Goal: Task Accomplishment & Management: Use online tool/utility

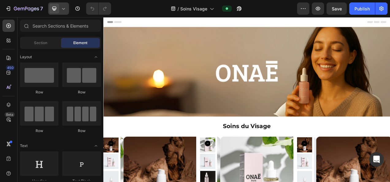
click at [65, 7] on icon at bounding box center [63, 9] width 6 height 6
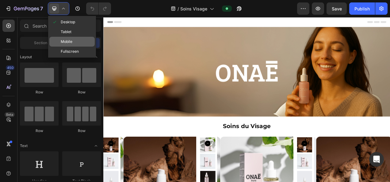
click at [69, 41] on span "Mobile" at bounding box center [67, 42] width 12 height 6
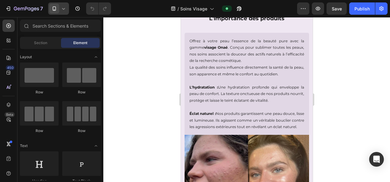
scroll to position [402, 0]
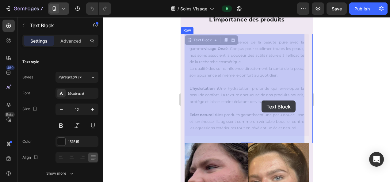
drag, startPoint x: 263, startPoint y: 122, endPoint x: 256, endPoint y: 101, distance: 22.2
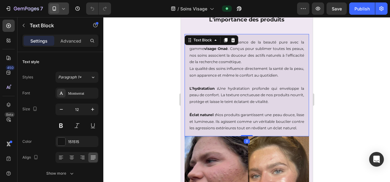
click at [353, 107] on div at bounding box center [246, 99] width 287 height 165
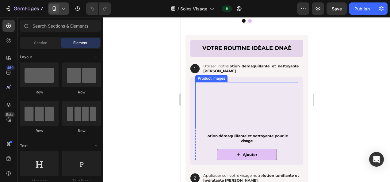
scroll to position [813, 0]
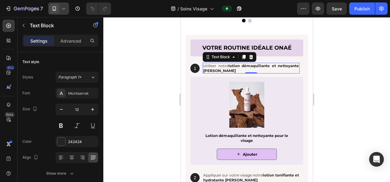
click at [216, 66] on p "Utiliser notre lotion démaquillante et nettoyante Onaé" at bounding box center [251, 68] width 96 height 10
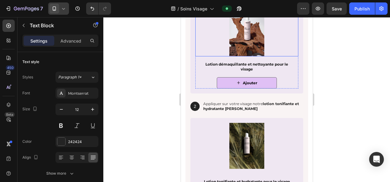
scroll to position [893, 0]
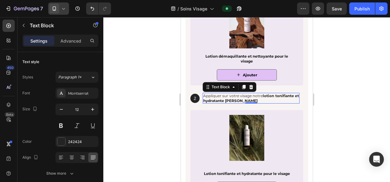
click at [221, 96] on p "Appliquer sur votre visage notre lotion tonifiante et hydratante Onaé" at bounding box center [251, 98] width 96 height 10
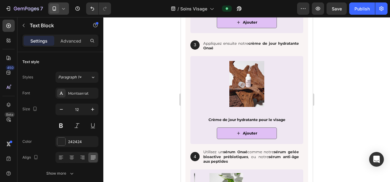
scroll to position [1058, 0]
click at [340, 88] on div at bounding box center [246, 99] width 287 height 165
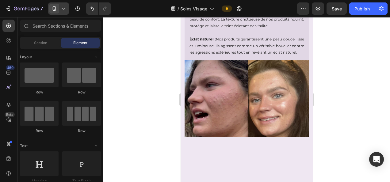
scroll to position [393, 0]
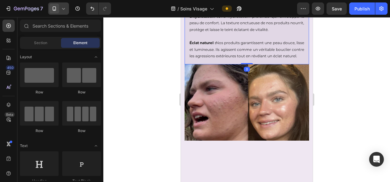
click at [210, 6] on p "La qualité des soins influence directement la santé de la peau, son apparence e…" at bounding box center [246, -1] width 115 height 13
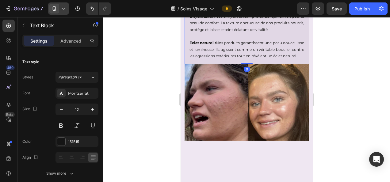
click at [218, 6] on p "La qualité des soins influence directement la santé de la peau, son apparence e…" at bounding box center [246, -1] width 115 height 13
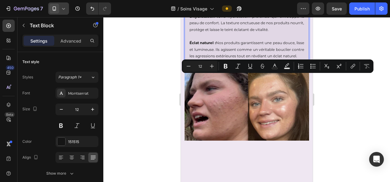
drag, startPoint x: 194, startPoint y: 77, endPoint x: 227, endPoint y: 77, distance: 32.5
click at [227, 6] on p "La qualité des soins influence directement la santé de la peau, son apparence e…" at bounding box center [246, -1] width 115 height 13
click at [226, 69] on icon "Editor contextual toolbar" at bounding box center [225, 66] width 6 height 6
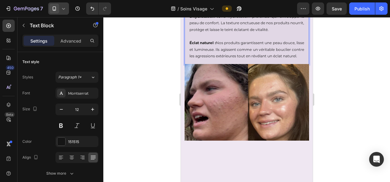
click at [382, 114] on div at bounding box center [246, 99] width 287 height 165
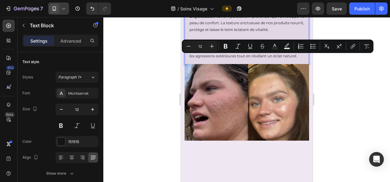
drag, startPoint x: 262, startPoint y: 58, endPoint x: 200, endPoint y: 64, distance: 62.2
click at [226, 48] on icon "Editor contextual toolbar" at bounding box center [226, 46] width 4 height 5
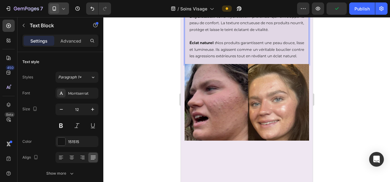
click at [359, 95] on div at bounding box center [246, 99] width 287 height 165
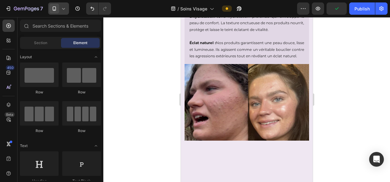
click at [352, 86] on div at bounding box center [246, 99] width 287 height 165
click at [284, 6] on p "La qualité des soins influence directement la santé de la peau, son apparence e…" at bounding box center [246, -1] width 115 height 13
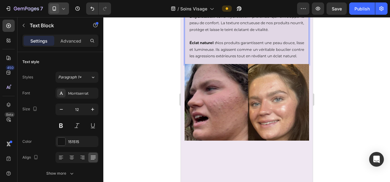
click at [277, 6] on p "La qualité des soins influence directement la santé de la peau, son apparence e…" at bounding box center [246, -1] width 115 height 13
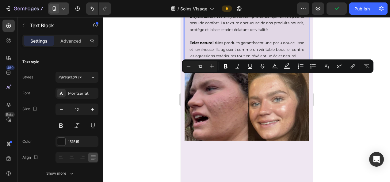
drag, startPoint x: 277, startPoint y: 78, endPoint x: 198, endPoint y: 84, distance: 79.9
click at [198, 6] on p "La qualité des soins influence directement la santé de la peau, son apparence e…" at bounding box center [246, -1] width 115 height 13
click at [224, 68] on icon "Editor contextual toolbar" at bounding box center [226, 66] width 4 height 5
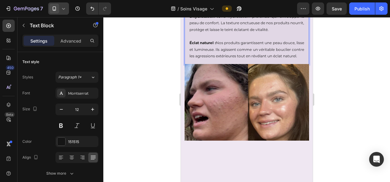
click at [347, 120] on div at bounding box center [246, 99] width 287 height 165
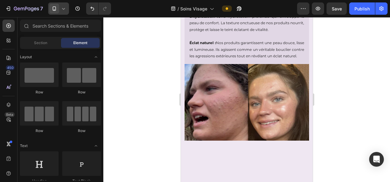
click at [348, 93] on div at bounding box center [246, 99] width 287 height 165
click at [219, 6] on p "La qualité des soins influence directement la santé de la peau , son apparence …" at bounding box center [246, -1] width 115 height 13
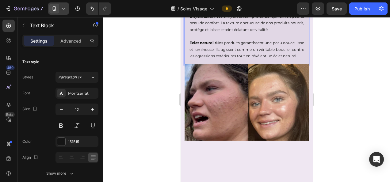
click at [219, 6] on p "La qualité des soins influence directement la santé de la peau , son apparence …" at bounding box center [246, -1] width 115 height 13
click at [221, 33] on p "L'hydratation : Une hydratation profonde qui enveloppe la peau de confort. La t…" at bounding box center [246, 23] width 115 height 20
click at [218, 6] on p "La qualité des soins influence directement la santé de la peau , son apparence …" at bounding box center [246, -1] width 115 height 13
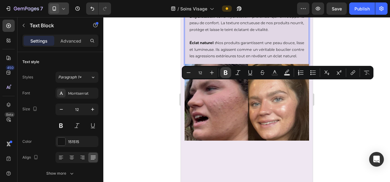
click at [225, 74] on icon "Editor contextual toolbar" at bounding box center [226, 72] width 4 height 5
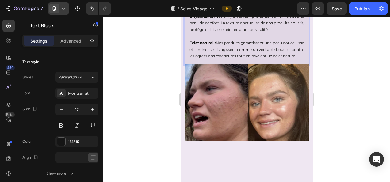
click at [332, 116] on div at bounding box center [246, 99] width 287 height 165
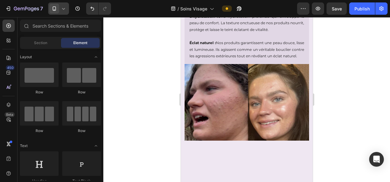
click at [332, 87] on div at bounding box center [246, 99] width 287 height 165
click at [259, 6] on p "La qualité des soins influence directement la santé de la peau , son apparence …" at bounding box center [246, -1] width 115 height 13
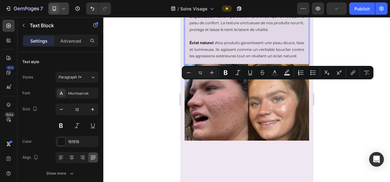
drag, startPoint x: 251, startPoint y: 84, endPoint x: 288, endPoint y: 84, distance: 37.1
click at [288, 6] on p "La qualité des soins influence directement la santé de la peau , son apparence …" at bounding box center [246, -1] width 115 height 13
click at [224, 71] on icon "Editor contextual toolbar" at bounding box center [226, 72] width 4 height 5
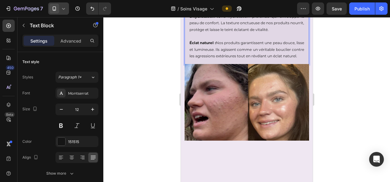
click at [344, 121] on div at bounding box center [246, 99] width 287 height 165
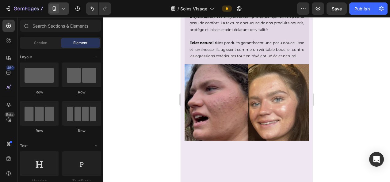
click at [337, 73] on div at bounding box center [246, 99] width 287 height 165
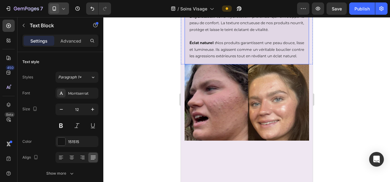
click at [265, 33] on p "L'hydratation : Une hydratation profonde qui enveloppe la peau de confort. La t…" at bounding box center [246, 23] width 115 height 20
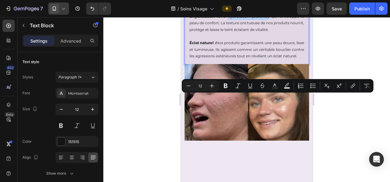
drag, startPoint x: 228, startPoint y: 97, endPoint x: 266, endPoint y: 97, distance: 38.0
click at [266, 33] on p "L'hydratation : Une hydratation profonde qui enveloppe la peau de confort. La t…" at bounding box center [246, 23] width 115 height 20
click at [225, 86] on icon "Editor contextual toolbar" at bounding box center [226, 86] width 4 height 5
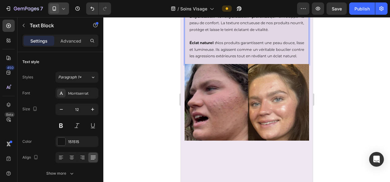
click at [326, 120] on div at bounding box center [246, 99] width 287 height 165
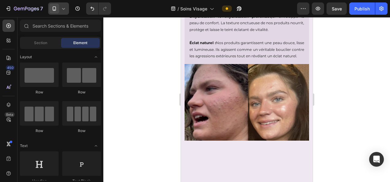
click at [331, 109] on div at bounding box center [246, 99] width 287 height 165
click at [252, 33] on p "L'hydratation : Une hydratation profonde qui enveloppe la peau de confort. La t…" at bounding box center [246, 23] width 115 height 20
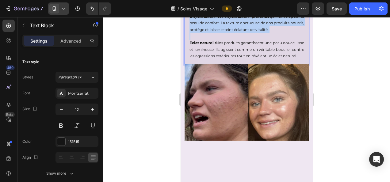
click at [252, 33] on p "L'hydratation : Une hydratation profonde qui enveloppe la peau de confort. La t…" at bounding box center [246, 23] width 115 height 20
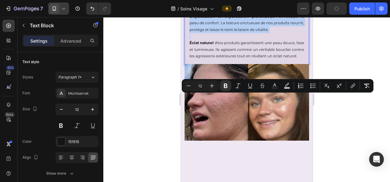
click at [252, 33] on p "L'hydratation : Une hydratation profonde qui enveloppe la peau de confort. La t…" at bounding box center [246, 23] width 115 height 20
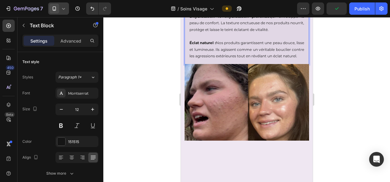
click at [252, 33] on p "L'hydratation : Une hydratation profonde qui enveloppe la peau de confort. La t…" at bounding box center [246, 23] width 115 height 20
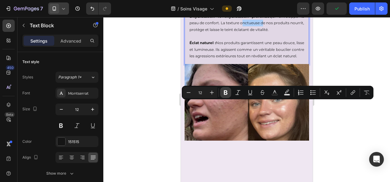
click at [223, 90] on icon "Editor contextual toolbar" at bounding box center [225, 92] width 6 height 6
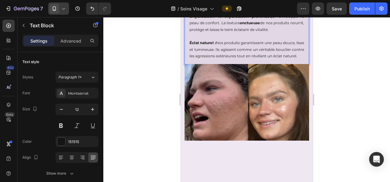
click at [330, 116] on div at bounding box center [246, 99] width 287 height 165
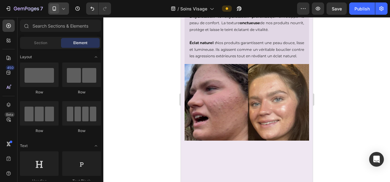
click at [342, 96] on div at bounding box center [246, 99] width 287 height 165
click at [195, 33] on p "L'hydratation : Une hydratation profonde qui enveloppe la peau de confort. La t…" at bounding box center [246, 23] width 115 height 20
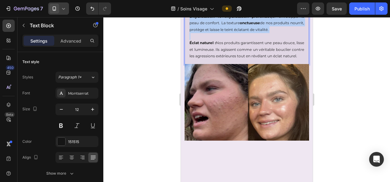
click at [195, 33] on p "L'hydratation : Une hydratation profonde qui enveloppe la peau de confort. La t…" at bounding box center [246, 23] width 115 height 20
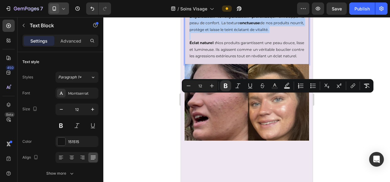
click at [195, 33] on p "L'hydratation : Une hydratation profonde qui enveloppe la peau de confort. La t…" at bounding box center [246, 23] width 115 height 20
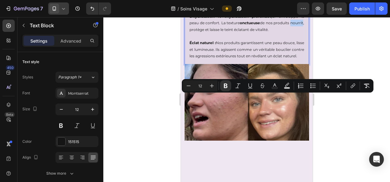
click at [195, 33] on p "L'hydratation : Une hydratation profonde qui enveloppe la peau de confort. La t…" at bounding box center [246, 23] width 115 height 20
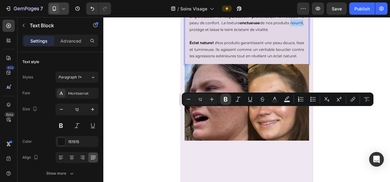
click at [225, 103] on button "Bold" at bounding box center [225, 99] width 11 height 11
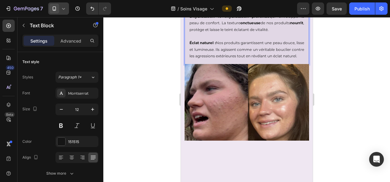
click at [154, 123] on div at bounding box center [246, 99] width 287 height 165
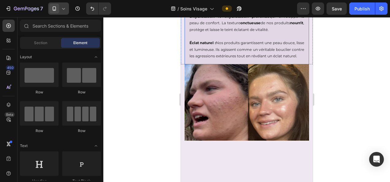
click at [211, 33] on p "L'hydratation : Une hydratation profonde qui enveloppe la peau de confort. La t…" at bounding box center [246, 23] width 115 height 20
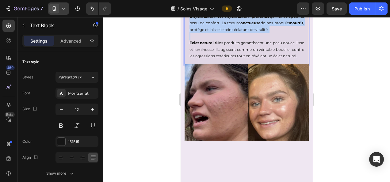
click at [211, 33] on p "L'hydratation : Une hydratation profonde qui enveloppe la peau de confort. La t…" at bounding box center [246, 23] width 115 height 20
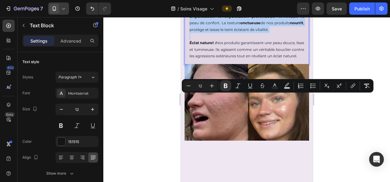
click at [211, 33] on p "L'hydratation : Une hydratation profonde qui enveloppe la peau de confort. La t…" at bounding box center [246, 23] width 115 height 20
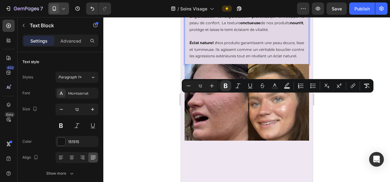
click at [210, 45] on strong "Éclat naturel :" at bounding box center [202, 42] width 26 height 5
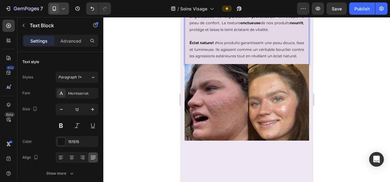
click at [212, 33] on p "L'hydratation : Une hydratation profonde qui enveloppe la peau de confort. La t…" at bounding box center [246, 23] width 115 height 20
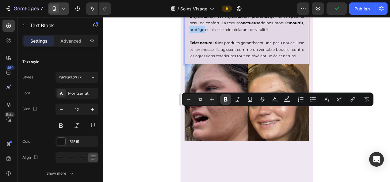
click at [224, 100] on icon "Editor contextual toolbar" at bounding box center [225, 99] width 6 height 6
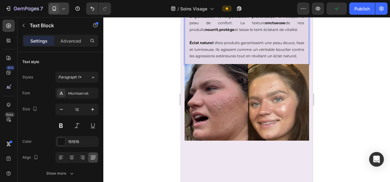
click at [247, 59] on p "Éclat naturel : Nos produits garantissent une peau douce, lisse et lumineuse. I…" at bounding box center [246, 50] width 115 height 20
click at [324, 108] on div at bounding box center [246, 99] width 287 height 165
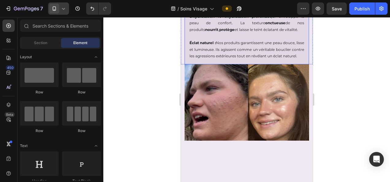
click at [257, 33] on p "L'hydratation : Une hydratation profonde qui enveloppe la peau de confort. La t…" at bounding box center [246, 23] width 115 height 20
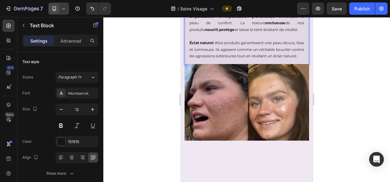
click at [257, 33] on p "L'hydratation : Une hydratation profonde qui enveloppe la peau de confort. La t…" at bounding box center [246, 23] width 115 height 20
drag, startPoint x: 250, startPoint y: 110, endPoint x: 283, endPoint y: 110, distance: 32.5
click at [283, 33] on p "L'hydratation : Une hydratation profonde qui enveloppe la peau de confort. La t…" at bounding box center [246, 23] width 115 height 20
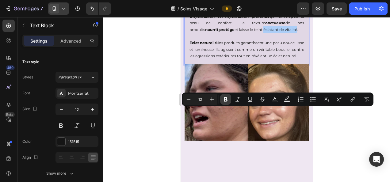
click at [227, 99] on icon "Editor contextual toolbar" at bounding box center [225, 99] width 6 height 6
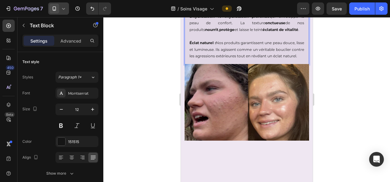
click at [346, 144] on div at bounding box center [246, 99] width 287 height 165
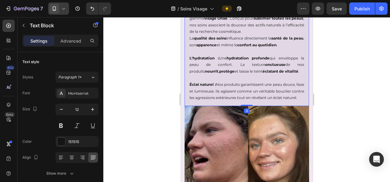
scroll to position [438, 0]
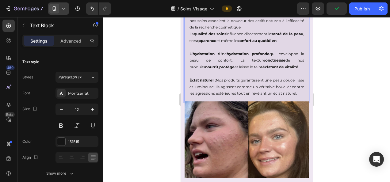
scroll to position [437, 0]
click at [278, 81] on p "Éclat naturel : Nos produits garantissent une peau douce, lisse et lumineuse. I…" at bounding box center [246, 87] width 115 height 20
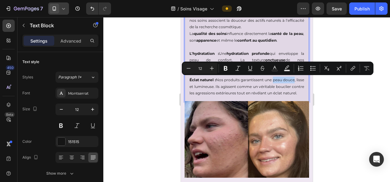
drag, startPoint x: 276, startPoint y: 80, endPoint x: 298, endPoint y: 78, distance: 21.9
click at [298, 78] on p "Éclat naturel : Nos produits garantissent une peau douce, lisse et lumineuse. I…" at bounding box center [246, 87] width 115 height 20
click at [226, 68] on icon "Editor contextual toolbar" at bounding box center [226, 68] width 4 height 5
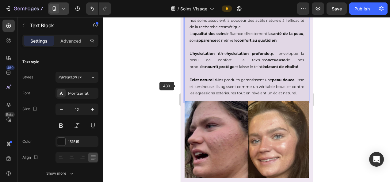
click at [132, 100] on div at bounding box center [246, 99] width 287 height 165
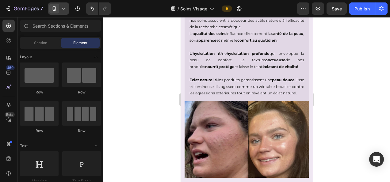
click at [145, 99] on div at bounding box center [246, 99] width 287 height 165
click at [197, 91] on p "Éclat naturel : Nos produits garantissent une peau douce , lisse et lumineuse. …" at bounding box center [246, 87] width 115 height 20
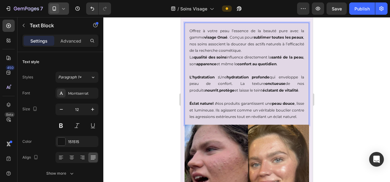
scroll to position [414, 0]
click at [193, 109] on p "Éclat naturel : Nos produits garantissent une peau douce , lisse et lumineuse. …" at bounding box center [246, 110] width 115 height 20
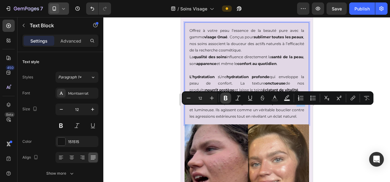
click at [222, 99] on icon "Editor contextual toolbar" at bounding box center [225, 98] width 6 height 6
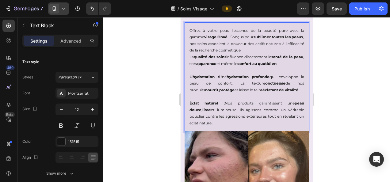
click at [159, 103] on div at bounding box center [246, 99] width 287 height 165
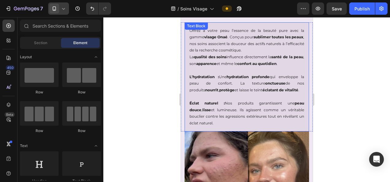
click at [215, 119] on p "Éclat naturel : Nos produits garantissent une peau douce , lisse et lumineuse. …" at bounding box center [246, 113] width 115 height 26
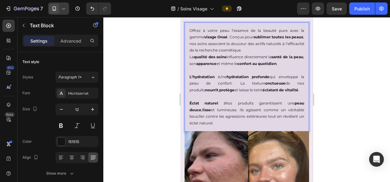
click at [212, 110] on p "Éclat naturel : Nos produits garantissent une peau douce , lisse et lumineuse. …" at bounding box center [246, 113] width 115 height 26
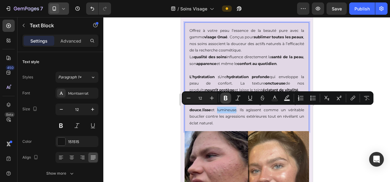
click at [225, 99] on icon "Editor contextual toolbar" at bounding box center [225, 98] width 6 height 6
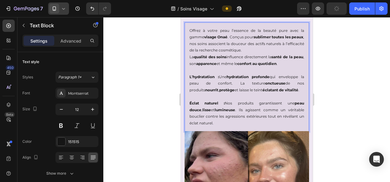
click at [151, 114] on div at bounding box center [246, 99] width 287 height 165
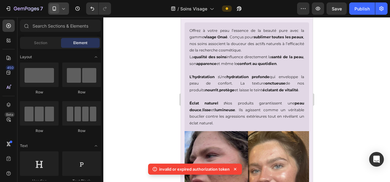
click at [151, 114] on div at bounding box center [246, 99] width 287 height 165
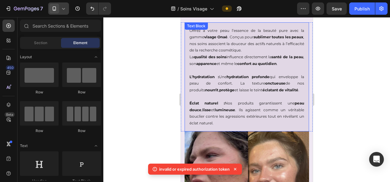
click at [197, 117] on p "Éclat naturel : Nos produits garantissent une peau douce , lisse et lumineuse .…" at bounding box center [246, 113] width 115 height 26
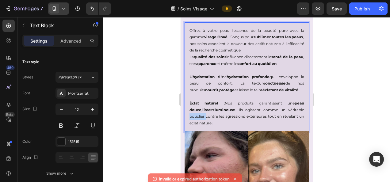
click at [199, 116] on p "Éclat naturel : Nos produits garantissent une peau douce , lisse et lumineuse .…" at bounding box center [246, 113] width 115 height 26
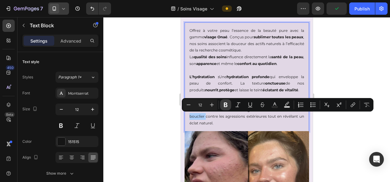
click at [222, 104] on icon "Editor contextual toolbar" at bounding box center [225, 105] width 6 height 6
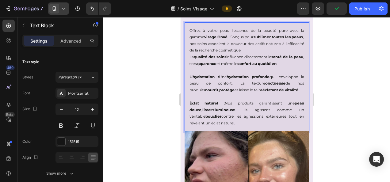
click at [226, 120] on p "Éclat naturel : Nos produits garantissent une peau douce , lisse et lumineuse .…" at bounding box center [246, 113] width 115 height 26
click at [345, 108] on div at bounding box center [246, 99] width 287 height 165
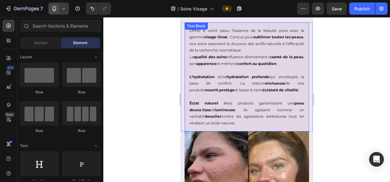
click at [238, 116] on p "Éclat naturel : Nos produits garantissent une peau douce , lisse et lumineuse .…" at bounding box center [246, 113] width 115 height 26
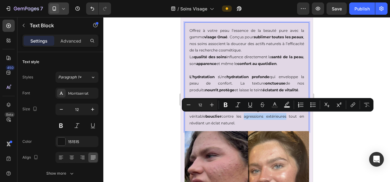
drag, startPoint x: 226, startPoint y: 116, endPoint x: 267, endPoint y: 117, distance: 41.4
click at [267, 117] on p "Éclat naturel : Nos produits garantissent une peau douce , lisse et lumineuse .…" at bounding box center [246, 113] width 115 height 26
click at [225, 105] on icon "Editor contextual toolbar" at bounding box center [226, 105] width 4 height 5
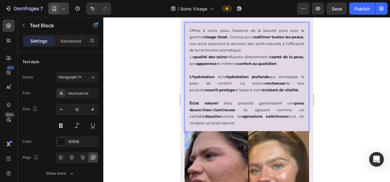
click at [138, 125] on div at bounding box center [246, 99] width 287 height 165
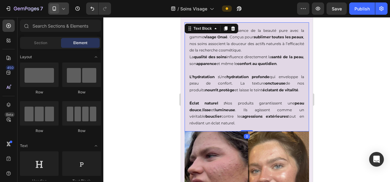
click at [197, 122] on p "Éclat naturel : Nos produits garantissent une peau douce , lisse et lumineuse .…" at bounding box center [246, 113] width 115 height 26
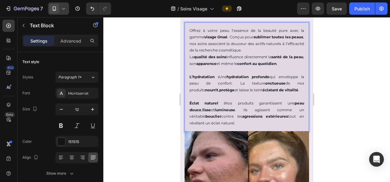
click at [196, 123] on p "Éclat naturel : Nos produits garantissent une peau douce , lisse et lumineuse .…" at bounding box center [246, 113] width 115 height 26
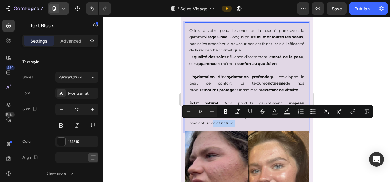
drag, startPoint x: 195, startPoint y: 124, endPoint x: 218, endPoint y: 125, distance: 23.0
click at [218, 125] on p "Éclat naturel : Nos produits garantissent une peau douce , lisse et lumineuse .…" at bounding box center [246, 113] width 115 height 26
click at [223, 110] on icon "Editor contextual toolbar" at bounding box center [225, 111] width 6 height 6
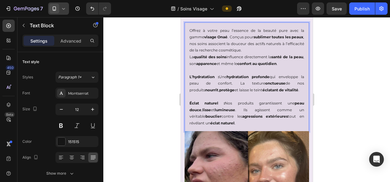
click at [125, 92] on div at bounding box center [246, 99] width 287 height 165
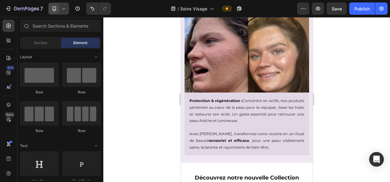
scroll to position [555, 0]
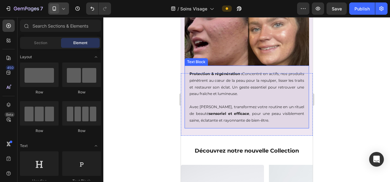
click at [348, 87] on div at bounding box center [246, 99] width 287 height 165
click at [278, 97] on p at bounding box center [246, 100] width 115 height 7
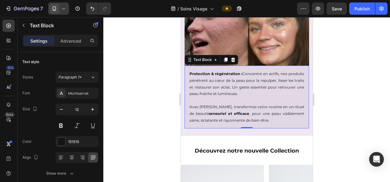
click at [211, 79] on p "Protection & régénération : Concentré en actifs, nos produits pénètrent au cœur…" at bounding box center [246, 83] width 115 height 26
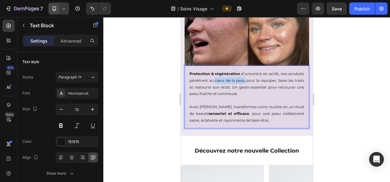
drag, startPoint x: 233, startPoint y: 77, endPoint x: 264, endPoint y: 79, distance: 31.6
click at [264, 79] on p "Protection & régénération : Concentré en actifs, nos produits pénètrent au cœur…" at bounding box center [246, 83] width 115 height 26
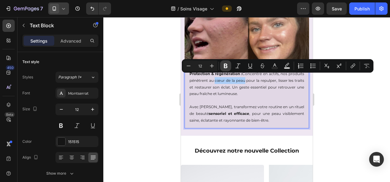
click at [225, 66] on icon "Editor contextual toolbar" at bounding box center [226, 66] width 4 height 5
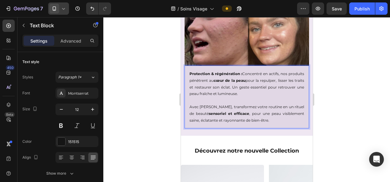
click at [343, 93] on div at bounding box center [246, 99] width 287 height 165
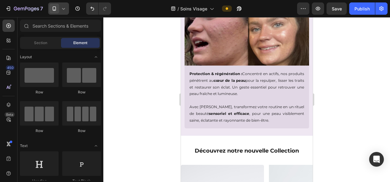
drag, startPoint x: 337, startPoint y: 76, endPoint x: 331, endPoint y: 77, distance: 6.6
click at [337, 76] on div at bounding box center [246, 99] width 287 height 165
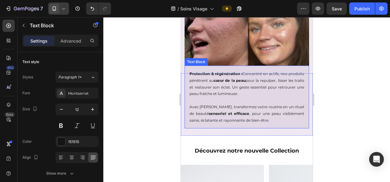
click at [286, 78] on p "Protection & régénération : Concentré en actifs, nos produits pénètrent au cœur…" at bounding box center [246, 83] width 115 height 26
click at [284, 77] on p "Protection & régénération : Concentré en actifs, nos produits pénètrent au cœur…" at bounding box center [246, 83] width 115 height 26
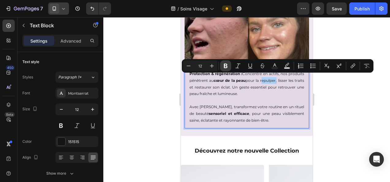
click at [227, 66] on icon "Editor contextual toolbar" at bounding box center [225, 66] width 6 height 6
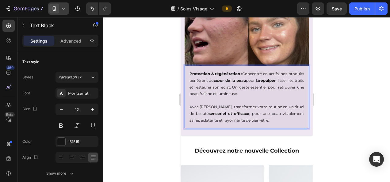
click at [137, 98] on div at bounding box center [246, 99] width 287 height 165
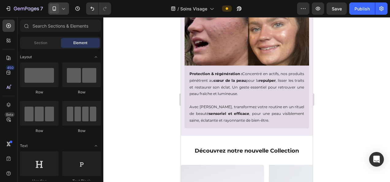
click at [139, 85] on div at bounding box center [246, 99] width 287 height 165
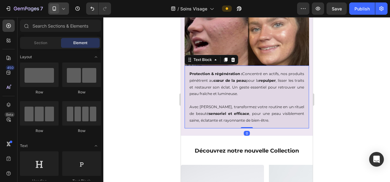
click at [188, 83] on div "Protection & régénération : Concentré en actifs, nos produits pénètrent au cœur…" at bounding box center [246, 97] width 124 height 63
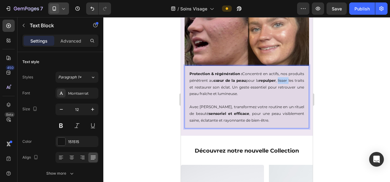
click at [191, 83] on p "Protection & régénération : Concentré en actifs, nos produits pénètrent au cœur…" at bounding box center [246, 83] width 115 height 26
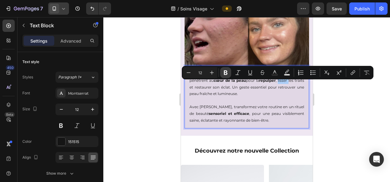
click at [223, 75] on icon "Editor contextual toolbar" at bounding box center [225, 73] width 6 height 6
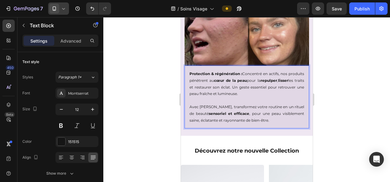
click at [152, 107] on div at bounding box center [246, 99] width 287 height 165
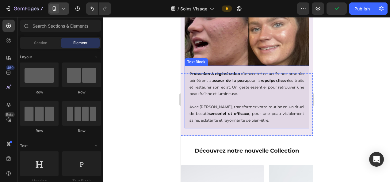
click at [256, 84] on p "Protection & régénération : Concentré en actifs, nos produits pénètrent au cœur…" at bounding box center [246, 83] width 115 height 26
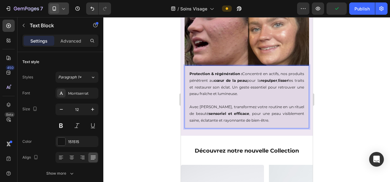
click at [256, 83] on p "Protection & régénération : Concentré en actifs, nos produits pénètrent au cœur…" at bounding box center [246, 83] width 115 height 26
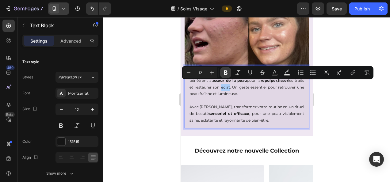
click at [224, 76] on button "Bold" at bounding box center [225, 72] width 11 height 11
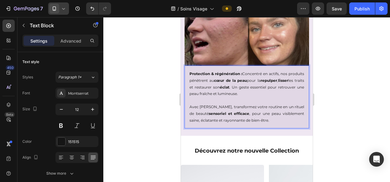
click at [371, 117] on div at bounding box center [246, 99] width 287 height 165
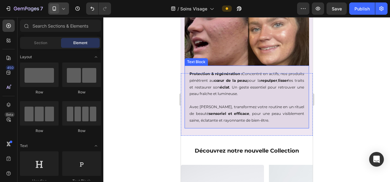
click at [233, 91] on p "Protection & régénération : Concentré en actifs, nos produits pénètrent au cœur…" at bounding box center [246, 83] width 115 height 26
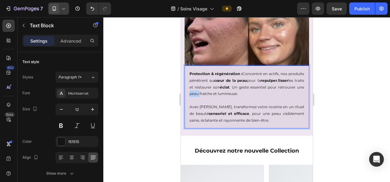
click at [228, 91] on p "Protection & régénération : Concentré en actifs, nos produits pénètrent au cœur…" at bounding box center [246, 83] width 115 height 26
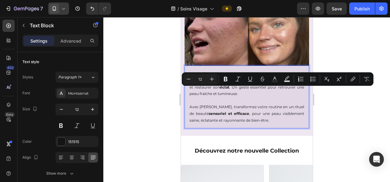
click at [223, 90] on p "Protection & régénération : Concentré en actifs, nos produits pénètrent au cœur…" at bounding box center [246, 83] width 115 height 26
drag, startPoint x: 225, startPoint y: 91, endPoint x: 272, endPoint y: 94, distance: 47.3
click at [272, 94] on div "Protection & régénération : Concentré en actifs, nos produits pénètrent au cœur…" at bounding box center [246, 97] width 124 height 63
click at [224, 80] on icon "Editor contextual toolbar" at bounding box center [226, 79] width 4 height 5
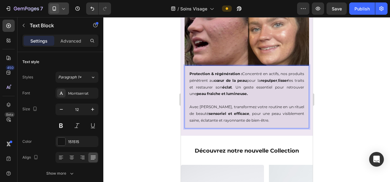
click at [342, 110] on div at bounding box center [246, 99] width 287 height 165
click at [264, 104] on p "Avec Onaé, transformez votre routine en un rituel de beauté sensoriel et effica…" at bounding box center [246, 114] width 115 height 20
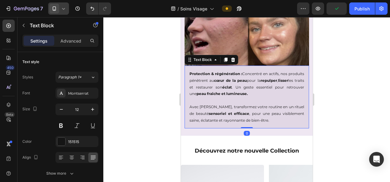
click at [363, 110] on div at bounding box center [246, 99] width 287 height 165
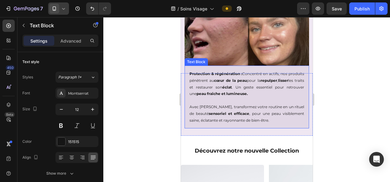
click at [192, 117] on p "Avec Onaé, transformez votre routine en un rituel de beauté sensoriel et effica…" at bounding box center [246, 114] width 115 height 20
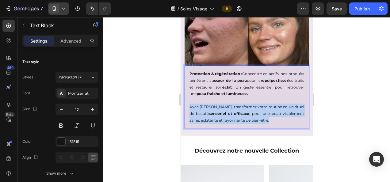
click at [192, 117] on p "Avec Onaé, transformez votre routine en un rituel de beauté sensoriel et effica…" at bounding box center [246, 114] width 115 height 20
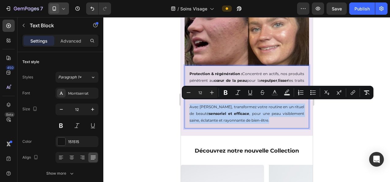
click at [192, 117] on p "Avec Onaé, transformez votre routine en un rituel de beauté sensoriel et effica…" at bounding box center [246, 114] width 115 height 20
click at [224, 116] on p "Avec Onaé, transformez votre routine en un rituel de beauté sensoriel et effica…" at bounding box center [246, 114] width 115 height 20
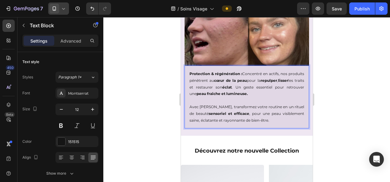
click at [190, 118] on p "Avec Onaé, transformez votre routine en un rituel de beauté sensoriel et effica…" at bounding box center [246, 114] width 115 height 20
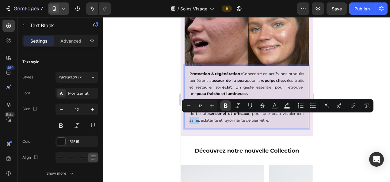
click at [229, 104] on button "Bold" at bounding box center [225, 105] width 11 height 11
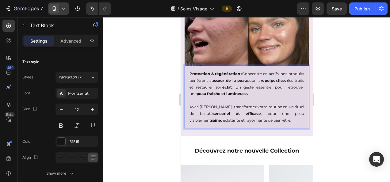
click at [135, 111] on div at bounding box center [246, 99] width 287 height 165
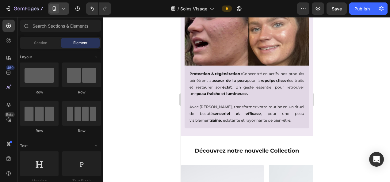
click at [135, 111] on div at bounding box center [246, 99] width 287 height 165
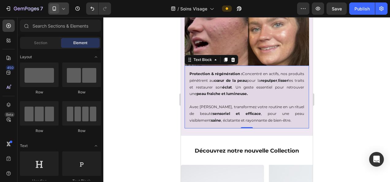
click at [207, 117] on p "Avec Onaé, transformez votre routine en un rituel de beauté sensoriel et effica…" at bounding box center [246, 114] width 115 height 20
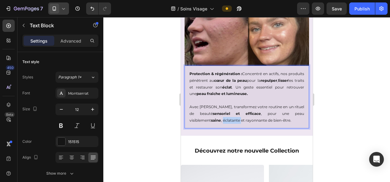
click at [210, 118] on p "Avec Onaé, transformez votre routine en un rituel de beauté sensoriel et effica…" at bounding box center [246, 114] width 115 height 20
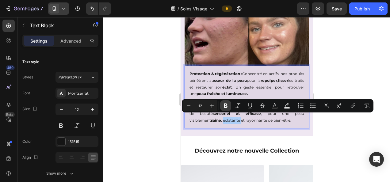
click at [221, 106] on button "Bold" at bounding box center [225, 105] width 11 height 11
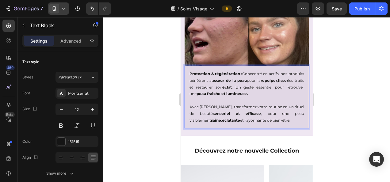
click at [359, 135] on div at bounding box center [246, 99] width 287 height 165
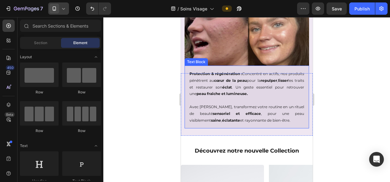
click at [237, 118] on p "Avec Onaé, transformez votre routine en un rituel de beauté sensoriel et effica…" at bounding box center [246, 114] width 115 height 20
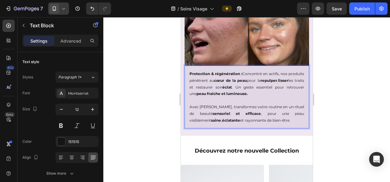
click at [226, 116] on p "Avec Onaé, transformez votre routine en un rituel de beauté sensoriel et effica…" at bounding box center [246, 114] width 115 height 20
drag, startPoint x: 225, startPoint y: 118, endPoint x: 269, endPoint y: 119, distance: 43.9
click at [269, 119] on p "Avec Onaé, transformez votre routine en un rituel de beauté sensoriel et effica…" at bounding box center [246, 114] width 115 height 20
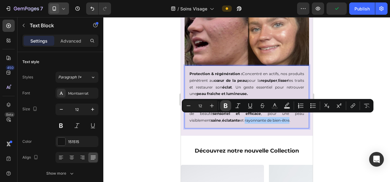
click at [226, 107] on icon "Editor contextual toolbar" at bounding box center [225, 106] width 6 height 6
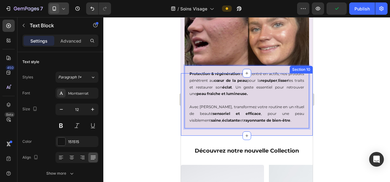
click at [332, 140] on div at bounding box center [246, 99] width 287 height 165
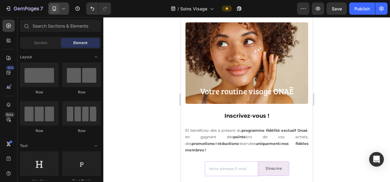
scroll to position [1330, 0]
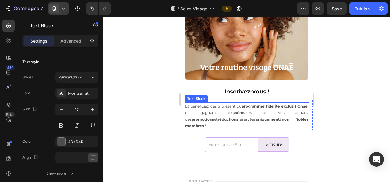
click at [205, 110] on p "Et bénéficiez dès à présent du programme fidélité exclusif Onaé , en gagnant de…" at bounding box center [246, 116] width 123 height 26
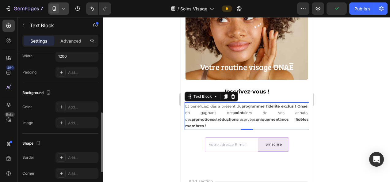
scroll to position [154, 0]
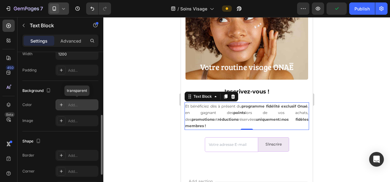
click at [77, 102] on div "Add..." at bounding box center [82, 105] width 29 height 6
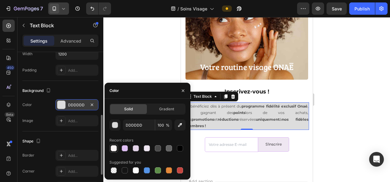
click at [116, 149] on div at bounding box center [114, 148] width 6 height 6
type input "F9F4F4"
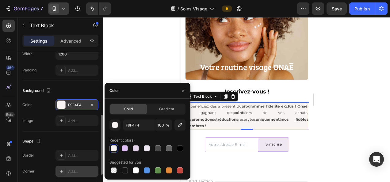
click at [73, 170] on div "Add..." at bounding box center [82, 172] width 29 height 6
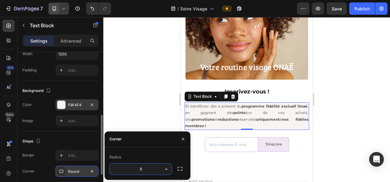
type input "5"
click at [142, 96] on div at bounding box center [246, 99] width 287 height 165
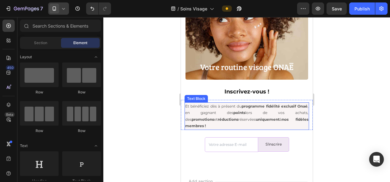
click at [224, 114] on p "Et bénéficiez dès à présent du programme fidélité exclusif Onaé , en gagnant de…" at bounding box center [246, 116] width 123 height 26
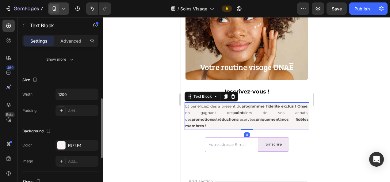
scroll to position [114, 0]
click at [77, 110] on div "Add..." at bounding box center [82, 111] width 29 height 6
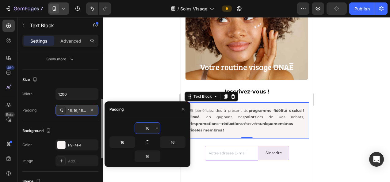
click at [140, 50] on div at bounding box center [246, 99] width 287 height 165
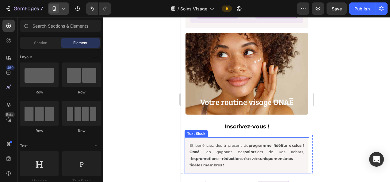
scroll to position [1296, 0]
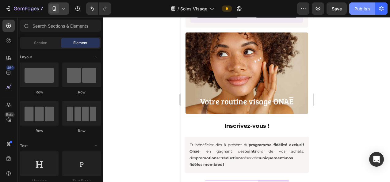
click at [360, 10] on div "Publish" at bounding box center [361, 9] width 15 height 6
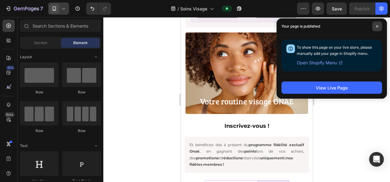
click at [375, 26] on span at bounding box center [377, 26] width 10 height 10
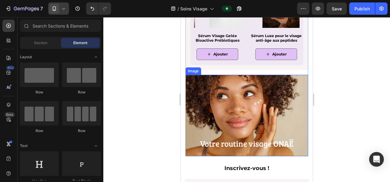
scroll to position [1251, 0]
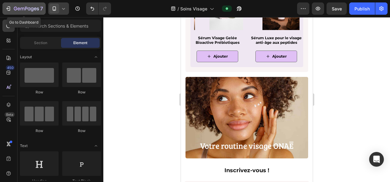
click at [31, 10] on icon "button" at bounding box center [26, 8] width 25 height 5
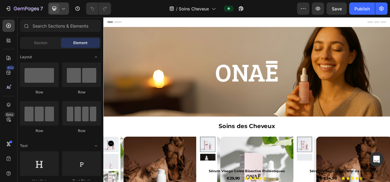
click at [63, 8] on icon at bounding box center [63, 9] width 6 height 6
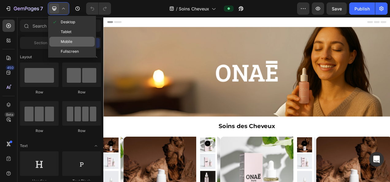
click at [72, 40] on span "Mobile" at bounding box center [67, 42] width 12 height 6
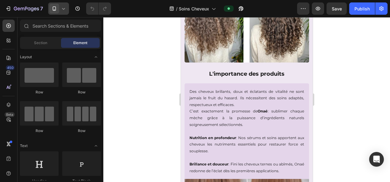
scroll to position [344, 0]
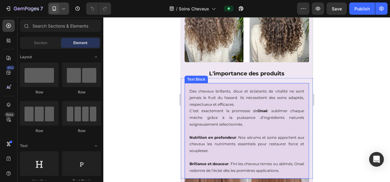
click at [222, 98] on p "Des cheveux brillants, doux et éclatants de vitalité ne sont jamais le fruit du…" at bounding box center [246, 98] width 115 height 20
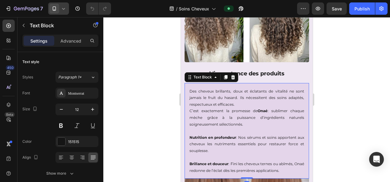
click at [208, 89] on p "Des cheveux brillants, doux et éclatants de vitalité ne sont jamais le fruit du…" at bounding box center [246, 98] width 115 height 20
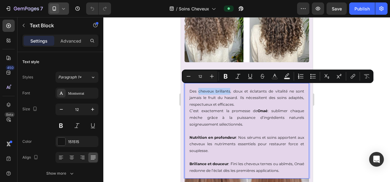
drag, startPoint x: 197, startPoint y: 88, endPoint x: 229, endPoint y: 87, distance: 31.3
click at [229, 88] on p "Des cheveux brillants, doux et éclatants de vitalité ne sont jamais le fruit du…" at bounding box center [246, 98] width 115 height 20
click at [225, 78] on icon "Editor contextual toolbar" at bounding box center [226, 76] width 4 height 5
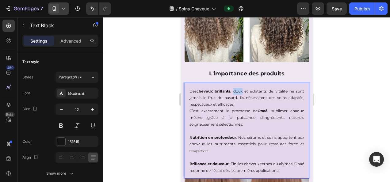
drag, startPoint x: 241, startPoint y: 87, endPoint x: 233, endPoint y: 89, distance: 8.2
click at [233, 89] on p "Des cheveux brillants , doux et éclatants de vitalité ne sont jamais le fruit d…" at bounding box center [246, 98] width 115 height 20
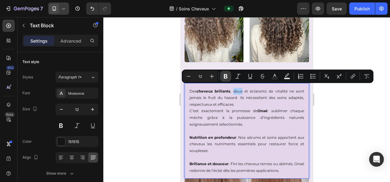
click at [229, 80] on button "Bold" at bounding box center [225, 76] width 11 height 11
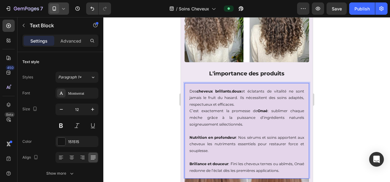
click at [259, 88] on p "Des cheveux brillants , doux et éclatants de vitalité ne sont jamais le fruit d…" at bounding box center [246, 98] width 115 height 20
click at [260, 90] on p "Des cheveux brillants , doux et éclatants de vitalité ne sont jamais le fruit d…" at bounding box center [246, 98] width 115 height 20
drag, startPoint x: 264, startPoint y: 88, endPoint x: 249, endPoint y: 89, distance: 15.4
click at [249, 89] on p "Des cheveux brillants , doux et éclatants de vitalité ne sont jamais le fruit d…" at bounding box center [246, 98] width 115 height 20
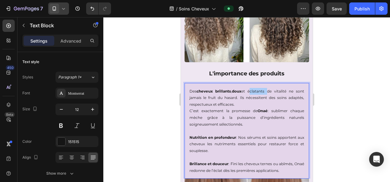
click at [325, 94] on div at bounding box center [246, 99] width 287 height 165
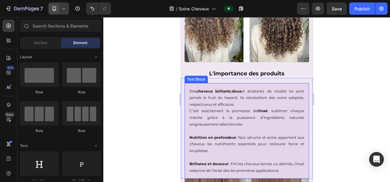
click at [254, 88] on p "Des cheveux brillants , doux et éclatants de vitalité ne sont jamais le fruit d…" at bounding box center [246, 98] width 115 height 20
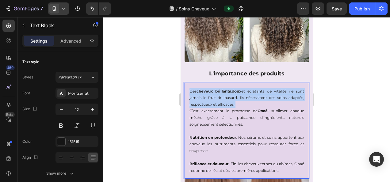
click at [254, 88] on p "Des cheveux brillants , doux et éclatants de vitalité ne sont jamais le fruit d…" at bounding box center [246, 98] width 115 height 20
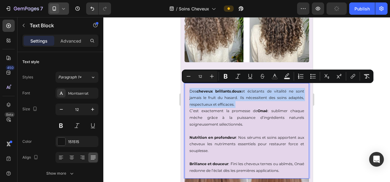
click at [254, 88] on p "Des cheveux brillants , doux et éclatants de vitalité ne sont jamais le fruit d…" at bounding box center [246, 98] width 115 height 20
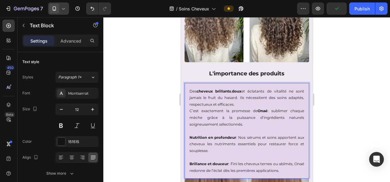
click at [252, 108] on p "C’est exactement la promesse de [PERSON_NAME] : sublimer chaque mèche grâce à l…" at bounding box center [246, 118] width 115 height 20
click at [256, 88] on p "Des cheveux brillants , doux et éclatants de vitalité ne sont jamais le fruit d…" at bounding box center [246, 98] width 115 height 20
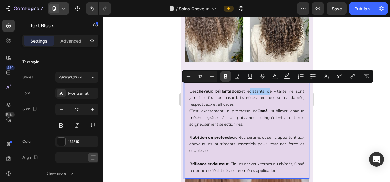
click at [228, 77] on icon "Editor contextual toolbar" at bounding box center [225, 76] width 6 height 6
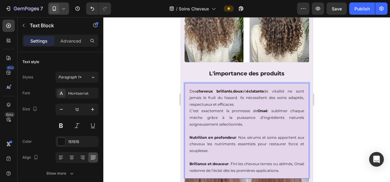
click at [350, 116] on div at bounding box center [246, 99] width 287 height 165
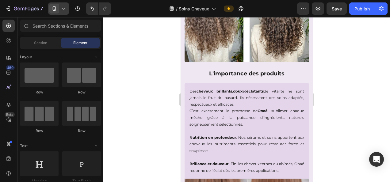
click at [344, 105] on div at bounding box center [246, 99] width 287 height 165
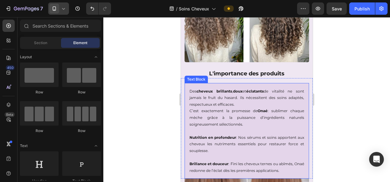
click at [275, 94] on p "Des cheveux brillants , doux et éclatants de vitalité ne sont jamais le fruit d…" at bounding box center [246, 98] width 115 height 20
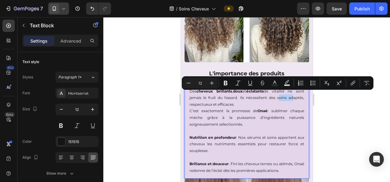
drag, startPoint x: 273, startPoint y: 94, endPoint x: 289, endPoint y: 94, distance: 15.6
drag, startPoint x: 272, startPoint y: 96, endPoint x: 298, endPoint y: 95, distance: 25.5
click at [298, 95] on p "Des cheveux brillants , doux et éclatants de vitalité ne sont jamais le fruit d…" at bounding box center [246, 98] width 115 height 20
click at [227, 83] on icon "Editor contextual toolbar" at bounding box center [225, 83] width 6 height 6
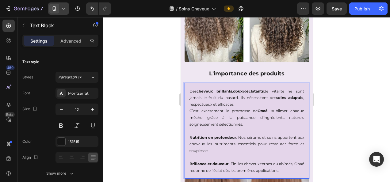
click at [143, 120] on div at bounding box center [246, 99] width 287 height 165
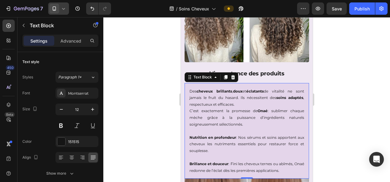
click at [212, 102] on p "Des cheveux brillants , doux et éclatants de vitalité ne sont jamais le fruit d…" at bounding box center [246, 98] width 115 height 20
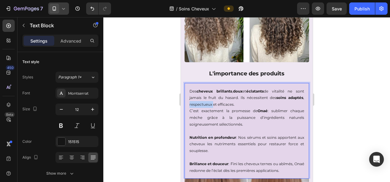
click at [208, 101] on p "Des cheveux brillants , doux et éclatants de vitalité ne sont jamais le fruit d…" at bounding box center [246, 98] width 115 height 20
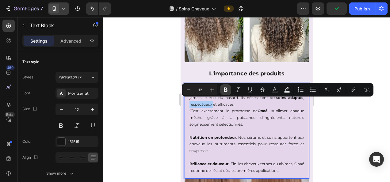
click at [229, 88] on button "Bold" at bounding box center [225, 89] width 11 height 11
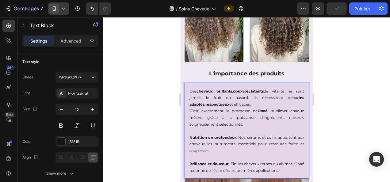
click at [226, 102] on p "Des cheveux brillants , doux et éclatants de vitalité ne sont jamais le fruit d…" at bounding box center [246, 98] width 115 height 20
click at [260, 127] on p "Rich Text Editor. Editing area: main" at bounding box center [246, 130] width 115 height 7
click at [335, 104] on div at bounding box center [246, 99] width 287 height 165
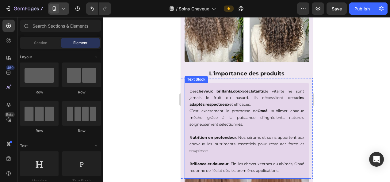
click at [226, 100] on p "Des cheveux brillants , doux et éclatants de vitalité ne sont jamais le fruit d…" at bounding box center [246, 98] width 115 height 20
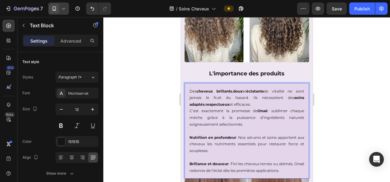
click at [224, 101] on p "Des cheveux brillants , doux et éclatants de vitalité ne sont jamais le fruit d…" at bounding box center [246, 98] width 115 height 20
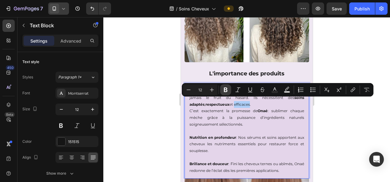
click at [226, 91] on icon "Editor contextual toolbar" at bounding box center [226, 90] width 4 height 5
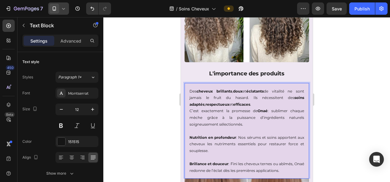
click at [150, 132] on div at bounding box center [246, 99] width 287 height 165
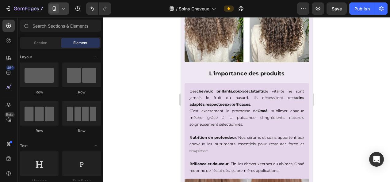
click at [150, 132] on div at bounding box center [246, 99] width 287 height 165
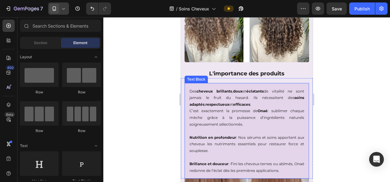
click at [276, 108] on p "C’est exactement la promesse de [PERSON_NAME] : sublimer chaque mèche grâce à l…" at bounding box center [246, 118] width 115 height 20
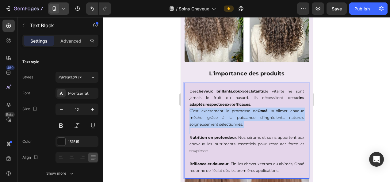
click at [276, 108] on p "C’est exactement la promesse de [PERSON_NAME] : sublimer chaque mèche grâce à l…" at bounding box center [246, 118] width 115 height 20
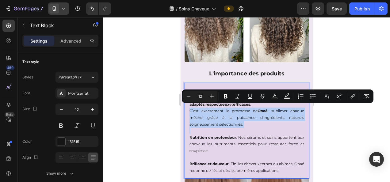
click at [276, 108] on p "C’est exactement la promesse de [PERSON_NAME] : sublimer chaque mèche grâce à l…" at bounding box center [246, 118] width 115 height 20
click at [270, 127] on p "Rich Text Editor. Editing area: main" at bounding box center [246, 130] width 115 height 7
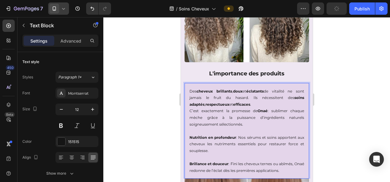
click at [276, 108] on p "C’est exactement la promesse de [PERSON_NAME] : sublimer chaque mèche grâce à l…" at bounding box center [246, 118] width 115 height 20
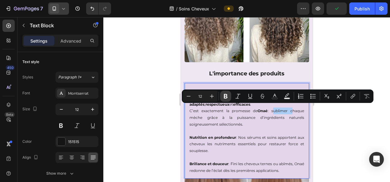
click at [225, 97] on icon "Editor contextual toolbar" at bounding box center [225, 96] width 6 height 6
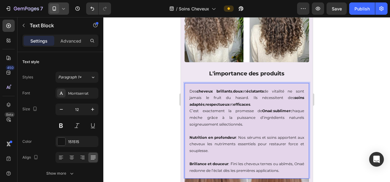
click at [152, 122] on div at bounding box center [246, 99] width 287 height 165
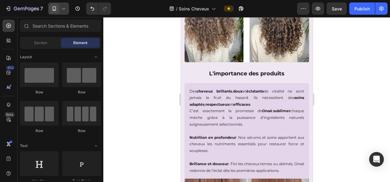
click at [152, 122] on div at bounding box center [246, 99] width 287 height 165
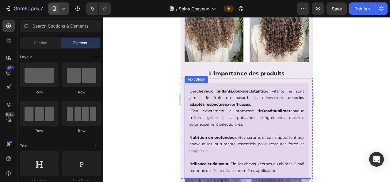
click at [237, 112] on p "C’est exactement la promesse de [PERSON_NAME] : sublimer chaque mèche grâce à l…" at bounding box center [246, 118] width 115 height 20
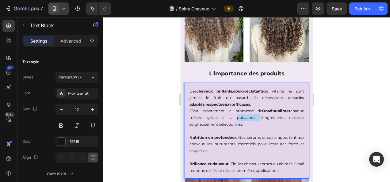
click at [235, 114] on p "C’est exactement la promesse de [PERSON_NAME] : sublimer chaque mèche grâce à l…" at bounding box center [246, 118] width 115 height 20
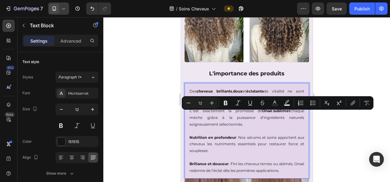
click at [262, 115] on p "C’est exactement la promesse de [PERSON_NAME] : sublimer chaque mèche grâce à l…" at bounding box center [246, 118] width 115 height 20
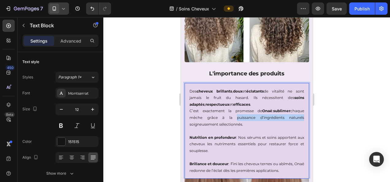
drag, startPoint x: 232, startPoint y: 115, endPoint x: 299, endPoint y: 115, distance: 67.1
click at [299, 115] on div "Des cheveux brillants , doux et éclatants de vitalité ne sont jamais le fruit d…" at bounding box center [246, 131] width 124 height 96
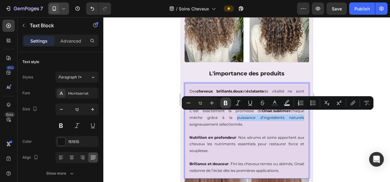
click at [225, 104] on icon "Editor contextual toolbar" at bounding box center [225, 103] width 6 height 6
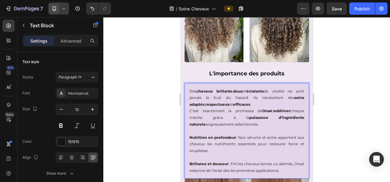
click at [151, 139] on div at bounding box center [246, 99] width 287 height 165
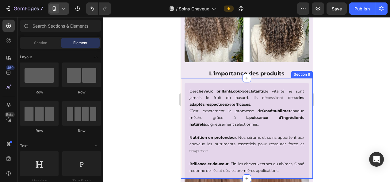
click at [349, 121] on div at bounding box center [246, 99] width 287 height 165
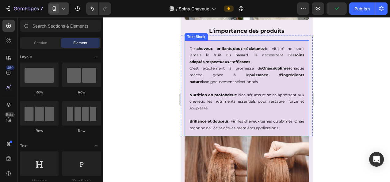
scroll to position [394, 0]
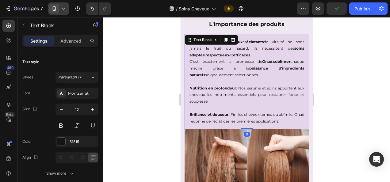
click at [256, 85] on p "Nutrition en profondeur : Nos sérums et soins apportent aux cheveux les nutrime…" at bounding box center [246, 95] width 115 height 20
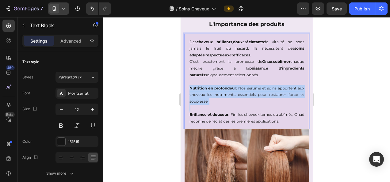
click at [256, 85] on p "Nutrition en profondeur : Nos sérums et soins apportent aux cheveux les nutrime…" at bounding box center [246, 95] width 115 height 20
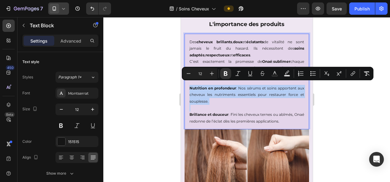
click at [248, 105] on p "Rich Text Editor. Editing area: main" at bounding box center [246, 108] width 115 height 7
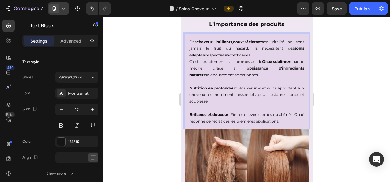
click at [249, 111] on p "Brillance et douceur : Fini les cheveux ternes ou abîmés, Onaé redonne de l’écl…" at bounding box center [246, 117] width 115 height 13
click at [255, 86] on p "Nutrition en profondeur : Nos sérums et soins apportent aux cheveux les nutrime…" at bounding box center [246, 95] width 115 height 20
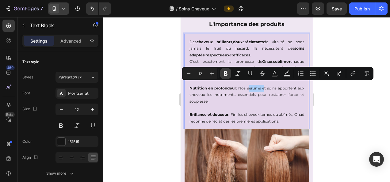
click at [228, 73] on icon "Editor contextual toolbar" at bounding box center [225, 73] width 6 height 6
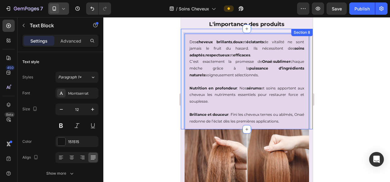
click at [165, 95] on div at bounding box center [246, 99] width 287 height 165
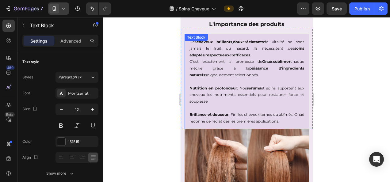
click at [268, 91] on p "Nutrition en profondeur : Nos sérums et soins apportent aux cheveux les nutrime…" at bounding box center [246, 95] width 115 height 20
click at [271, 85] on p "Nutrition en profondeur : Nos sérums et soins apportent aux cheveux les nutrime…" at bounding box center [246, 95] width 115 height 20
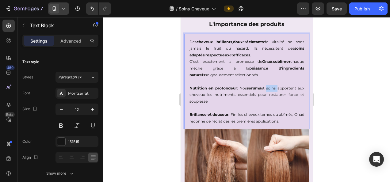
click at [271, 85] on p "Nutrition en profondeur : Nos sérums et soins apportent aux cheveux les nutrime…" at bounding box center [246, 95] width 115 height 20
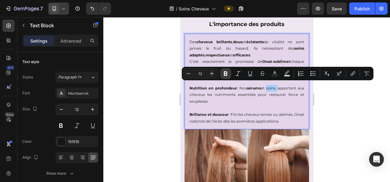
click at [227, 73] on icon "Editor contextual toolbar" at bounding box center [226, 73] width 4 height 5
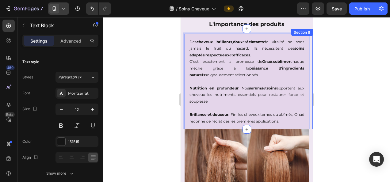
click at [162, 102] on div at bounding box center [246, 99] width 287 height 165
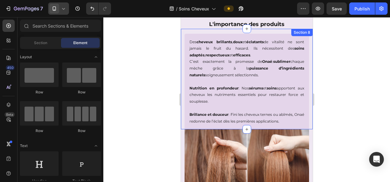
click at [162, 102] on div at bounding box center [246, 99] width 287 height 165
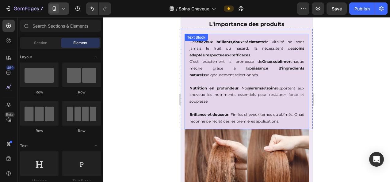
click at [226, 92] on p "Nutrition en profondeur : Nos sérums et soins apportent aux cheveux les nutrime…" at bounding box center [246, 95] width 115 height 20
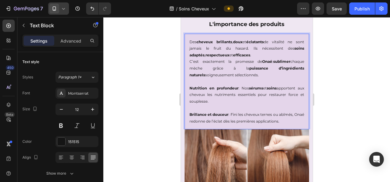
click at [201, 91] on p "Nutrition en profondeur : Nos sérums et soins apportent aux cheveux les nutrime…" at bounding box center [246, 95] width 115 height 20
click at [201, 92] on p "Nutrition en profondeur : Nos sérums et soins apportent aux cheveux les nutrime…" at bounding box center [246, 95] width 115 height 20
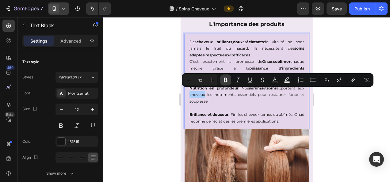
click at [222, 76] on button "Bold" at bounding box center [225, 79] width 11 height 11
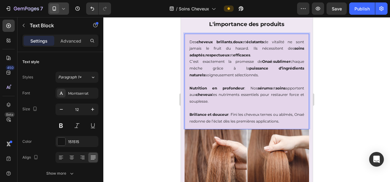
click at [145, 107] on div at bounding box center [246, 99] width 287 height 165
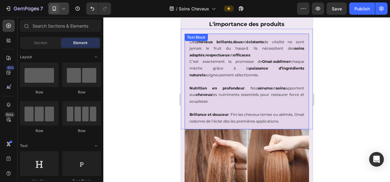
click at [233, 94] on p "Nutrition en profondeur : Nos sérums et soins apportent aux cheveux les nutrime…" at bounding box center [246, 95] width 115 height 20
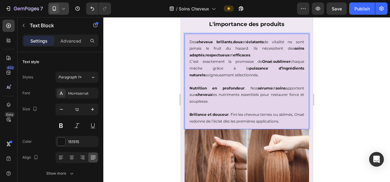
click at [234, 91] on p "Nutrition en profondeur : Nos sérums et soins apportent aux cheveux les nutrime…" at bounding box center [246, 95] width 115 height 20
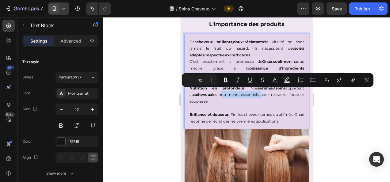
drag, startPoint x: 220, startPoint y: 91, endPoint x: 260, endPoint y: 93, distance: 40.5
click at [260, 93] on p "Nutrition en profondeur : Nos sérums et soins apportent aux cheveux les nutrime…" at bounding box center [246, 95] width 115 height 20
click at [225, 81] on icon "Editor contextual toolbar" at bounding box center [225, 80] width 6 height 6
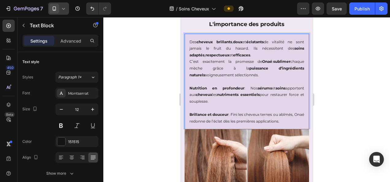
click at [349, 109] on div at bounding box center [246, 99] width 287 height 165
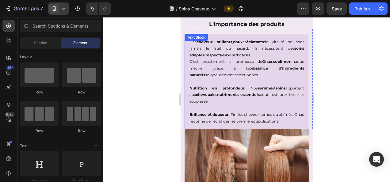
click at [293, 93] on p "Nutrition en profondeur : Nos sérums et soins apportent aux cheveux les nutrime…" at bounding box center [246, 95] width 115 height 20
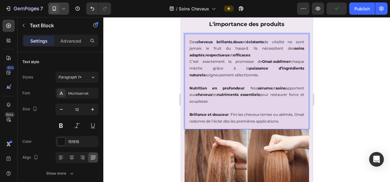
click at [289, 92] on p "Nutrition en profondeur : Nos sérums et soins apportent aux cheveux les nutrime…" at bounding box center [246, 95] width 115 height 20
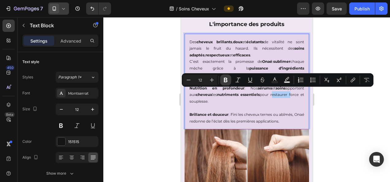
click at [224, 85] on button "Bold" at bounding box center [225, 79] width 11 height 11
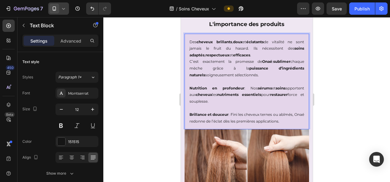
click at [152, 107] on div at bounding box center [246, 99] width 287 height 165
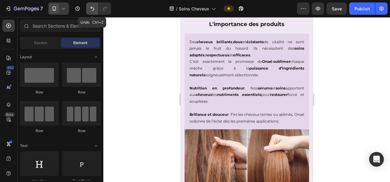
click at [95, 10] on button "Undo/Redo" at bounding box center [92, 8] width 12 height 12
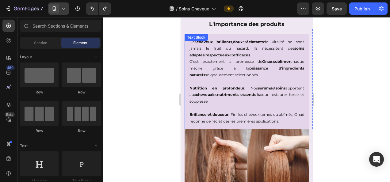
click at [193, 97] on p "Nutrition en profondeur : Nos sérums et soins apportent aux cheveux les nutrime…" at bounding box center [246, 95] width 115 height 20
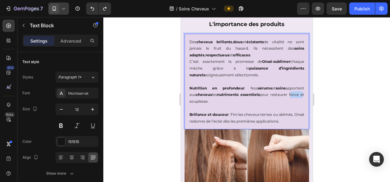
click at [192, 99] on p "Nutrition en profondeur : Nos sérums et soins apportent aux cheveux les nutrime…" at bounding box center [246, 95] width 115 height 20
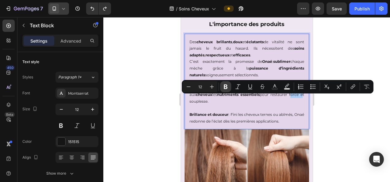
click at [224, 88] on icon "Editor contextual toolbar" at bounding box center [226, 87] width 4 height 5
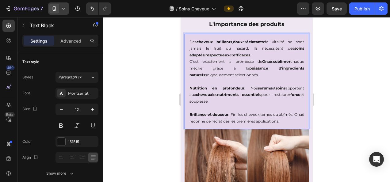
click at [151, 103] on div at bounding box center [246, 99] width 287 height 165
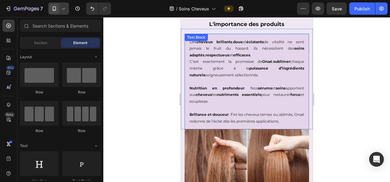
click at [214, 99] on p "Nutrition en profondeur : Nos sérums et soins apportent aux cheveux les nutrime…" at bounding box center [246, 95] width 115 height 20
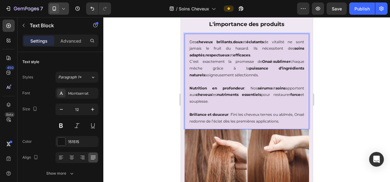
click at [211, 97] on p "Nutrition en profondeur : Nos sérums et soins apportent aux cheveux les nutrime…" at bounding box center [246, 95] width 115 height 20
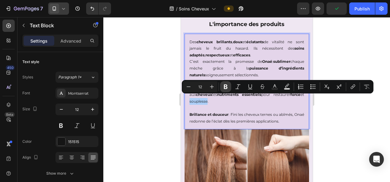
click at [224, 85] on icon "Editor contextual toolbar" at bounding box center [226, 87] width 4 height 5
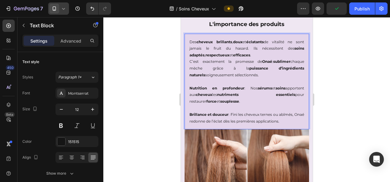
click at [154, 126] on div at bounding box center [246, 99] width 287 height 165
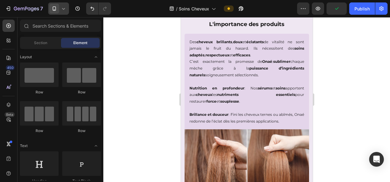
click at [154, 126] on div at bounding box center [246, 99] width 287 height 165
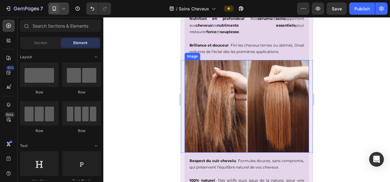
scroll to position [460, 0]
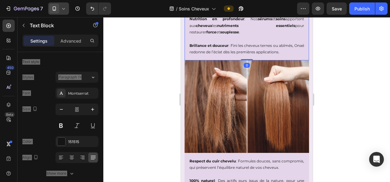
click at [272, 45] on p "Brillance et douceur : Fini les cheveux ternes ou abîmés, Onaé redonne de l’écl…" at bounding box center [246, 48] width 115 height 13
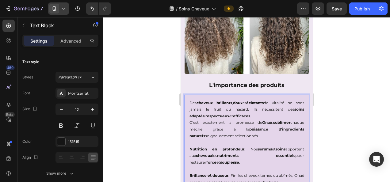
scroll to position [381, 0]
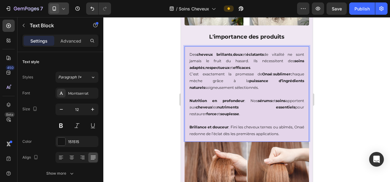
click at [270, 124] on p "Brillance et douceur : Fini les cheveux ternes ou abîmés, Onaé redonne de l’écl…" at bounding box center [246, 130] width 115 height 13
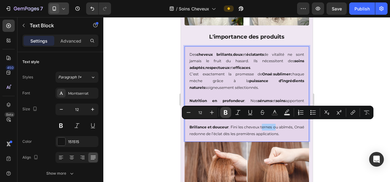
click at [224, 115] on icon "Editor contextual toolbar" at bounding box center [226, 112] width 4 height 5
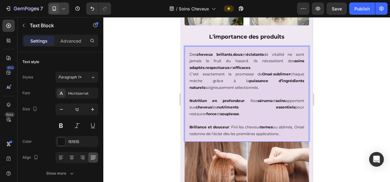
click at [334, 129] on div at bounding box center [246, 99] width 287 height 165
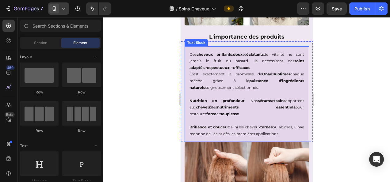
click at [292, 126] on p "Brillance et douceur : Fini les cheveux ternes ou abîmés, Onaé redonne de l’écl…" at bounding box center [246, 130] width 115 height 13
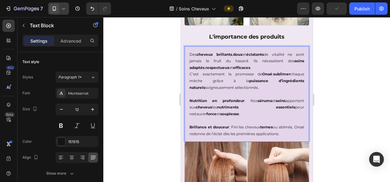
click at [292, 124] on p "Brillance et douceur : Fini les cheveux ternes ou abîmés, Onaé redonne de l’écl…" at bounding box center [246, 130] width 115 height 13
click at [290, 124] on p "Brillance et douceur : Fini les cheveux ternes ou abîmés, Onaé redonne de l’écl…" at bounding box center [246, 130] width 115 height 13
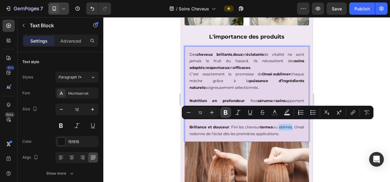
click at [224, 112] on icon "Editor contextual toolbar" at bounding box center [226, 112] width 4 height 5
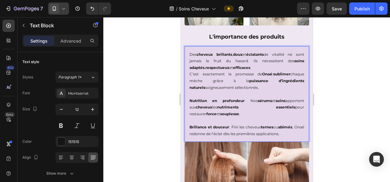
click at [144, 126] on div at bounding box center [246, 99] width 287 height 165
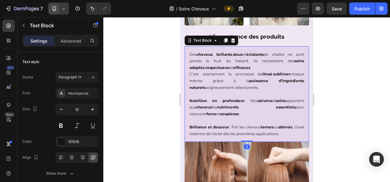
click at [194, 132] on p "Brillance et douceur : Fini les cheveux ternes ou abîmés , Onaé redonne de l’éc…" at bounding box center [246, 130] width 115 height 13
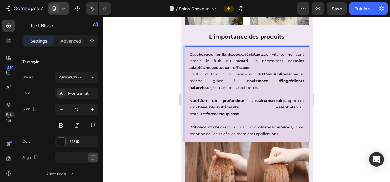
click at [194, 131] on p "Brillance et douceur : Fini les cheveux ternes ou abîmés , Onaé redonne de l’éc…" at bounding box center [246, 130] width 115 height 13
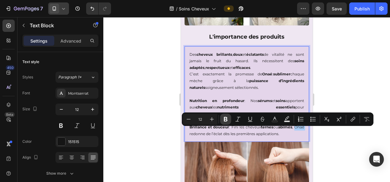
click at [228, 118] on icon "Editor contextual toolbar" at bounding box center [225, 119] width 6 height 6
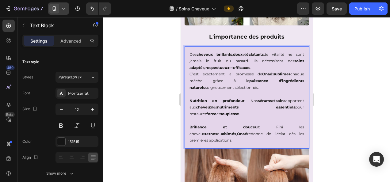
click at [120, 136] on div at bounding box center [246, 99] width 287 height 165
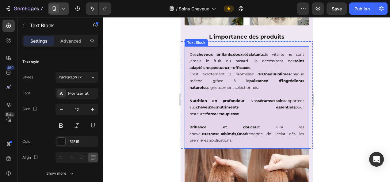
click at [229, 131] on p "Brillance et douceur : Fini les cheveux ternes ou abîmés , Onaé redonne de l’éc…" at bounding box center [246, 134] width 115 height 20
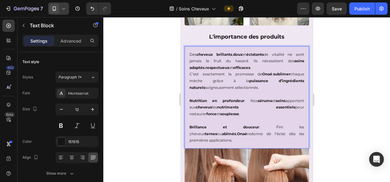
click at [229, 131] on p "Brillance et douceur : Fini les cheveux ternes ou abîmés , Onaé redonne de l’éc…" at bounding box center [246, 134] width 115 height 20
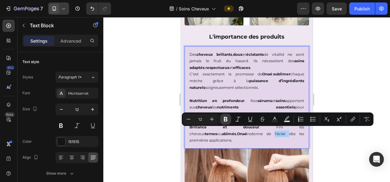
click at [226, 120] on icon "Editor contextual toolbar" at bounding box center [225, 119] width 6 height 6
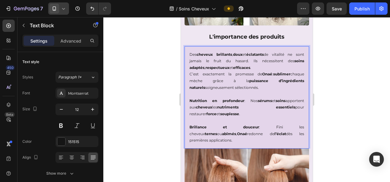
click at [345, 127] on div at bounding box center [246, 99] width 287 height 165
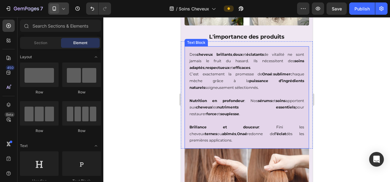
click at [275, 129] on p "Brillance et douceur : Fini les cheveux ternes ou abîmés , Onaé redonne de l’éc…" at bounding box center [246, 134] width 115 height 20
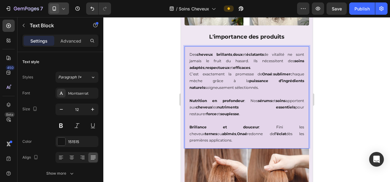
click at [248, 130] on p "Brillance et douceur : Fini les cheveux ternes ou abîmés , Onaé redonne de l’éc…" at bounding box center [246, 134] width 115 height 20
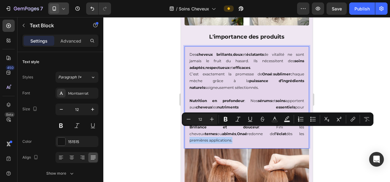
drag, startPoint x: 248, startPoint y: 130, endPoint x: 293, endPoint y: 131, distance: 44.4
click at [293, 131] on p "Brillance et douceur : Fini les cheveux ternes ou abîmés , Onaé redonne de l’éc…" at bounding box center [246, 134] width 115 height 20
click at [289, 131] on p "Brillance et douceur : Fini les cheveux ternes ou abîmés , Onaé redonne de l’éc…" at bounding box center [246, 134] width 115 height 20
drag, startPoint x: 248, startPoint y: 131, endPoint x: 291, endPoint y: 132, distance: 42.3
click at [291, 132] on p "Brillance et douceur : Fini les cheveux ternes ou abîmés , Onaé redonne de l’éc…" at bounding box center [246, 134] width 115 height 20
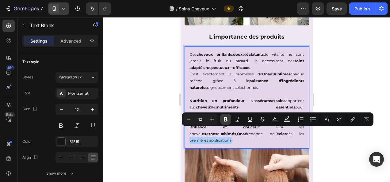
click at [227, 119] on icon "Editor contextual toolbar" at bounding box center [225, 119] width 6 height 6
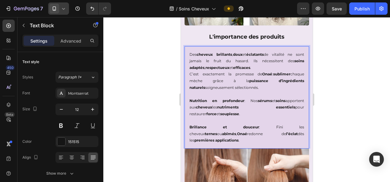
click at [340, 74] on div at bounding box center [246, 99] width 287 height 165
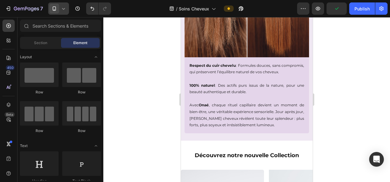
scroll to position [556, 0]
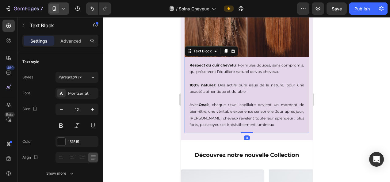
click at [282, 64] on p "Respect du cuir chevelu : Formules douces, sans compromis, qui préservent l’équ…" at bounding box center [246, 68] width 115 height 13
click at [265, 62] on p "Respect du cuir chevelu : Formules douces, sans compromis, qui préservent l’équ…" at bounding box center [246, 68] width 115 height 13
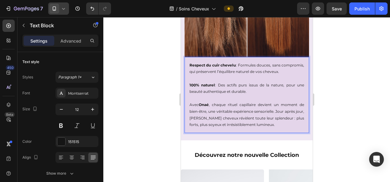
click at [277, 62] on p "Respect du cuir chevelu : Formules douces, sans compromis, qui préservent l’équ…" at bounding box center [246, 68] width 115 height 13
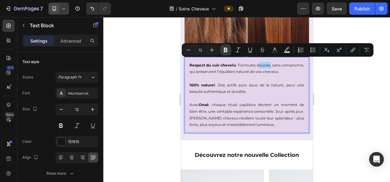
click at [223, 50] on icon "Editor contextual toolbar" at bounding box center [225, 50] width 6 height 6
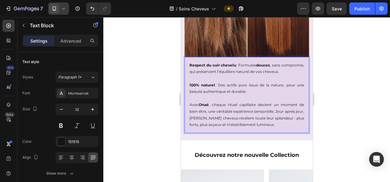
click at [340, 78] on div at bounding box center [246, 99] width 287 height 165
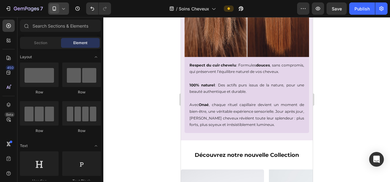
click at [361, 71] on div at bounding box center [246, 99] width 287 height 165
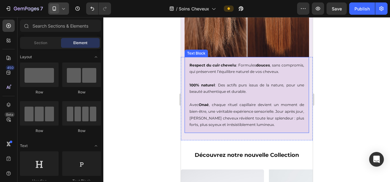
click at [253, 69] on p "Respect du cuir chevelu : Formules douces , sans compromis, qui préservent l’éq…" at bounding box center [246, 68] width 115 height 13
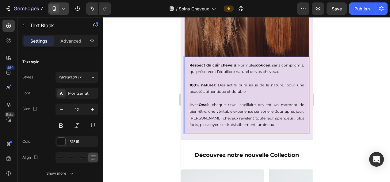
click at [246, 68] on p "Respect du cuir chevelu : Formules douces , sans compromis, qui préservent l’éq…" at bounding box center [246, 68] width 115 height 13
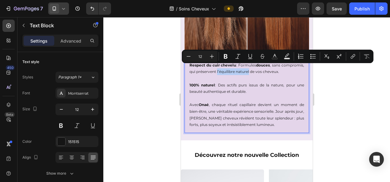
drag, startPoint x: 246, startPoint y: 68, endPoint x: 278, endPoint y: 67, distance: 31.9
click at [278, 67] on p "Respect du cuir chevelu : Formules douces , sans compromis, qui préservent l’éq…" at bounding box center [246, 68] width 115 height 13
click at [228, 59] on icon "Editor contextual toolbar" at bounding box center [225, 56] width 6 height 6
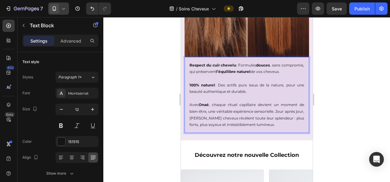
click at [131, 110] on div at bounding box center [246, 99] width 287 height 165
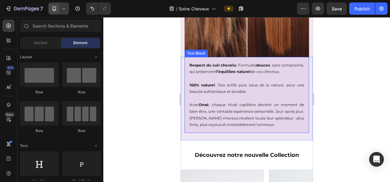
click at [241, 102] on p "Rich Text Editor. Editing area: main" at bounding box center [246, 98] width 115 height 7
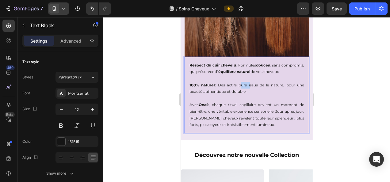
click at [240, 87] on p "100% naturel : Des actifs purs issus de la nature, pour une beauté authentique …" at bounding box center [246, 88] width 115 height 13
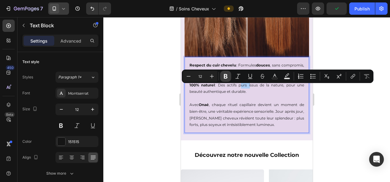
click at [224, 73] on button "Bold" at bounding box center [225, 76] width 11 height 11
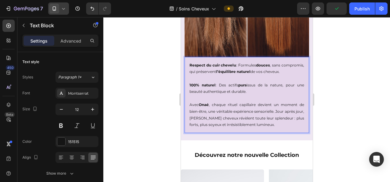
click at [354, 104] on div at bounding box center [246, 99] width 287 height 165
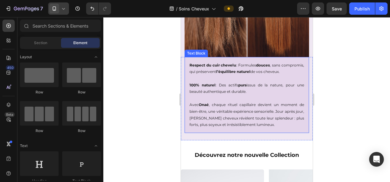
click at [270, 87] on p "100% naturel : Des actifs purs issus de la nature, pour une beauté authentique …" at bounding box center [246, 88] width 115 height 13
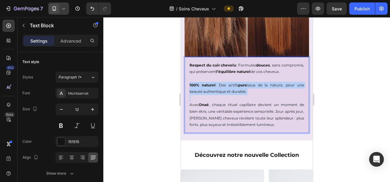
click at [270, 87] on p "100% naturel : Des actifs purs issus de la nature, pour une beauté authentique …" at bounding box center [246, 88] width 115 height 13
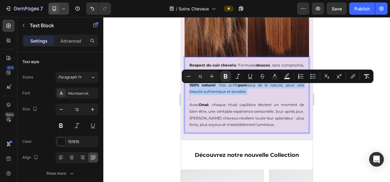
click at [266, 99] on p "Rich Text Editor. Editing area: main" at bounding box center [246, 98] width 115 height 7
click at [271, 88] on p "100% naturel : Des actifs purs issus de la nature, pour une beauté authentique …" at bounding box center [246, 88] width 115 height 13
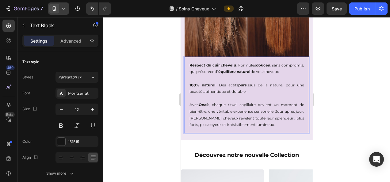
click at [270, 86] on p "100% naturel : Des actifs purs issus de la nature, pour une beauté authentique …" at bounding box center [246, 88] width 115 height 13
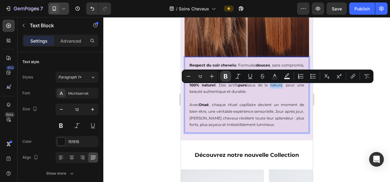
click at [227, 75] on icon "Editor contextual toolbar" at bounding box center [225, 76] width 6 height 6
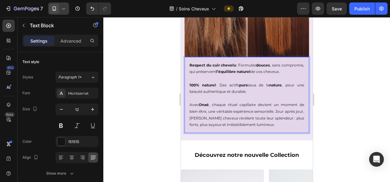
click at [148, 105] on div at bounding box center [246, 99] width 287 height 165
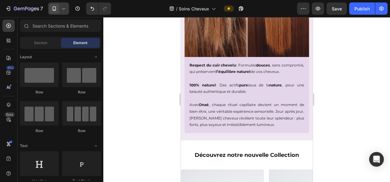
click at [148, 105] on div at bounding box center [246, 99] width 287 height 165
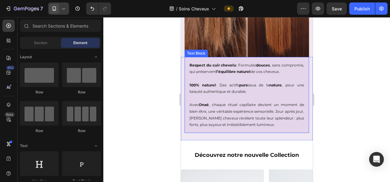
click at [210, 95] on p "100% naturel : Des actifs purs issus de la nature , pour une beauté authentique…" at bounding box center [246, 88] width 115 height 13
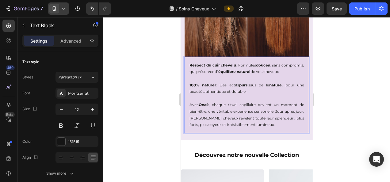
click at [189, 94] on div "Respect du cuir chevelu : Formules douces , sans compromis, qui préservent l’éq…" at bounding box center [246, 95] width 124 height 76
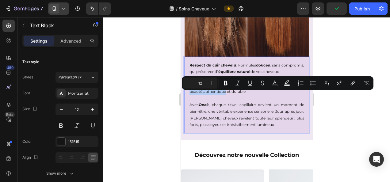
drag, startPoint x: 188, startPoint y: 94, endPoint x: 225, endPoint y: 93, distance: 36.2
click at [225, 93] on div "Respect du cuir chevelu : Formules douces , sans compromis, qui préservent l’éq…" at bounding box center [246, 95] width 124 height 76
click at [229, 86] on button "Bold" at bounding box center [225, 83] width 11 height 11
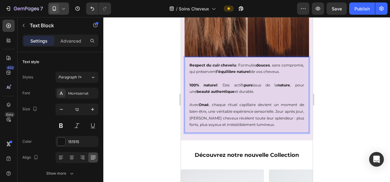
click at [348, 113] on div at bounding box center [246, 99] width 287 height 165
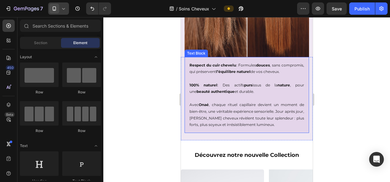
click at [238, 95] on p "100% naturel : Des actifs purs issus de la nature , pour une beauté authentique…" at bounding box center [246, 88] width 115 height 13
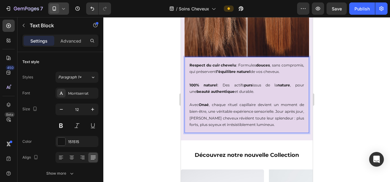
click at [235, 94] on p "100% naturel : Des actifs purs issus de la nature , pour une beauté authentique…" at bounding box center [246, 88] width 115 height 13
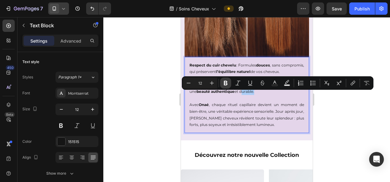
click at [224, 82] on icon "Editor contextual toolbar" at bounding box center [226, 83] width 4 height 5
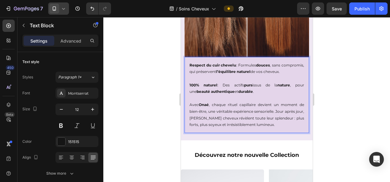
click at [146, 116] on div at bounding box center [246, 99] width 287 height 165
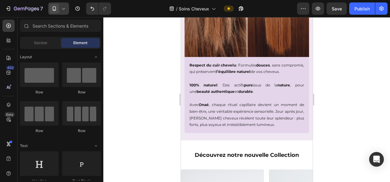
click at [146, 116] on div at bounding box center [246, 99] width 287 height 165
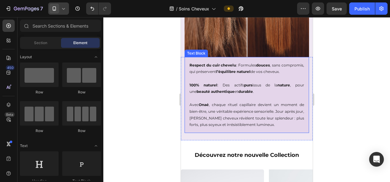
click at [200, 116] on p "Avec Onaé , chaque rituel capillaire devient un moment de bien-être, une vérita…" at bounding box center [246, 114] width 115 height 26
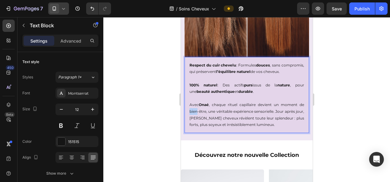
click at [194, 114] on p "Avec Onaé , chaque rituel capillaire devient un moment de bien-être, une vérita…" at bounding box center [246, 114] width 115 height 26
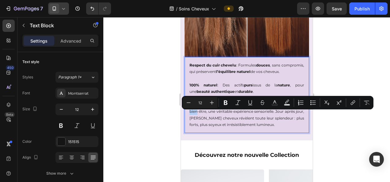
click at [188, 114] on div "Respect du cuir chevelu : Formules douces , sans compromis, qui préservent l’éq…" at bounding box center [246, 95] width 124 height 76
drag, startPoint x: 188, startPoint y: 114, endPoint x: 206, endPoint y: 114, distance: 17.5
click at [206, 114] on div "Respect du cuir chevelu : Formules douces , sans compromis, qui préservent l’éq…" at bounding box center [246, 95] width 124 height 76
click at [226, 104] on icon "Editor contextual toolbar" at bounding box center [226, 103] width 4 height 5
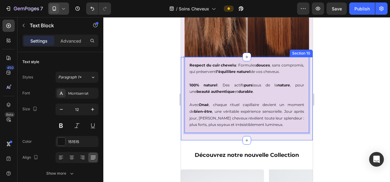
click at [334, 123] on div at bounding box center [246, 99] width 287 height 165
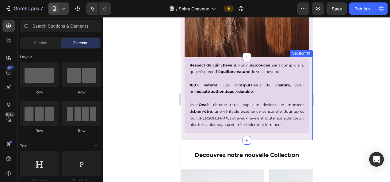
click at [349, 107] on div at bounding box center [246, 99] width 287 height 165
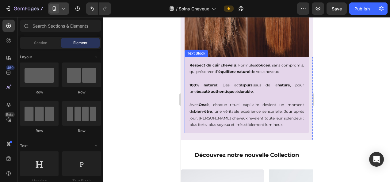
click at [241, 114] on p "Avec Onaé , chaque rituel capillaire devient un moment de bien-être , une vérit…" at bounding box center [246, 114] width 115 height 26
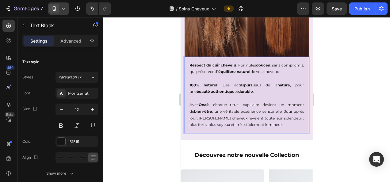
click at [235, 114] on p "Avec Onaé , chaque rituel capillaire devient un moment de bien-être , une vérit…" at bounding box center [246, 114] width 115 height 26
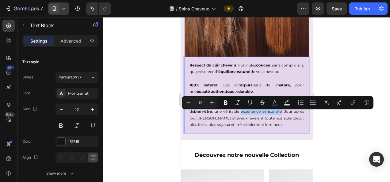
drag, startPoint x: 235, startPoint y: 114, endPoint x: 276, endPoint y: 115, distance: 40.8
click at [276, 115] on p "Avec Onaé , chaque rituel capillaire devient un moment de bien-être , une vérit…" at bounding box center [246, 114] width 115 height 26
click at [224, 103] on icon "Editor contextual toolbar" at bounding box center [226, 103] width 4 height 5
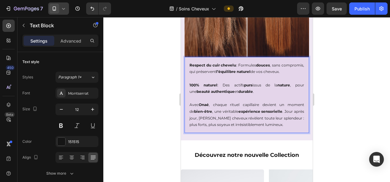
click at [350, 131] on div at bounding box center [246, 99] width 287 height 165
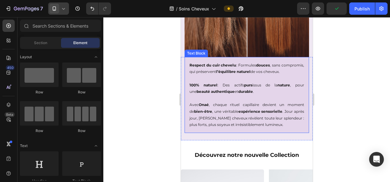
click at [267, 121] on p "Avec Onaé , chaque rituel capillaire devient un moment de bien-être , une vérit…" at bounding box center [246, 114] width 115 height 26
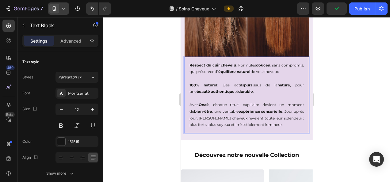
click at [261, 121] on p "Avec Onaé , chaque rituel capillaire devient un moment de bien-être , une vérit…" at bounding box center [246, 114] width 115 height 26
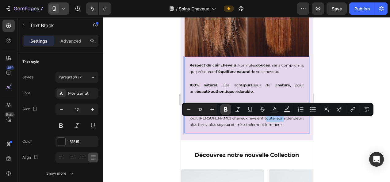
click at [225, 111] on icon "Editor contextual toolbar" at bounding box center [226, 109] width 4 height 5
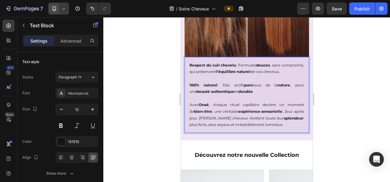
click at [350, 144] on div at bounding box center [246, 99] width 287 height 165
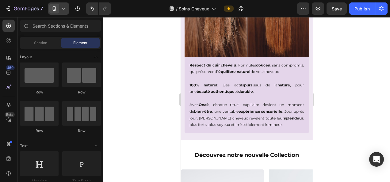
click at [350, 115] on div at bounding box center [246, 99] width 287 height 165
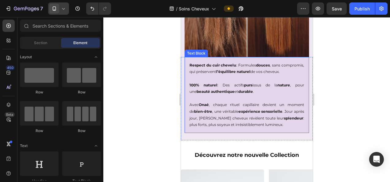
click at [292, 121] on p "Avec Onaé , chaque rituel capillaire devient un moment de bien-être , une vérit…" at bounding box center [246, 114] width 115 height 26
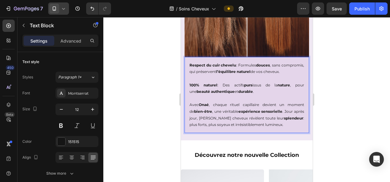
click at [292, 120] on p "Avec Onaé , chaque rituel capillaire devient un moment de bien-être , une vérit…" at bounding box center [246, 114] width 115 height 26
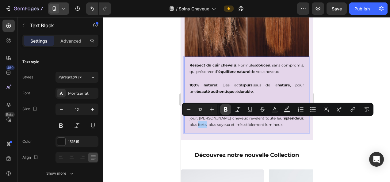
click at [224, 111] on icon "Editor contextual toolbar" at bounding box center [226, 109] width 4 height 5
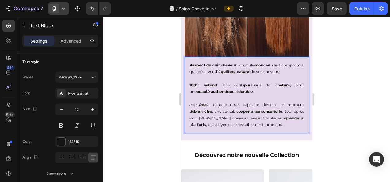
click at [146, 134] on div at bounding box center [246, 99] width 287 height 165
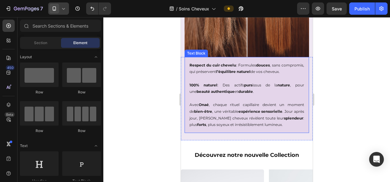
click at [201, 128] on p "Avec Onaé , chaque rituel capillaire devient un moment de bien-être , une vérit…" at bounding box center [246, 114] width 115 height 26
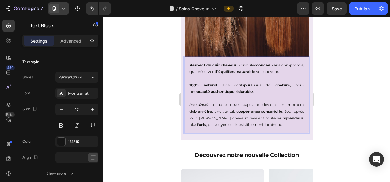
click at [201, 127] on p "Avec Onaé , chaque rituel capillaire devient un moment de bien-être , une vérit…" at bounding box center [246, 114] width 115 height 26
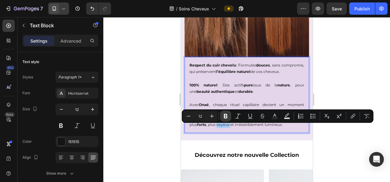
click at [229, 116] on button "Bold" at bounding box center [225, 116] width 11 height 11
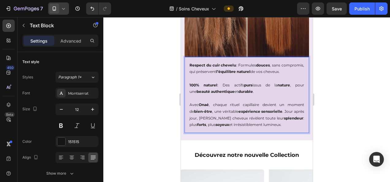
click at [154, 104] on div at bounding box center [246, 99] width 287 height 165
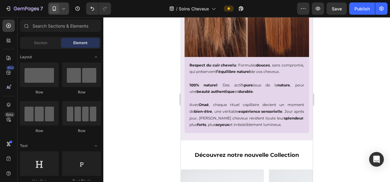
click at [164, 102] on div at bounding box center [246, 99] width 287 height 165
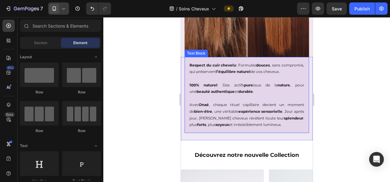
click at [256, 128] on p "Avec Onaé , chaque rituel capillaire devient un moment de bien-être , une vérit…" at bounding box center [246, 114] width 115 height 26
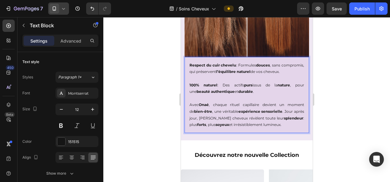
click at [253, 127] on p "Avec Onaé , chaque rituel capillaire devient un moment de bien-être , une vérit…" at bounding box center [246, 114] width 115 height 26
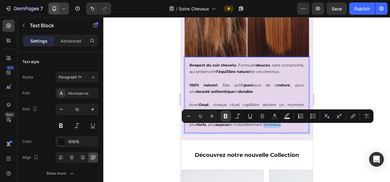
click at [226, 116] on icon "Editor contextual toolbar" at bounding box center [225, 116] width 6 height 6
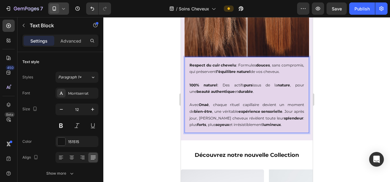
click at [158, 95] on div at bounding box center [246, 99] width 287 height 165
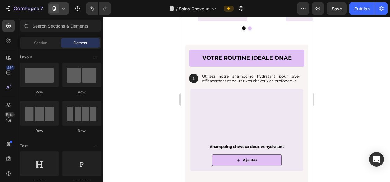
scroll to position [820, 0]
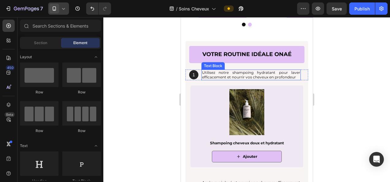
click at [240, 70] on p "Utilisez notre shampoing hydratant pour laver efficacement et nourrir vos cheve…" at bounding box center [251, 75] width 98 height 10
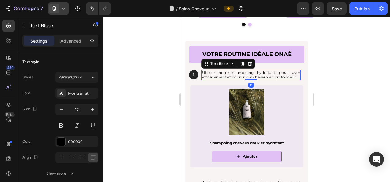
click at [238, 71] on p "Utilisez notre shampoing hydratant pour laver efficacement et nourrir vos cheve…" at bounding box center [251, 75] width 98 height 10
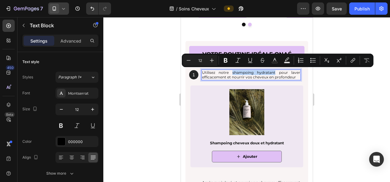
drag, startPoint x: 230, startPoint y: 72, endPoint x: 271, endPoint y: 71, distance: 40.8
click at [271, 71] on p "Utilisez notre shampoing hydratant pour laver efficacement et nourrir vos cheve…" at bounding box center [251, 75] width 98 height 10
click at [226, 61] on icon "Editor contextual toolbar" at bounding box center [225, 60] width 6 height 6
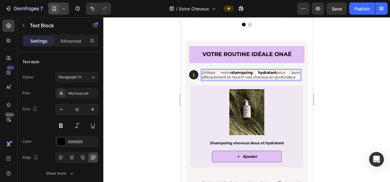
click at [352, 75] on div at bounding box center [246, 99] width 287 height 165
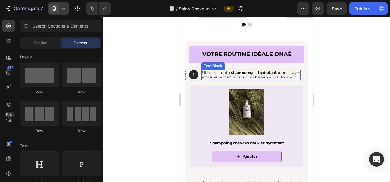
click at [288, 72] on p "Utilisez notre shampoing hydratant pour laver efficacement et nourrir vos cheve…" at bounding box center [251, 75] width 98 height 10
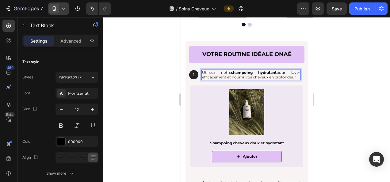
click at [215, 77] on p "Utilisez notre shampoing hydratant pour laver efficacement et nourrir vos cheve…" at bounding box center [251, 75] width 98 height 10
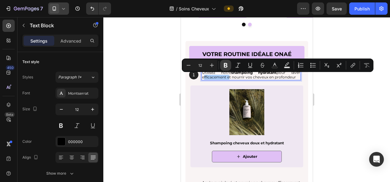
click at [222, 64] on icon "Editor contextual toolbar" at bounding box center [225, 65] width 6 height 6
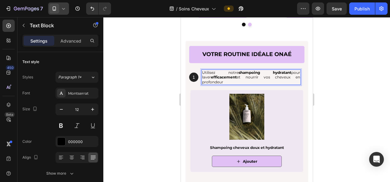
click at [359, 97] on div at bounding box center [246, 99] width 287 height 165
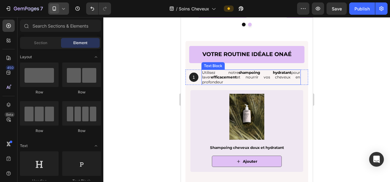
click at [246, 77] on p "Utilisez notre shampoing hydratant pour laver efficacement et nourrir vos cheve…" at bounding box center [251, 77] width 98 height 14
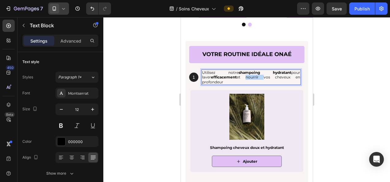
click at [245, 77] on p "Utilisez notre shampoing hydratant pour laver efficacement et nourrir vos cheve…" at bounding box center [251, 77] width 98 height 14
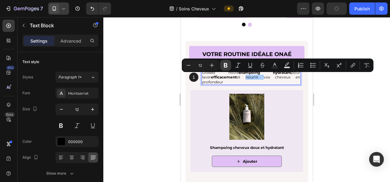
click at [224, 63] on icon "Editor contextual toolbar" at bounding box center [225, 65] width 6 height 6
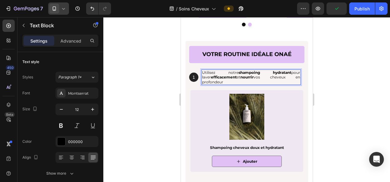
click at [215, 81] on p "Utilisez notre shampoing hydratant pour laver efficacement et nourrir vos cheve…" at bounding box center [251, 77] width 98 height 14
click at [207, 82] on p "Utilisez notre shampoing hydratant pour laver efficacement et nourrir vos cheve…" at bounding box center [251, 77] width 98 height 14
click at [155, 87] on div at bounding box center [246, 99] width 287 height 165
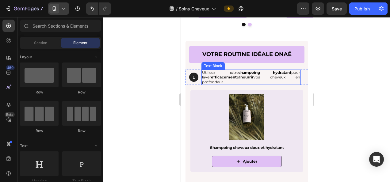
click at [215, 82] on p "Utilisez notre shampoing hydratant pour laver efficacement et nourrir vos cheve…" at bounding box center [251, 77] width 98 height 14
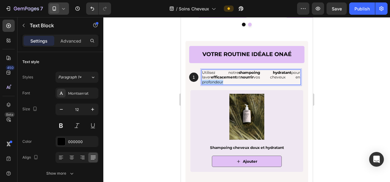
click at [214, 82] on p "Utilisez notre shampoing hydratant pour laver efficacement et nourrir vos cheve…" at bounding box center [251, 77] width 98 height 14
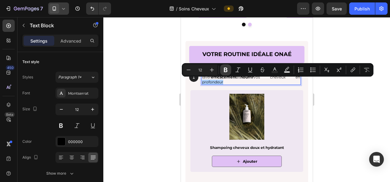
click at [226, 67] on icon "Editor contextual toolbar" at bounding box center [225, 70] width 6 height 6
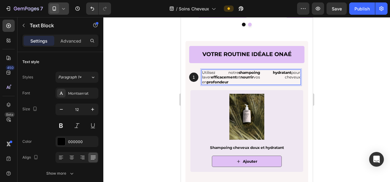
click at [365, 113] on div at bounding box center [246, 99] width 287 height 165
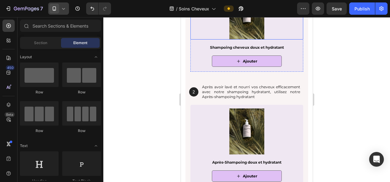
scroll to position [938, 0]
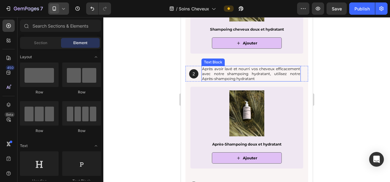
click at [233, 67] on p "Après avoir lavé et nourri vos cheveux efficacement avec notre shampoing hydrat…" at bounding box center [251, 74] width 98 height 14
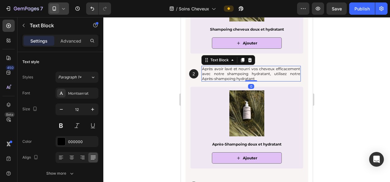
click at [232, 69] on p "Après avoir lavé et nourri vos cheveux efficacement avec notre shampoing hydrat…" at bounding box center [251, 74] width 98 height 14
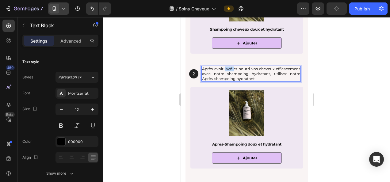
click at [232, 69] on p "Après avoir lavé et nourri vos cheveux efficacement avec notre shampoing hydrat…" at bounding box center [251, 74] width 98 height 14
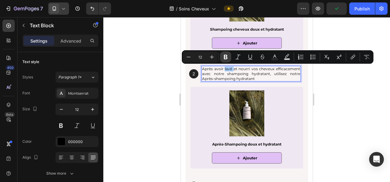
click at [225, 57] on icon "Editor contextual toolbar" at bounding box center [226, 57] width 4 height 5
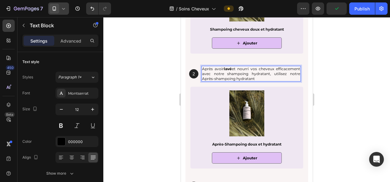
click at [344, 94] on div at bounding box center [246, 99] width 287 height 165
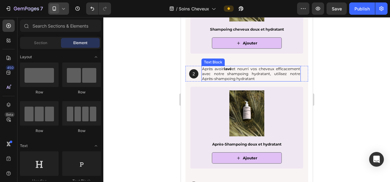
click at [257, 69] on p "Après avoir lavé et nourri vos cheveux efficacement avec notre shampoing hydrat…" at bounding box center [251, 74] width 98 height 14
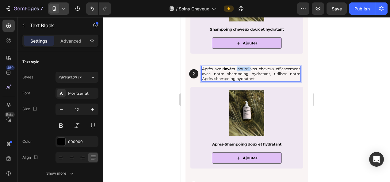
click at [257, 68] on p "Après avoir lavé et nourri vos cheveux efficacement avec notre shampoing hydrat…" at bounding box center [251, 74] width 98 height 14
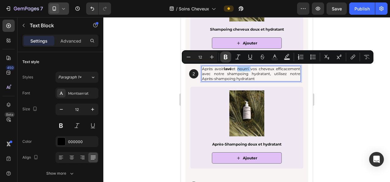
click at [223, 56] on icon "Editor contextual toolbar" at bounding box center [225, 57] width 6 height 6
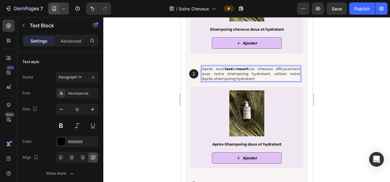
click at [357, 108] on div at bounding box center [246, 99] width 287 height 165
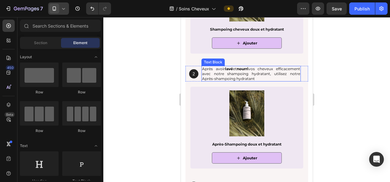
click at [209, 74] on p "Après avoir lavé et nourri vos cheveux efficacement avec notre shampoing hydrat…" at bounding box center [251, 74] width 98 height 14
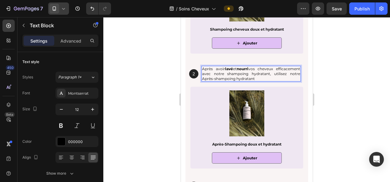
click at [209, 74] on p "Après avoir lavé et nourri vos cheveux efficacement avec notre shampoing hydrat…" at bounding box center [251, 74] width 98 height 14
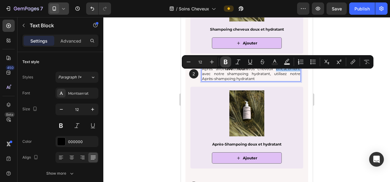
click at [223, 62] on icon "Editor contextual toolbar" at bounding box center [225, 62] width 6 height 6
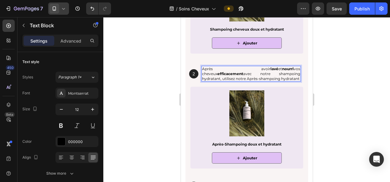
click at [341, 106] on div at bounding box center [246, 99] width 287 height 165
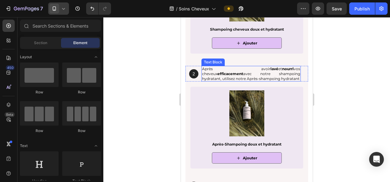
click at [244, 72] on p "Après avoir lavé et nourri vos cheveux efficacement avec notre shampoing hydrat…" at bounding box center [251, 74] width 98 height 14
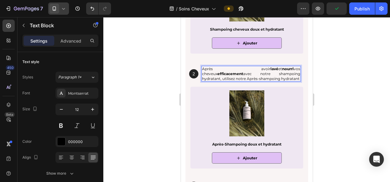
click at [243, 74] on p "Après avoir lavé et nourri vos cheveux efficacement avec notre shampoing hydrat…" at bounding box center [251, 74] width 98 height 14
click at [243, 72] on p "Après avoir lavé et nourri vos cheveux efficacement avec notre shampoing hydrat…" at bounding box center [251, 74] width 98 height 14
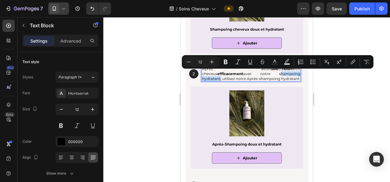
drag, startPoint x: 253, startPoint y: 73, endPoint x: 294, endPoint y: 74, distance: 40.8
click at [294, 74] on p "Après avoir lavé et nourri vos cheveux efficacement avec notre shampoing hydrat…" at bounding box center [251, 74] width 98 height 14
click at [226, 61] on icon "Editor contextual toolbar" at bounding box center [225, 62] width 6 height 6
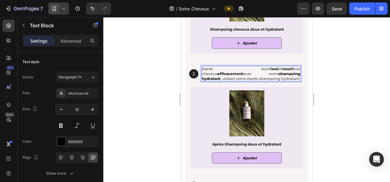
click at [130, 102] on div at bounding box center [246, 99] width 287 height 165
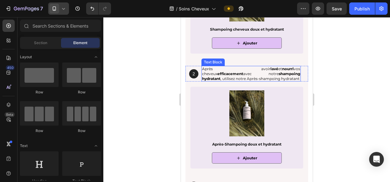
click at [233, 79] on p "Après avoir lavé et nourri vos cheveux efficacement avec notre shampoing hydrat…" at bounding box center [251, 74] width 98 height 14
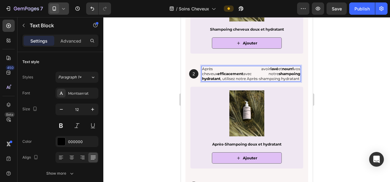
click at [230, 78] on p "Après avoir lavé et nourri vos cheveux efficacement avec notre shampoing hydrat…" at bounding box center [251, 74] width 98 height 14
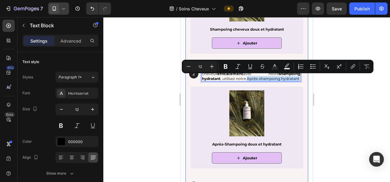
drag, startPoint x: 227, startPoint y: 78, endPoint x: 278, endPoint y: 84, distance: 51.8
click at [278, 84] on div "Votre routine idéale Onaé Heading 1 Text Block Hero Banner Utilisez notre shamp…" at bounding box center [246, 57] width 123 height 269
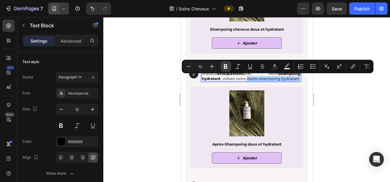
click at [226, 66] on icon "Editor contextual toolbar" at bounding box center [225, 66] width 6 height 6
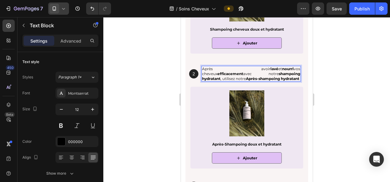
click at [344, 106] on div at bounding box center [246, 99] width 287 height 165
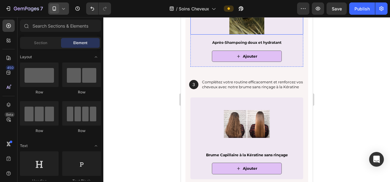
scroll to position [1050, 0]
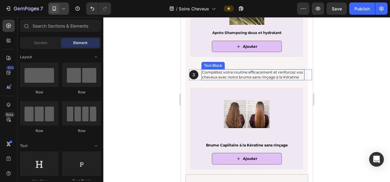
click at [233, 72] on p "Complétez votre routine efficacement et renforcez vos cheveux avec notre brume …" at bounding box center [253, 75] width 102 height 10
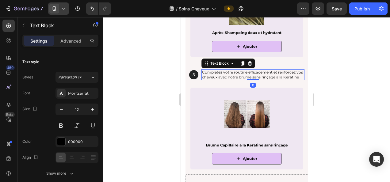
click at [256, 72] on p "Complétez votre routine efficacement et renforcez vos cheveux avec notre brume …" at bounding box center [253, 75] width 102 height 10
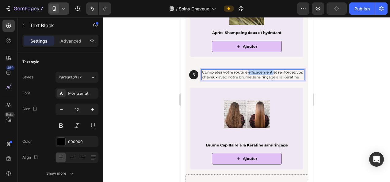
click at [256, 72] on p "Complétez votre routine efficacement et renforcez vos cheveux avec notre brume …" at bounding box center [253, 75] width 102 height 10
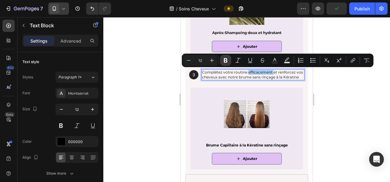
click at [228, 61] on icon "Editor contextual toolbar" at bounding box center [225, 60] width 6 height 6
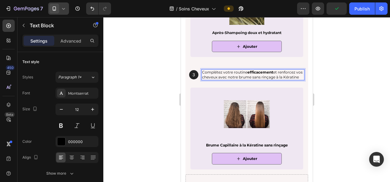
click at [365, 76] on div at bounding box center [246, 99] width 287 height 165
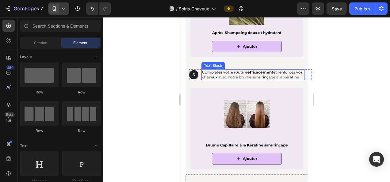
click at [289, 72] on p "Complétez votre routine efficacement et renforcez vos cheveux avec notre brume …" at bounding box center [253, 75] width 102 height 10
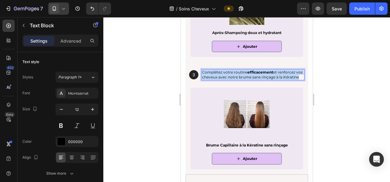
click at [289, 72] on p "Complétez votre routine efficacement et renforcez vos cheveux avec notre brume …" at bounding box center [253, 75] width 102 height 10
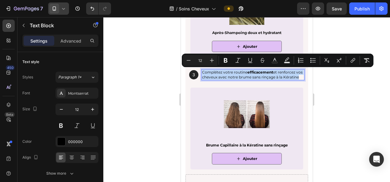
click at [288, 79] on p "Complétez votre routine efficacement et renforcez vos cheveux avec notre brume …" at bounding box center [253, 75] width 102 height 10
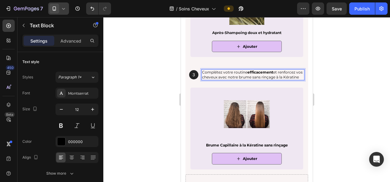
click at [289, 70] on p "Complétez votre routine efficacement et renforcez vos cheveux avec notre brume …" at bounding box center [253, 75] width 102 height 10
click at [287, 71] on p "Complétez votre routine efficacement et renforcez vos cheveux avec notre brume …" at bounding box center [253, 75] width 102 height 10
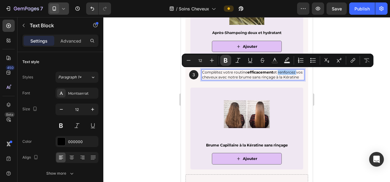
click at [225, 59] on icon "Editor contextual toolbar" at bounding box center [225, 60] width 6 height 6
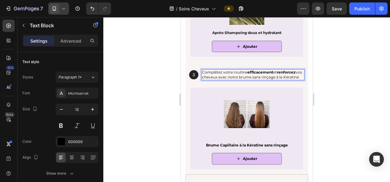
click at [145, 89] on div at bounding box center [246, 99] width 287 height 165
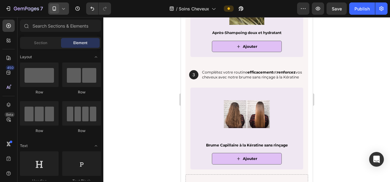
click at [145, 89] on div at bounding box center [246, 99] width 287 height 165
click at [252, 77] on p "Complétez votre routine efficacement et renforcez vos cheveux avec notre brume …" at bounding box center [253, 75] width 102 height 10
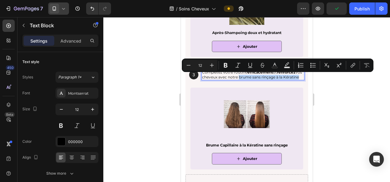
drag, startPoint x: 245, startPoint y: 76, endPoint x: 255, endPoint y: 81, distance: 11.1
click at [255, 79] on p "Complétez votre routine efficacement et renforcez vos cheveux avec notre brume …" at bounding box center [253, 75] width 102 height 10
click at [228, 66] on icon "Editor contextual toolbar" at bounding box center [225, 65] width 6 height 6
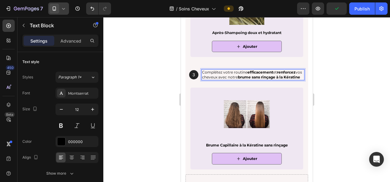
click at [340, 109] on div at bounding box center [246, 99] width 287 height 165
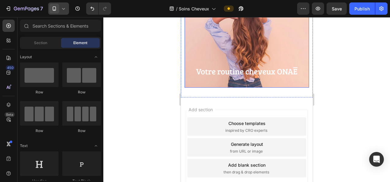
scroll to position [1249, 0]
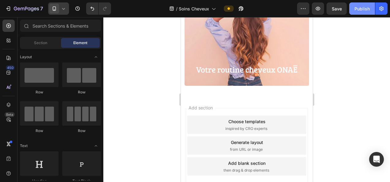
click at [358, 6] on div "Publish" at bounding box center [361, 9] width 15 height 6
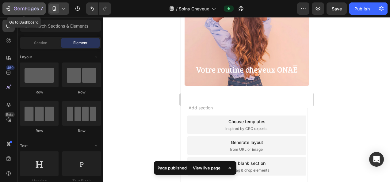
click at [26, 7] on icon "button" at bounding box center [26, 9] width 2 height 4
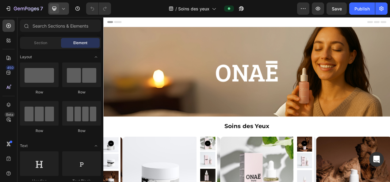
click at [65, 9] on icon at bounding box center [63, 9] width 6 height 6
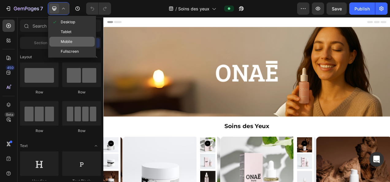
click at [73, 47] on div "Mobile" at bounding box center [71, 52] width 45 height 10
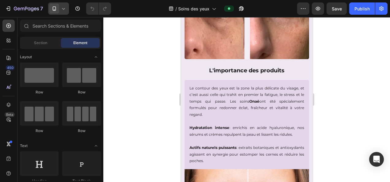
scroll to position [362, 0]
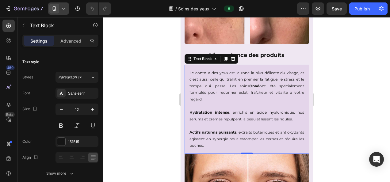
click at [224, 75] on p "Le contour des yeux est la zone la plus délicate du visage, et c’est aussi cell…" at bounding box center [246, 86] width 115 height 33
click at [142, 85] on div at bounding box center [246, 99] width 287 height 165
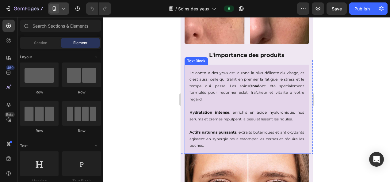
click at [201, 71] on p "Le contour des yeux est la zone la plus délicate du visage, et c’est aussi cell…" at bounding box center [246, 86] width 115 height 33
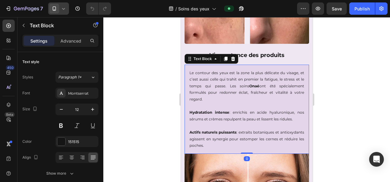
click at [195, 72] on p "Le contour des yeux est la zone la plus délicate du visage, et c’est aussi cell…" at bounding box center [246, 86] width 115 height 33
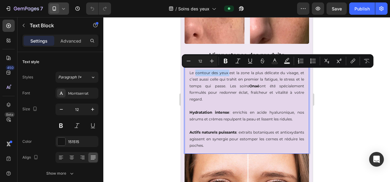
drag, startPoint x: 194, startPoint y: 72, endPoint x: 228, endPoint y: 74, distance: 33.4
click at [228, 74] on p "Le contour des yeux est la zone la plus délicate du visage, et c’est aussi cell…" at bounding box center [246, 86] width 115 height 33
click at [225, 61] on icon "Editor contextual toolbar" at bounding box center [226, 61] width 4 height 5
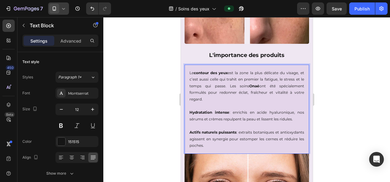
click at [378, 147] on div at bounding box center [246, 99] width 287 height 165
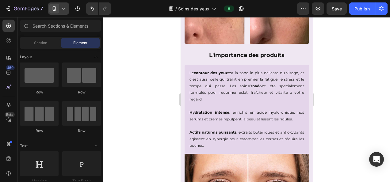
click at [354, 98] on div at bounding box center [246, 99] width 287 height 165
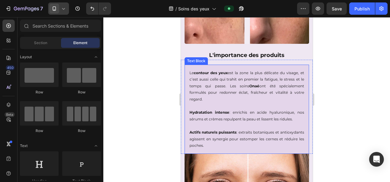
click at [260, 72] on p "Le contour des yeux est la zone la plus délicate du visage, et c’est aussi cell…" at bounding box center [246, 86] width 115 height 33
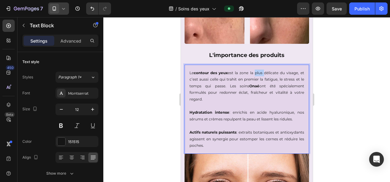
click at [259, 72] on p "Le contour des yeux est la zone la plus délicate du visage, et c’est aussi cell…" at bounding box center [246, 86] width 115 height 33
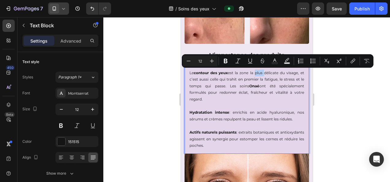
click at [256, 72] on p "Le contour des yeux est la zone la plus délicate du visage, et c’est aussi cell…" at bounding box center [246, 86] width 115 height 33
drag, startPoint x: 256, startPoint y: 72, endPoint x: 274, endPoint y: 73, distance: 18.4
click at [274, 73] on p "Le contour des yeux est la zone la plus délicate du visage, et c’est aussi cell…" at bounding box center [246, 86] width 115 height 33
click at [227, 60] on icon "Editor contextual toolbar" at bounding box center [225, 61] width 6 height 6
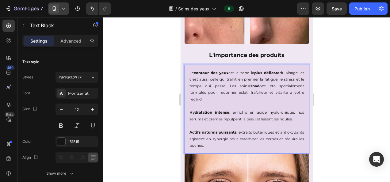
click at [131, 106] on div at bounding box center [246, 99] width 287 height 165
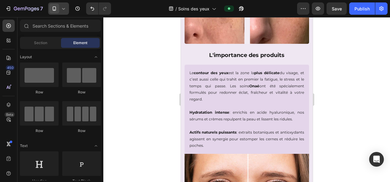
click at [131, 106] on div at bounding box center [246, 99] width 287 height 165
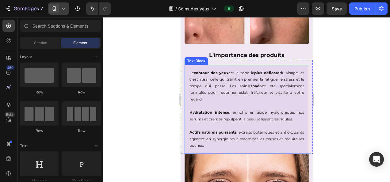
click at [271, 79] on p "Le contour des yeux est la zone la plus délicate du visage, et c’est aussi cell…" at bounding box center [246, 86] width 115 height 33
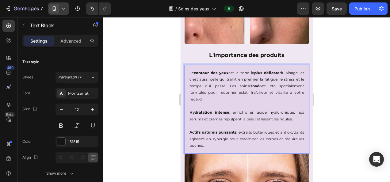
click at [275, 79] on p "Le contour des yeux est la zone la plus délicate du visage, et c’est aussi cell…" at bounding box center [246, 86] width 115 height 33
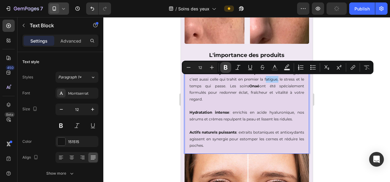
click at [223, 67] on icon "Editor contextual toolbar" at bounding box center [225, 67] width 6 height 6
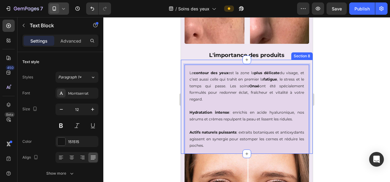
click at [336, 104] on div at bounding box center [246, 99] width 287 height 165
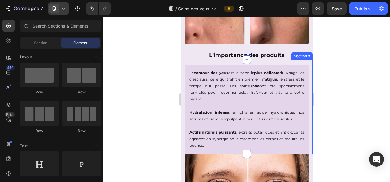
click at [343, 82] on div at bounding box center [246, 99] width 287 height 165
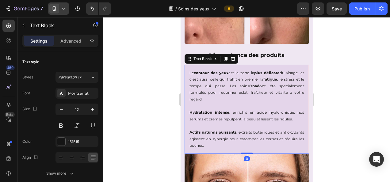
click at [295, 80] on p "Le contour des yeux est la zone la plus délicate du visage, et c’est aussi cell…" at bounding box center [246, 86] width 115 height 33
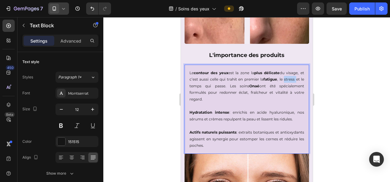
click at [294, 79] on p "Le contour des yeux est la zone la plus délicate du visage, et c’est aussi cell…" at bounding box center [246, 86] width 115 height 33
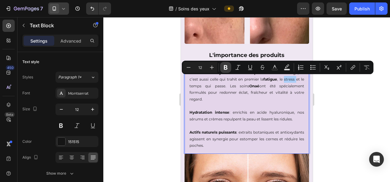
click at [226, 69] on icon "Editor contextual toolbar" at bounding box center [226, 67] width 4 height 5
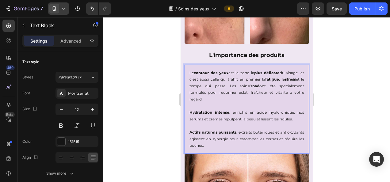
click at [148, 100] on div at bounding box center [246, 99] width 287 height 165
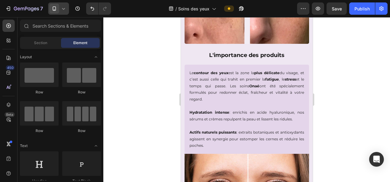
click at [148, 100] on div at bounding box center [246, 99] width 287 height 165
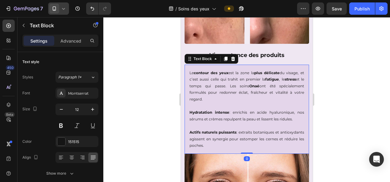
click at [200, 86] on p "Le contour des yeux est la zone la plus délicate du visage, et c’est aussi cell…" at bounding box center [246, 86] width 115 height 33
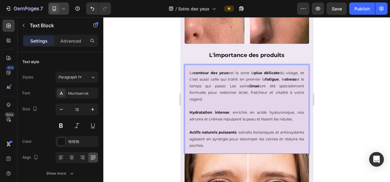
click at [199, 86] on p "Le contour des yeux est la zone la plus délicate du visage, et c’est aussi cell…" at bounding box center [246, 86] width 115 height 33
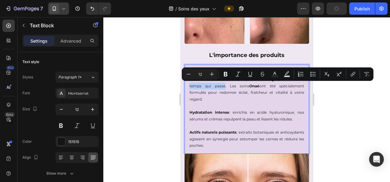
drag, startPoint x: 199, startPoint y: 86, endPoint x: 228, endPoint y: 86, distance: 29.4
click at [228, 86] on p "Le contour des yeux est la zone la plus délicate du visage, et c’est aussi cell…" at bounding box center [246, 86] width 115 height 33
click at [225, 77] on icon "Editor contextual toolbar" at bounding box center [225, 74] width 6 height 6
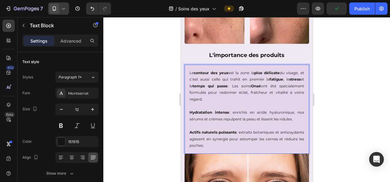
click at [332, 107] on div at bounding box center [246, 99] width 287 height 165
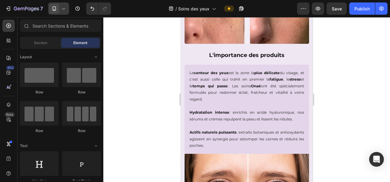
click at [333, 88] on div at bounding box center [246, 99] width 287 height 165
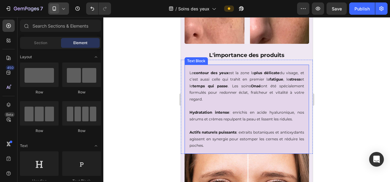
click at [275, 86] on p "Le contour des yeux est la zone la plus délicate du visage, et c’est aussi cell…" at bounding box center [246, 86] width 115 height 33
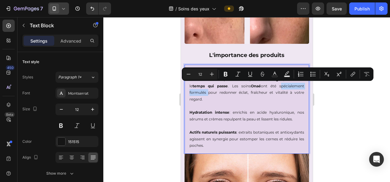
drag, startPoint x: 274, startPoint y: 85, endPoint x: 206, endPoint y: 93, distance: 68.4
click at [206, 93] on p "Le contour des yeux est la zone la plus délicate du visage, et c’est aussi cell…" at bounding box center [246, 86] width 115 height 33
click at [224, 75] on icon "Editor contextual toolbar" at bounding box center [226, 74] width 4 height 5
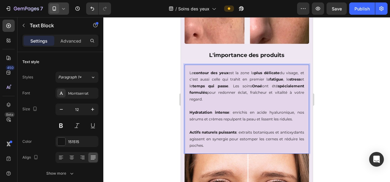
click at [340, 94] on div at bounding box center [246, 99] width 287 height 165
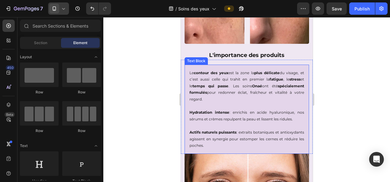
click at [267, 92] on p "Le contour des yeux est la zone la plus délicate du visage, et c’est aussi cell…" at bounding box center [246, 86] width 115 height 33
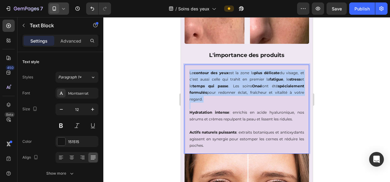
click at [267, 92] on p "Le contour des yeux est la zone la plus délicate du visage, et c’est aussi cell…" at bounding box center [246, 86] width 115 height 33
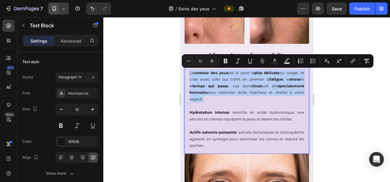
click at [265, 101] on p "Le contour des yeux est la zone la plus délicate du visage, et c’est aussi cell…" at bounding box center [246, 86] width 115 height 33
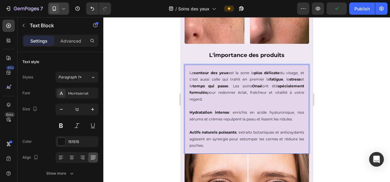
click at [268, 92] on p "Le contour des yeux est la zone la plus délicate du visage, et c’est aussi cell…" at bounding box center [246, 86] width 115 height 33
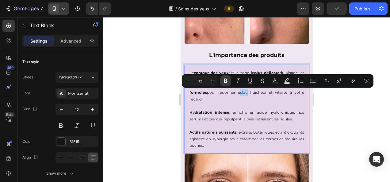
click at [227, 80] on icon "Editor contextual toolbar" at bounding box center [225, 81] width 6 height 6
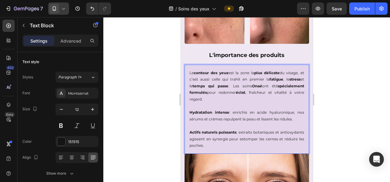
click at [347, 120] on div at bounding box center [246, 99] width 287 height 165
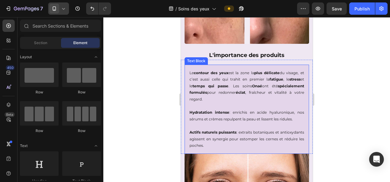
click at [286, 92] on p "Le contour des yeux est la zone la plus délicate du visage, et c’est aussi cell…" at bounding box center [246, 86] width 115 height 33
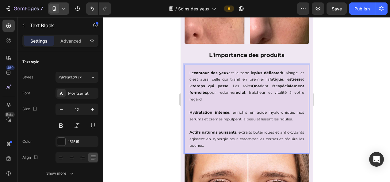
click at [281, 92] on p "Le contour des yeux est la zone la plus délicate du visage, et c’est aussi cell…" at bounding box center [246, 86] width 115 height 33
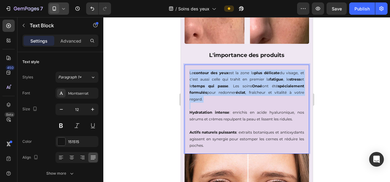
click at [281, 92] on p "Le contour des yeux est la zone la plus délicate du visage, et c’est aussi cell…" at bounding box center [246, 86] width 115 height 33
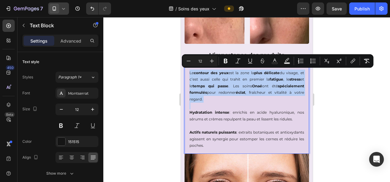
click at [277, 103] on p "Rich Text Editor. Editing area: main" at bounding box center [246, 106] width 115 height 7
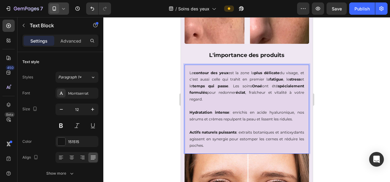
click at [283, 92] on p "Le contour des yeux est la zone la plus délicate du visage, et c’est aussi cell…" at bounding box center [246, 86] width 115 height 33
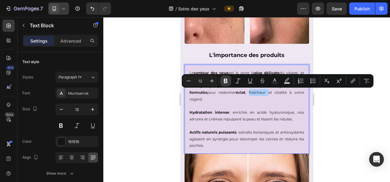
click at [224, 81] on icon "Editor contextual toolbar" at bounding box center [226, 81] width 4 height 5
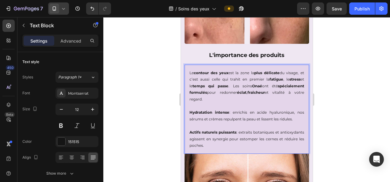
click at [140, 105] on div at bounding box center [246, 99] width 287 height 165
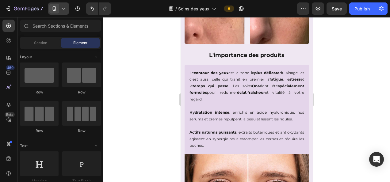
click at [140, 105] on div at bounding box center [246, 99] width 287 height 165
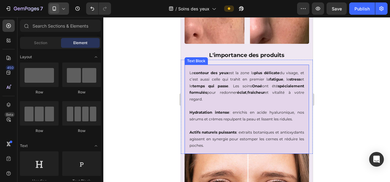
click at [192, 98] on p "Le contour des yeux est la zone la plus délicate du visage, et c’est aussi cell…" at bounding box center [246, 86] width 115 height 33
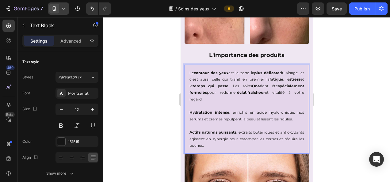
click at [192, 98] on p "Le contour des yeux est la zone la plus délicate du visage, et c’est aussi cell…" at bounding box center [246, 86] width 115 height 33
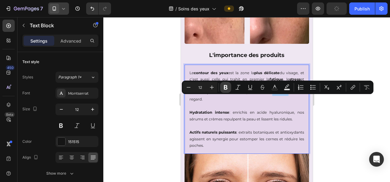
click at [226, 89] on icon "Editor contextual toolbar" at bounding box center [226, 87] width 4 height 5
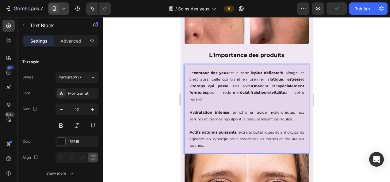
click at [142, 124] on div at bounding box center [246, 99] width 287 height 165
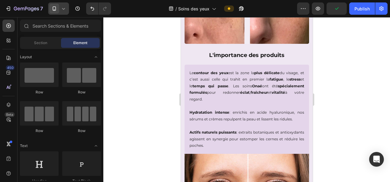
click at [156, 124] on div at bounding box center [246, 99] width 287 height 165
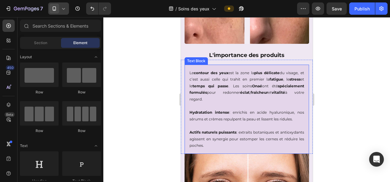
click at [257, 112] on p "Hydratation intense : enrichis en acide hyaluronique, nos sérums et crèmes repu…" at bounding box center [246, 115] width 115 height 13
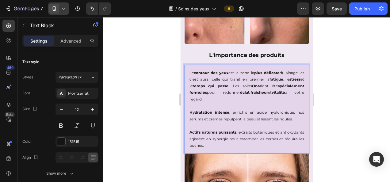
click at [254, 113] on p "Hydratation intense : enrichis en acide hyaluronique, nos sérums et crèmes repu…" at bounding box center [246, 115] width 115 height 13
drag, startPoint x: 255, startPoint y: 112, endPoint x: 289, endPoint y: 113, distance: 34.7
click at [289, 113] on p "Hydratation intense : enrichis en acide hyaluronique, nos sérums et crèmes repu…" at bounding box center [246, 115] width 115 height 13
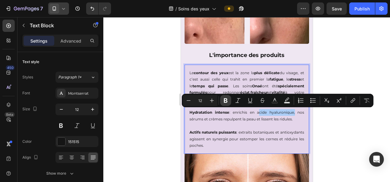
click at [228, 101] on icon "Editor contextual toolbar" at bounding box center [225, 100] width 6 height 6
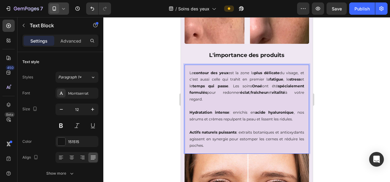
click at [151, 128] on div at bounding box center [246, 99] width 287 height 165
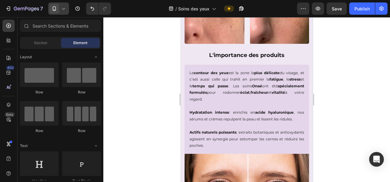
click at [151, 128] on div at bounding box center [246, 99] width 287 height 165
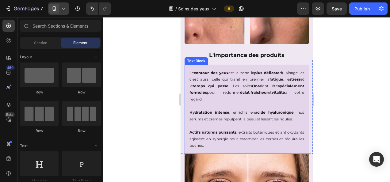
click at [233, 120] on p "Hydratation intense : enrichis en acide hyaluronique , nos sérums et crèmes rep…" at bounding box center [246, 115] width 115 height 13
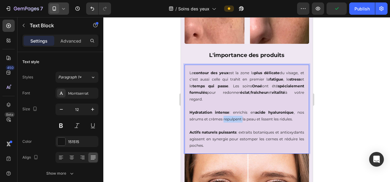
click at [233, 119] on p "Hydratation intense : enrichis en acide hyaluronique , nos sérums et crèmes rep…" at bounding box center [246, 115] width 115 height 13
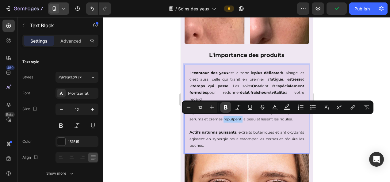
click at [225, 107] on icon "Editor contextual toolbar" at bounding box center [226, 107] width 4 height 5
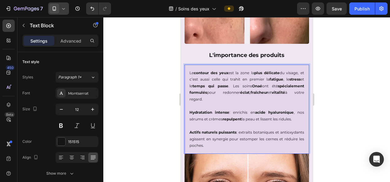
click at [348, 125] on div at bounding box center [246, 99] width 287 height 165
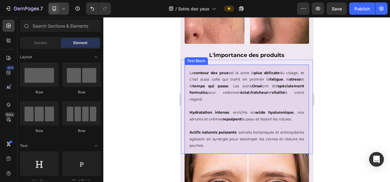
click at [268, 120] on p "Hydratation intense : enrichis en acide hyaluronique , nos sérums et crèmes rep…" at bounding box center [246, 115] width 115 height 13
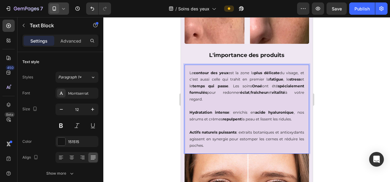
click at [268, 118] on p "Hydratation intense : enrichis en acide hyaluronique , nos sérums et crèmes rep…" at bounding box center [246, 115] width 115 height 13
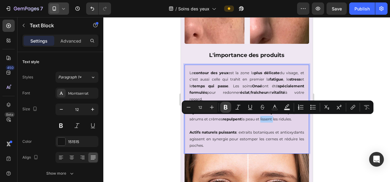
click at [225, 108] on icon "Editor contextual toolbar" at bounding box center [225, 107] width 6 height 6
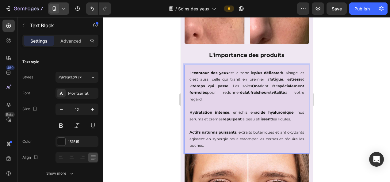
click at [337, 117] on div at bounding box center [246, 99] width 287 height 165
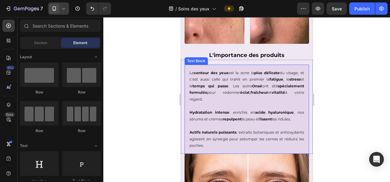
click at [287, 119] on p "Hydratation intense : enrichis en acide hyaluronique , nos sérums et crèmes rep…" at bounding box center [246, 115] width 115 height 13
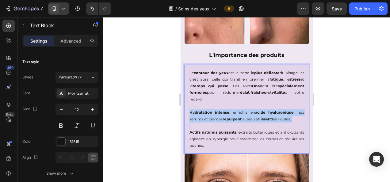
click at [287, 119] on p "Hydratation intense : enrichis en acide hyaluronique , nos sérums et crèmes rep…" at bounding box center [246, 115] width 115 height 13
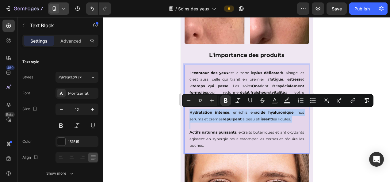
click at [284, 128] on p "Actifs naturels puissants : extraits botaniques et antioxydants agissent en syn…" at bounding box center [246, 135] width 115 height 26
click at [285, 121] on p "Hydratation intense : enrichis en acide hyaluronique , nos sérums et crèmes rep…" at bounding box center [246, 115] width 115 height 13
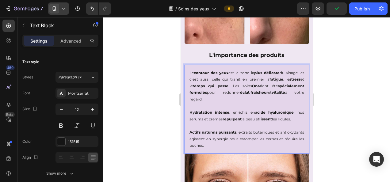
click at [286, 118] on p "Hydratation intense : enrichis en acide hyaluronique , nos sérums et crèmes rep…" at bounding box center [246, 115] width 115 height 13
click at [285, 118] on p "Hydratation intense : enrichis en acide hyaluronique , nos sérums et crèmes rep…" at bounding box center [246, 115] width 115 height 13
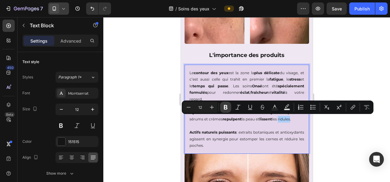
click at [224, 108] on icon "Editor contextual toolbar" at bounding box center [225, 107] width 6 height 6
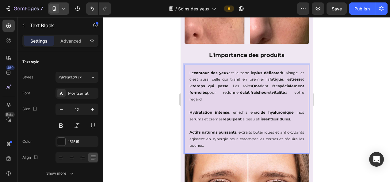
click at [146, 137] on div at bounding box center [246, 99] width 287 height 165
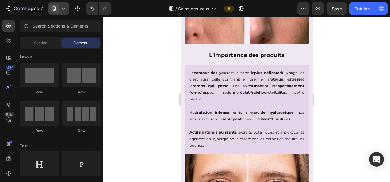
click at [146, 137] on div at bounding box center [246, 99] width 287 height 165
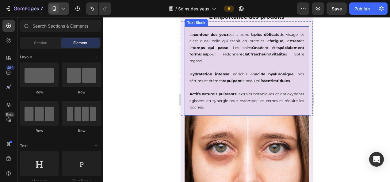
scroll to position [404, 0]
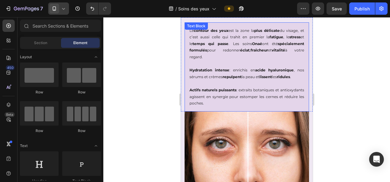
click at [277, 89] on p "Actifs naturels puissants : extraits botaniques et antioxydants agissent en syn…" at bounding box center [246, 93] width 115 height 26
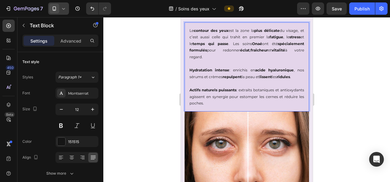
click at [277, 89] on p "Actifs naturels puissants : extraits botaniques et antioxydants agissent en syn…" at bounding box center [246, 93] width 115 height 26
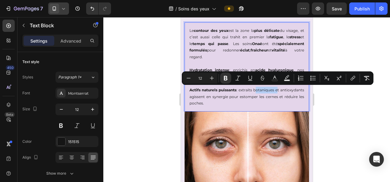
click at [268, 100] on p "Actifs naturels puissants : extraits botaniques et antioxydants agissent en syn…" at bounding box center [246, 93] width 115 height 26
click at [267, 100] on p "Actifs naturels puissants : extraits botaniques et antioxydants agissent en syn…" at bounding box center [246, 93] width 115 height 26
click at [263, 100] on p "Actifs naturels puissants : extraits botaniques et antioxydants agissent en syn…" at bounding box center [246, 93] width 115 height 26
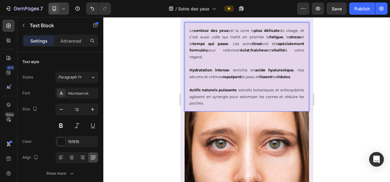
click at [276, 89] on p "Actifs naturels puissants : extraits botaniques et antioxydants agissent en syn…" at bounding box center [246, 93] width 115 height 26
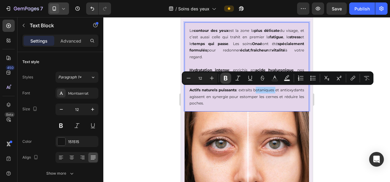
click at [225, 78] on icon "Editor contextual toolbar" at bounding box center [226, 78] width 4 height 5
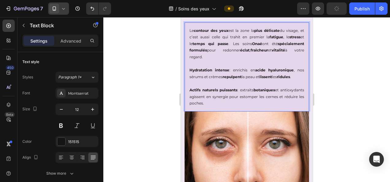
click at [154, 106] on div at bounding box center [246, 99] width 287 height 165
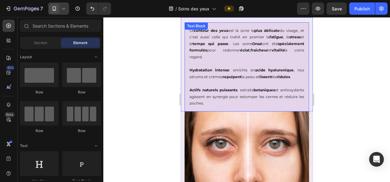
click at [191, 97] on p "Actifs naturels puissants : extraits botaniques et antioxydants agissent en syn…" at bounding box center [246, 93] width 115 height 26
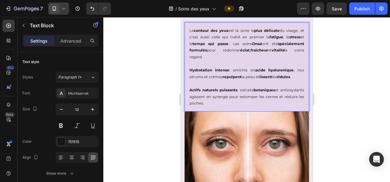
click at [197, 96] on p "Actifs naturels puissants : extraits botaniques et antioxydants agissent en syn…" at bounding box center [246, 93] width 115 height 26
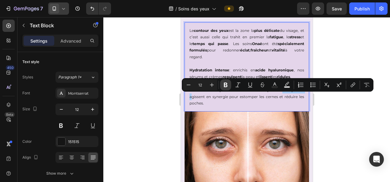
click at [225, 85] on icon "Editor contextual toolbar" at bounding box center [226, 85] width 4 height 5
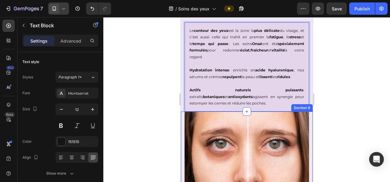
click at [336, 120] on div at bounding box center [246, 99] width 287 height 165
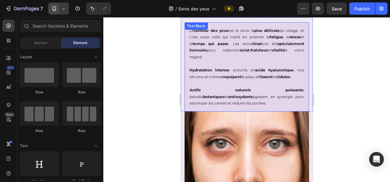
click at [277, 97] on p "Actifs naturels puissants : extraits botaniques et antioxydants agissent en syn…" at bounding box center [246, 93] width 115 height 26
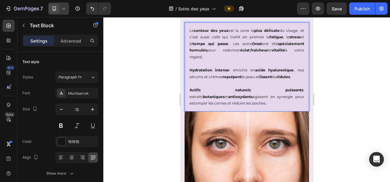
click at [277, 97] on p "Actifs naturels puissants : extraits botaniques et antioxydants agissent en syn…" at bounding box center [246, 93] width 115 height 26
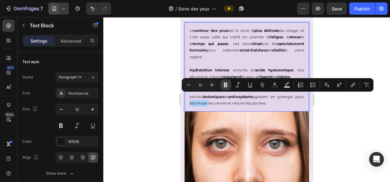
click at [221, 82] on button "Bold" at bounding box center [225, 84] width 11 height 11
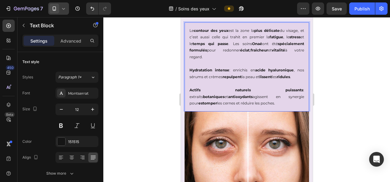
click at [155, 99] on div at bounding box center [246, 99] width 287 height 165
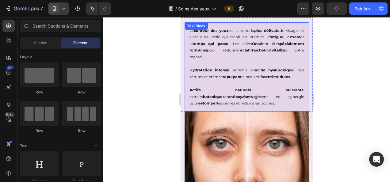
click at [194, 102] on p "Actifs naturels puissants : extraits botaniques et antioxydants agissent en syn…" at bounding box center [246, 93] width 115 height 26
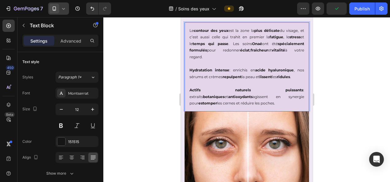
click at [193, 103] on p "Actifs naturels puissants : extraits botaniques et antioxydants agissent en syn…" at bounding box center [246, 93] width 115 height 26
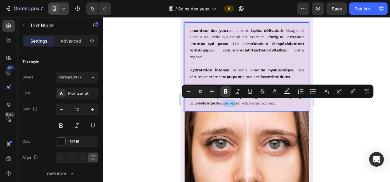
click at [228, 91] on icon "Editor contextual toolbar" at bounding box center [225, 91] width 6 height 6
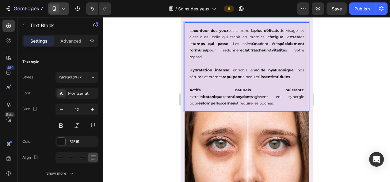
click at [215, 103] on p "Actifs naturels puissants : extraits botaniques et antioxydants agissent en syn…" at bounding box center [246, 93] width 115 height 26
click at [150, 104] on div at bounding box center [246, 99] width 287 height 165
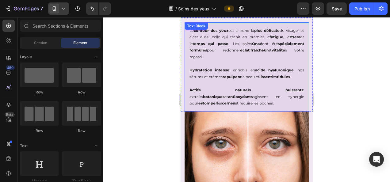
click at [211, 104] on p "Actifs naturels puissants : extraits botaniques et antioxydants agissent en syn…" at bounding box center [246, 93] width 115 height 26
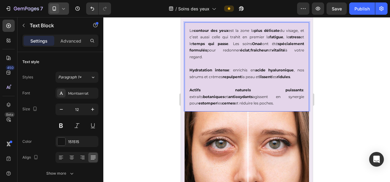
click at [212, 102] on p "Actifs naturels puissants : extraits botaniques et antioxydants agissent en syn…" at bounding box center [246, 93] width 115 height 26
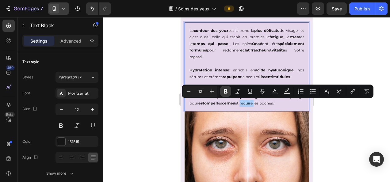
click at [226, 92] on icon "Editor contextual toolbar" at bounding box center [225, 91] width 6 height 6
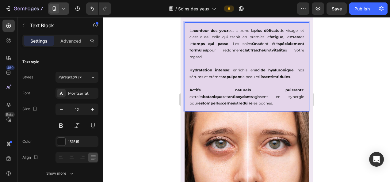
click at [353, 122] on div at bounding box center [246, 99] width 287 height 165
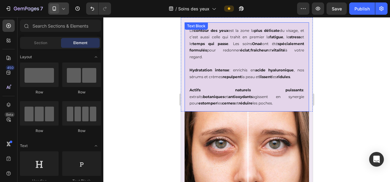
click at [232, 103] on p "Actifs naturels puissants : extraits botaniques et antioxydants agissent en syn…" at bounding box center [246, 93] width 115 height 26
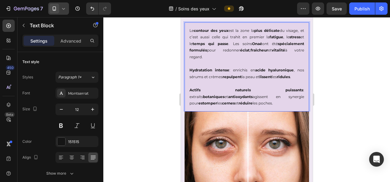
click at [234, 103] on p "Actifs naturels puissants : extraits botaniques et antioxydants agissent en syn…" at bounding box center [246, 93] width 115 height 26
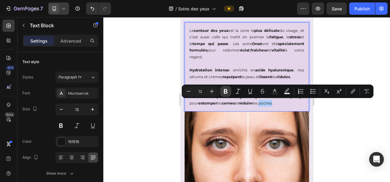
click at [227, 94] on icon "Editor contextual toolbar" at bounding box center [225, 91] width 6 height 6
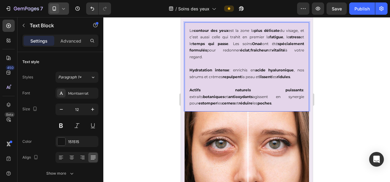
click at [357, 133] on div at bounding box center [246, 99] width 287 height 165
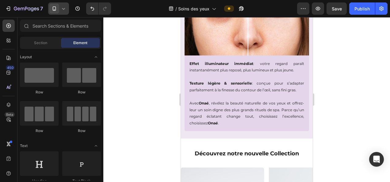
scroll to position [544, 0]
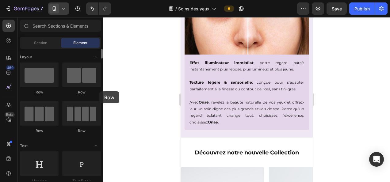
click at [99, 91] on div "Layout Row Row Row Row Text Heading Text Block Button Button Button Media Image…" at bounding box center [60, 114] width 86 height 131
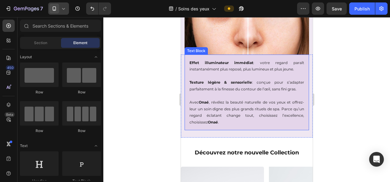
click at [210, 66] on p "Effet illuminateur immédiat : votre regard paraît instantanément plus reposé, p…" at bounding box center [246, 65] width 115 height 13
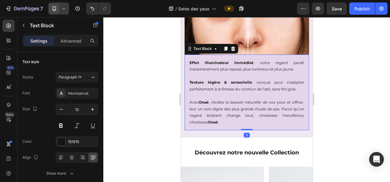
click at [204, 66] on p "Effet illuminateur immédiat : votre regard paraît instantanément plus reposé, p…" at bounding box center [246, 65] width 115 height 13
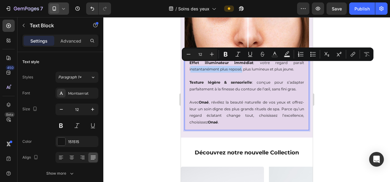
drag, startPoint x: 187, startPoint y: 66, endPoint x: 240, endPoint y: 67, distance: 53.0
click at [240, 67] on div "Effet illuminateur immédiat : votre regard paraît instantanément plus reposé, p…" at bounding box center [246, 93] width 124 height 76
click at [227, 56] on icon "Editor contextual toolbar" at bounding box center [225, 54] width 6 height 6
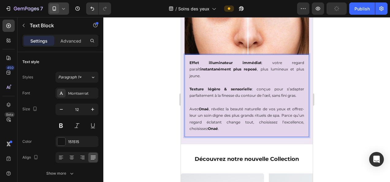
click at [350, 74] on div at bounding box center [246, 99] width 287 height 165
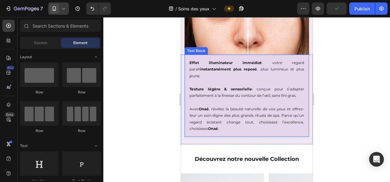
click at [259, 65] on p "Effet illuminateur immédiat : votre regard paraît instantanément plus reposé , …" at bounding box center [246, 69] width 115 height 20
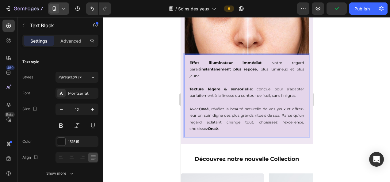
click at [259, 65] on p "Effet illuminateur immédiat : votre regard paraît instantanément plus reposé , …" at bounding box center [246, 69] width 115 height 20
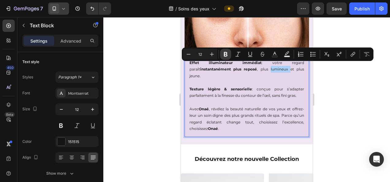
click at [224, 52] on icon "Editor contextual toolbar" at bounding box center [226, 54] width 4 height 5
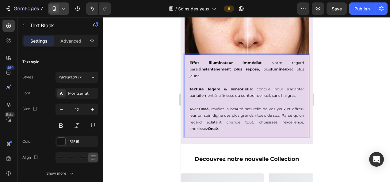
click at [366, 84] on div at bounding box center [246, 99] width 287 height 165
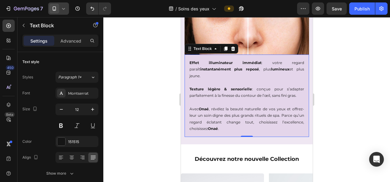
click at [291, 67] on p "Effet illuminateur immédiat : votre regard paraît instantanément plus reposé , …" at bounding box center [246, 69] width 115 height 20
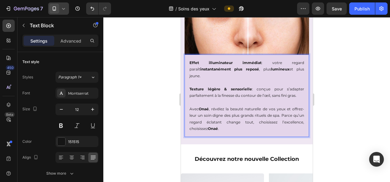
click at [290, 66] on p "Effet illuminateur immédiat : votre regard paraît instantanément plus reposé , …" at bounding box center [246, 69] width 115 height 20
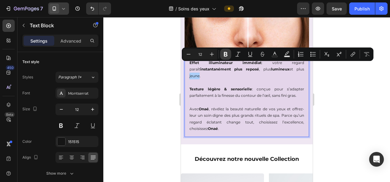
click at [226, 55] on icon "Editor contextual toolbar" at bounding box center [225, 54] width 6 height 6
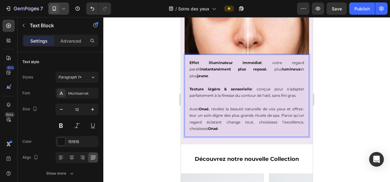
click at [135, 102] on div at bounding box center [246, 99] width 287 height 165
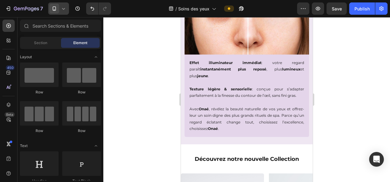
click at [135, 102] on div at bounding box center [246, 99] width 287 height 165
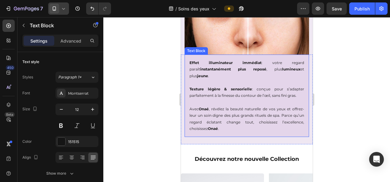
click at [287, 86] on p "Texture légère & sensorielle : conçue pour s’adapter parfaitement à la finesse …" at bounding box center [246, 92] width 115 height 13
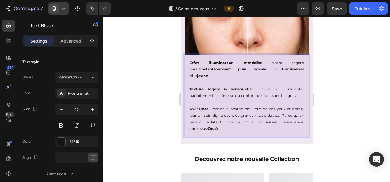
click at [286, 86] on p "Texture légère & sensorielle : conçue pour s’adapter parfaitement à la finesse …" at bounding box center [246, 92] width 115 height 13
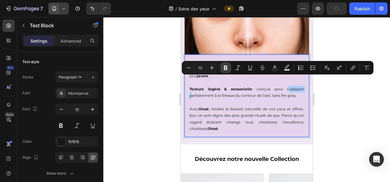
click at [227, 71] on button "Bold" at bounding box center [225, 67] width 11 height 11
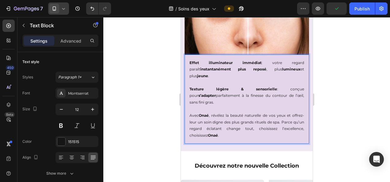
click at [141, 94] on div at bounding box center [246, 99] width 287 height 165
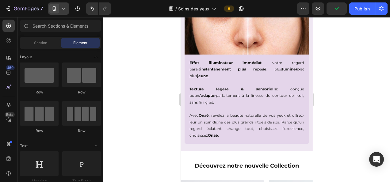
click at [141, 94] on div at bounding box center [246, 99] width 287 height 165
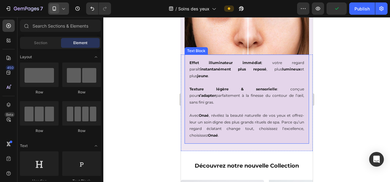
click at [222, 86] on p "Texture légère & sensorielle : conçue pour s’adapter parfaitement à la finesse …" at bounding box center [246, 96] width 115 height 20
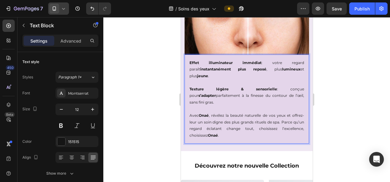
click at [224, 86] on p "Texture légère & sensorielle : conçue pour s’adapter parfaitement à la finesse …" at bounding box center [246, 96] width 115 height 20
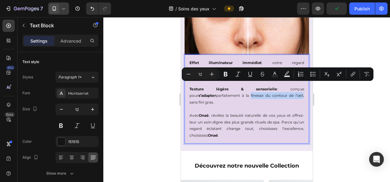
drag, startPoint x: 222, startPoint y: 85, endPoint x: 270, endPoint y: 84, distance: 47.8
click at [270, 86] on p "Texture légère & sensorielle : conçue pour s’adapter parfaitement à la finesse …" at bounding box center [246, 96] width 115 height 20
click at [226, 76] on icon "Editor contextual toolbar" at bounding box center [226, 74] width 4 height 5
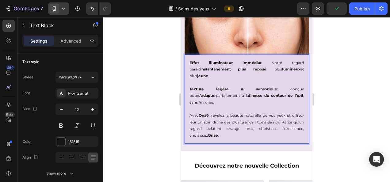
click at [153, 104] on div at bounding box center [246, 99] width 287 height 165
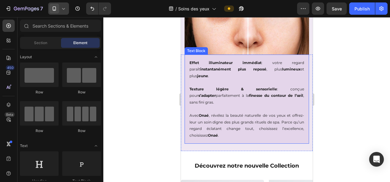
click at [245, 112] on p "Avec Onaé , révélez la beauté naturelle de vos yeux et offrez-leur un soin dign…" at bounding box center [246, 125] width 115 height 26
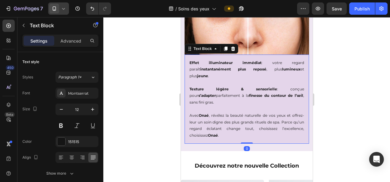
click at [339, 97] on div at bounding box center [246, 99] width 287 height 165
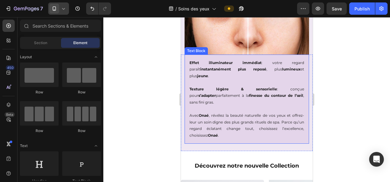
click at [228, 112] on p "Avec Onaé , révélez la beauté naturelle de vos yeux et offrez-leur un soin dign…" at bounding box center [246, 125] width 115 height 26
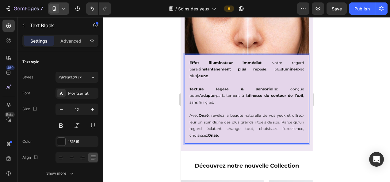
click at [229, 112] on p "Avec Onaé , révélez la beauté naturelle de vos yeux et offrez-leur un soin dign…" at bounding box center [246, 125] width 115 height 26
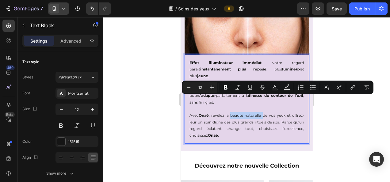
drag, startPoint x: 229, startPoint y: 98, endPoint x: 260, endPoint y: 99, distance: 31.3
click at [260, 112] on p "Avec Onaé , révélez la beauté naturelle de vos yeux et offrez-leur un soin dign…" at bounding box center [246, 125] width 115 height 26
click at [226, 87] on icon "Editor contextual toolbar" at bounding box center [226, 87] width 4 height 5
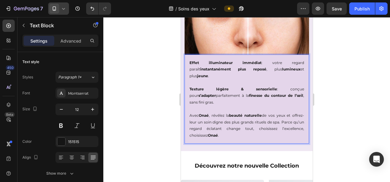
click at [375, 121] on div at bounding box center [246, 99] width 287 height 165
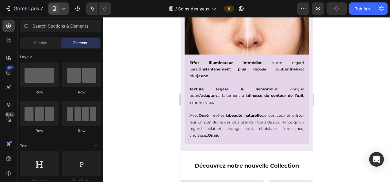
click at [163, 106] on div at bounding box center [246, 99] width 287 height 165
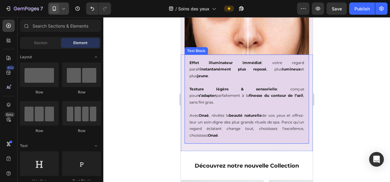
click at [259, 112] on p "Avec Onaé , révélez la beauté naturelle de vos yeux et offrez-leur un soin dign…" at bounding box center [246, 125] width 115 height 26
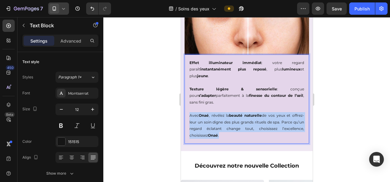
click at [260, 112] on p "Avec Onaé , révélez la beauté naturelle de vos yeux et offrez-leur un soin dign…" at bounding box center [246, 125] width 115 height 26
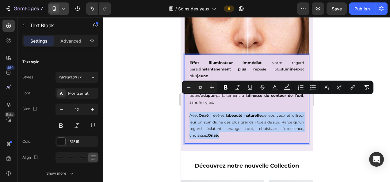
click at [259, 112] on p "Avec Onaé , révélez la beauté naturelle de vos yeux et offrez-leur un soin dign…" at bounding box center [246, 125] width 115 height 26
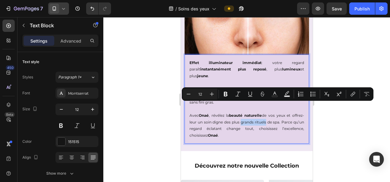
drag, startPoint x: 257, startPoint y: 105, endPoint x: 283, endPoint y: 106, distance: 26.1
click at [283, 112] on p "Avec Onaé , révélez la beauté naturelle de vos yeux et offrez-leur un soin dign…" at bounding box center [246, 125] width 115 height 26
click at [228, 93] on icon "Editor contextual toolbar" at bounding box center [225, 94] width 6 height 6
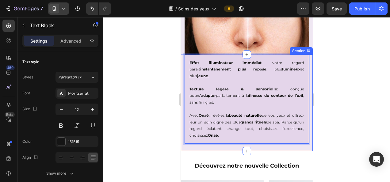
click at [156, 103] on div at bounding box center [246, 99] width 287 height 165
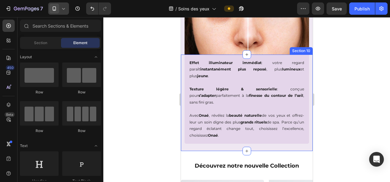
click at [143, 143] on div at bounding box center [246, 99] width 287 height 165
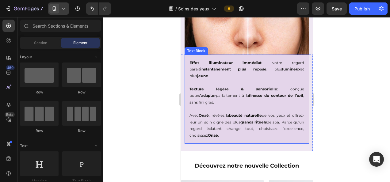
click at [217, 113] on p "Avec Onaé , révélez la beauté naturelle de vos yeux et offrez-leur un soin dign…" at bounding box center [246, 125] width 115 height 26
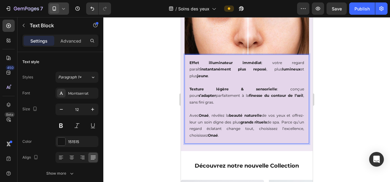
click at [218, 112] on p "Avec Onaé , révélez la beauté naturelle de vos yeux et offrez-leur un soin dign…" at bounding box center [246, 125] width 115 height 26
drag, startPoint x: 218, startPoint y: 112, endPoint x: 246, endPoint y: 112, distance: 28.8
click at [246, 112] on p "Avec Onaé , révélez la beauté naturelle de vos yeux et offrez-leur un soin dign…" at bounding box center [246, 125] width 115 height 26
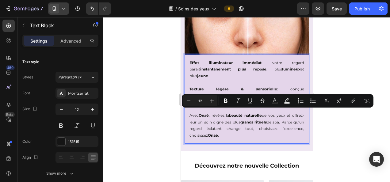
click at [214, 114] on p "Avec Onaé , révélez la beauté naturelle de vos yeux et offrez-leur un soin dign…" at bounding box center [246, 125] width 115 height 26
drag, startPoint x: 217, startPoint y: 112, endPoint x: 249, endPoint y: 111, distance: 31.9
click at [249, 112] on p "Avec Onaé , révélez la beauté naturelle de vos yeux et offrez-leur un soin dign…" at bounding box center [246, 125] width 115 height 26
click at [226, 101] on icon "Editor contextual toolbar" at bounding box center [226, 101] width 4 height 5
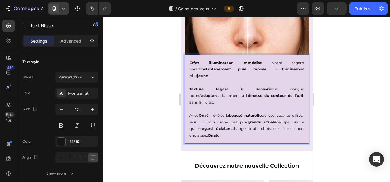
click at [197, 112] on p "Avec Onaé , révélez la beauté naturelle de vos yeux et offrez-leur un soin dign…" at bounding box center [246, 125] width 115 height 26
click at [196, 112] on p "Avec Onaé , révélez la beauté naturelle de vos yeux et offrez-leur un soin dign…" at bounding box center [246, 125] width 115 height 26
click at [143, 118] on div at bounding box center [246, 99] width 287 height 165
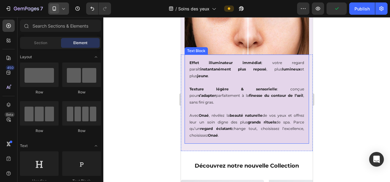
click at [284, 113] on p "Avec Onaé , révélez la beauté naturelle de vos yeux et offrez leur un soin dign…" at bounding box center [246, 125] width 115 height 26
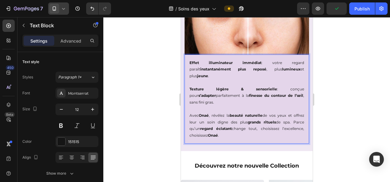
click at [281, 112] on p "Avec Onaé , révélez la beauté naturelle de vos yeux et offrez leur un soin dign…" at bounding box center [246, 125] width 115 height 26
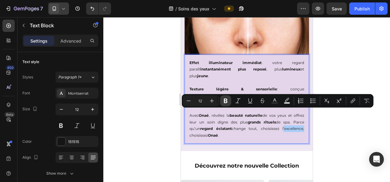
click at [227, 101] on icon "Editor contextual toolbar" at bounding box center [225, 101] width 6 height 6
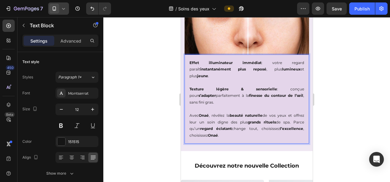
click at [363, 146] on div at bounding box center [246, 99] width 287 height 165
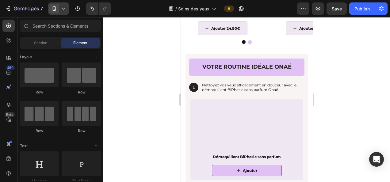
scroll to position [789, 0]
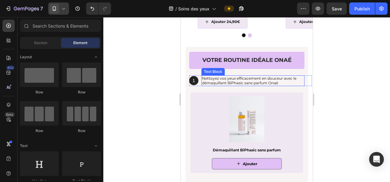
click at [213, 78] on p "Nettoyez vos yeux efficacement en douceur avec le démaquillant BiPhasic sans pa…" at bounding box center [253, 81] width 102 height 10
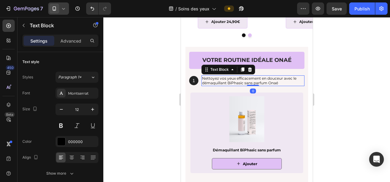
click at [206, 78] on p "Nettoyez vos yeux efficacement en douceur avec le démaquillant BiPhasic sans pa…" at bounding box center [253, 81] width 102 height 10
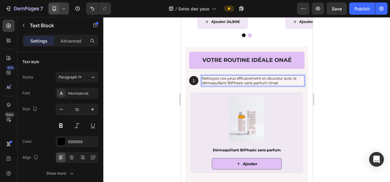
click at [206, 78] on p "Nettoyez vos yeux efficacement en douceur avec le démaquillant BiPhasic sans pa…" at bounding box center [253, 81] width 102 height 10
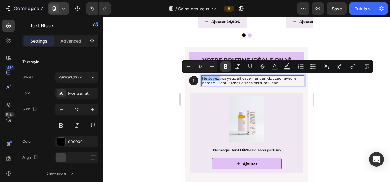
click at [222, 65] on button "Bold" at bounding box center [225, 66] width 11 height 11
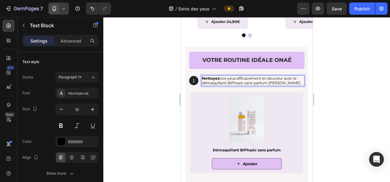
click at [349, 109] on div at bounding box center [246, 99] width 287 height 165
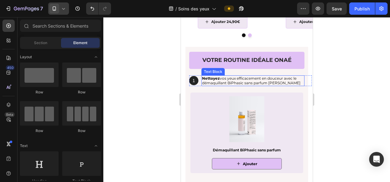
click at [250, 78] on p "Nettoyez vos yeux efficacement en douceur avec le démaquillant BiPhasic sans pa…" at bounding box center [253, 81] width 102 height 10
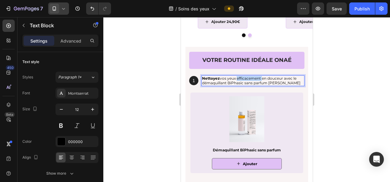
click at [246, 78] on p "Nettoyez vos yeux efficacement en douceur avec le démaquillant BiPhasic sans pa…" at bounding box center [253, 81] width 102 height 10
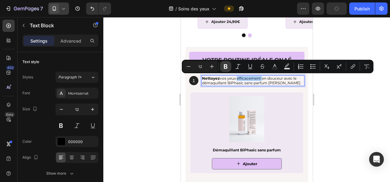
click at [227, 68] on icon "Editor contextual toolbar" at bounding box center [225, 66] width 6 height 6
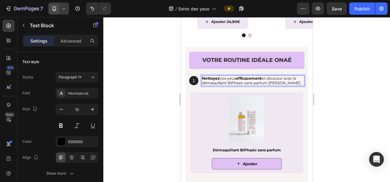
click at [362, 95] on div at bounding box center [246, 99] width 287 height 165
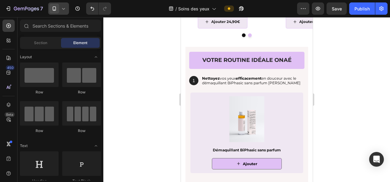
click at [361, 95] on div at bounding box center [246, 99] width 287 height 165
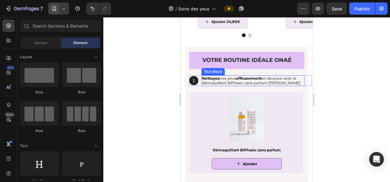
click at [269, 77] on p "Nettoyez vos yeux efficacement en douceur avec le démaquillant BiPhasic sans pa…" at bounding box center [253, 81] width 102 height 10
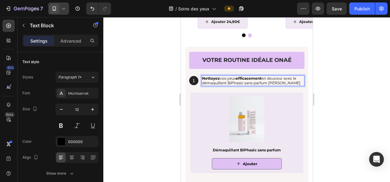
click at [273, 78] on p "Nettoyez vos yeux efficacement en douceur avec le démaquillant BiPhasic sans pa…" at bounding box center [253, 81] width 102 height 10
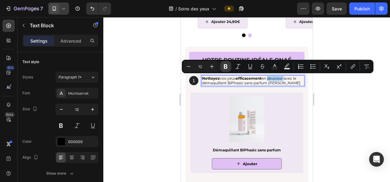
click at [223, 67] on icon "Editor contextual toolbar" at bounding box center [225, 66] width 6 height 6
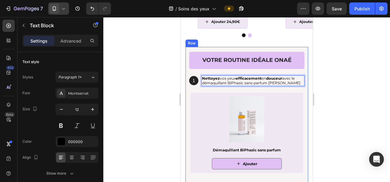
click at [356, 84] on div at bounding box center [246, 99] width 287 height 165
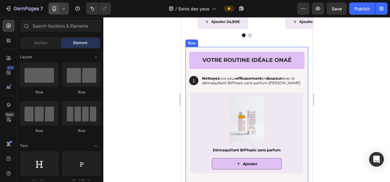
click at [351, 80] on div at bounding box center [246, 99] width 287 height 165
click at [211, 83] on p "Nettoyez vos yeux efficacement en douceur avec le démaquillant BiPhasic sans pa…" at bounding box center [253, 81] width 102 height 10
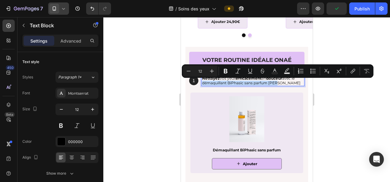
drag, startPoint x: 202, startPoint y: 83, endPoint x: 278, endPoint y: 84, distance: 76.6
click at [278, 84] on p "Nettoyez vos yeux efficacement en douceur avec le démaquillant BiPhasic sans pa…" at bounding box center [253, 81] width 102 height 10
click at [224, 72] on icon "Editor contextual toolbar" at bounding box center [226, 71] width 4 height 5
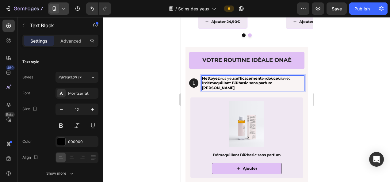
click at [356, 116] on div at bounding box center [246, 99] width 287 height 165
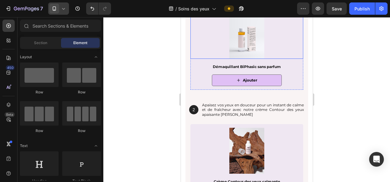
scroll to position [907, 0]
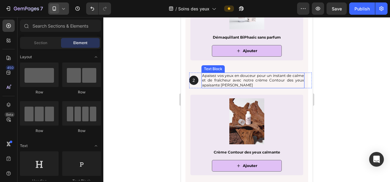
click at [229, 78] on p "Apaisez vos yeux en douceur pour un instant de calme et de fraîcheur avec notre…" at bounding box center [253, 80] width 102 height 14
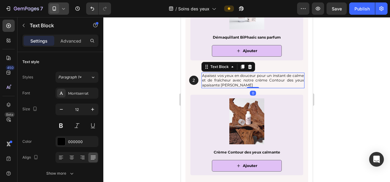
click at [210, 73] on p "Apaisez vos yeux en douceur pour un instant de calme et de fraîcheur avec notre…" at bounding box center [253, 80] width 102 height 14
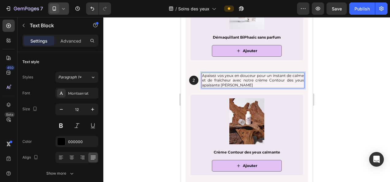
click at [208, 73] on p "Apaisez vos yeux en douceur pour un instant de calme et de fraîcheur avec notre…" at bounding box center [253, 80] width 102 height 14
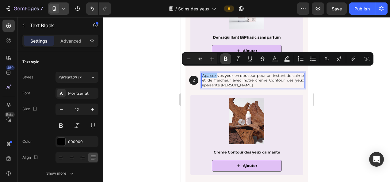
click at [224, 58] on icon "Editor contextual toolbar" at bounding box center [225, 59] width 6 height 6
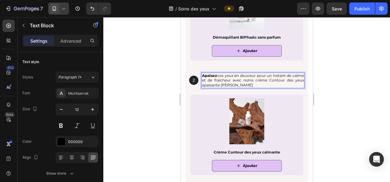
click at [359, 102] on div at bounding box center [246, 99] width 287 height 165
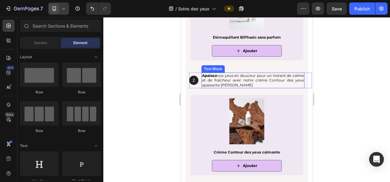
click at [254, 73] on p "Apaisez vos yeux en douceur pour un instant de calme et de fraîcheur avec notre…" at bounding box center [253, 80] width 102 height 14
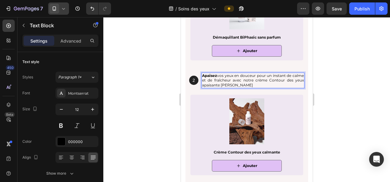
click at [248, 73] on p "Apaisez vos yeux en douceur pour un instant de calme et de fraîcheur avec notre…" at bounding box center [253, 80] width 102 height 14
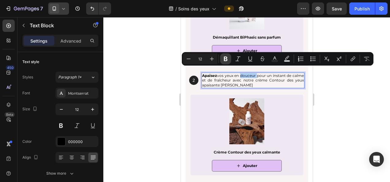
click at [224, 58] on icon "Editor contextual toolbar" at bounding box center [225, 59] width 6 height 6
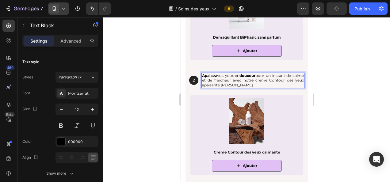
click at [367, 94] on div at bounding box center [246, 99] width 287 height 165
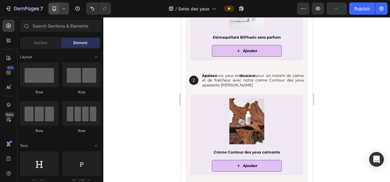
click at [353, 77] on div at bounding box center [246, 99] width 287 height 165
click at [209, 77] on p "Apaisez vos yeux en douceur pour un instant de calme et de fraîcheur avec notre…" at bounding box center [253, 80] width 102 height 14
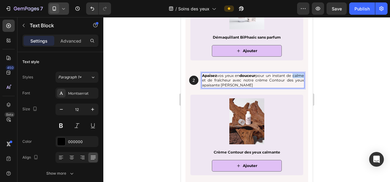
click at [206, 75] on p "Apaisez vos yeux en douceur pour un instant de calme et de fraîcheur avec notre…" at bounding box center [253, 80] width 102 height 14
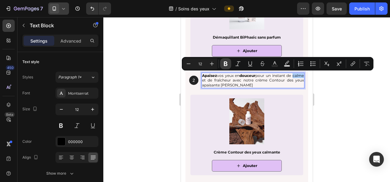
click at [225, 63] on icon "Editor contextual toolbar" at bounding box center [226, 64] width 4 height 5
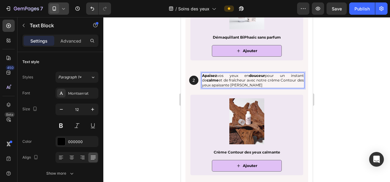
click at [360, 91] on div at bounding box center [246, 99] width 287 height 165
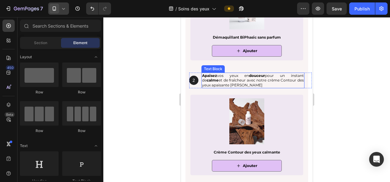
click at [235, 75] on p "Apaisez vos yeux en douceur pour un instant de calme et de fraîcheur avec notre…" at bounding box center [253, 80] width 102 height 14
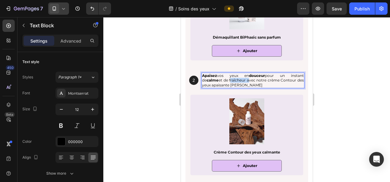
click at [232, 75] on p "Apaisez vos yeux en douceur pour un instant de calme et de fraîcheur avec notre…" at bounding box center [253, 80] width 102 height 14
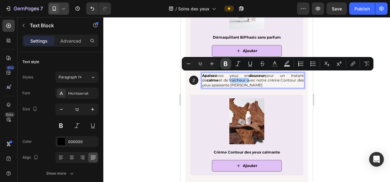
click at [224, 65] on icon "Editor contextual toolbar" at bounding box center [225, 64] width 6 height 6
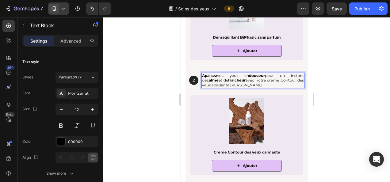
click at [359, 87] on div at bounding box center [246, 99] width 287 height 165
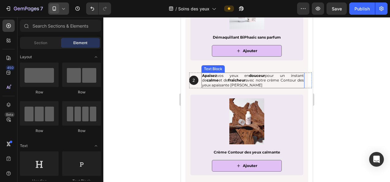
click at [268, 75] on p "Apaisez vos yeux en douceur pour un instant de calme et de fraîcheur avec notre…" at bounding box center [253, 80] width 102 height 14
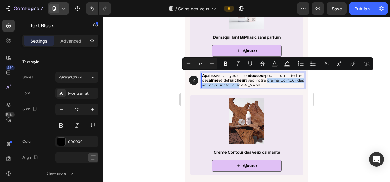
drag, startPoint x: 264, startPoint y: 75, endPoint x: 287, endPoint y: 81, distance: 24.7
click at [287, 81] on p "Apaisez vos yeux en douceur pour un instant de calme et de fraîcheur avec notre…" at bounding box center [253, 80] width 102 height 14
click at [225, 63] on icon "Editor contextual toolbar" at bounding box center [225, 64] width 6 height 6
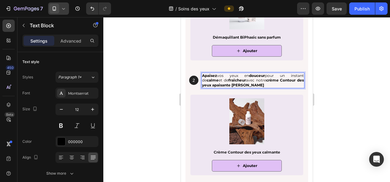
click at [346, 100] on div at bounding box center [246, 99] width 287 height 165
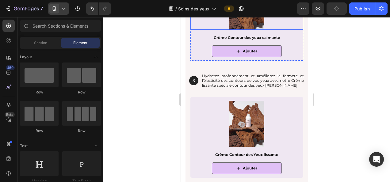
scroll to position [1023, 0]
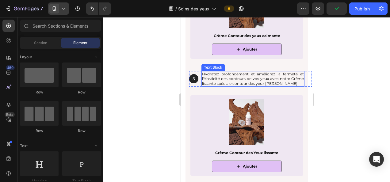
click at [233, 72] on p "Hydratez profondément et améliorez la fermeté et l'élasticité des contours de v…" at bounding box center [253, 79] width 102 height 14
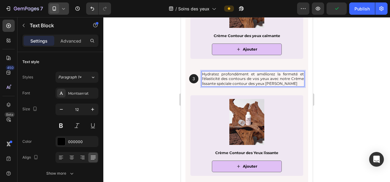
click at [208, 72] on p "Hydratez profondément et améliorez la fermeté et l'élasticité des contours de v…" at bounding box center [253, 79] width 102 height 14
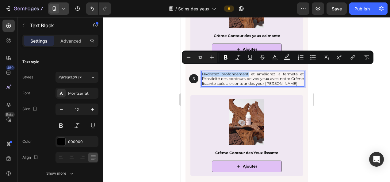
drag, startPoint x: 201, startPoint y: 68, endPoint x: 247, endPoint y: 67, distance: 46.0
click at [247, 72] on p "Hydratez profondément et améliorez la fermeté et l'élasticité des contours de v…" at bounding box center [253, 79] width 102 height 14
click at [225, 59] on icon "Editor contextual toolbar" at bounding box center [225, 57] width 6 height 6
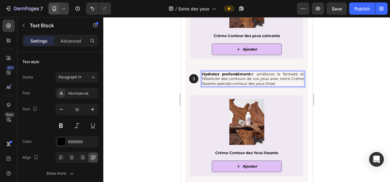
click at [343, 83] on div at bounding box center [246, 99] width 287 height 165
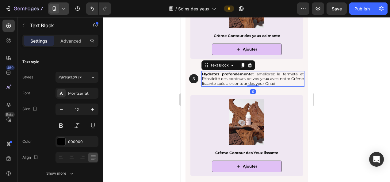
click at [286, 72] on p "Hydratez profondément et améliorez la fermeté et l'élasticité des contours de v…" at bounding box center [253, 79] width 102 height 14
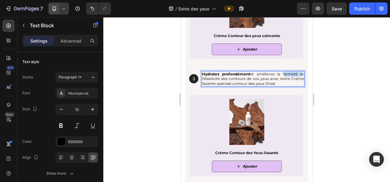
click at [285, 72] on p "Hydratez profondément et améliorez la fermeté et l'élasticité des contours de v…" at bounding box center [253, 79] width 102 height 14
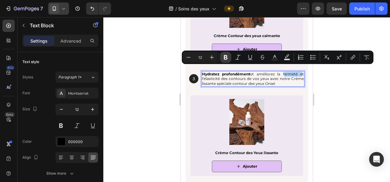
click at [226, 55] on icon "Editor contextual toolbar" at bounding box center [226, 57] width 4 height 5
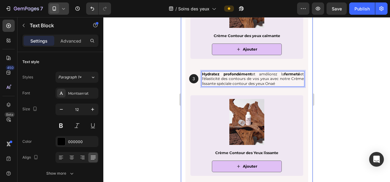
click at [162, 85] on div at bounding box center [246, 99] width 287 height 165
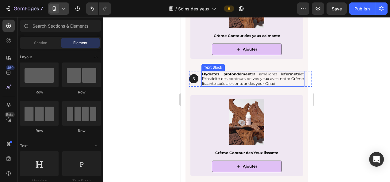
click at [213, 74] on p "Hydratez profondément et améliorez la fermeté et l'élasticité des contours de v…" at bounding box center [253, 79] width 102 height 14
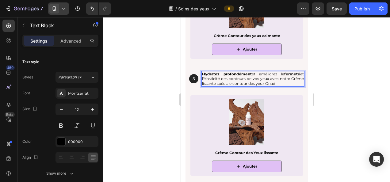
click at [211, 74] on p "Hydratez profondément et améliorez la fermeté et l'élasticité des contours de v…" at bounding box center [253, 79] width 102 height 14
click at [210, 74] on p "Hydratez profondément et améliorez la fermeté et l'élasticité des contours de v…" at bounding box center [253, 79] width 102 height 14
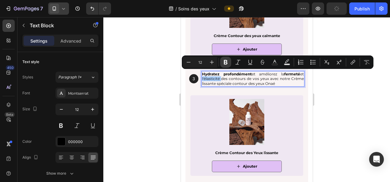
click at [226, 61] on icon "Editor contextual toolbar" at bounding box center [226, 62] width 4 height 5
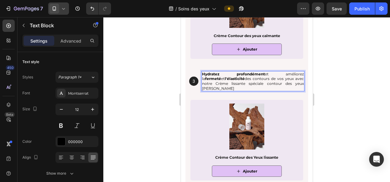
click at [338, 83] on div at bounding box center [246, 99] width 287 height 165
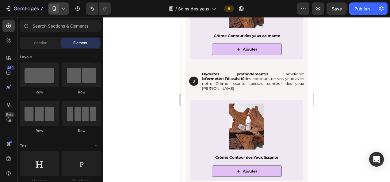
click at [336, 88] on div at bounding box center [246, 99] width 287 height 165
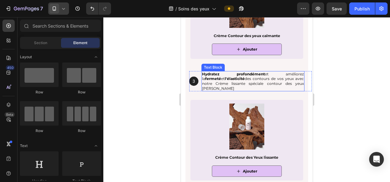
click at [241, 73] on p "Hydratez profondément et améliorez la fermeté et l'élasticité des contours de v…" at bounding box center [253, 81] width 102 height 19
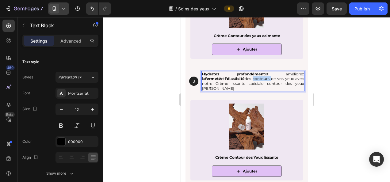
click at [240, 74] on p "Hydratez profondément et améliorez la fermeté et l'élasticité des contours de v…" at bounding box center [253, 81] width 102 height 19
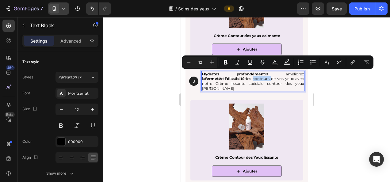
click at [235, 74] on p "Hydratez profondément et améliorez la fermeté et l'élasticité des contours de v…" at bounding box center [253, 81] width 102 height 19
drag, startPoint x: 232, startPoint y: 73, endPoint x: 276, endPoint y: 74, distance: 43.8
click at [276, 74] on p "Hydratez profondément et améliorez la fermeté et l'élasticité des contours de v…" at bounding box center [253, 81] width 102 height 19
click at [222, 63] on icon "Editor contextual toolbar" at bounding box center [225, 62] width 6 height 6
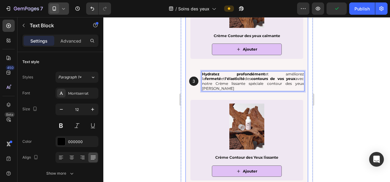
click at [352, 96] on div at bounding box center [246, 99] width 287 height 165
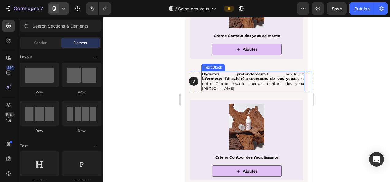
click at [205, 80] on p "Hydratez profondément et améliorez la fermeté et l'élasticité des contours de v…" at bounding box center [253, 81] width 102 height 19
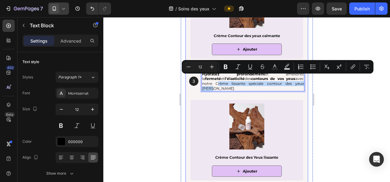
drag, startPoint x: 202, startPoint y: 78, endPoint x: 290, endPoint y: 82, distance: 88.0
click at [290, 82] on div "votre routine idéale onaé Heading 1 Text Block Hero Banner Nettoyez vos yeux ef…" at bounding box center [246, 17] width 123 height 408
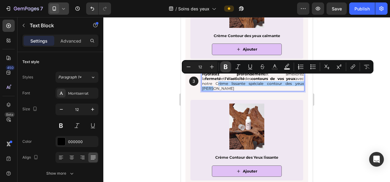
click at [223, 67] on icon "Editor contextual toolbar" at bounding box center [225, 67] width 6 height 6
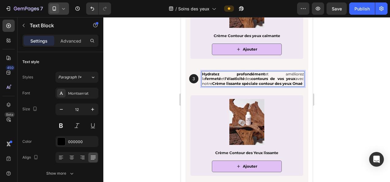
click at [351, 108] on div at bounding box center [246, 99] width 287 height 165
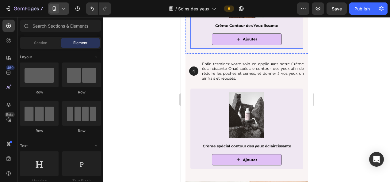
scroll to position [1156, 0]
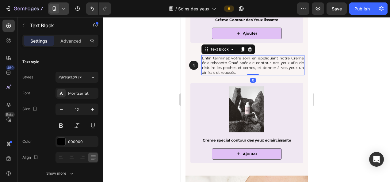
click at [237, 61] on p "Enfin terminez votre soin en appliquant notre Crème éclaircissante Onaé spécial…" at bounding box center [253, 65] width 102 height 19
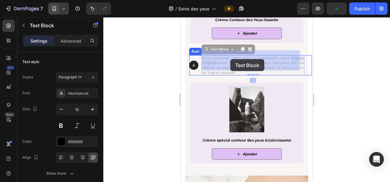
drag, startPoint x: 202, startPoint y: 58, endPoint x: 230, endPoint y: 59, distance: 28.2
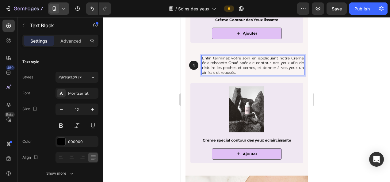
click at [202, 58] on p "Enfin terminez votre soin en appliquant notre Crème éclaircissante Onaé spécial…" at bounding box center [253, 65] width 102 height 19
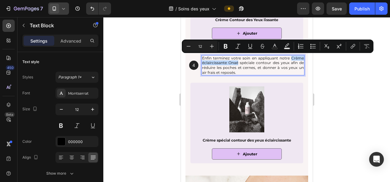
drag, startPoint x: 202, startPoint y: 58, endPoint x: 249, endPoint y: 58, distance: 47.5
click at [249, 58] on p "Enfin terminez votre soin en appliquant notre Crème éclaircissante Onaé spécial…" at bounding box center [253, 65] width 102 height 19
click at [225, 47] on icon "Editor contextual toolbar" at bounding box center [225, 46] width 6 height 6
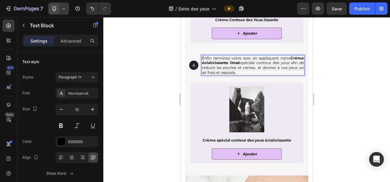
click at [351, 90] on div at bounding box center [246, 99] width 287 height 165
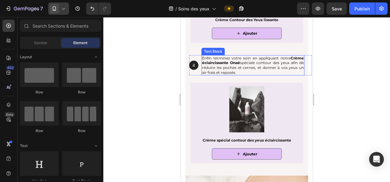
click at [276, 56] on p "Enfin terminez votre soin en appliquant notre Crème éclaircissante Onaé spécial…" at bounding box center [253, 65] width 102 height 19
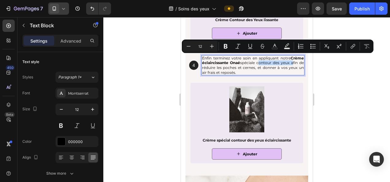
drag, startPoint x: 275, startPoint y: 58, endPoint x: 211, endPoint y: 64, distance: 63.7
click at [211, 64] on p "Enfin terminez votre soin en appliquant notre Crème éclaircissante Onaé spécial…" at bounding box center [253, 65] width 102 height 19
click at [224, 45] on icon "Editor contextual toolbar" at bounding box center [226, 46] width 4 height 5
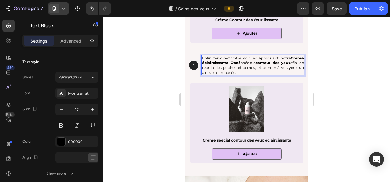
click at [345, 93] on div at bounding box center [246, 99] width 287 height 165
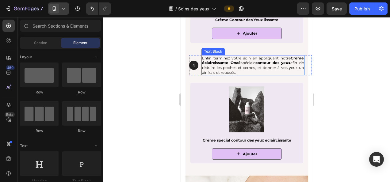
click at [243, 62] on p "Enfin terminez votre soin en appliquant notre Crème éclaircissante Onaé spécial…" at bounding box center [253, 65] width 102 height 19
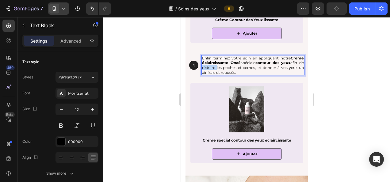
click at [234, 63] on p "Enfin terminez votre soin en appliquant notre Crème éclaircissante Onaé spécial…" at bounding box center [253, 65] width 102 height 19
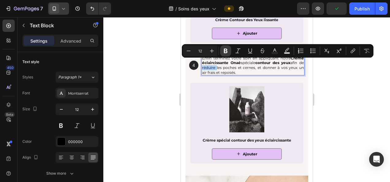
click at [225, 49] on icon "Editor contextual toolbar" at bounding box center [226, 51] width 4 height 5
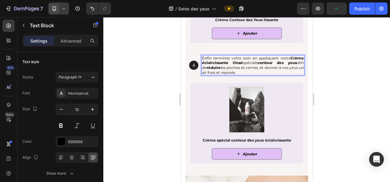
click at [344, 96] on div at bounding box center [246, 99] width 287 height 165
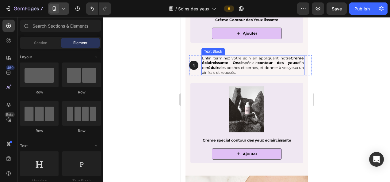
click at [253, 62] on p "Enfin terminez votre soin en appliquant notre Crème éclaircissante Onaé spécial…" at bounding box center [253, 65] width 102 height 19
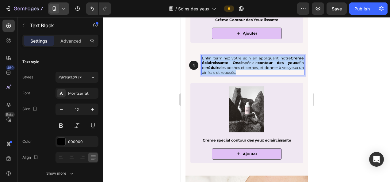
click at [253, 62] on p "Enfin terminez votre soin en appliquant notre Crème éclaircissante Onaé spécial…" at bounding box center [253, 65] width 102 height 19
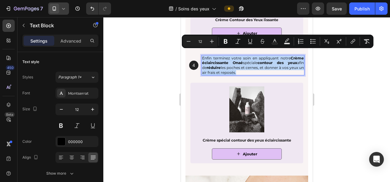
click at [277, 68] on p "Enfin terminez votre soin en appliquant notre Crème éclaircissante Onaé spécial…" at bounding box center [253, 65] width 102 height 19
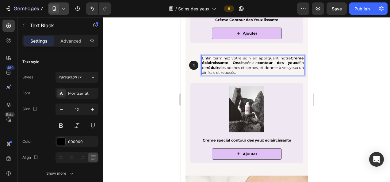
click at [248, 63] on p "Enfin terminez votre soin en appliquant notre Crème éclaircissante Onaé spécial…" at bounding box center [253, 65] width 102 height 19
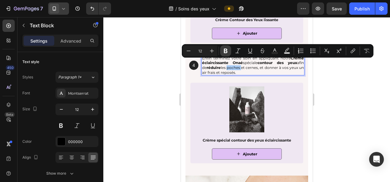
click at [225, 49] on icon "Editor contextual toolbar" at bounding box center [226, 51] width 4 height 5
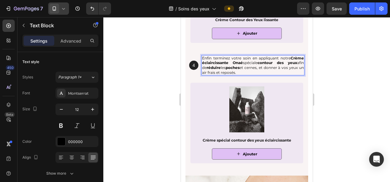
click at [349, 97] on div at bounding box center [246, 99] width 287 height 165
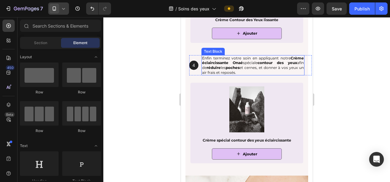
click at [270, 63] on p "Enfin terminez votre soin en appliquant notre Crème éclaircissante Onaé spécial…" at bounding box center [253, 65] width 102 height 19
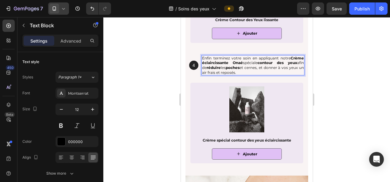
click at [269, 63] on p "Enfin terminez votre soin en appliquant notre Crème éclaircissante Onaé spécial…" at bounding box center [253, 65] width 102 height 19
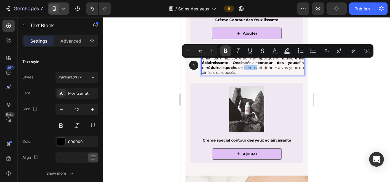
click at [226, 53] on icon "Editor contextual toolbar" at bounding box center [226, 51] width 4 height 5
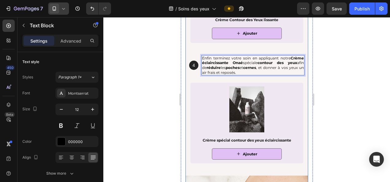
click at [360, 82] on div at bounding box center [246, 99] width 287 height 165
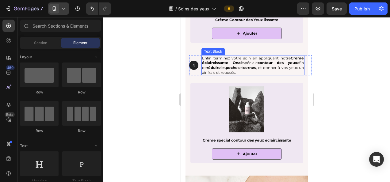
click at [249, 67] on p "Enfin terminez votre soin en appliquant notre Crème éclaircissante Onaé spécial…" at bounding box center [253, 65] width 102 height 19
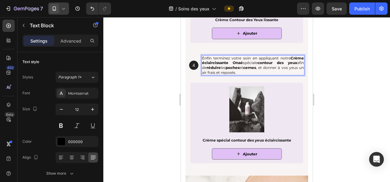
click at [249, 67] on p "Enfin terminez votre soin en appliquant notre Crème éclaircissante Onaé spécial…" at bounding box center [253, 65] width 102 height 19
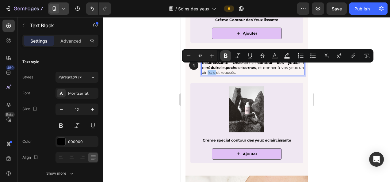
click at [223, 52] on button "Bold" at bounding box center [225, 55] width 11 height 11
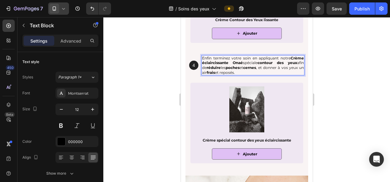
click at [361, 105] on div at bounding box center [246, 99] width 287 height 165
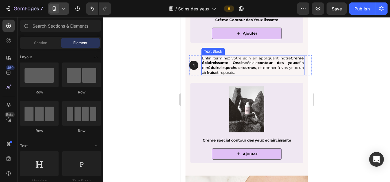
click at [267, 67] on p "Enfin terminez votre soin en appliquant notre Crème éclaircissante Onaé spécial…" at bounding box center [253, 65] width 102 height 19
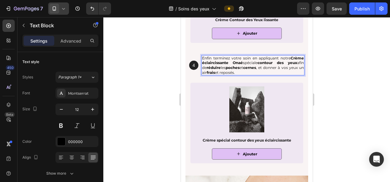
click at [267, 67] on p "Enfin terminez votre soin en appliquant notre Crème éclaircissante Onaé spécial…" at bounding box center [253, 65] width 102 height 19
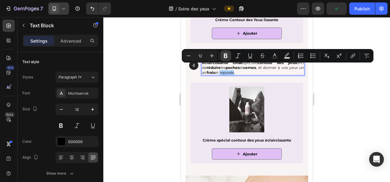
click at [221, 55] on button "Bold" at bounding box center [225, 55] width 11 height 11
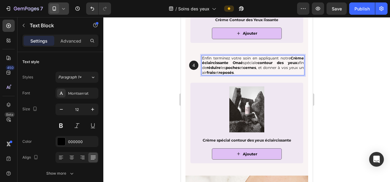
click at [233, 70] on strong "reposés" at bounding box center [225, 72] width 15 height 5
click at [366, 86] on div at bounding box center [246, 99] width 287 height 165
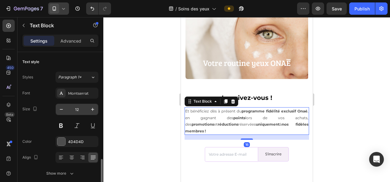
scroll to position [111, 0]
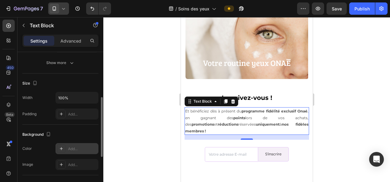
click at [74, 148] on div "Add..." at bounding box center [82, 149] width 29 height 6
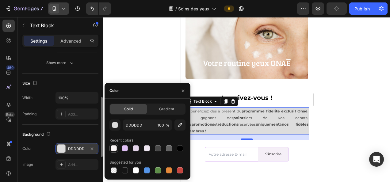
click at [113, 146] on div at bounding box center [114, 148] width 6 height 6
type input "F9F4F4"
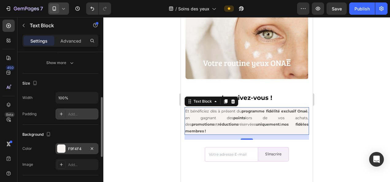
click at [75, 116] on div "Add..." at bounding box center [82, 115] width 29 height 6
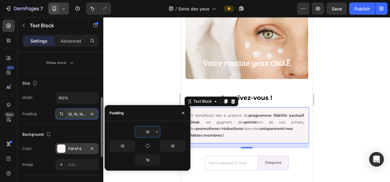
click at [82, 82] on div "Size" at bounding box center [60, 83] width 76 height 10
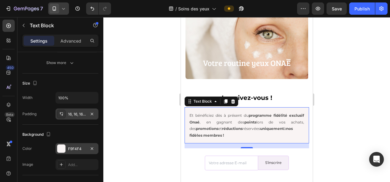
click at [361, 103] on div at bounding box center [246, 99] width 287 height 165
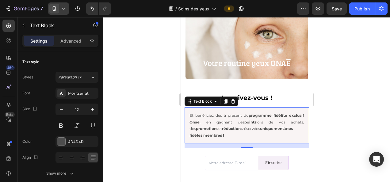
click at [295, 107] on div "Et bénéficiez dès à présent du programme fidélité exclusif Onaé , en gagnant de…" at bounding box center [246, 125] width 124 height 36
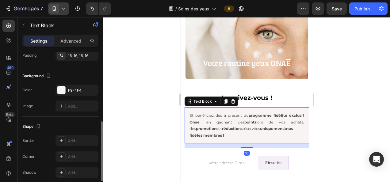
scroll to position [169, 0]
click at [76, 154] on div "Add..." at bounding box center [82, 157] width 29 height 6
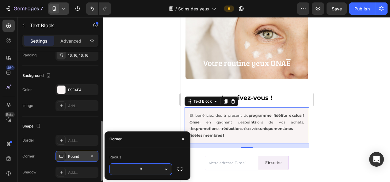
type input "5"
click at [154, 100] on div at bounding box center [246, 99] width 287 height 165
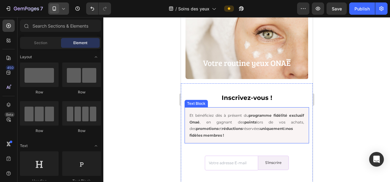
scroll to position [1253, 0]
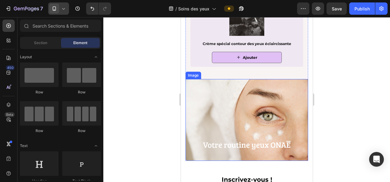
click at [254, 79] on img at bounding box center [246, 120] width 123 height 82
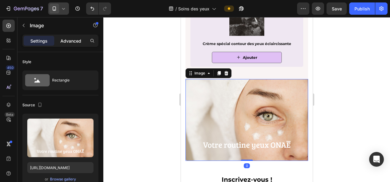
click at [72, 40] on p "Advanced" at bounding box center [70, 41] width 21 height 6
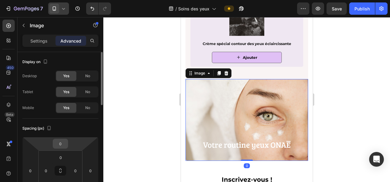
click at [60, 146] on input "0" at bounding box center [60, 143] width 12 height 9
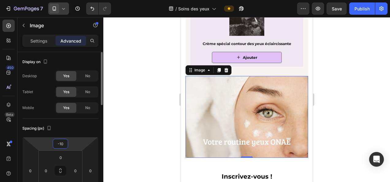
type input "-1"
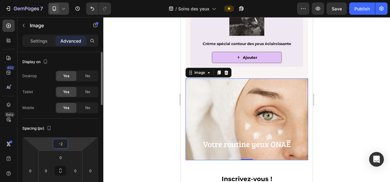
type input "-20"
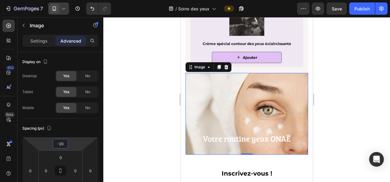
scroll to position [1310, 0]
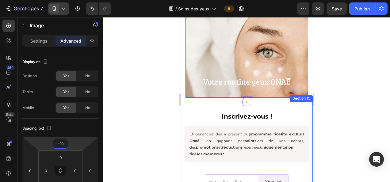
click at [251, 102] on div "Inscrivez-vous ! Heading Et bénéficiez dès à présent du programme fidélité excl…" at bounding box center [247, 154] width 132 height 104
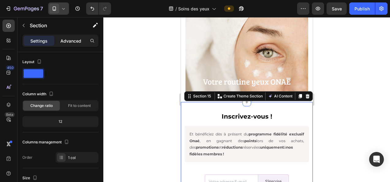
click at [70, 45] on div "Advanced" at bounding box center [70, 41] width 31 height 10
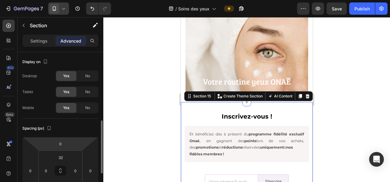
scroll to position [51, 0]
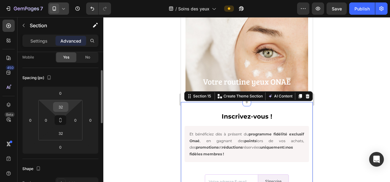
click at [62, 103] on input "32" at bounding box center [61, 106] width 12 height 9
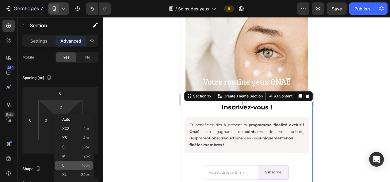
click at [86, 166] on span "16px" at bounding box center [86, 165] width 8 height 4
type input "16"
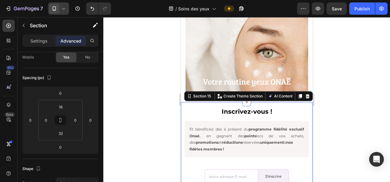
click at [139, 135] on div at bounding box center [246, 99] width 287 height 165
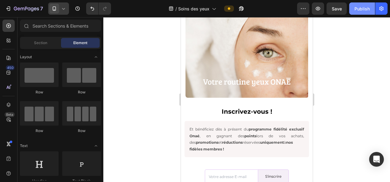
click at [367, 8] on div "Publish" at bounding box center [361, 9] width 15 height 6
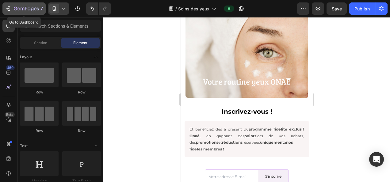
click at [26, 12] on div "7" at bounding box center [28, 8] width 29 height 7
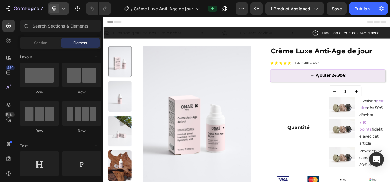
click at [66, 10] on div at bounding box center [58, 8] width 21 height 12
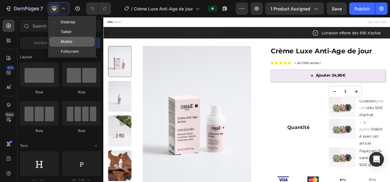
click at [75, 47] on div "Mobile" at bounding box center [71, 52] width 45 height 10
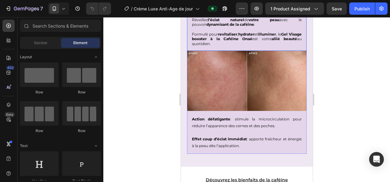
scroll to position [781, 0]
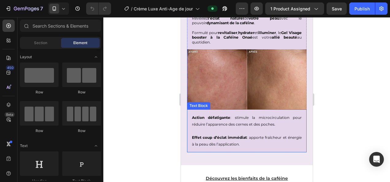
click at [232, 117] on p "Action défatigante : stimule la microcirculation pour réduire l’apparence des c…" at bounding box center [247, 120] width 110 height 13
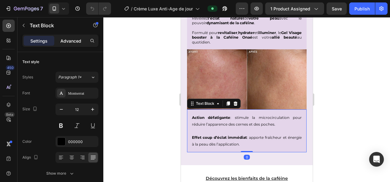
click at [67, 44] on p "Advanced" at bounding box center [70, 41] width 21 height 6
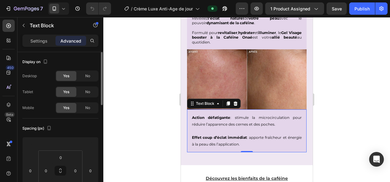
scroll to position [78, 0]
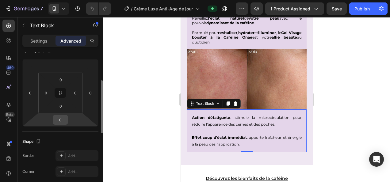
click at [67, 120] on div "0" at bounding box center [60, 120] width 15 height 10
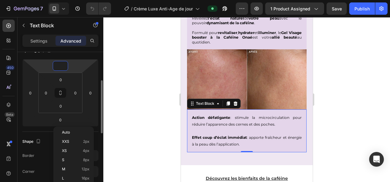
click at [63, 66] on input "number" at bounding box center [60, 65] width 12 height 9
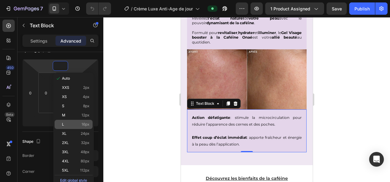
click at [82, 124] on span "16px" at bounding box center [86, 124] width 8 height 4
type input "16"
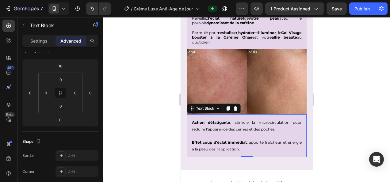
click at [159, 117] on div at bounding box center [246, 99] width 287 height 165
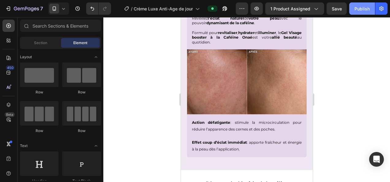
click at [363, 9] on div "Publish" at bounding box center [361, 9] width 15 height 6
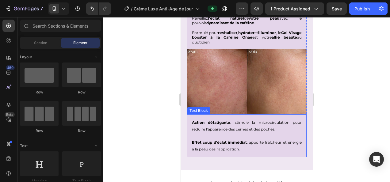
click at [241, 120] on p "Action défatigante : stimule la microcirculation pour réduire l’apparence des c…" at bounding box center [247, 125] width 110 height 13
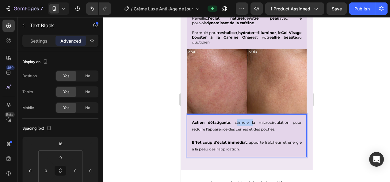
click at [241, 120] on p "Action défatigante : stimule la microcirculation pour réduire l’apparence des c…" at bounding box center [247, 125] width 110 height 13
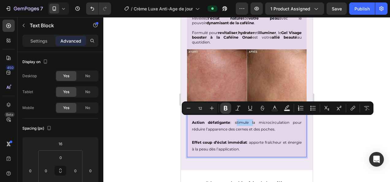
click at [226, 107] on icon "Editor contextual toolbar" at bounding box center [226, 108] width 4 height 5
click at [353, 135] on div at bounding box center [246, 99] width 287 height 165
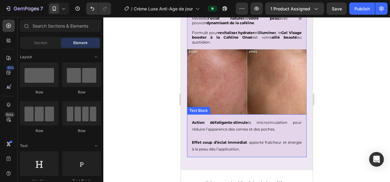
click at [272, 120] on p "Action défatigante : stimule la microcirculation pour réduire l’apparence des c…" at bounding box center [247, 125] width 110 height 13
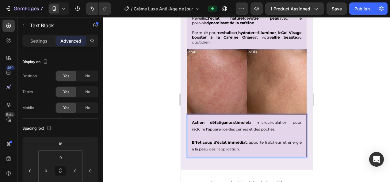
click at [266, 120] on p "Action défatigante : stimule la microcirculation pour réduire l’apparence des c…" at bounding box center [247, 125] width 110 height 13
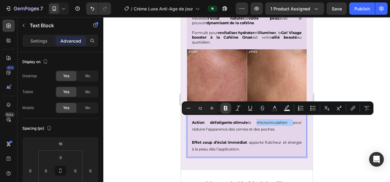
click at [222, 107] on icon "Editor contextual toolbar" at bounding box center [225, 108] width 6 height 6
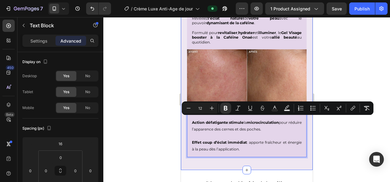
click at [157, 127] on div at bounding box center [246, 99] width 287 height 165
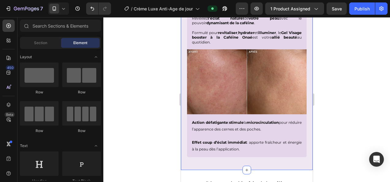
click at [157, 127] on div at bounding box center [246, 99] width 287 height 165
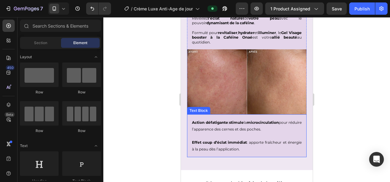
click at [197, 127] on p "Action défatigante : stimule la microcirculation pour réduire l’apparence des c…" at bounding box center [247, 125] width 110 height 13
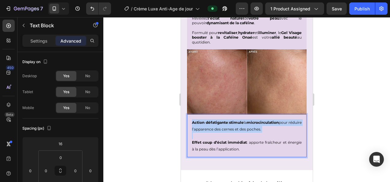
click at [197, 127] on p "Action défatigante : stimule la microcirculation pour réduire l’apparence des c…" at bounding box center [247, 125] width 110 height 13
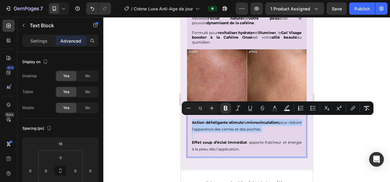
click at [196, 132] on p "Effet coup d’éclat immédiat : apporte fraîcheur et énergie à la peau dès l’appl…" at bounding box center [247, 142] width 110 height 20
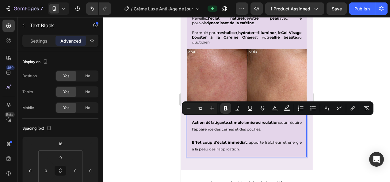
click at [196, 132] on div "Action défatigante : stimule la microcirculation pour réduire l’apparence des c…" at bounding box center [247, 135] width 120 height 43
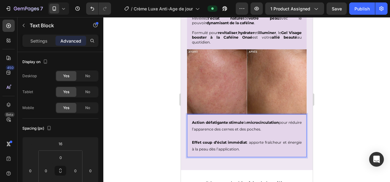
click at [197, 126] on p "Action défatigante : stimule la microcirculation pour réduire l’apparence des c…" at bounding box center [247, 125] width 110 height 13
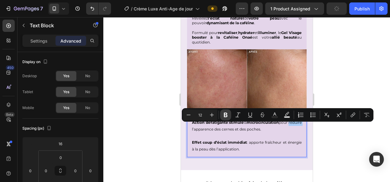
click at [227, 115] on icon "Editor contextual toolbar" at bounding box center [226, 115] width 4 height 5
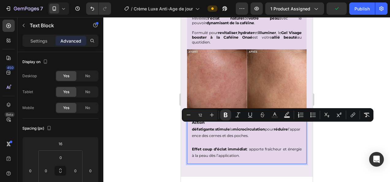
click at [105, 121] on div at bounding box center [246, 99] width 287 height 165
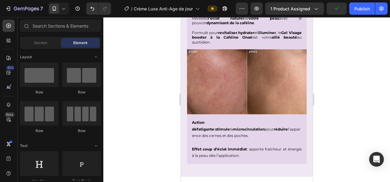
click at [106, 121] on div at bounding box center [246, 99] width 287 height 165
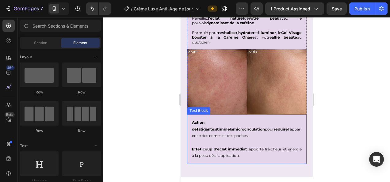
click at [240, 125] on p "Action défatigante : stimule la microcirculation pour réduire l’apparence des c…" at bounding box center [247, 129] width 110 height 20
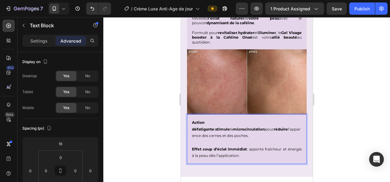
click at [242, 127] on p "Action défatigante : stimule la microcirculation pour réduire l’apparence des c…" at bounding box center [247, 129] width 110 height 20
click at [241, 127] on p "Action défatigante : stimule la microcirculation pour réduire l’apparence des c…" at bounding box center [247, 129] width 110 height 20
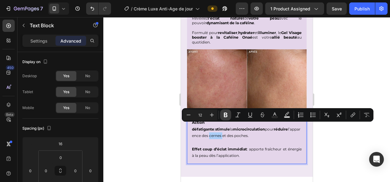
click at [226, 116] on icon "Editor contextual toolbar" at bounding box center [225, 115] width 6 height 6
click at [348, 142] on div at bounding box center [246, 99] width 287 height 165
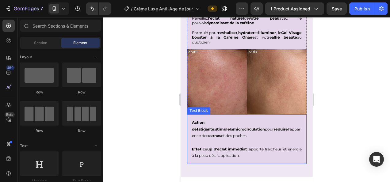
click at [269, 127] on p "Action défatigante : stimule la microcirculation pour réduire l’apparence des c…" at bounding box center [247, 129] width 110 height 20
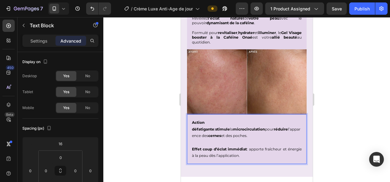
click at [268, 126] on p "Action défatigante : stimule la microcirculation pour réduire l’apparence des c…" at bounding box center [247, 129] width 110 height 20
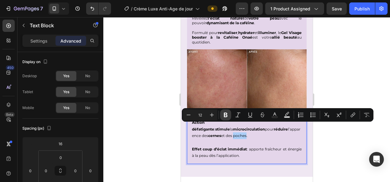
click at [223, 113] on icon "Editor contextual toolbar" at bounding box center [225, 115] width 6 height 6
click at [135, 74] on div at bounding box center [246, 99] width 287 height 165
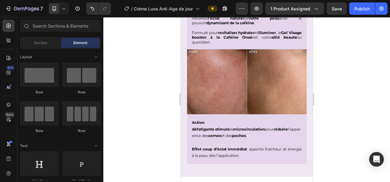
click at [148, 129] on div at bounding box center [246, 99] width 287 height 165
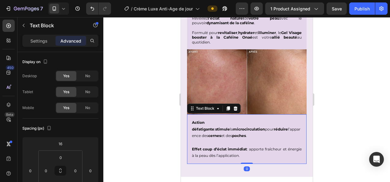
click at [280, 140] on p "Effet coup d’éclat immédiat : apporte fraîcheur et énergie à la peau dès l’appl…" at bounding box center [247, 149] width 110 height 20
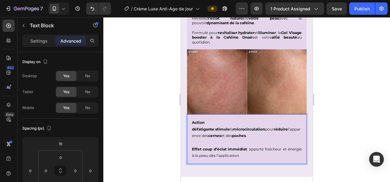
click at [280, 139] on p "Effet coup d’éclat immédiat : apporte fraîcheur et énergie à la peau dès l’appl…" at bounding box center [247, 149] width 110 height 20
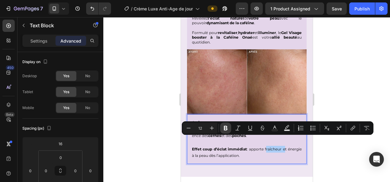
click at [222, 126] on icon "Editor contextual toolbar" at bounding box center [225, 128] width 6 height 6
click at [140, 135] on div at bounding box center [246, 99] width 287 height 165
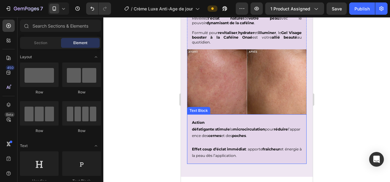
click at [197, 147] on p "Effet coup d’éclat immédiat : apporte fraîcheur et énergie à la peau dès l’appl…" at bounding box center [247, 149] width 110 height 20
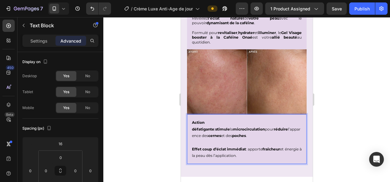
click at [197, 146] on p "Effet coup d’éclat immédiat : apporte fraîcheur et énergie à la peau dès l’appl…" at bounding box center [247, 149] width 110 height 20
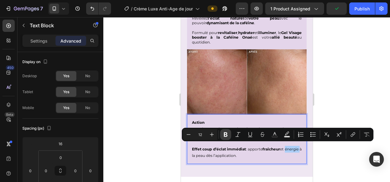
click at [224, 132] on icon "Editor contextual toolbar" at bounding box center [226, 134] width 4 height 5
click at [319, 145] on div at bounding box center [246, 99] width 287 height 165
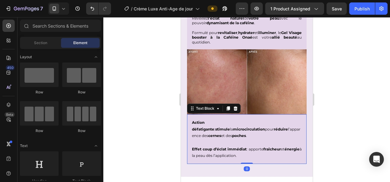
click at [231, 147] on p "Effet coup d’éclat immédiat : apporte fraîcheur et énergie à la peau dès l’appl…" at bounding box center [247, 149] width 110 height 20
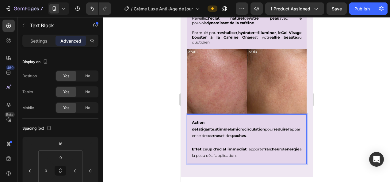
click at [226, 146] on p "Effet coup d’éclat immédiat : apporte fraîcheur et énergie à la peau dès l’appl…" at bounding box center [247, 149] width 110 height 20
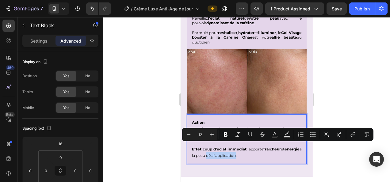
drag, startPoint x: 226, startPoint y: 146, endPoint x: 255, endPoint y: 148, distance: 29.5
click at [255, 148] on p "Effet coup d’éclat immédiat : apporte fraîcheur et énergie à la peau dès l’appl…" at bounding box center [247, 149] width 110 height 20
click at [227, 136] on icon "Editor contextual toolbar" at bounding box center [225, 134] width 6 height 6
click at [383, 64] on div at bounding box center [246, 99] width 287 height 165
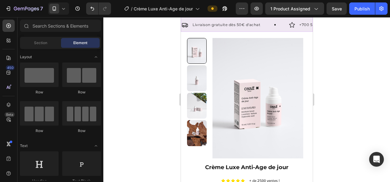
scroll to position [0, 0]
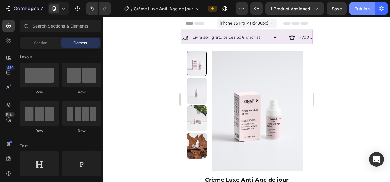
click at [357, 9] on div "Publish" at bounding box center [361, 9] width 15 height 6
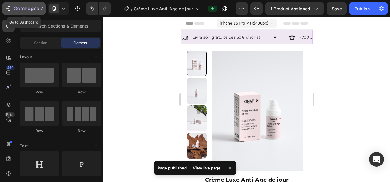
click at [32, 12] on div "7" at bounding box center [28, 8] width 29 height 7
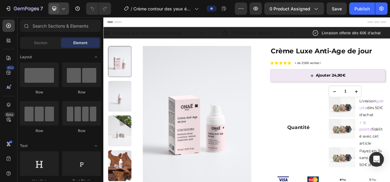
click at [64, 12] on div at bounding box center [58, 8] width 21 height 12
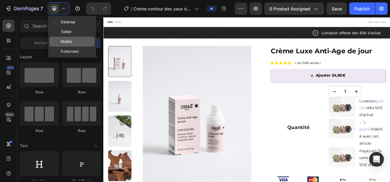
click at [69, 43] on span "Mobile" at bounding box center [67, 42] width 12 height 6
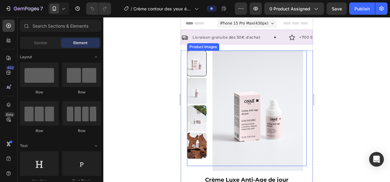
click at [245, 93] on img at bounding box center [257, 111] width 97 height 120
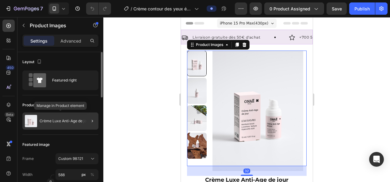
click at [72, 117] on div "Crème Luxe Anti-Age de jour" at bounding box center [60, 120] width 76 height 17
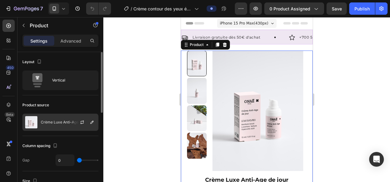
click at [63, 123] on p "Crème Luxe Anti-Age de jour" at bounding box center [66, 122] width 51 height 4
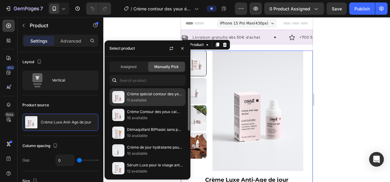
click at [153, 97] on p "11 available" at bounding box center [155, 100] width 56 height 6
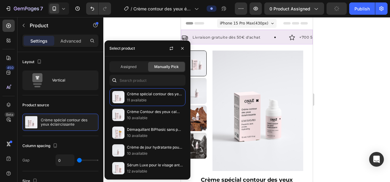
click at [375, 78] on div at bounding box center [246, 99] width 287 height 165
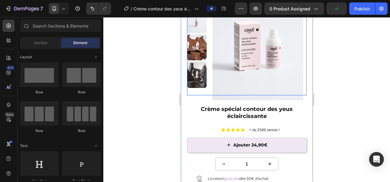
scroll to position [85, 0]
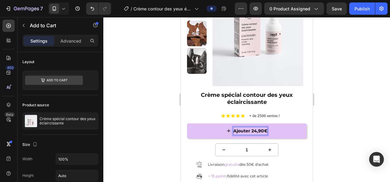
click at [251, 130] on p "Ajouter 24,90€" at bounding box center [250, 131] width 34 height 8
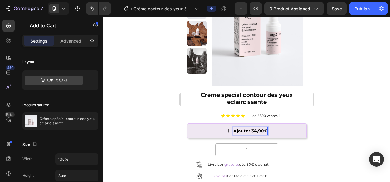
click at [352, 113] on div at bounding box center [246, 99] width 287 height 165
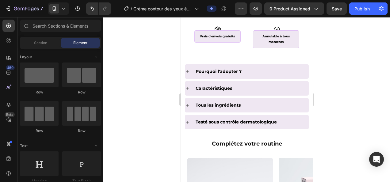
scroll to position [485, 0]
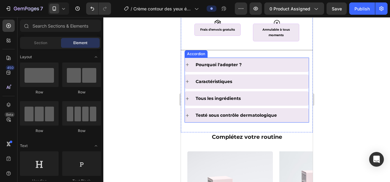
click at [214, 63] on p "Pourquoi l'adopter ?" at bounding box center [218, 65] width 46 height 8
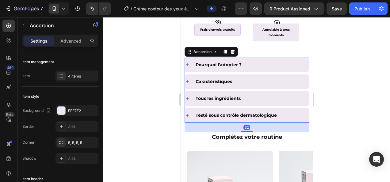
click at [188, 65] on icon at bounding box center [186, 64] width 5 height 5
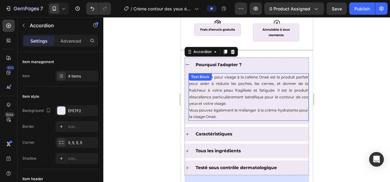
click at [255, 76] on p "Notre sérum pour visage à la caféine Onaé est le produit parfait pour aider à r…" at bounding box center [248, 90] width 119 height 33
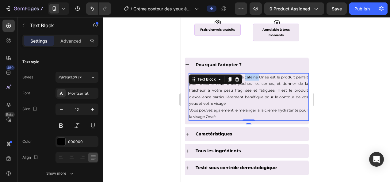
click at [255, 76] on p "Notre sérum pour visage à la caféine Onaé est le produit parfait pour aider à r…" at bounding box center [248, 90] width 119 height 33
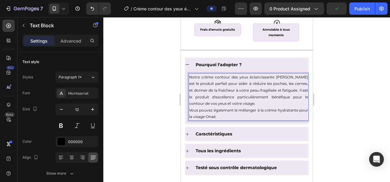
click at [292, 75] on p "Notre crème contour des yeux éclaircissante Onaé est le produit parfait pour ai…" at bounding box center [248, 90] width 119 height 33
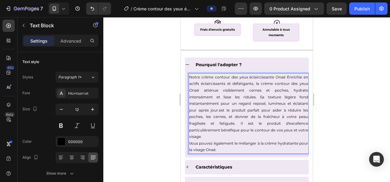
click at [284, 77] on p "Notre crème contour des yeux éclaircissante Onaé Enrichie en actifs éclaircissa…" at bounding box center [248, 107] width 119 height 66
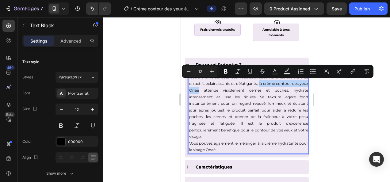
drag, startPoint x: 232, startPoint y: 91, endPoint x: 285, endPoint y: 82, distance: 54.1
click at [285, 82] on p "Notre crème contour des yeux éclaircissante Onaé est enrichie en actifs éclairc…" at bounding box center [248, 107] width 119 height 66
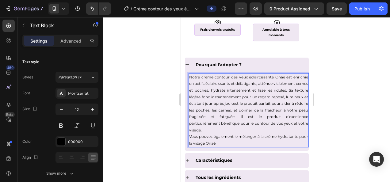
click at [288, 82] on p "Notre crème contour des yeux éclaircissante Onaé est enrichie en actifs éclairc…" at bounding box center [248, 103] width 119 height 59
click at [302, 82] on p "Notre crème contour des yeux éclaircissante Onaé est enrichie en actifs éclairc…" at bounding box center [248, 103] width 119 height 59
click at [212, 88] on p "Notre crème contour des yeux éclaircissante Onaé est enrichie en actifs éclairc…" at bounding box center [248, 103] width 119 height 59
click at [302, 90] on p "Notre crème contour des yeux éclaircissante Onaé est enrichie en actifs éclairc…" at bounding box center [248, 103] width 119 height 59
click at [229, 96] on p "Notre crème contour des yeux éclaircissante Onaé est enrichie en actifs éclairc…" at bounding box center [248, 103] width 119 height 59
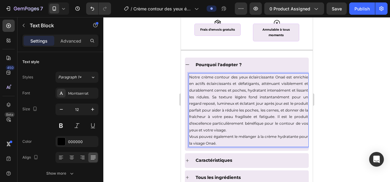
click at [214, 97] on p "Notre crème contour des yeux éclaircissante Onaé est enrichie en actifs éclairc…" at bounding box center [248, 103] width 119 height 59
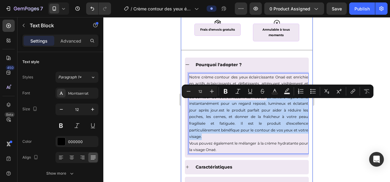
drag, startPoint x: 259, startPoint y: 134, endPoint x: 181, endPoint y: 104, distance: 83.4
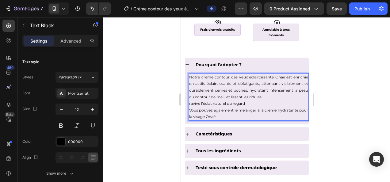
click at [189, 103] on p "ravive l’éclat naturel du regard" at bounding box center [248, 103] width 119 height 7
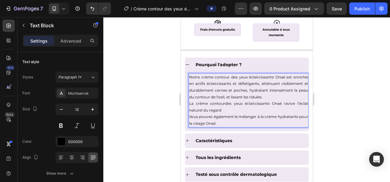
click at [234, 109] on p "La crème contourdes yeux éclaircissante Onaé ravive l’éclat naturel du regard" at bounding box center [248, 106] width 119 height 13
click at [223, 102] on p "La crème contourdes yeux éclaircissante Onaé ravive l’éclat naturel du regard," at bounding box center [248, 106] width 119 height 13
click at [222, 110] on p "La crème contour des yeux éclaircissante Onaé ravive l’éclat naturel du regard," at bounding box center [248, 106] width 119 height 13
click at [238, 110] on p "La crème contour des yeux éclaircissante Onaé ravive l’éclat naturel du regard,…" at bounding box center [248, 106] width 119 height 13
click at [267, 109] on p "La crème contour des yeux éclaircissante Onaé ravive l’éclat naturel du regard,…" at bounding box center [248, 106] width 119 height 13
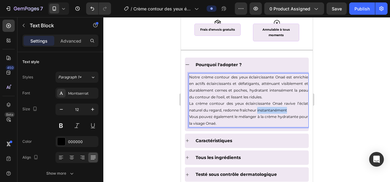
click at [267, 109] on p "La crème contour des yeux éclaircissante Onaé ravive l’éclat naturel du regard,…" at bounding box center [248, 106] width 119 height 13
click at [240, 110] on p "La crème contour des yeux éclaircissante Onaé ravive l’éclat naturel du regard,…" at bounding box center [248, 106] width 119 height 13
click at [298, 111] on p "La crème contour des yeux éclaircissante Onaé ravive l’éclat naturel du regard,…" at bounding box center [248, 106] width 119 height 13
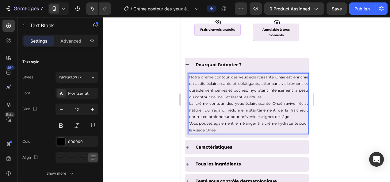
click at [189, 116] on p "La crème contour des yeux éclaircissante Onaé ravive l’éclat naturel du regard,…" at bounding box center [248, 110] width 119 height 20
click at [294, 115] on p "La crème contour des yeux éclaircissante Onaé ravive l’éclat naturel du regard,…" at bounding box center [248, 110] width 119 height 20
click at [192, 123] on p "Vous pouvez également le mélanger à la crème hydratante pour la visage Onaé." at bounding box center [248, 126] width 119 height 13
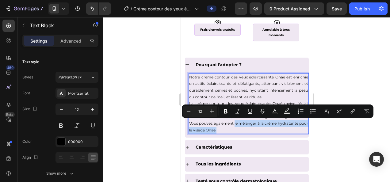
drag, startPoint x: 229, startPoint y: 128, endPoint x: 236, endPoint y: 124, distance: 8.7
click at [236, 124] on p "Vous pouvez également le mélanger à la crème hydratante pour la visage Onaé." at bounding box center [248, 126] width 119 height 13
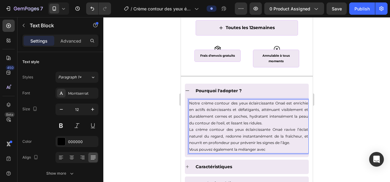
scroll to position [458, 0]
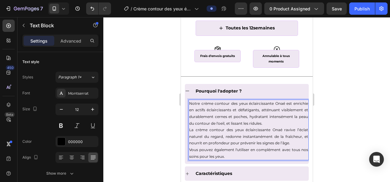
click at [390, 0] on html "7 Version history / Crème contour des yeux éclaircissante Preview 0 product ass…" at bounding box center [195, 0] width 390 height 0
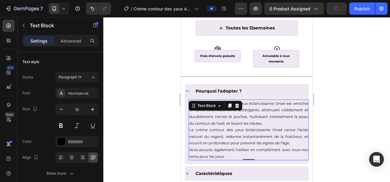
click at [268, 112] on p "Notre crème contour des yeux éclaircissante Onaé est enrichie en actifs éclairc…" at bounding box center [248, 113] width 119 height 26
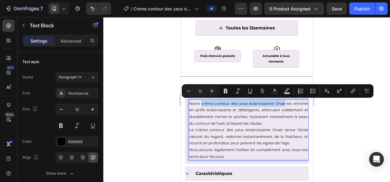
drag, startPoint x: 202, startPoint y: 103, endPoint x: 295, endPoint y: 103, distance: 92.9
click at [295, 103] on p "Notre crème contour des yeux éclaircissante Onaé est enrichie en actifs éclairc…" at bounding box center [248, 113] width 119 height 26
click at [224, 91] on icon "Editor contextual toolbar" at bounding box center [225, 91] width 6 height 6
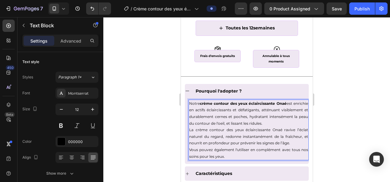
click at [137, 134] on div at bounding box center [246, 99] width 287 height 165
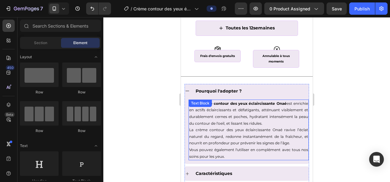
click at [200, 110] on p "Notre crème contour des yeux éclaircissante Onaé est enrichie en actifs éclairc…" at bounding box center [248, 113] width 119 height 26
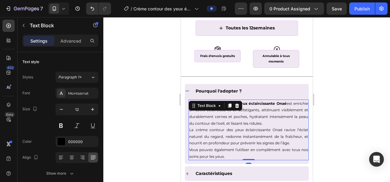
click at [195, 110] on div "Text Block" at bounding box center [215, 106] width 54 height 10
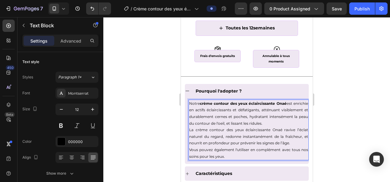
click at [194, 110] on p "Notre crème contour des yeux éclaircissante Onaé est enrichie en actifs éclairc…" at bounding box center [248, 113] width 119 height 26
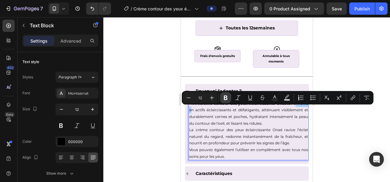
click at [224, 99] on icon "Editor contextual toolbar" at bounding box center [226, 98] width 4 height 5
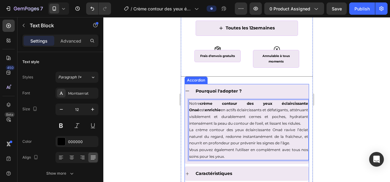
click at [154, 132] on div at bounding box center [246, 99] width 287 height 165
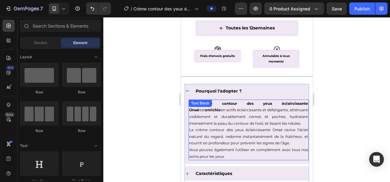
click at [230, 109] on div "Notre crème contour des yeux éclaircissante Onaé est enrichie en actifs éclairc…" at bounding box center [248, 130] width 120 height 61
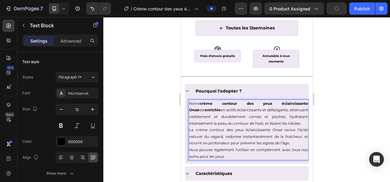
click at [219, 110] on p "Notre crème contour des yeux éclaircissante Onaé est enrichie en actifs éclairc…" at bounding box center [248, 113] width 119 height 26
drag, startPoint x: 215, startPoint y: 110, endPoint x: 251, endPoint y: 112, distance: 36.2
click at [251, 112] on p "Notre crème contour des yeux éclaircissante Onaé est enrichie en actifs éclairc…" at bounding box center [248, 113] width 119 height 26
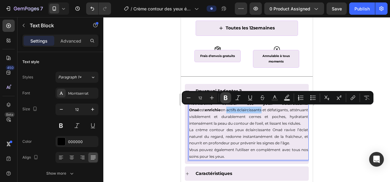
click at [224, 98] on icon "Editor contextual toolbar" at bounding box center [226, 98] width 4 height 5
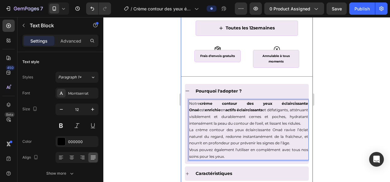
click at [139, 130] on div at bounding box center [246, 99] width 287 height 165
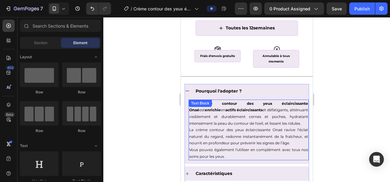
click at [270, 108] on p "Notre crème contour des yeux éclaircissante Onaé est enrichie en actifs éclairc…" at bounding box center [248, 113] width 119 height 26
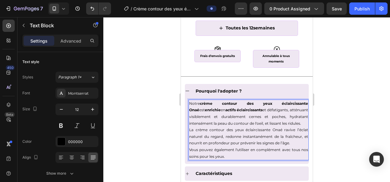
click at [266, 109] on p "Notre crème contour des yeux éclaircissante Onaé est enrichie en actifs éclairc…" at bounding box center [248, 113] width 119 height 26
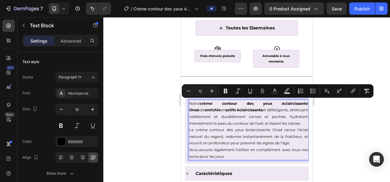
click at [254, 138] on p "La crème contour des yeux éclaircissante Onaé ravive l’éclat naturel du regard,…" at bounding box center [248, 137] width 119 height 20
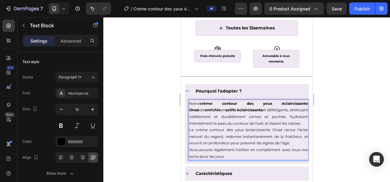
click at [270, 108] on p "Notre crème contour des yeux éclaircissante Onaé est enrichie en actifs éclairc…" at bounding box center [248, 113] width 119 height 26
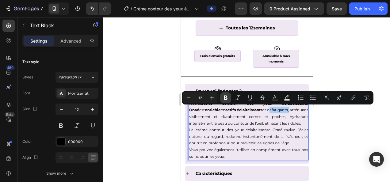
click at [226, 101] on button "Bold" at bounding box center [225, 97] width 11 height 11
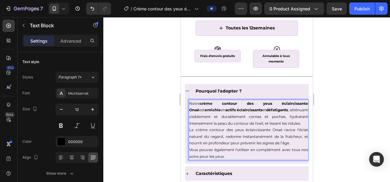
click at [146, 131] on div at bounding box center [246, 99] width 287 height 165
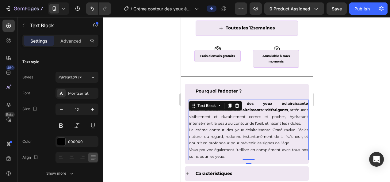
click at [295, 109] on p "Notre crème contour des yeux éclaircissante Onaé est enrichie en actifs éclairc…" at bounding box center [248, 113] width 119 height 26
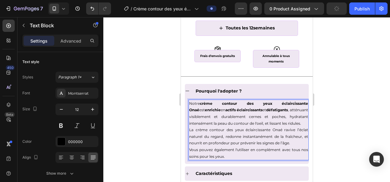
click at [285, 110] on p "Notre crème contour des yeux éclaircissante Onaé est enrichie en actifs éclairc…" at bounding box center [248, 113] width 119 height 26
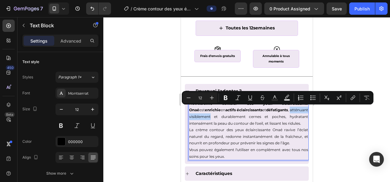
drag, startPoint x: 284, startPoint y: 109, endPoint x: 211, endPoint y: 116, distance: 74.1
click at [211, 116] on p "Notre crème contour des yeux éclaircissante Onaé est enrichie en actifs éclairc…" at bounding box center [248, 113] width 119 height 26
click at [223, 99] on icon "Editor contextual toolbar" at bounding box center [225, 98] width 6 height 6
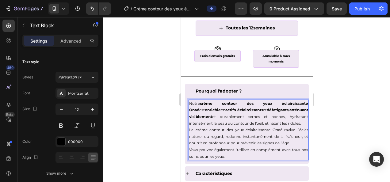
click at [137, 131] on div at bounding box center [246, 99] width 287 height 165
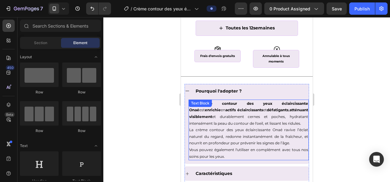
click at [234, 116] on p "Notre crème contour des yeux éclaircissante Onaé est enrichie en actifs éclairc…" at bounding box center [248, 113] width 119 height 26
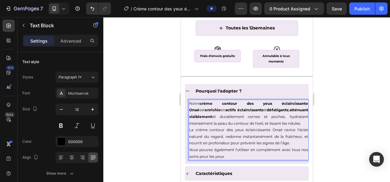
click at [228, 116] on p "Notre crème contour des yeux éclaircissante Onaé est enrichie en actifs éclairc…" at bounding box center [248, 113] width 119 height 26
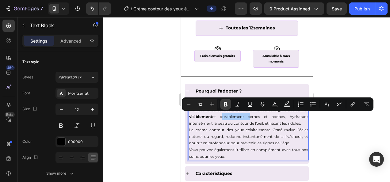
click at [222, 103] on button "Bold" at bounding box center [225, 104] width 11 height 11
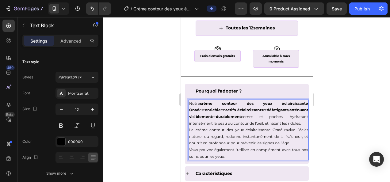
click at [354, 140] on div at bounding box center [246, 99] width 287 height 165
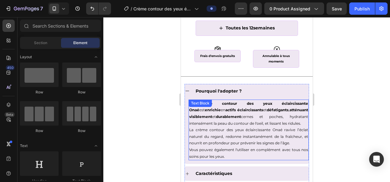
click at [250, 115] on p "Notre crème contour des yeux éclaircissante Onaé est enrichie en actifs éclairc…" at bounding box center [248, 113] width 119 height 26
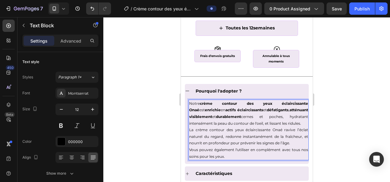
click at [253, 116] on p "Notre crème contour des yeux éclaircissante Onaé est enrichie en actifs éclairc…" at bounding box center [248, 113] width 119 height 26
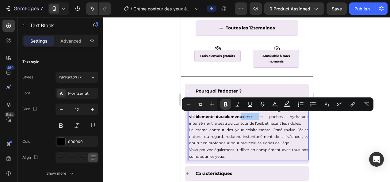
click at [226, 104] on icon "Editor contextual toolbar" at bounding box center [226, 104] width 4 height 5
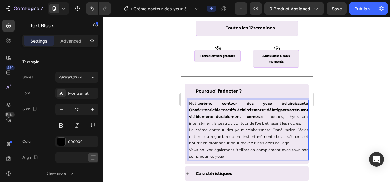
click at [347, 145] on div at bounding box center [246, 99] width 287 height 165
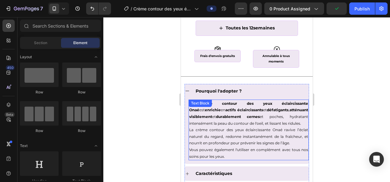
click at [274, 116] on p "Notre crème contour des yeux éclaircissante Onaé est enrichie en actifs éclairc…" at bounding box center [248, 113] width 119 height 26
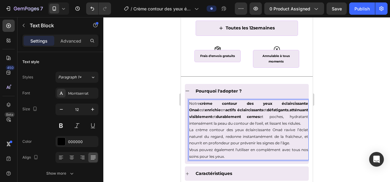
click at [273, 116] on p "Notre crème contour des yeux éclaircissante Onaé est enrichie en actifs éclairc…" at bounding box center [248, 113] width 119 height 26
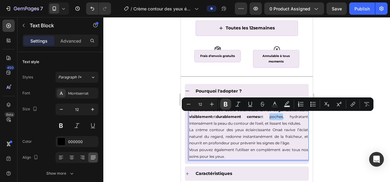
click at [225, 105] on icon "Editor contextual toolbar" at bounding box center [225, 104] width 6 height 6
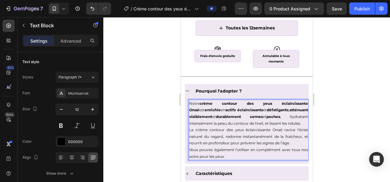
click at [360, 145] on div at bounding box center [246, 99] width 287 height 165
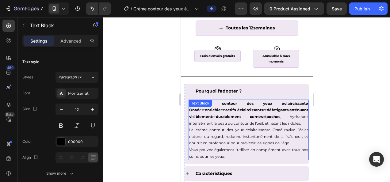
click at [285, 115] on p "Notre crème contour des yeux éclaircissante Onaé est enrichie en actifs éclairc…" at bounding box center [248, 113] width 119 height 26
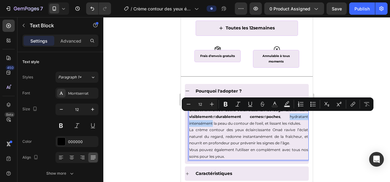
drag, startPoint x: 285, startPoint y: 116, endPoint x: 212, endPoint y: 124, distance: 73.1
click at [212, 124] on p "Notre crème contour des yeux éclaircissante Onaé est enrichie en actifs éclairc…" at bounding box center [248, 113] width 119 height 26
click at [223, 103] on icon "Editor contextual toolbar" at bounding box center [225, 104] width 6 height 6
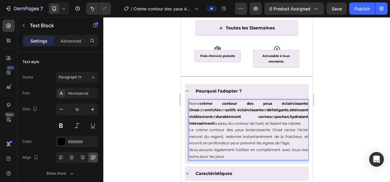
click at [132, 121] on div at bounding box center [246, 99] width 287 height 165
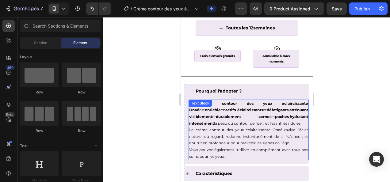
click at [236, 125] on p "Notre crème contour des yeux éclaircissante Onaé est enrichie en actifs éclairc…" at bounding box center [248, 113] width 119 height 26
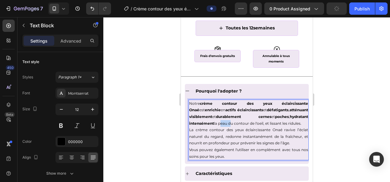
click at [228, 123] on p "Notre crème contour des yeux éclaircissante Onaé est enrichie en actifs éclairc…" at bounding box center [248, 113] width 119 height 26
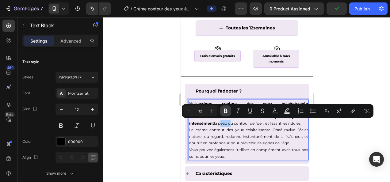
click at [223, 111] on icon "Editor contextual toolbar" at bounding box center [225, 111] width 6 height 6
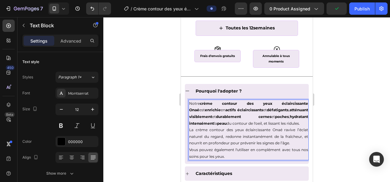
click at [144, 119] on div at bounding box center [246, 99] width 287 height 165
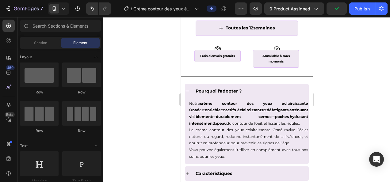
click at [144, 119] on div at bounding box center [246, 99] width 287 height 165
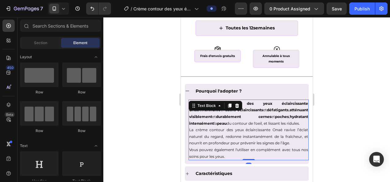
click at [239, 123] on p "Notre crème contour des yeux éclaircissante Onaé est enrichie en actifs éclairc…" at bounding box center [248, 113] width 119 height 26
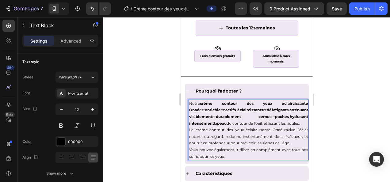
click at [241, 123] on p "Notre crème contour des yeux éclaircissante Onaé est enrichie en actifs éclairc…" at bounding box center [248, 113] width 119 height 26
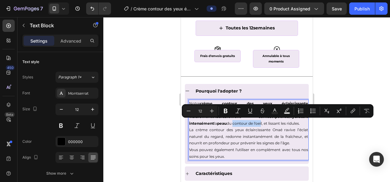
drag, startPoint x: 241, startPoint y: 123, endPoint x: 273, endPoint y: 122, distance: 31.9
click at [273, 122] on p "Notre crème contour des yeux éclaircissante Onaé est enrichie en actifs éclairc…" at bounding box center [248, 113] width 119 height 26
drag, startPoint x: 274, startPoint y: 121, endPoint x: 241, endPoint y: 124, distance: 33.2
click at [241, 124] on p "Notre crème contour des yeux éclaircissante Onaé est enrichie en actifs éclairc…" at bounding box center [248, 113] width 119 height 26
click at [224, 110] on icon "Editor contextual toolbar" at bounding box center [226, 111] width 4 height 5
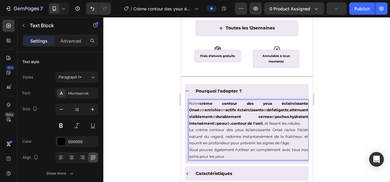
click at [287, 122] on p "Notre crème contour des yeux éclaircissante Onaé est enrichie en actifs éclairc…" at bounding box center [248, 113] width 119 height 26
click at [343, 110] on div at bounding box center [246, 99] width 287 height 165
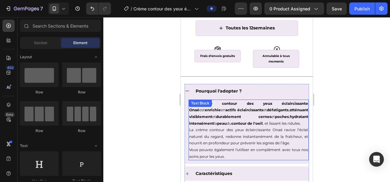
click at [289, 123] on p "Notre crème contour des yeux éclaircissante Onaé est enrichie en actifs éclairc…" at bounding box center [248, 113] width 119 height 26
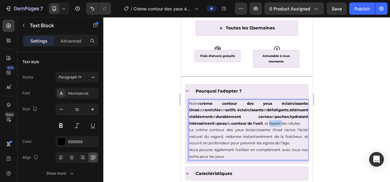
click at [289, 123] on p "Notre crème contour des yeux éclaircissante Onaé est enrichie en actifs éclairc…" at bounding box center [248, 113] width 119 height 26
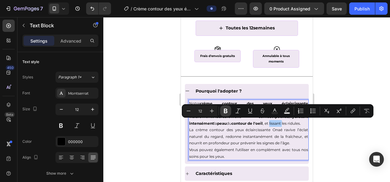
click at [226, 110] on icon "Editor contextual toolbar" at bounding box center [225, 111] width 6 height 6
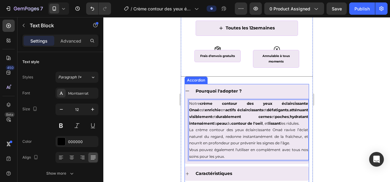
click at [189, 129] on div "Notre crème contour des yeux éclaircissante Onaé est enrichie en actifs éclairc…" at bounding box center [246, 130] width 124 height 61
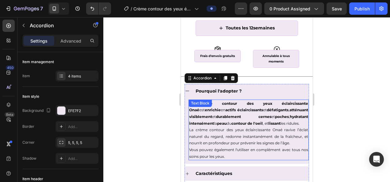
click at [192, 127] on p "Notre crème contour des yeux éclaircissante Onaé est enrichie en actifs éclairc…" at bounding box center [248, 113] width 119 height 26
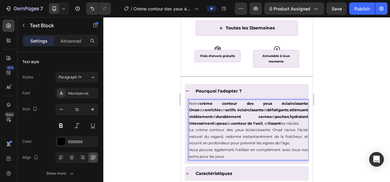
click at [192, 127] on p "Notre crème contour des yeux éclaircissante Onaé est enrichie en actifs éclairc…" at bounding box center [248, 113] width 119 height 26
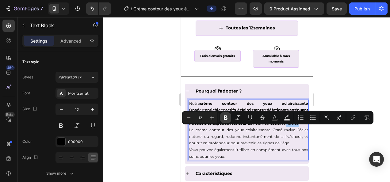
click at [228, 114] on button "Bold" at bounding box center [225, 117] width 11 height 11
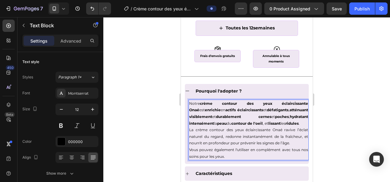
click at [148, 124] on div at bounding box center [246, 99] width 287 height 165
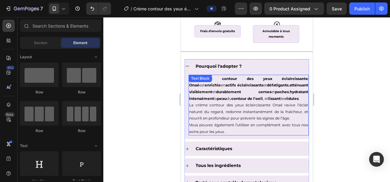
scroll to position [485, 0]
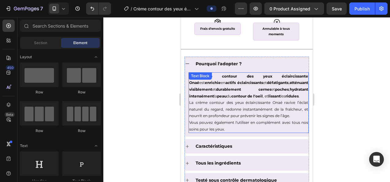
click at [151, 113] on div at bounding box center [246, 99] width 287 height 165
click at [198, 108] on p "La crème contour des yeux éclaircissante Onaé ravive l’éclat naturel du regard,…" at bounding box center [248, 109] width 119 height 20
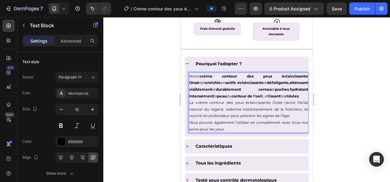
click at [195, 108] on p "La crème contour des yeux éclaircissante Onaé ravive l’éclat naturel du regard,…" at bounding box center [248, 109] width 119 height 20
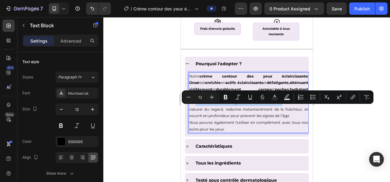
drag, startPoint x: 195, startPoint y: 108, endPoint x: 279, endPoint y: 107, distance: 84.0
click at [279, 107] on p "La crème contour des yeux éclaircissante Onaé ravive l’éclat naturel du regard,…" at bounding box center [248, 109] width 119 height 20
click at [225, 96] on icon "Editor contextual toolbar" at bounding box center [225, 97] width 6 height 6
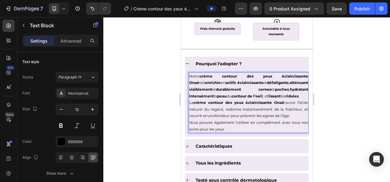
click at [358, 137] on div at bounding box center [246, 99] width 287 height 165
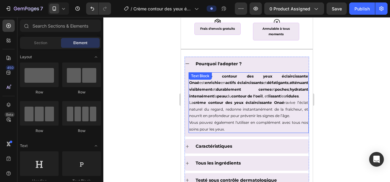
click at [295, 109] on p "La crème contour des yeux éclaircissante Onaé ravive l’éclat naturel du regard,…" at bounding box center [248, 109] width 119 height 20
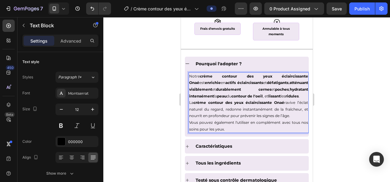
click at [292, 109] on p "La crème contour des yeux éclaircissante Onaé ravive l’éclat naturel du regard,…" at bounding box center [248, 109] width 119 height 20
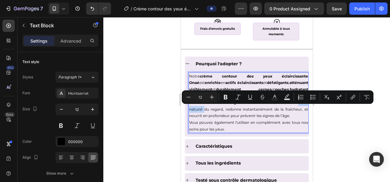
drag, startPoint x: 292, startPoint y: 109, endPoint x: 202, endPoint y: 115, distance: 90.3
click at [202, 115] on p "La crème contour des yeux éclaircissante Onaé ravive l’éclat naturel du regard,…" at bounding box center [248, 109] width 119 height 20
click at [224, 95] on icon "Editor contextual toolbar" at bounding box center [226, 97] width 4 height 5
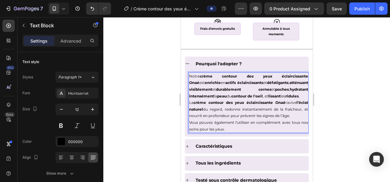
click at [362, 129] on div at bounding box center [246, 99] width 287 height 165
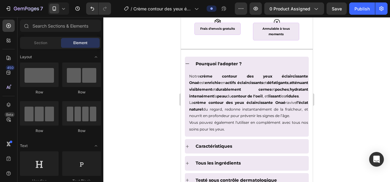
click at [332, 116] on div at bounding box center [246, 99] width 287 height 165
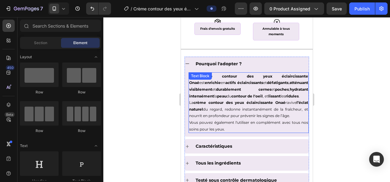
click at [270, 115] on p "La crème contour des yeux éclaircissante Onaé ravive l’éclat naturel du regard,…" at bounding box center [248, 109] width 119 height 20
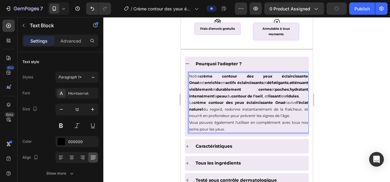
click at [267, 116] on p "La crème contour des yeux éclaircissante Onaé ravive l’éclat naturel du regard,…" at bounding box center [248, 109] width 119 height 20
click at [267, 115] on p "La crème contour des yeux éclaircissante Onaé ravive l’éclat naturel du regard,…" at bounding box center [248, 109] width 119 height 20
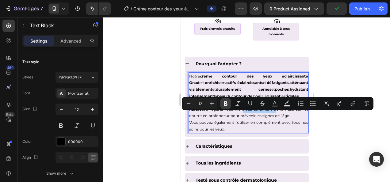
click at [227, 106] on icon "Editor contextual toolbar" at bounding box center [225, 104] width 6 height 6
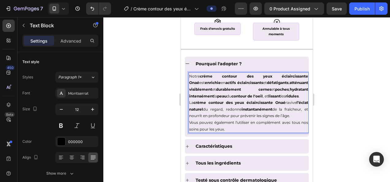
click at [145, 128] on div at bounding box center [246, 99] width 287 height 165
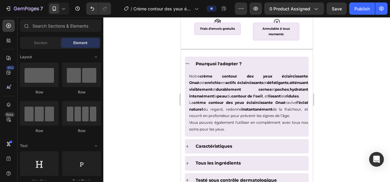
click at [145, 128] on div at bounding box center [246, 99] width 287 height 165
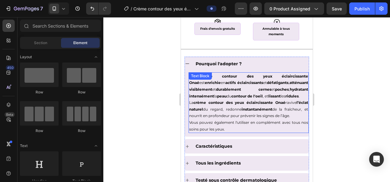
click at [199, 119] on p "La crème contour des yeux éclaircissante Onaé ravive l’éclat naturel du regard,…" at bounding box center [248, 109] width 119 height 20
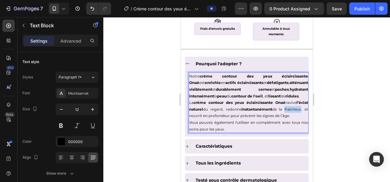
click at [197, 119] on p "La crème contour des yeux éclaircissante Onaé ravive l’éclat naturel du regard,…" at bounding box center [248, 109] width 119 height 20
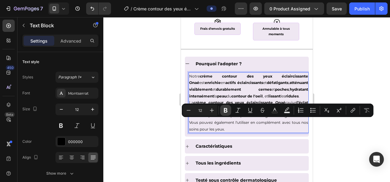
click at [225, 109] on icon "Editor contextual toolbar" at bounding box center [225, 110] width 6 height 6
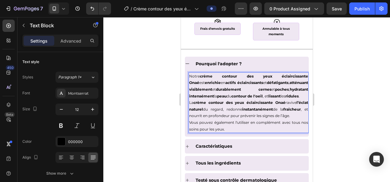
click at [154, 123] on div at bounding box center [246, 99] width 287 height 165
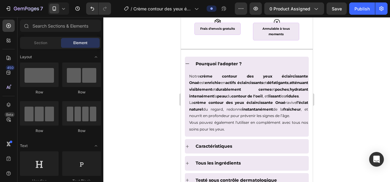
click at [154, 123] on div at bounding box center [246, 99] width 287 height 165
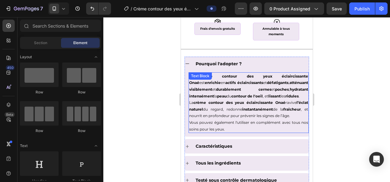
click at [218, 119] on p "La crème contour des yeux éclaircissante Onaé ravive l’éclat naturel du regard,…" at bounding box center [248, 109] width 119 height 20
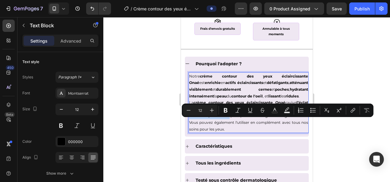
drag, startPoint x: 214, startPoint y: 121, endPoint x: 247, endPoint y: 122, distance: 32.5
click at [247, 119] on p "La crème contour des yeux éclaircissante Onaé ravive l’éclat naturel du regard,…" at bounding box center [248, 109] width 119 height 20
click at [227, 111] on icon "Editor contextual toolbar" at bounding box center [226, 110] width 4 height 5
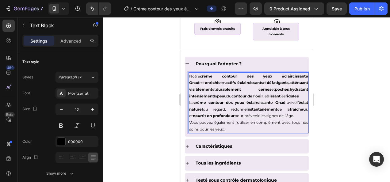
click at [140, 137] on div at bounding box center [246, 99] width 287 height 165
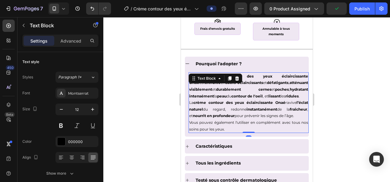
click at [197, 119] on p "La crème contour des yeux éclaircissante Onaé ravive l’éclat naturel du regard,…" at bounding box center [248, 109] width 119 height 20
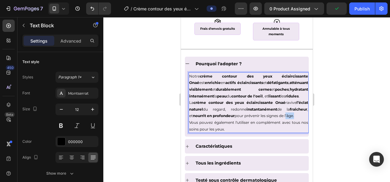
click at [197, 119] on p "La crème contour des yeux éclaircissante Onaé ravive l’éclat naturel du regard,…" at bounding box center [248, 109] width 119 height 20
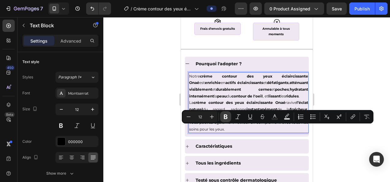
click at [227, 117] on icon "Editor contextual toolbar" at bounding box center [225, 117] width 6 height 6
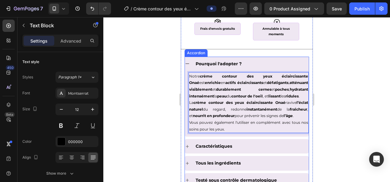
click at [149, 87] on div at bounding box center [246, 99] width 287 height 165
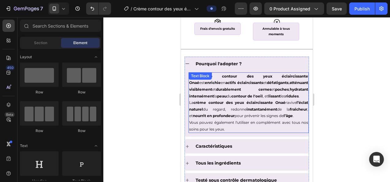
click at [247, 105] on p "La crème contour des yeux éclaircissante Onaé ravive l’éclat naturel du regard,…" at bounding box center [248, 109] width 119 height 20
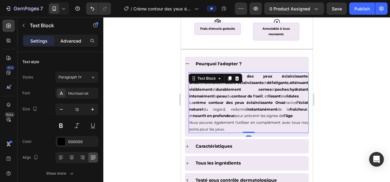
click at [76, 44] on div "Advanced" at bounding box center [70, 41] width 31 height 10
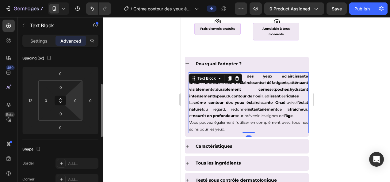
scroll to position [75, 0]
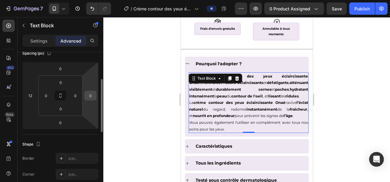
click at [92, 93] on input "0" at bounding box center [90, 95] width 9 height 9
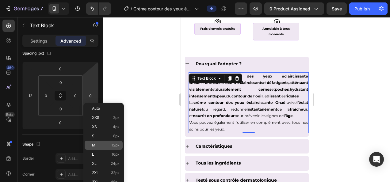
click at [111, 143] on p "M 12px" at bounding box center [106, 145] width 28 height 4
type input "12"
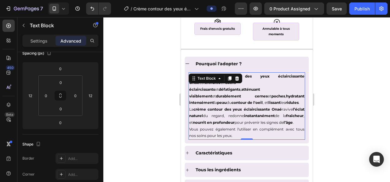
click at [149, 120] on div at bounding box center [246, 99] width 287 height 165
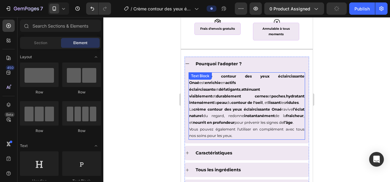
click at [259, 135] on p "Vous pouvez également l'utiliser en complément avec tous nos soins pour les yeu…" at bounding box center [246, 132] width 115 height 13
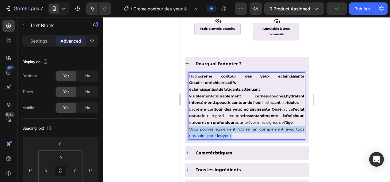
click at [259, 135] on p "Vous pouvez également l'utiliser en complément avec tous nos soins pour les yeu…" at bounding box center [246, 132] width 115 height 13
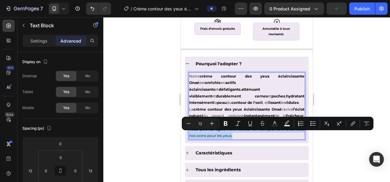
click at [263, 135] on p "Vous pouvez également l'utiliser en complément avec tous nos soins pour les yeu…" at bounding box center [246, 132] width 115 height 13
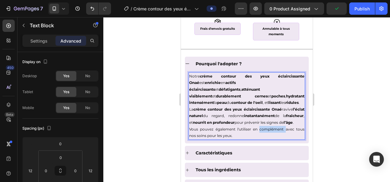
click at [263, 135] on p "Vous pouvez également l'utiliser en complément avec tous nos soins pour les yeu…" at bounding box center [246, 132] width 115 height 13
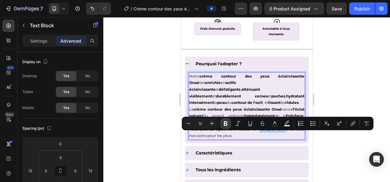
click at [226, 121] on icon "Editor contextual toolbar" at bounding box center [225, 123] width 6 height 6
drag, startPoint x: 165, startPoint y: 134, endPoint x: 4, endPoint y: 113, distance: 162.8
click at [165, 134] on div at bounding box center [246, 99] width 287 height 165
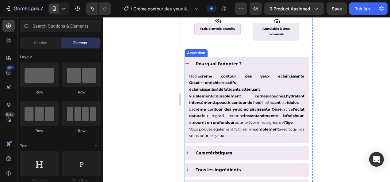
click at [165, 134] on div at bounding box center [246, 99] width 287 height 165
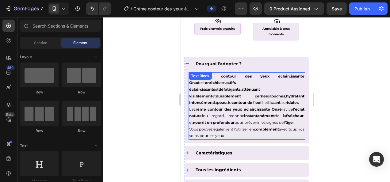
click at [290, 135] on p "Vous pouvez également l'utiliser en complément avec tous nos soins pour les yeu…" at bounding box center [246, 132] width 115 height 13
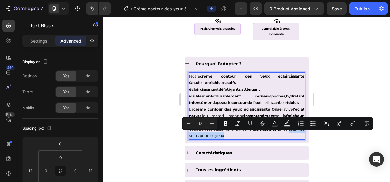
drag, startPoint x: 292, startPoint y: 135, endPoint x: 231, endPoint y: 143, distance: 61.2
click at [231, 139] on p "Vous pouvez également l'utiliser en complément avec tous nos soins pour les yeu…" at bounding box center [246, 132] width 115 height 13
click at [222, 120] on button "Bold" at bounding box center [225, 123] width 11 height 11
click at [156, 100] on div at bounding box center [246, 99] width 287 height 165
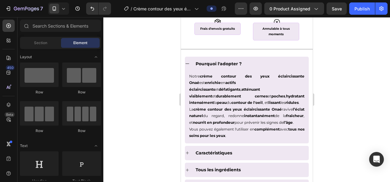
click at [151, 122] on div at bounding box center [246, 99] width 287 height 165
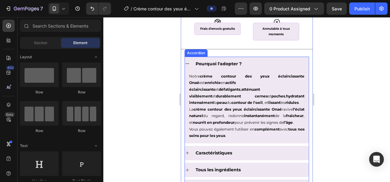
click at [187, 64] on icon at bounding box center [186, 63] width 5 height 5
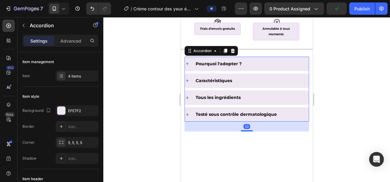
click at [188, 82] on icon at bounding box center [186, 80] width 5 height 5
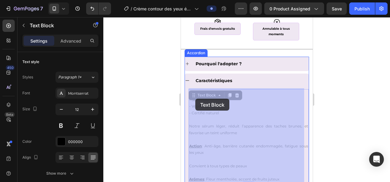
drag, startPoint x: 211, startPoint y: 99, endPoint x: 195, endPoint y: 99, distance: 15.9
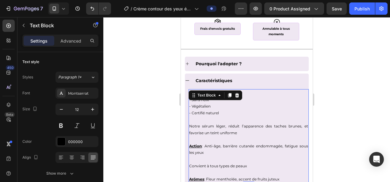
click at [223, 125] on span "Notre sérum léger, réduit l’apparence des taches brunes, et favorise un teint u…" at bounding box center [248, 129] width 119 height 11
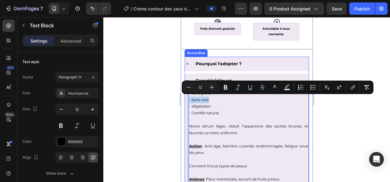
drag, startPoint x: 209, startPoint y: 98, endPoint x: 188, endPoint y: 101, distance: 21.6
click at [188, 101] on div "- Sans gluten - Sans noix - Végétalien - Certifié naturel Notre sérum léger, ré…" at bounding box center [246, 136] width 124 height 94
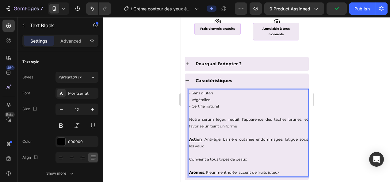
click at [241, 121] on p "Notre sérum léger, réduit l’apparence des taches brunes, et favorise un teint u…" at bounding box center [248, 122] width 119 height 13
click at [237, 123] on p "Notre sérum léger, réduit l’apparence des taches brunes, et favorise un teint u…" at bounding box center [248, 122] width 119 height 13
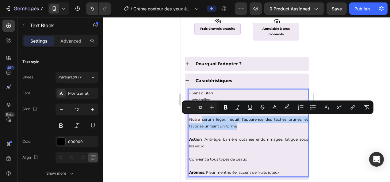
drag, startPoint x: 240, startPoint y: 124, endPoint x: 200, endPoint y: 119, distance: 39.5
click at [200, 119] on p "Notre sérum léger, réduit l’apparence des taches brunes, et favorise un teint u…" at bounding box center [248, 122] width 119 height 13
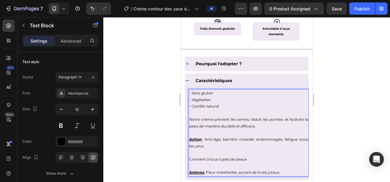
click at [257, 139] on span "Action : Anti-âge, barrière cutanée endommagée, fatigue sous les yeux" at bounding box center [248, 142] width 119 height 11
click at [286, 171] on p "Arômes : Fleur mentholée, accent de fruits juteux" at bounding box center [248, 172] width 119 height 7
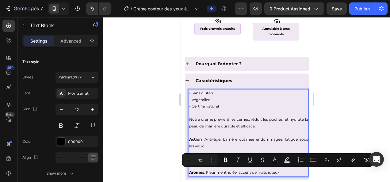
drag, startPoint x: 285, startPoint y: 171, endPoint x: 206, endPoint y: 170, distance: 78.8
click at [206, 170] on p "Arômes : Fleur mentholée, accent de fruits juteux" at bounding box center [248, 172] width 119 height 7
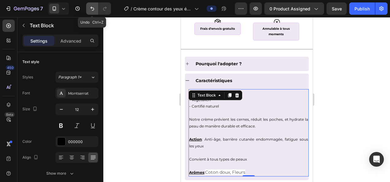
click at [93, 10] on icon "Undo/Redo" at bounding box center [92, 9] width 6 height 6
click at [93, 11] on icon "Undo/Redo" at bounding box center [92, 9] width 6 height 6
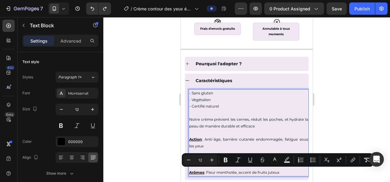
drag, startPoint x: 285, startPoint y: 172, endPoint x: 206, endPoint y: 172, distance: 78.5
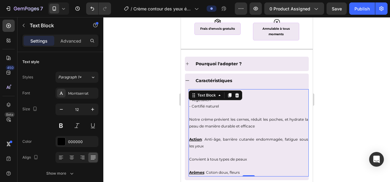
click at [390, 0] on html "7 Version history / Crème contour des yeux éclaircissante Preview 0 product ass…" at bounding box center [195, 0] width 390 height 0
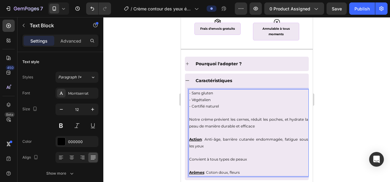
click at [267, 125] on p "Notre crème prévient les cernes, réduit les poches, et hydrate la peau de maniè…" at bounding box center [248, 122] width 119 height 13
click at [365, 100] on div at bounding box center [246, 99] width 287 height 165
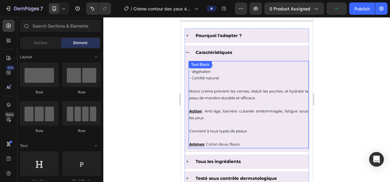
scroll to position [513, 0]
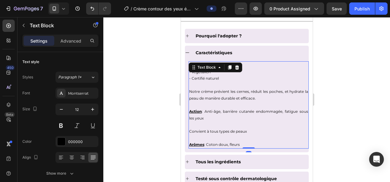
click at [337, 105] on div at bounding box center [246, 99] width 287 height 165
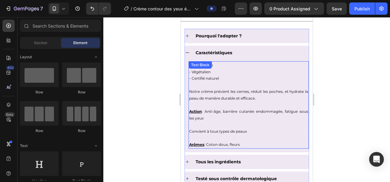
click at [236, 89] on span "Notre crème prévient les cernes, réduit les poches, et hydrate la peau de maniè…" at bounding box center [248, 94] width 119 height 11
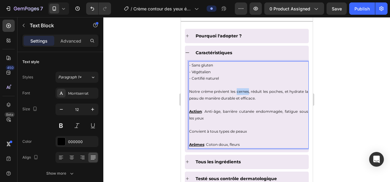
click at [241, 91] on span "Notre crème prévient les cernes, réduit les poches, et hydrate la peau de maniè…" at bounding box center [248, 94] width 119 height 11
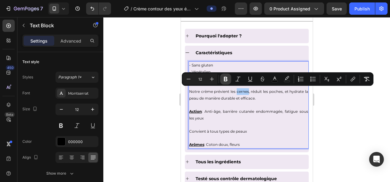
click at [227, 81] on icon "Editor contextual toolbar" at bounding box center [225, 79] width 6 height 6
click at [355, 117] on div at bounding box center [246, 99] width 287 height 165
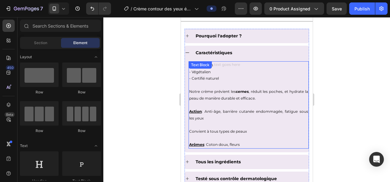
click at [271, 90] on span "Notre crème prévient les cernes , réduit les poches, et hydrate la peau de mani…" at bounding box center [248, 94] width 119 height 11
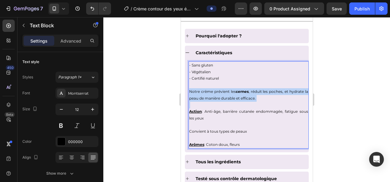
click at [271, 90] on span "Notre crème prévient les cernes , réduit les poches, et hydrate la peau de mani…" at bounding box center [248, 94] width 119 height 11
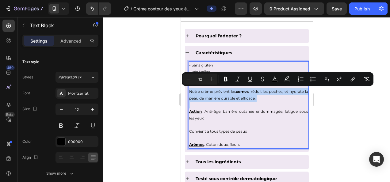
click at [271, 90] on span "Notre crème prévient les cernes , réduit les poches, et hydrate la peau de mani…" at bounding box center [248, 94] width 119 height 11
click at [271, 96] on p "Notre crème prévient les cernes , réduit les poches, et hydrate la peau de mani…" at bounding box center [248, 94] width 119 height 13
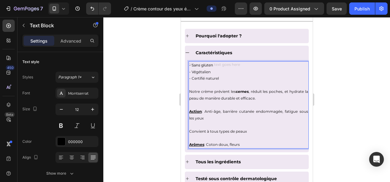
click at [272, 89] on span "Notre crème prévient les cernes , réduit les poches, et hydrate la peau de mani…" at bounding box center [248, 94] width 119 height 11
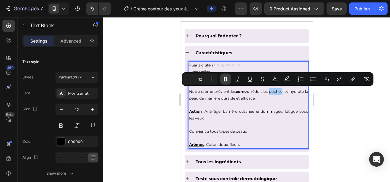
click at [222, 81] on button "Bold" at bounding box center [225, 79] width 11 height 11
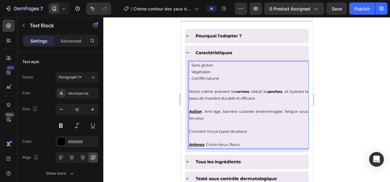
click at [365, 119] on div at bounding box center [246, 99] width 287 height 165
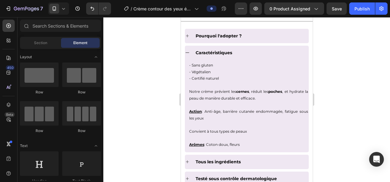
click at [349, 103] on div at bounding box center [246, 99] width 287 height 165
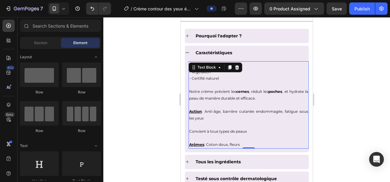
click at [294, 91] on span "Notre crème prévient les cernes , réduit les poches , et hydrate la peau de man…" at bounding box center [248, 94] width 119 height 11
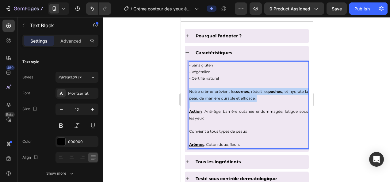
click at [294, 91] on span "Notre crème prévient les cernes , réduit les poches , et hydrate la peau de man…" at bounding box center [248, 94] width 119 height 11
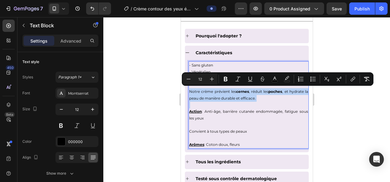
click at [294, 91] on span "Notre crème prévient les cernes , réduit les poches , et hydrate la peau de man…" at bounding box center [248, 94] width 119 height 11
click at [291, 103] on p "Rich Text Editor. Editing area: main" at bounding box center [248, 105] width 119 height 7
click at [291, 102] on p "Rich Text Editor. Editing area: main" at bounding box center [248, 105] width 119 height 7
click at [293, 102] on p "Rich Text Editor. Editing area: main" at bounding box center [248, 105] width 119 height 7
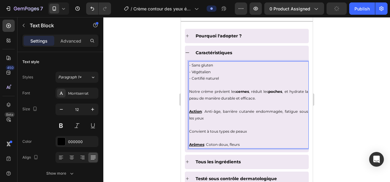
click at [273, 118] on p "Action : Anti-âge, barrière cutanée endommagée, fatigue sous les yeux" at bounding box center [248, 114] width 119 height 13
click at [294, 89] on span "Notre crème prévient les cernes , réduit les poches , et hydrate la peau de man…" at bounding box center [248, 94] width 119 height 11
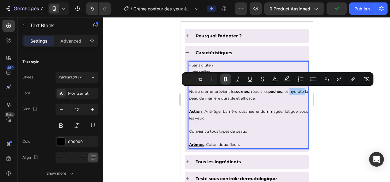
click at [223, 80] on icon "Editor contextual toolbar" at bounding box center [225, 79] width 6 height 6
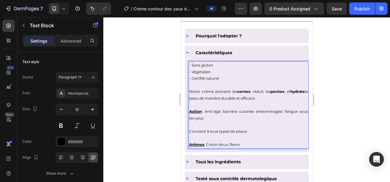
click at [156, 101] on div at bounding box center [246, 99] width 287 height 165
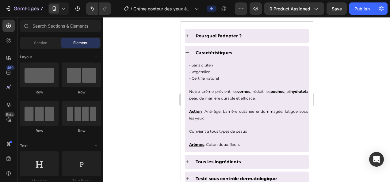
click at [156, 101] on div at bounding box center [246, 99] width 287 height 165
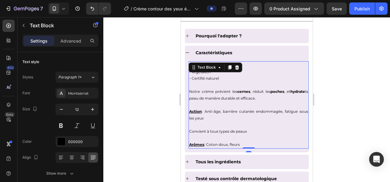
click at [231, 97] on span "Notre crème prévient les cernes , réduit les poches , et hydrate la peau de man…" at bounding box center [248, 94] width 119 height 11
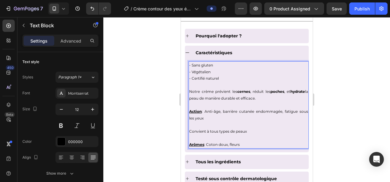
click at [230, 98] on span "Notre crème prévient les cernes , réduit les poches , et hydrate la peau de man…" at bounding box center [248, 94] width 119 height 11
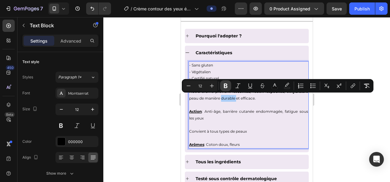
click at [226, 86] on icon "Editor contextual toolbar" at bounding box center [226, 86] width 4 height 5
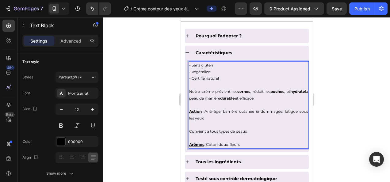
click at [135, 104] on div at bounding box center [246, 99] width 287 height 165
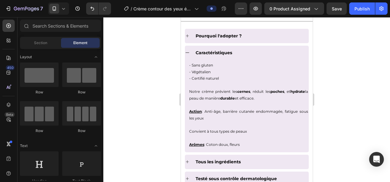
click at [135, 104] on div at bounding box center [246, 99] width 287 height 165
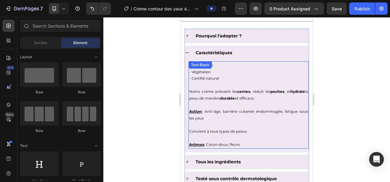
click at [249, 97] on span "Notre crème prévient les cernes , réduit les poches , et hydrate la peau de man…" at bounding box center [248, 94] width 119 height 11
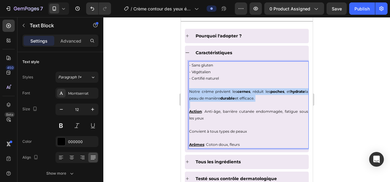
click at [249, 97] on span "Notre crème prévient les cernes , réduit les poches , et hydrate la peau de man…" at bounding box center [248, 94] width 119 height 11
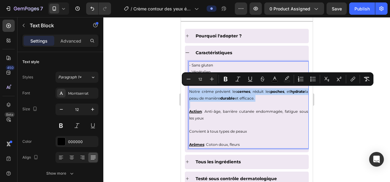
click at [249, 104] on p "Rich Text Editor. Editing area: main" at bounding box center [248, 105] width 119 height 7
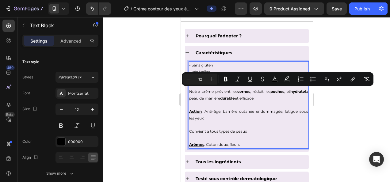
click at [249, 131] on p "Convient à tous types de peaux" at bounding box center [248, 131] width 119 height 7
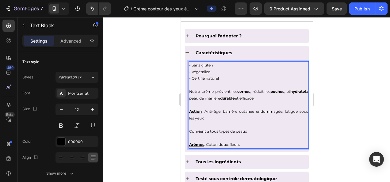
click at [251, 96] on span "Notre crème prévient les cernes , réduit les poches , et hydrate la peau de man…" at bounding box center [248, 94] width 119 height 11
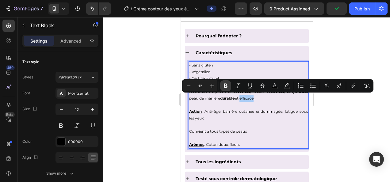
drag, startPoint x: 225, startPoint y: 87, endPoint x: 30, endPoint y: 77, distance: 194.6
click at [225, 87] on icon "Editor contextual toolbar" at bounding box center [226, 86] width 4 height 5
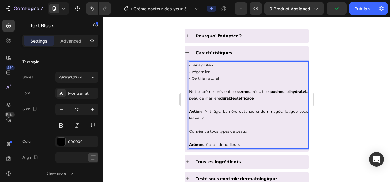
click at [138, 134] on div at bounding box center [246, 99] width 287 height 165
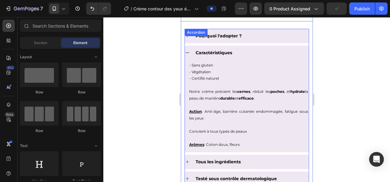
click at [188, 53] on icon at bounding box center [186, 52] width 5 height 5
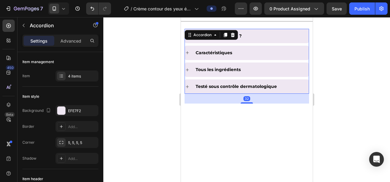
click at [188, 70] on icon at bounding box center [186, 69] width 5 height 5
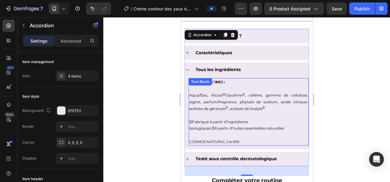
scroll to position [521, 0]
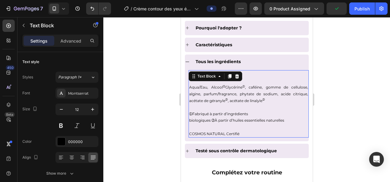
click at [246, 127] on p at bounding box center [248, 127] width 119 height 7
click at [242, 136] on div at bounding box center [248, 137] width 12 height 2
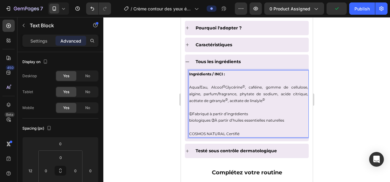
click at [244, 131] on p "COSMOS NATURAL Certifié" at bounding box center [248, 134] width 119 height 7
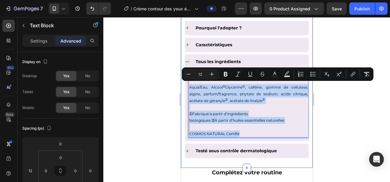
drag, startPoint x: 246, startPoint y: 131, endPoint x: 183, endPoint y: 86, distance: 77.7
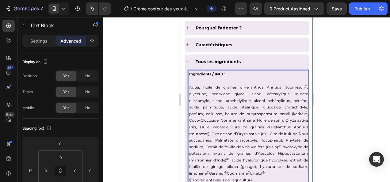
scroll to position [540, 0]
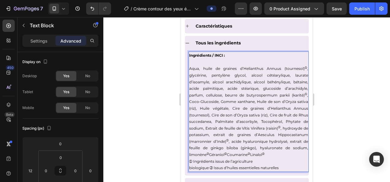
click at [269, 158] on p "Aqua, huile de graines d’Helianthus Annuus (tournesol) ➀ , glycérine, pentylène…" at bounding box center [248, 111] width 119 height 93
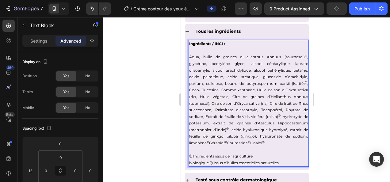
scroll to position [583, 0]
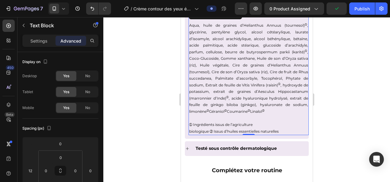
click at [337, 115] on div at bounding box center [246, 99] width 287 height 165
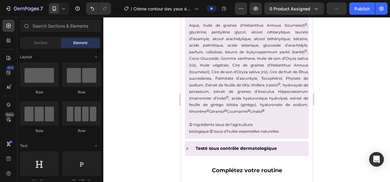
click at [281, 94] on p "Aqua, huile de graines d’Helianthus Annuus (tournesol) ➀ , glycérine, pentylène…" at bounding box center [248, 68] width 119 height 93
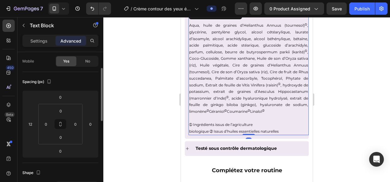
scroll to position [47, 0]
click at [91, 126] on input "0" at bounding box center [90, 123] width 9 height 9
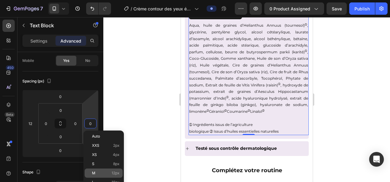
click at [107, 171] on div "M 12px" at bounding box center [104, 173] width 38 height 9
type input "12"
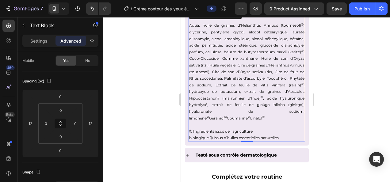
click at [148, 119] on div at bounding box center [246, 99] width 287 height 165
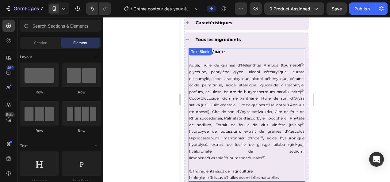
scroll to position [541, 0]
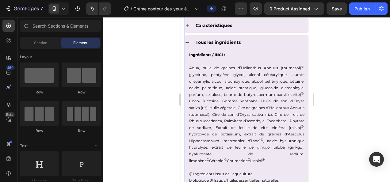
click at [188, 42] on icon at bounding box center [186, 42] width 5 height 5
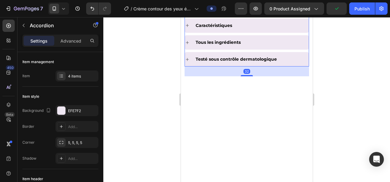
click at [188, 59] on icon at bounding box center [186, 59] width 5 height 5
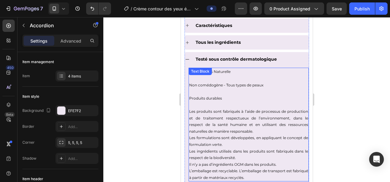
scroll to position [573, 0]
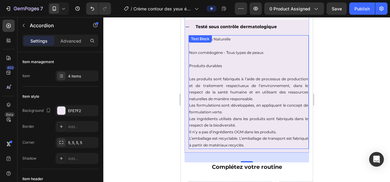
click at [352, 112] on div at bounding box center [246, 99] width 287 height 165
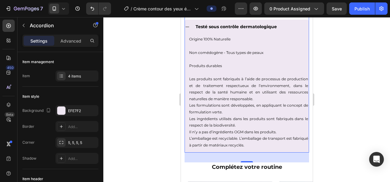
click at [188, 25] on icon at bounding box center [186, 27] width 5 height 5
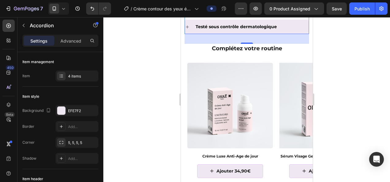
click at [341, 68] on div at bounding box center [246, 99] width 287 height 165
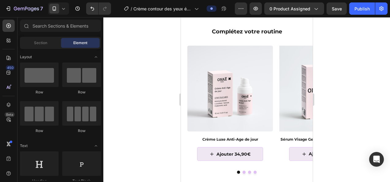
scroll to position [611, 0]
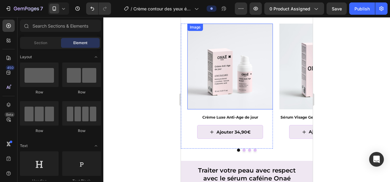
click at [240, 72] on img at bounding box center [230, 67] width 86 height 86
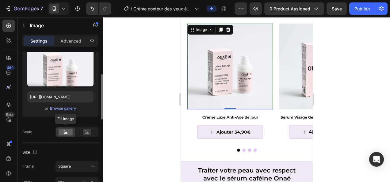
scroll to position [71, 0]
click at [62, 107] on div "Browse gallery" at bounding box center [63, 108] width 26 height 6
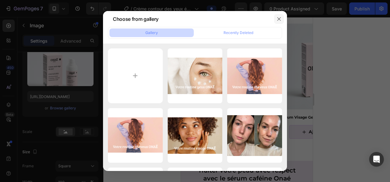
click at [282, 20] on button "button" at bounding box center [279, 19] width 10 height 10
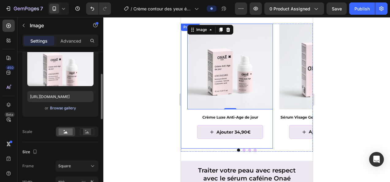
click at [63, 108] on div "Browse gallery" at bounding box center [63, 108] width 26 height 6
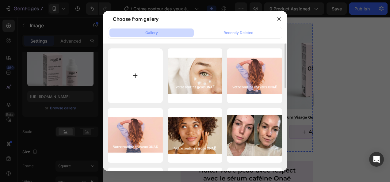
click at [124, 77] on input "file" at bounding box center [135, 75] width 55 height 55
type input "C:\fakepath\télécharger.jpg"
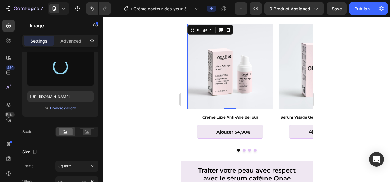
type input "[URL][DOMAIN_NAME]"
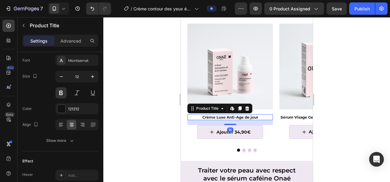
scroll to position [0, 0]
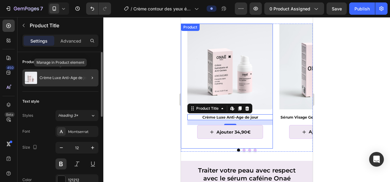
click at [51, 77] on p "Crème Luxe Anti-Age de jour" at bounding box center [65, 78] width 51 height 4
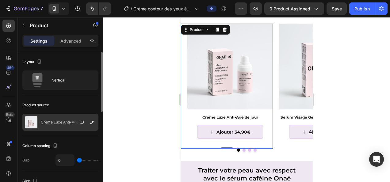
drag, startPoint x: 71, startPoint y: 131, endPoint x: 74, endPoint y: 121, distance: 11.0
click at [74, 121] on div "Crème Luxe Anti-Age de jour" at bounding box center [60, 122] width 76 height 17
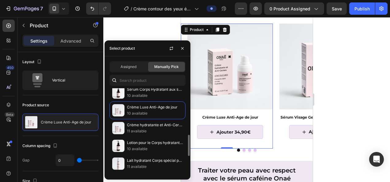
scroll to position [185, 0]
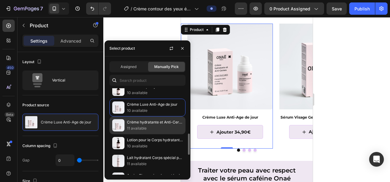
click at [149, 125] on p "11 available" at bounding box center [155, 128] width 56 height 6
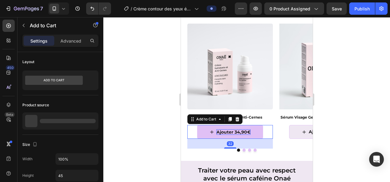
click at [238, 132] on div "Ajouter 34,90€" at bounding box center [233, 132] width 34 height 6
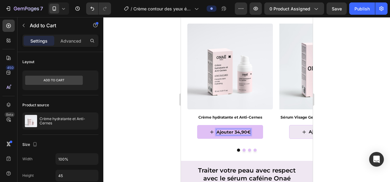
click at [239, 132] on p "Ajouter 34,90€" at bounding box center [233, 132] width 34 height 6
click at [129, 89] on div at bounding box center [246, 99] width 287 height 165
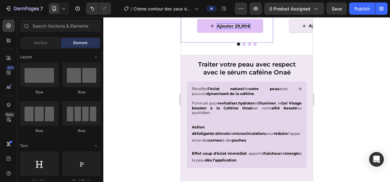
scroll to position [718, 0]
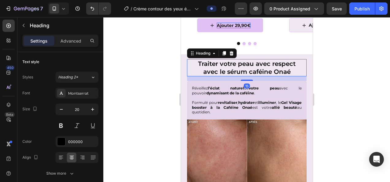
click at [222, 66] on h2 "Traiter votre peau avec respect avec le sérum caféine Onaé" at bounding box center [247, 67] width 120 height 17
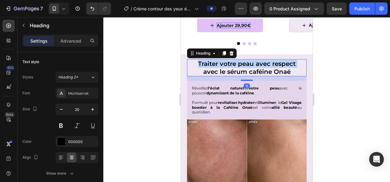
click at [222, 66] on p "Traiter votre peau avec respect avec le sérum caféine Onaé" at bounding box center [246, 68] width 118 height 16
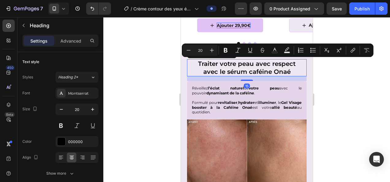
click at [215, 72] on p "Traiter votre peau avec respect avec le sérum caféine Onaé" at bounding box center [246, 68] width 118 height 16
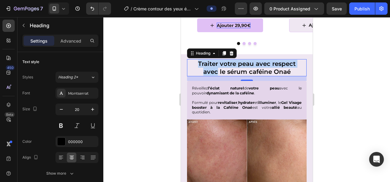
drag, startPoint x: 215, startPoint y: 71, endPoint x: 195, endPoint y: 63, distance: 21.6
click at [195, 63] on p "Traiter votre peau avec respect avec le sérum caféine Onaé" at bounding box center [246, 68] width 118 height 16
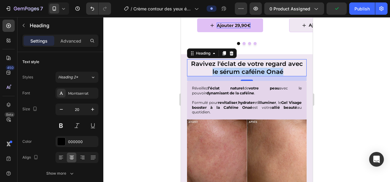
drag, startPoint x: 282, startPoint y: 72, endPoint x: 210, endPoint y: 74, distance: 72.3
click at [210, 74] on p "Ravivez l'éclat de votre regard avec le sérum caféine Onaé" at bounding box center [246, 68] width 118 height 16
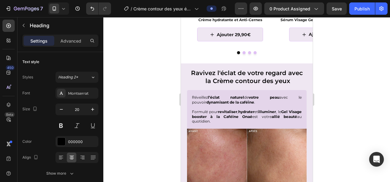
scroll to position [709, 0]
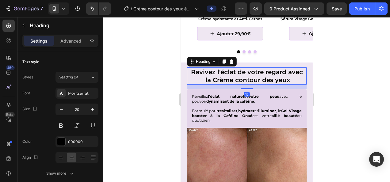
click at [205, 80] on p "Ravivez l'éclat de votre regard avec la Crème contour des yeux" at bounding box center [246, 76] width 118 height 16
click at [299, 79] on p "Ravivez l'éclat de votre regard avec notre Crème contour des yeux" at bounding box center [246, 76] width 118 height 16
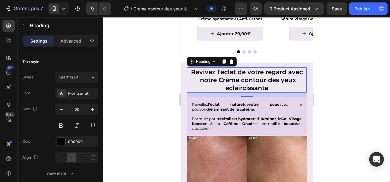
click at [375, 86] on div at bounding box center [246, 99] width 287 height 165
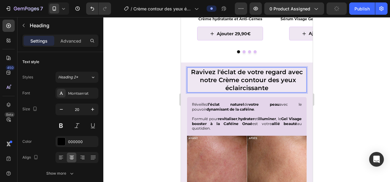
click at [273, 80] on p "Ravivez l'éclat de votre regard avec notre Crème contour des yeux éclaircissante" at bounding box center [246, 80] width 118 height 24
click at [278, 81] on p "Ravivez l'éclat de votre regard avec notre Crème contour des yeux éclaircissante" at bounding box center [246, 80] width 118 height 24
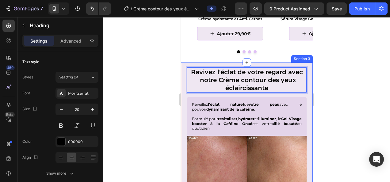
click at [359, 93] on div at bounding box center [246, 99] width 287 height 165
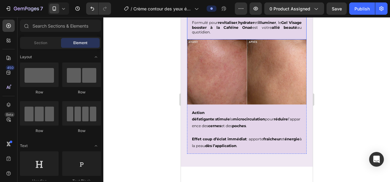
scroll to position [768, 0]
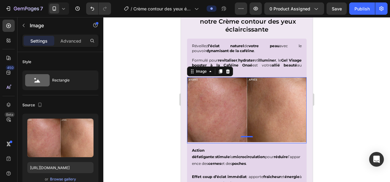
click at [132, 89] on div at bounding box center [246, 99] width 287 height 165
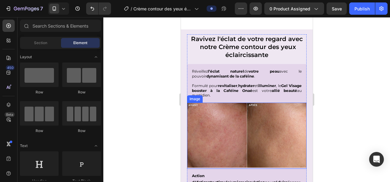
scroll to position [742, 0]
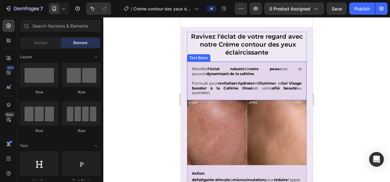
click at [216, 92] on p "Formulé pour revitaliser , hydrater et illuminer , le Gel Visage booster à la C…" at bounding box center [247, 85] width 110 height 19
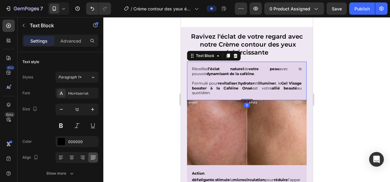
click at [216, 92] on p "Formulé pour revitaliser , hydrater et illuminer , le Gel Visage booster à la C…" at bounding box center [247, 85] width 110 height 19
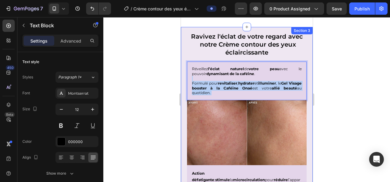
drag, startPoint x: 216, startPoint y: 92, endPoint x: 185, endPoint y: 84, distance: 31.8
click at [185, 84] on div "Ravivez l'éclat de votre regard avec notre Crème contour des yeux éclaircissant…" at bounding box center [247, 127] width 132 height 200
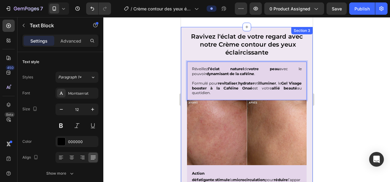
drag, startPoint x: 228, startPoint y: 93, endPoint x: 185, endPoint y: 67, distance: 49.6
click at [185, 67] on div "Ravivez l'éclat de votre regard avec notre Crème contour des yeux éclaircissant…" at bounding box center [247, 127] width 132 height 200
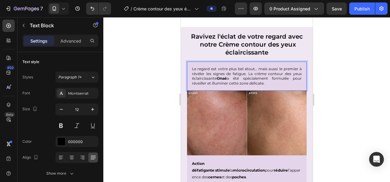
click at [253, 72] on p "Le regard est votre plus bel atout… mais aussi le premier à révéler les signes …" at bounding box center [247, 76] width 110 height 19
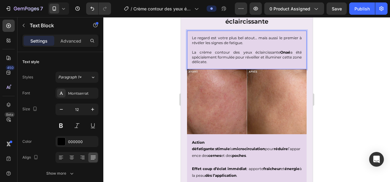
scroll to position [773, 0]
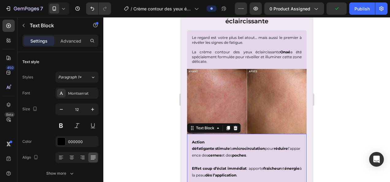
click at [214, 140] on strong "Action défatigante" at bounding box center [203, 145] width 22 height 11
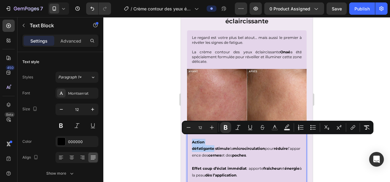
drag, startPoint x: 228, startPoint y: 138, endPoint x: 189, endPoint y: 140, distance: 39.6
click at [189, 140] on div "Action défatigante : stimule la microcirculation pour réduire l’apparence des c…" at bounding box center [247, 159] width 120 height 50
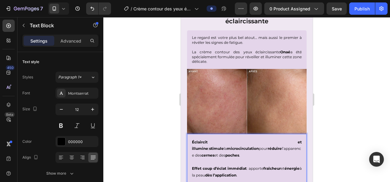
click at [223, 146] on strong "stimule" at bounding box center [216, 148] width 15 height 5
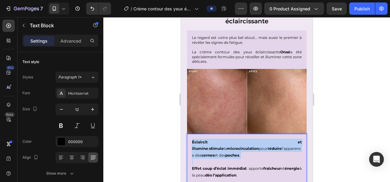
click at [223, 146] on strong "stimule" at bounding box center [216, 148] width 15 height 5
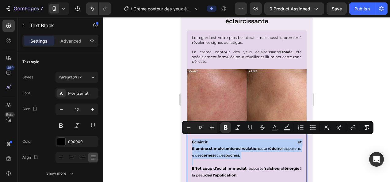
click at [239, 153] on strong "poches" at bounding box center [232, 155] width 14 height 5
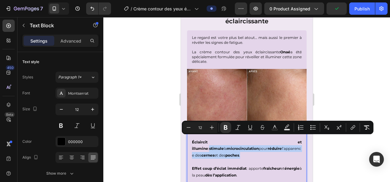
drag, startPoint x: 277, startPoint y: 145, endPoint x: 234, endPoint y: 139, distance: 43.6
click at [234, 139] on p "Éclaircit et illumine : stimule la microcirculation pour réduire l’apparence de…" at bounding box center [247, 149] width 110 height 20
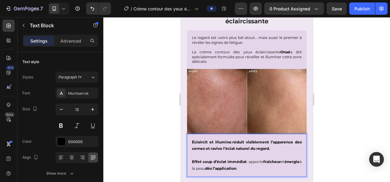
click at [234, 139] on p "Éclaircit et illumine : réduit visiblement l’apparence des cernes et ravive l’é…" at bounding box center [247, 145] width 110 height 13
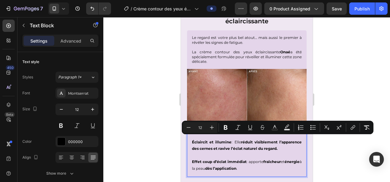
drag, startPoint x: 210, startPoint y: 151, endPoint x: 254, endPoint y: 140, distance: 45.5
click at [254, 140] on p "Éclaircit et illumine : Elle réduit visiblement l’apparence des cernes et raviv…" at bounding box center [247, 145] width 110 height 13
click at [225, 130] on icon "Editor contextual toolbar" at bounding box center [225, 127] width 6 height 6
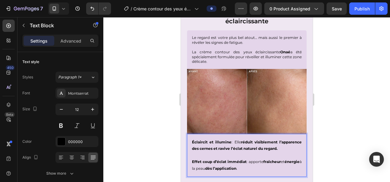
click at [340, 149] on div at bounding box center [246, 99] width 287 height 165
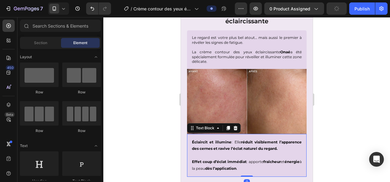
click at [231, 149] on p "Éclaircit et illumine : Elle réduit visiblement l’apparence des cernes et raviv…" at bounding box center [247, 145] width 110 height 13
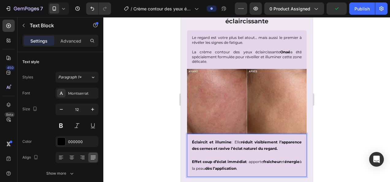
drag, startPoint x: 209, startPoint y: 150, endPoint x: 256, endPoint y: 139, distance: 48.5
click at [256, 139] on p "Éclaircit et illumine : Elle réduit visiblement l’apparence des cernes et raviv…" at bounding box center [247, 145] width 110 height 13
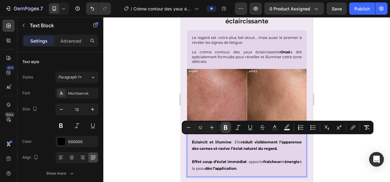
click at [226, 129] on icon "Editor contextual toolbar" at bounding box center [225, 127] width 6 height 6
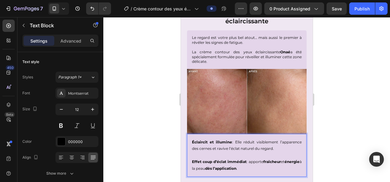
click at [375, 121] on div at bounding box center [246, 99] width 287 height 165
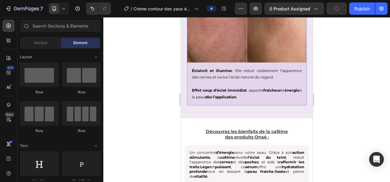
scroll to position [837, 0]
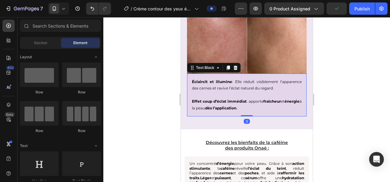
click at [237, 99] on strong "Effet coup d’éclat immédiat" at bounding box center [219, 101] width 55 height 5
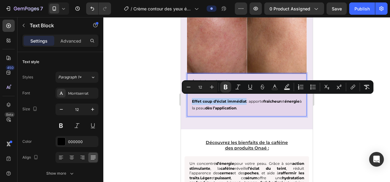
drag, startPoint x: 250, startPoint y: 99, endPoint x: 190, endPoint y: 99, distance: 59.8
click at [190, 99] on div "Éclaircit et illumine : Elle réduit visiblement l’apparence des cernes et raviv…" at bounding box center [247, 95] width 120 height 43
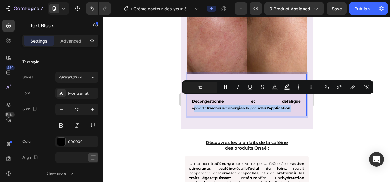
drag, startPoint x: 261, startPoint y: 105, endPoint x: 257, endPoint y: 100, distance: 6.3
click at [257, 100] on p "Décongestionne et défatigue : apporte fraîcheur et énergie à la peau dès l’appl…" at bounding box center [247, 102] width 110 height 20
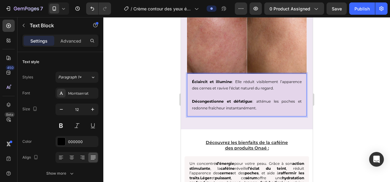
click at [254, 100] on p "Décongestionne et défatigue : atténue les poches et redonne fraîcheur instantan…" at bounding box center [247, 102] width 110 height 20
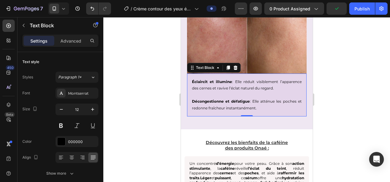
click at [350, 100] on div at bounding box center [246, 99] width 287 height 165
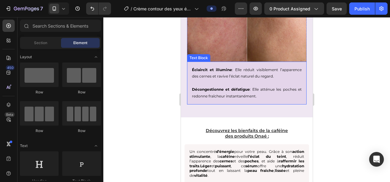
scroll to position [849, 0]
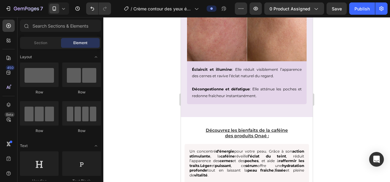
click at [351, 89] on div at bounding box center [246, 99] width 287 height 165
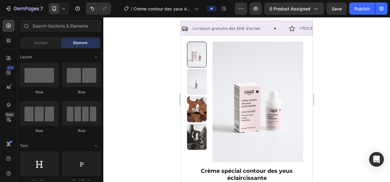
scroll to position [6, 0]
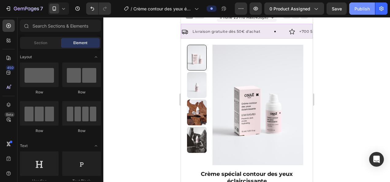
click at [354, 6] on button "Publish" at bounding box center [362, 8] width 26 height 12
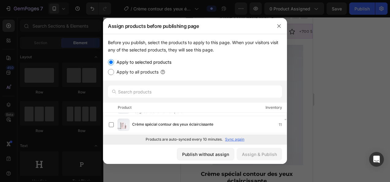
scroll to position [174, 0]
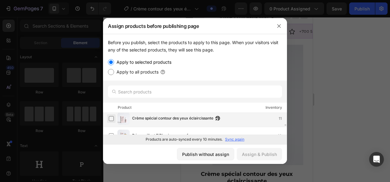
click at [109, 118] on label at bounding box center [111, 118] width 5 height 5
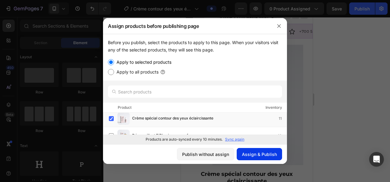
click at [265, 153] on div "Assign & Publish" at bounding box center [259, 154] width 35 height 6
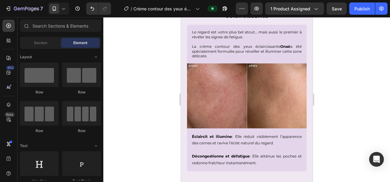
scroll to position [783, 0]
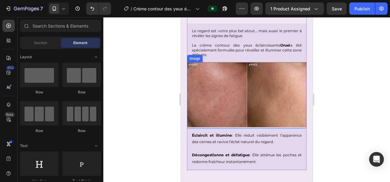
click at [211, 80] on img at bounding box center [247, 95] width 120 height 66
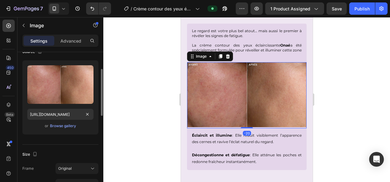
scroll to position [53, 0]
click at [56, 123] on div "Browse gallery" at bounding box center [63, 126] width 26 height 6
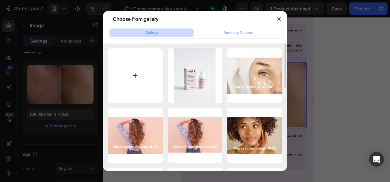
click at [140, 73] on input "file" at bounding box center [135, 75] width 55 height 55
type input "C:\fakepath\Cernes-pigmentaires-1.jpg"
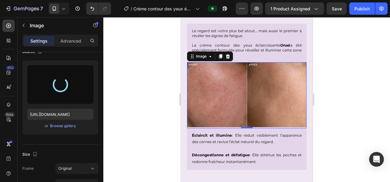
type input "https://cdn.shopify.com/s/files/1/0905/0859/1489/files/gempages_559583098073777…"
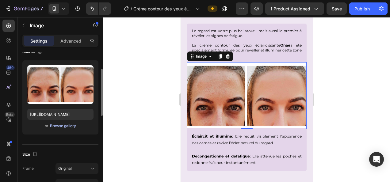
click at [55, 125] on div "Browse gallery" at bounding box center [63, 126] width 26 height 6
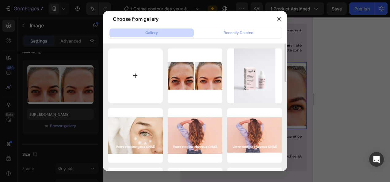
click at [132, 74] on input "file" at bounding box center [135, 75] width 55 height 55
click at [134, 75] on input "file" at bounding box center [135, 75] width 55 height 55
type input "C:\fakepath\fb611eb0-9e1a-42d7-ae5b-35d38fc8a1d0.jpg"
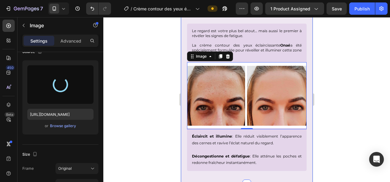
type input "https://cdn.shopify.com/s/files/1/0905/0859/1489/files/gempages_559583098073777…"
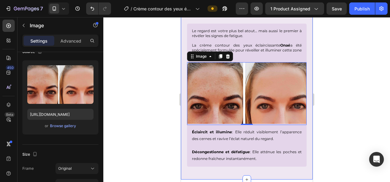
click at [347, 85] on div at bounding box center [246, 99] width 287 height 165
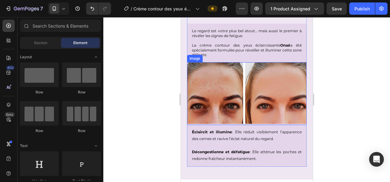
click at [267, 80] on img at bounding box center [247, 93] width 120 height 63
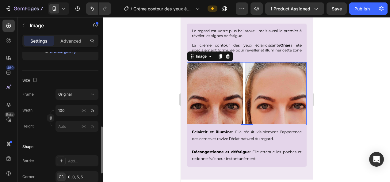
scroll to position [154, 0]
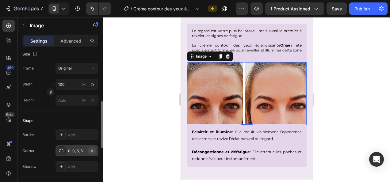
click at [93, 150] on icon "button" at bounding box center [91, 150] width 5 height 5
click at [164, 126] on div at bounding box center [246, 99] width 287 height 165
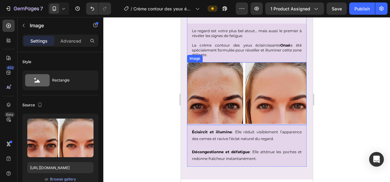
click at [287, 74] on img at bounding box center [247, 93] width 120 height 63
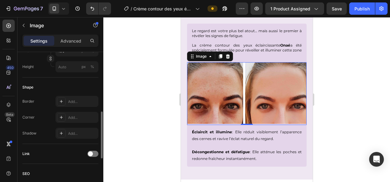
scroll to position [187, 0]
click at [167, 124] on div at bounding box center [246, 99] width 287 height 165
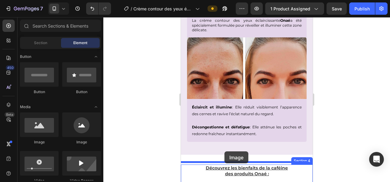
scroll to position [819, 0]
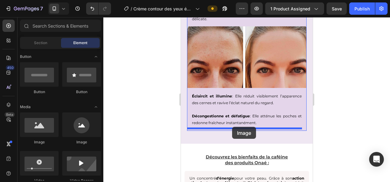
drag, startPoint x: 222, startPoint y: 143, endPoint x: 232, endPoint y: 127, distance: 18.6
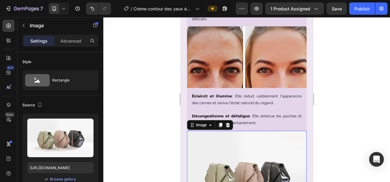
click at [137, 136] on div at bounding box center [246, 99] width 287 height 165
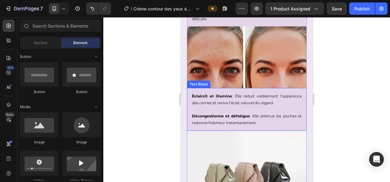
click at [271, 116] on p "Décongestionne et défatigue : Elle atténue les poches et redonne fraîcheur inst…" at bounding box center [247, 116] width 110 height 20
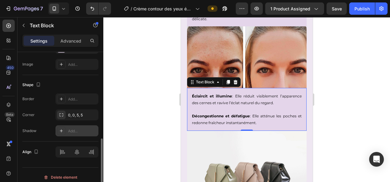
scroll to position [211, 0]
click at [93, 114] on icon "button" at bounding box center [91, 114] width 5 height 5
click at [158, 129] on div at bounding box center [246, 99] width 287 height 165
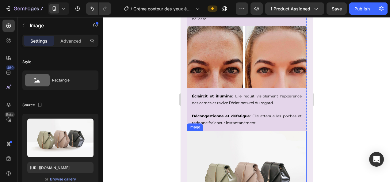
click at [229, 144] on img at bounding box center [247, 176] width 120 height 90
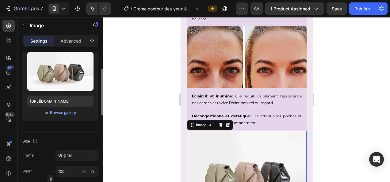
scroll to position [69, 0]
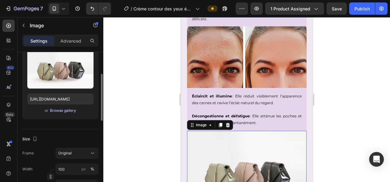
click at [61, 112] on div "Browse gallery" at bounding box center [63, 111] width 26 height 6
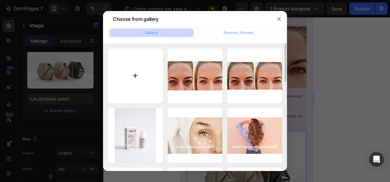
click at [127, 75] on input "file" at bounding box center [135, 75] width 55 height 55
type input "C:\fakepath\bcd1bf73-d055-4410-84a3-520d33ed05ef.jpg"
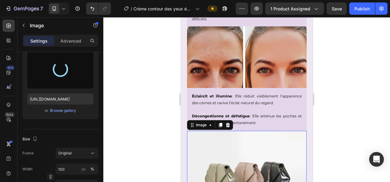
type input "https://cdn.shopify.com/s/files/1/0905/0859/1489/files/gempages_559583098073777…"
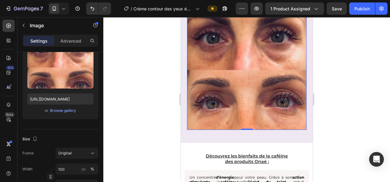
scroll to position [934, 0]
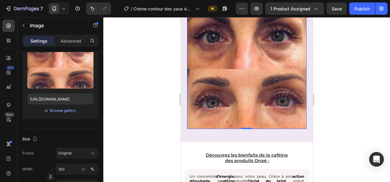
click at [350, 85] on div at bounding box center [246, 99] width 287 height 165
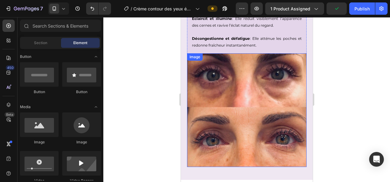
scroll to position [897, 0]
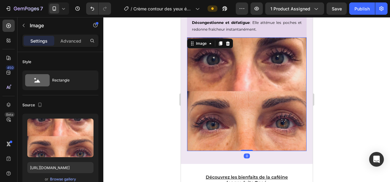
click at [247, 113] on img at bounding box center [247, 94] width 120 height 114
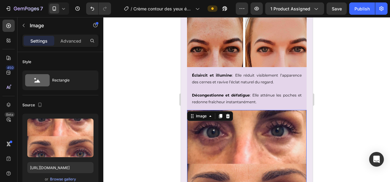
scroll to position [839, 0]
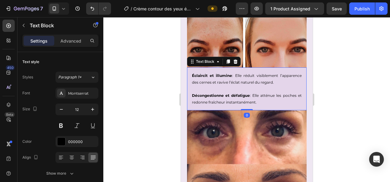
click at [246, 86] on p "Décongestionne et défatigue : Elle atténue les poches et redonne fraîcheur inst…" at bounding box center [247, 96] width 110 height 20
click at [226, 60] on icon at bounding box center [227, 62] width 3 height 4
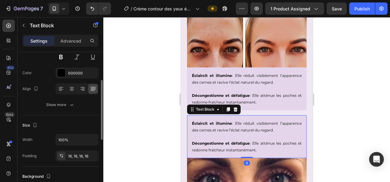
scroll to position [925, 0]
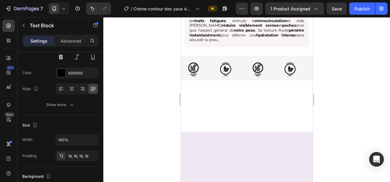
scroll to position [952, 0]
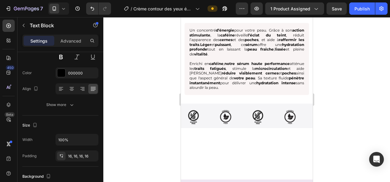
click at [344, 89] on div at bounding box center [246, 99] width 287 height 165
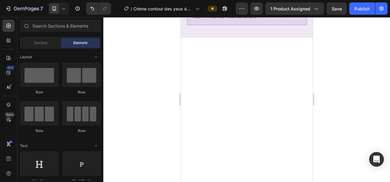
scroll to position [933, 0]
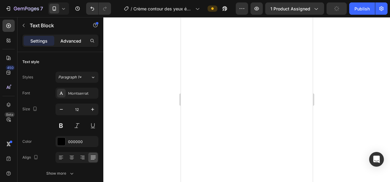
click at [73, 40] on p "Advanced" at bounding box center [70, 41] width 21 height 6
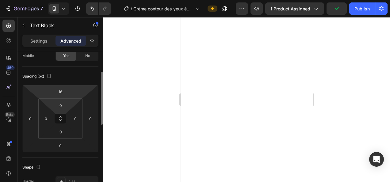
scroll to position [53, 0]
click at [63, 93] on input "16" at bounding box center [60, 90] width 12 height 9
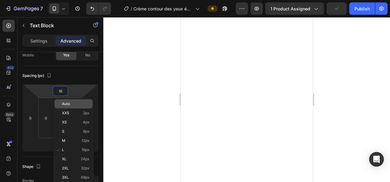
click at [61, 105] on div "Auto" at bounding box center [74, 103] width 38 height 9
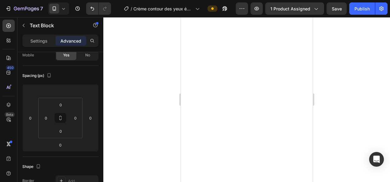
click at [124, 115] on div at bounding box center [246, 99] width 287 height 165
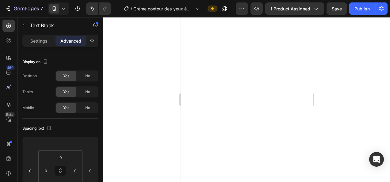
drag, startPoint x: 228, startPoint y: 131, endPoint x: 192, endPoint y: 130, distance: 36.5
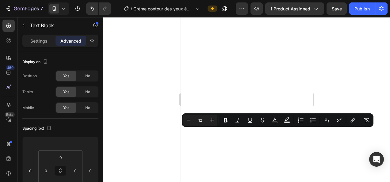
drag, startPoint x: 269, startPoint y: 136, endPoint x: 225, endPoint y: 131, distance: 44.1
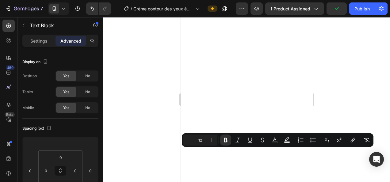
drag, startPoint x: 249, startPoint y: 151, endPoint x: 184, endPoint y: 150, distance: 65.0
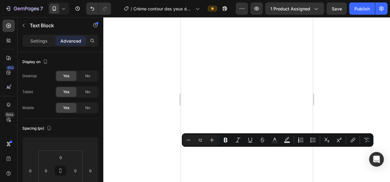
drag, startPoint x: 278, startPoint y: 159, endPoint x: 266, endPoint y: 152, distance: 14.0
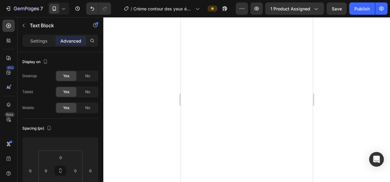
click at [340, 135] on div at bounding box center [246, 99] width 287 height 165
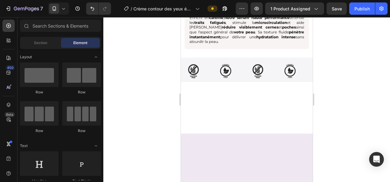
scroll to position [993, 0]
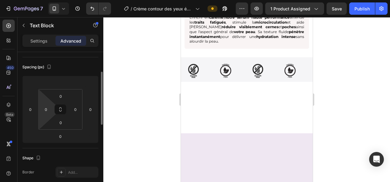
scroll to position [63, 0]
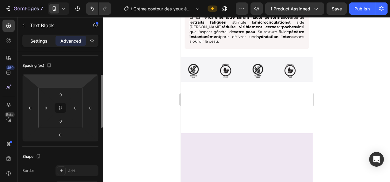
click at [42, 44] on div "Settings" at bounding box center [39, 41] width 31 height 10
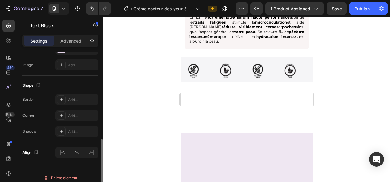
scroll to position [211, 0]
click at [73, 115] on div "Add..." at bounding box center [82, 115] width 29 height 6
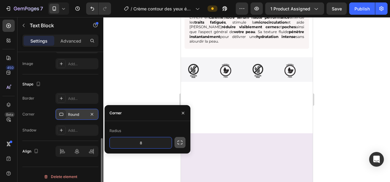
click at [180, 144] on icon "button" at bounding box center [180, 142] width 6 height 6
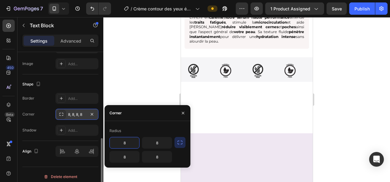
click at [129, 142] on input "8" at bounding box center [124, 142] width 29 height 11
type input "0"
click at [158, 143] on input "8" at bounding box center [156, 142] width 29 height 11
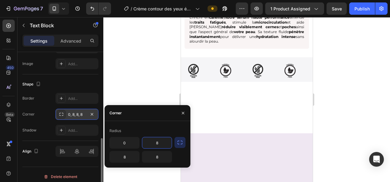
click at [158, 143] on input "8" at bounding box center [156, 142] width 29 height 11
type input "0"
click at [125, 157] on input "8" at bounding box center [124, 156] width 29 height 11
type input "5"
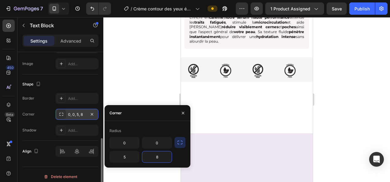
click at [158, 159] on input "8" at bounding box center [156, 156] width 29 height 11
type input "5"
click at [154, 77] on div at bounding box center [246, 99] width 287 height 165
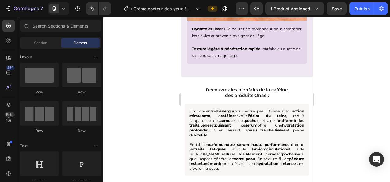
scroll to position [1048, 0]
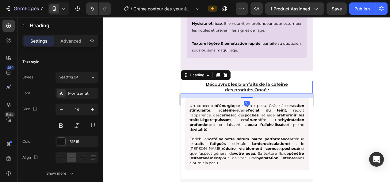
click at [250, 87] on u "des produits Onaé :" at bounding box center [247, 90] width 44 height 6
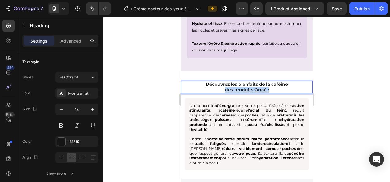
click at [250, 87] on u "des produits Onaé :" at bounding box center [247, 90] width 44 height 6
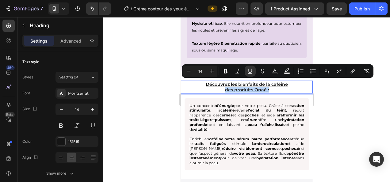
click at [268, 84] on p "Découvrez les bienfaits de la caféine des produits Onaé :" at bounding box center [246, 87] width 131 height 11
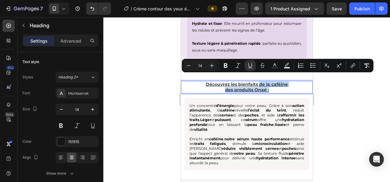
drag, startPoint x: 268, startPoint y: 84, endPoint x: 256, endPoint y: 78, distance: 14.4
click at [256, 82] on p "Découvrez les bienfaits de la caféine des produits Onaé :" at bounding box center [246, 87] width 131 height 11
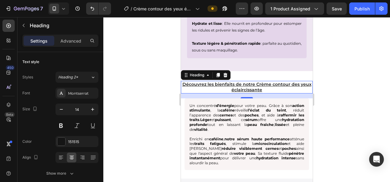
click at [373, 101] on div at bounding box center [246, 99] width 287 height 165
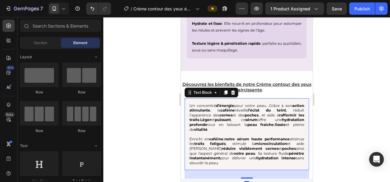
click at [244, 121] on p "Un concentré d’énergie pour votre peau. Grâce à son action stimulante , la café…" at bounding box center [246, 117] width 115 height 29
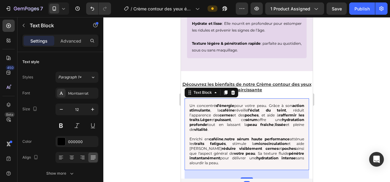
click at [241, 123] on p "Un concentré d’énergie pour votre peau. Grâce à son action stimulante , la café…" at bounding box center [246, 117] width 115 height 29
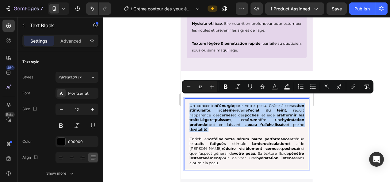
drag, startPoint x: 239, startPoint y: 122, endPoint x: 189, endPoint y: 100, distance: 54.6
click at [189, 103] on p "Un concentré d’énergie pour votre peau. Grâce à son action stimulante , la café…" at bounding box center [246, 117] width 115 height 29
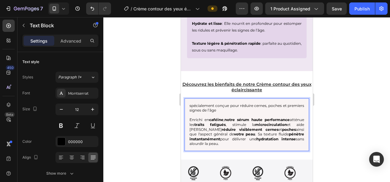
click at [191, 103] on span "spécialement conçue pour réduire cernes, poches et premiers signes de l’âge" at bounding box center [246, 108] width 115 height 10
click at [241, 103] on p "Spécialement conçue pour réduire cernes, poches et premiers signes de l’âge" at bounding box center [246, 108] width 115 height 10
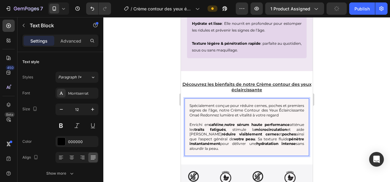
click at [230, 108] on span "Spécialement conçue pour réduire cernes, poches et premiers signes de l’âge, no…" at bounding box center [246, 110] width 115 height 14
click at [246, 108] on span "Spécialement conçue pour réduire cernes, poches et premiers signes de l’âge, no…" at bounding box center [246, 110] width 115 height 14
click at [273, 109] on span "Spécialement conçue pour réduire cernes, poches et premiers signes de l’âge, no…" at bounding box center [246, 110] width 115 height 14
click at [215, 114] on p "Spécialement conçue pour réduire cernes, poches et premiers signes de l’âge, no…" at bounding box center [246, 110] width 115 height 14
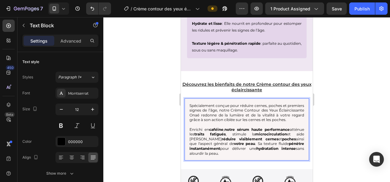
click at [233, 147] on span "Enrichi en caféine , notre sérum haute performance atténue les traits fatigués …" at bounding box center [246, 141] width 115 height 29
drag, startPoint x: 242, startPoint y: 125, endPoint x: 188, endPoint y: 128, distance: 54.9
click at [188, 128] on div "Spécialement conçue pour réduire cernes, poches et premiers signes de l’âge, no…" at bounding box center [246, 129] width 124 height 63
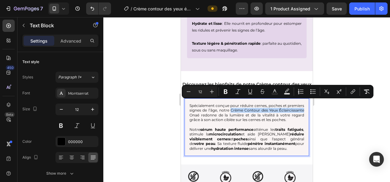
drag, startPoint x: 250, startPoint y: 102, endPoint x: 214, endPoint y: 108, distance: 37.3
click at [214, 108] on span "Spécialement conçue pour réduire cernes, poches et premiers signes de l’âge, no…" at bounding box center [246, 112] width 115 height 19
copy span "Crème Contour des Yeux Éclaircissante"
click at [204, 127] on strong "sérum haute performance" at bounding box center [226, 129] width 53 height 5
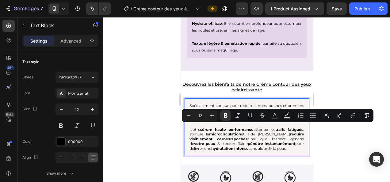
drag, startPoint x: 203, startPoint y: 125, endPoint x: 259, endPoint y: 129, distance: 55.9
click at [259, 129] on span "Notre sérum haute performance atténue les traits fatigués , stimule la microcir…" at bounding box center [246, 139] width 115 height 24
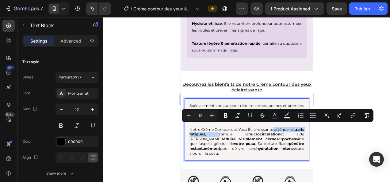
drag, startPoint x: 222, startPoint y: 132, endPoint x: 276, endPoint y: 128, distance: 54.1
click at [276, 128] on span "Notre Crème Contour des Yeux Éclaircissante atténue les traits fatigués , stimu…" at bounding box center [246, 141] width 115 height 29
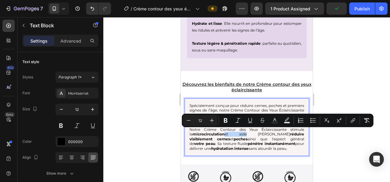
drag, startPoint x: 235, startPoint y: 131, endPoint x: 222, endPoint y: 133, distance: 13.3
click at [222, 133] on span "Notre Crème Contour des Yeux Éclaircissante stimule la microcirculation et aide…" at bounding box center [246, 139] width 115 height 24
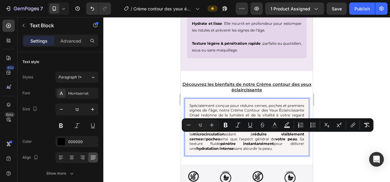
drag, startPoint x: 205, startPoint y: 137, endPoint x: 267, endPoint y: 147, distance: 62.7
click at [267, 147] on p "Notre Crème Contour des Yeux Éclaircissante stimule la microcirculation aidant …" at bounding box center [246, 139] width 115 height 24
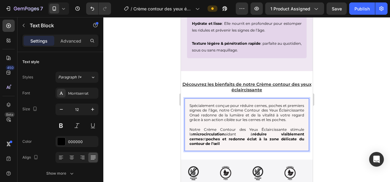
click at [226, 137] on strong "poches et redonne éclat à la zone délicate du contour de l’œil" at bounding box center [246, 142] width 115 height 10
click at [225, 137] on strong "poches et redonnede éclat à la zone délicate du contour de l’œil" at bounding box center [246, 142] width 115 height 10
click at [241, 137] on strong "poches et redonne de éclat à la zone délicate du contour de l’œil" at bounding box center [246, 142] width 115 height 10
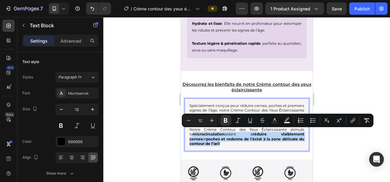
drag, startPoint x: 222, startPoint y: 142, endPoint x: 188, endPoint y: 133, distance: 35.5
click at [188, 133] on div "Spécialement conçue pour réduire cernes, poches et premiers signes de l’âge, no…" at bounding box center [246, 124] width 124 height 53
click at [228, 120] on icon "Editor contextual toolbar" at bounding box center [225, 120] width 6 height 6
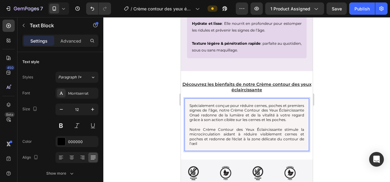
click at [213, 142] on p "Notre Crème Contour des Yeux Éclaircissante stimule la microcirculation aidant …" at bounding box center [246, 136] width 115 height 19
click at [340, 124] on div at bounding box center [246, 99] width 287 height 165
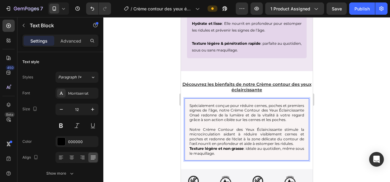
click at [207, 141] on p "Notre Crème Contour des Yeux Éclaircissante stimule la microcirculation aidant …" at bounding box center [246, 136] width 115 height 19
click at [188, 152] on div "Spécialement conçue pour réduire cernes, poches et premiers signes de l’âge, no…" at bounding box center [246, 129] width 124 height 63
click at [231, 146] on strong "Texture légère et non grasse" at bounding box center [250, 148] width 63 height 5
click at [288, 146] on p "Notre Crème Contour des Yeux Éclaircissante stimule la microcirculation aidant …" at bounding box center [246, 141] width 115 height 29
click at [279, 151] on p "Notre Crème Contour des Yeux Éclaircissante stimule la microcirculation aidant …" at bounding box center [246, 141] width 115 height 29
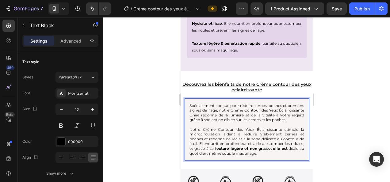
click at [347, 131] on div at bounding box center [246, 99] width 287 height 165
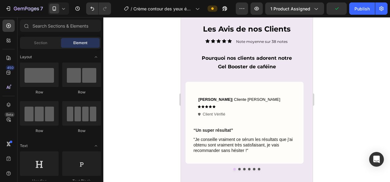
scroll to position [1372, 0]
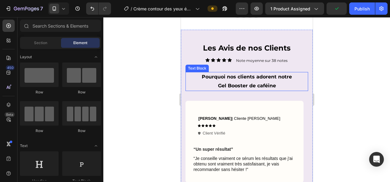
click at [247, 85] on p "Gel Booster de caféine" at bounding box center [246, 86] width 121 height 9
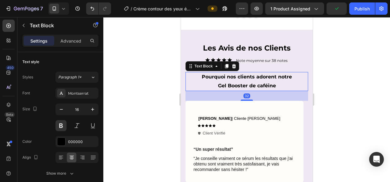
click at [260, 85] on p "Gel Booster de caféine" at bounding box center [246, 86] width 121 height 9
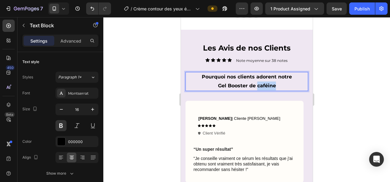
click at [260, 85] on p "Gel Booster de caféine" at bounding box center [246, 86] width 121 height 9
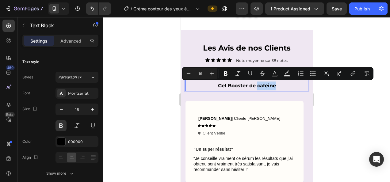
click at [275, 85] on p "Gel Booster de caféine" at bounding box center [246, 86] width 121 height 9
click at [277, 86] on p "Gel Booster de caféine" at bounding box center [246, 86] width 121 height 9
drag, startPoint x: 277, startPoint y: 86, endPoint x: 213, endPoint y: 86, distance: 64.7
click at [213, 86] on p "Gel Booster de caféine" at bounding box center [246, 86] width 121 height 9
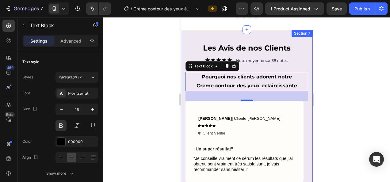
click at [373, 106] on div at bounding box center [246, 99] width 287 height 165
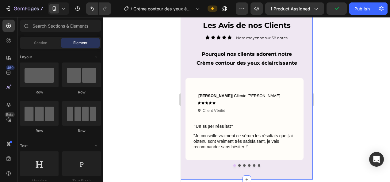
scroll to position [1394, 0]
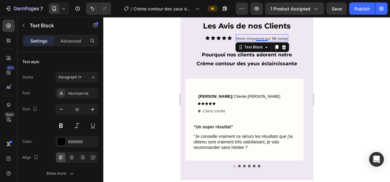
click at [272, 37] on p "Note moyenne sur 38 notes" at bounding box center [261, 38] width 51 height 5
click at [345, 67] on div at bounding box center [246, 99] width 287 height 165
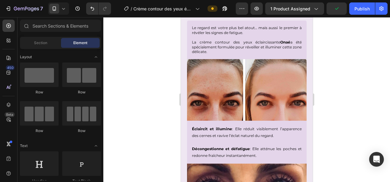
scroll to position [757, 0]
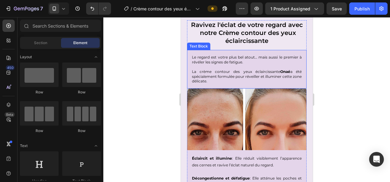
click at [205, 57] on p "Le regard est votre plus bel atout… mais aussi le premier à révéler les signes …" at bounding box center [247, 60] width 110 height 10
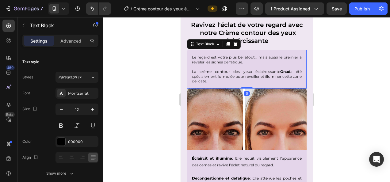
click at [205, 57] on p "Le regard est votre plus bel atout… mais aussi le premier à révéler les signes …" at bounding box center [247, 60] width 110 height 10
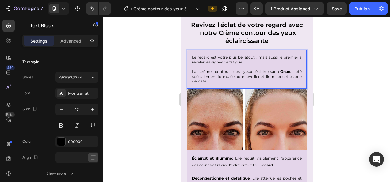
click at [205, 57] on p "Le regard est votre plus bel atout… mais aussi le premier à révéler les signes …" at bounding box center [247, 60] width 110 height 10
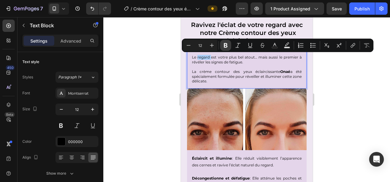
click at [225, 42] on icon "Editor contextual toolbar" at bounding box center [225, 45] width 6 height 6
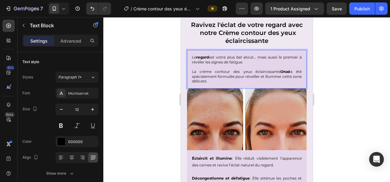
click at [146, 82] on div at bounding box center [246, 99] width 287 height 165
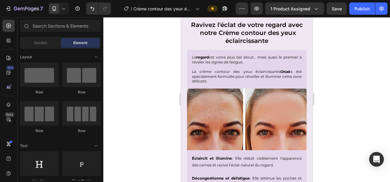
click at [146, 82] on div at bounding box center [246, 99] width 287 height 165
click at [234, 56] on p "Le regard est votre plus bel atout… mais aussi le premier à révéler les signes …" at bounding box center [247, 60] width 110 height 10
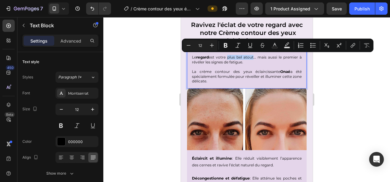
drag, startPoint x: 253, startPoint y: 55, endPoint x: 228, endPoint y: 58, distance: 25.3
click at [228, 58] on p "Le regard est votre plus bel atout… mais aussi le premier à révéler les signes …" at bounding box center [247, 60] width 110 height 10
click at [226, 47] on icon "Editor contextual toolbar" at bounding box center [226, 45] width 4 height 5
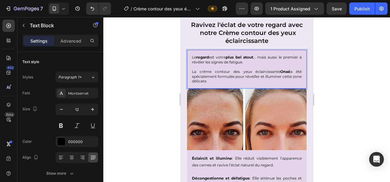
click at [154, 86] on div at bounding box center [246, 99] width 287 height 165
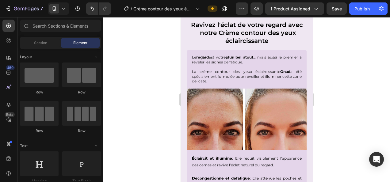
click at [154, 86] on div at bounding box center [246, 99] width 287 height 165
click at [219, 62] on p "Le regard est votre plus bel atout … mais aussi le premier à révéler les signes…" at bounding box center [247, 60] width 110 height 10
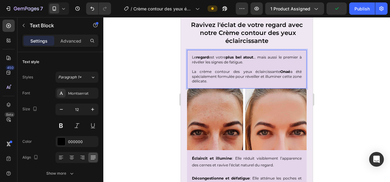
click at [219, 62] on p "Le regard est votre plus bel atout … mais aussi le premier à révéler les signes…" at bounding box center [247, 60] width 110 height 10
drag, startPoint x: 215, startPoint y: 62, endPoint x: 222, endPoint y: 61, distance: 7.4
click at [222, 61] on p "Le regard est votre plus bel atout … mais aussi le premier à révéler les signes…" at bounding box center [247, 60] width 110 height 10
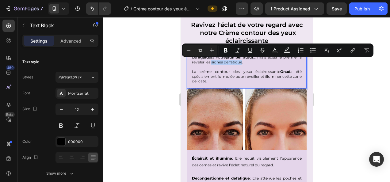
drag, startPoint x: 214, startPoint y: 61, endPoint x: 245, endPoint y: 61, distance: 31.0
click at [245, 61] on p "Le regard est votre plus bel atout … mais aussi le premier à révéler les signes…" at bounding box center [247, 60] width 110 height 10
click at [228, 50] on icon "Editor contextual toolbar" at bounding box center [225, 50] width 6 height 6
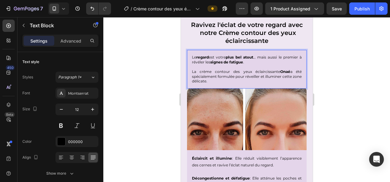
click at [150, 84] on div at bounding box center [246, 99] width 287 height 165
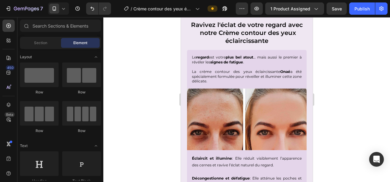
click at [150, 84] on div at bounding box center [246, 99] width 287 height 165
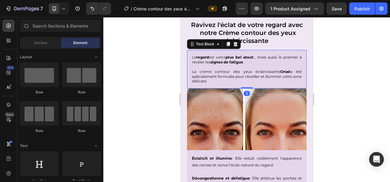
click at [198, 73] on p "La crème contour des yeux éclaircissante Onaé a été spécialement formulée pour …" at bounding box center [247, 76] width 110 height 14
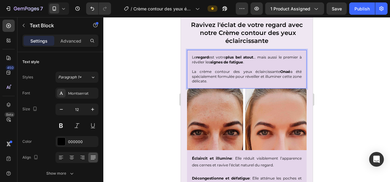
click at [198, 71] on p "La crème contour des yeux éclaircissante Onaé a été spécialement formulée pour …" at bounding box center [247, 76] width 110 height 14
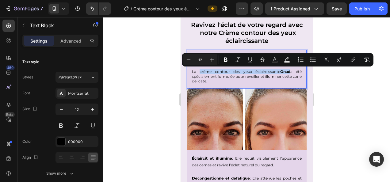
drag, startPoint x: 198, startPoint y: 71, endPoint x: 282, endPoint y: 74, distance: 84.3
click at [282, 74] on p "La crème contour des yeux éclaircissante Onaé a été spécialement formulée pour …" at bounding box center [247, 76] width 110 height 14
click at [226, 63] on icon "Editor contextual toolbar" at bounding box center [225, 60] width 6 height 6
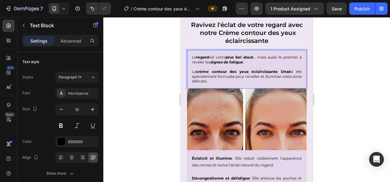
click at [361, 78] on div at bounding box center [246, 99] width 287 height 165
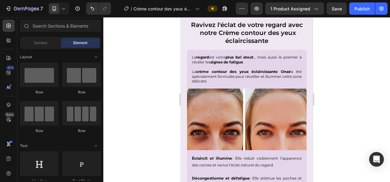
click at [360, 47] on div at bounding box center [246, 99] width 287 height 165
click at [197, 75] on p "La crème contour des yeux éclaircissante Onaé a été spécialement formulée pour …" at bounding box center [247, 76] width 110 height 14
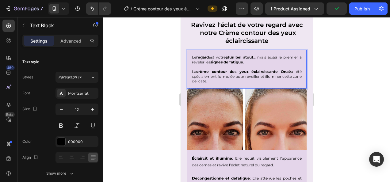
click at [190, 76] on div "Le regard est votre plus bel atout … mais aussi le premier à révéler les signes…" at bounding box center [247, 69] width 120 height 39
drag, startPoint x: 192, startPoint y: 75, endPoint x: 234, endPoint y: 76, distance: 42.6
click at [234, 76] on p "La crème contour des yeux éclaircissante Onaé a été spécialement formulée pour …" at bounding box center [247, 76] width 110 height 14
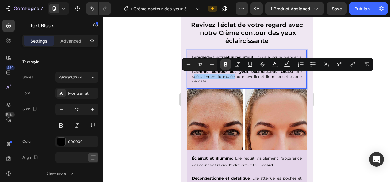
click at [226, 64] on icon "Editor contextual toolbar" at bounding box center [226, 64] width 4 height 5
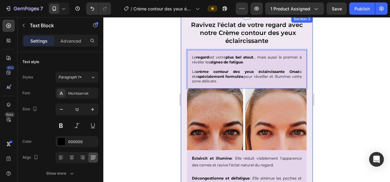
click at [332, 89] on div at bounding box center [246, 99] width 287 height 165
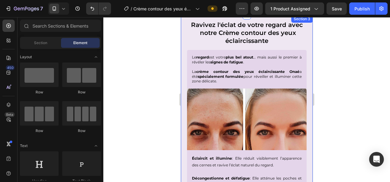
click at [334, 79] on div at bounding box center [246, 99] width 287 height 165
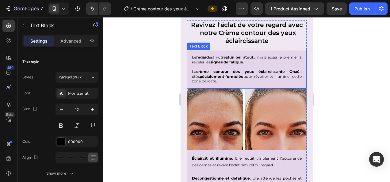
click at [256, 76] on p "La crème contour des yeux éclaircissante Onaé a été spécialement formulée pour …" at bounding box center [247, 76] width 110 height 14
click at [254, 76] on p "La crème contour des yeux éclaircissante Onaé a été spécialement formulée pour …" at bounding box center [247, 76] width 110 height 14
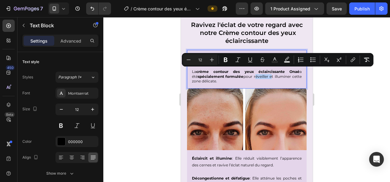
click at [253, 80] on p "La crème contour des yeux éclaircissante Onaé a été spécialement formulée pour …" at bounding box center [247, 76] width 110 height 14
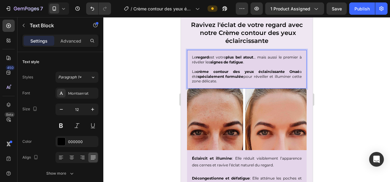
click at [256, 76] on p "La crème contour des yeux éclaircissante Onaé a été spécialement formulée pour …" at bounding box center [247, 76] width 110 height 14
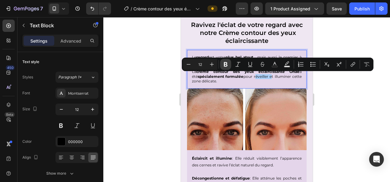
click at [228, 65] on icon "Editor contextual toolbar" at bounding box center [225, 64] width 6 height 6
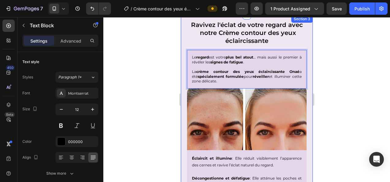
click at [347, 102] on div at bounding box center [246, 99] width 287 height 165
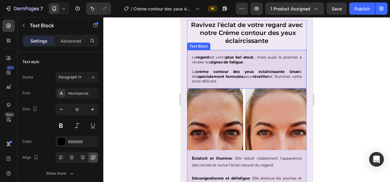
click at [276, 76] on p "La crème contour des yeux éclaircissante Onaé a été spécialement formulée pour …" at bounding box center [247, 76] width 110 height 14
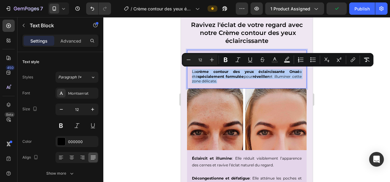
click at [273, 82] on p "La crème contour des yeux éclaircissante Onaé a été spécialement formulée pour …" at bounding box center [247, 76] width 110 height 14
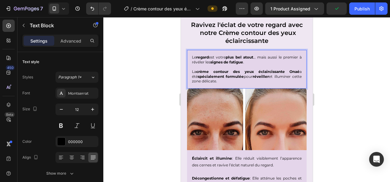
click at [274, 75] on p "La crème contour des yeux éclaircissante Onaé a été spécialement formulée pour …" at bounding box center [247, 76] width 110 height 14
click at [274, 76] on p "La crème contour des yeux éclaircissante Onaé a été spécialement formulée pour …" at bounding box center [247, 76] width 110 height 14
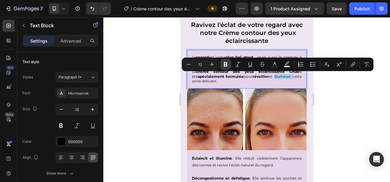
click at [224, 64] on icon "Editor contextual toolbar" at bounding box center [226, 64] width 4 height 5
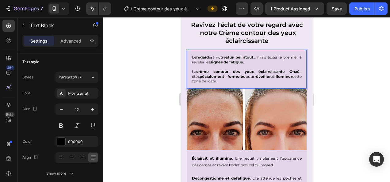
click at [159, 95] on div at bounding box center [246, 99] width 287 height 165
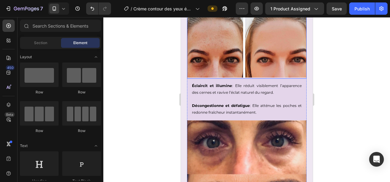
scroll to position [830, 0]
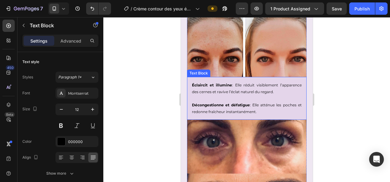
click at [243, 83] on p "Éclaircit et illumine : Elle réduit visiblement l’apparence des cernes et raviv…" at bounding box center [247, 88] width 110 height 13
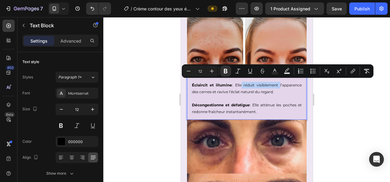
drag, startPoint x: 239, startPoint y: 82, endPoint x: 275, endPoint y: 85, distance: 36.3
click at [275, 85] on p "Éclaircit et illumine : Elle réduit visiblement l’apparence des cernes et raviv…" at bounding box center [247, 88] width 110 height 13
click at [225, 73] on icon "Editor contextual toolbar" at bounding box center [226, 71] width 4 height 5
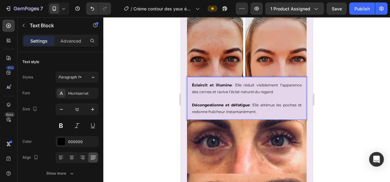
click at [241, 83] on p "Éclaircit et illumine : Elle réduit visiblement l’apparence des cernes et raviv…" at bounding box center [247, 88] width 110 height 13
click at [357, 83] on div at bounding box center [246, 99] width 287 height 165
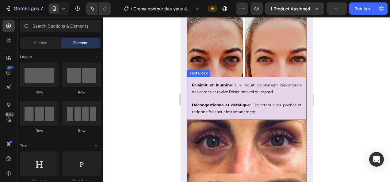
click at [242, 82] on p "Éclaircit et illumine : Elle réduit visiblement l’apparence des cernes et raviv…" at bounding box center [247, 88] width 110 height 13
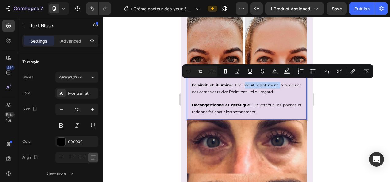
drag, startPoint x: 240, startPoint y: 82, endPoint x: 268, endPoint y: 81, distance: 27.9
click at [268, 82] on p "Éclaircit et illumine : Elle réduit visiblement l’apparence des cernes et raviv…" at bounding box center [247, 88] width 110 height 13
click at [226, 70] on icon "Editor contextual toolbar" at bounding box center [226, 71] width 4 height 5
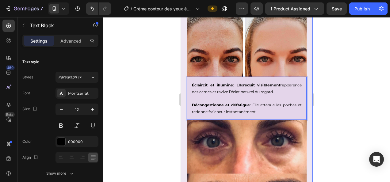
click at [150, 97] on div at bounding box center [246, 99] width 287 height 165
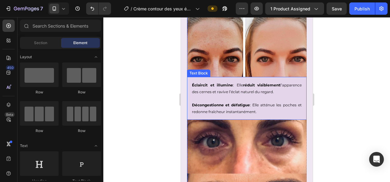
click at [228, 89] on p "Éclaircit et illumine : Elle réduit visiblement l’apparence des cernes et raviv…" at bounding box center [247, 88] width 110 height 13
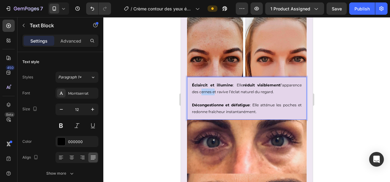
click at [229, 89] on p "Éclaircit et illumine : Elle réduit visiblement l’apparence des cernes et raviv…" at bounding box center [247, 88] width 110 height 13
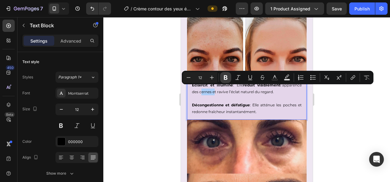
click at [227, 76] on icon "Editor contextual toolbar" at bounding box center [225, 77] width 6 height 6
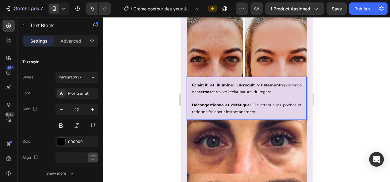
click at [158, 116] on div at bounding box center [246, 99] width 287 height 165
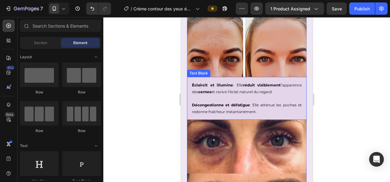
click at [259, 90] on p "Éclaircit et illumine : Elle réduit visiblement l’apparence des cernes et raviv…" at bounding box center [247, 88] width 110 height 13
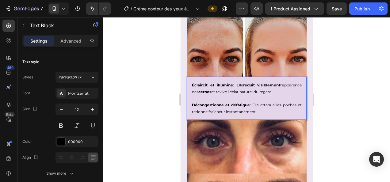
click at [251, 89] on p "Éclaircit et illumine : Elle réduit visiblement l’apparence des cernes et raviv…" at bounding box center [247, 88] width 110 height 13
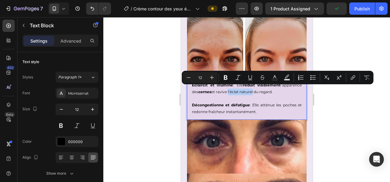
drag, startPoint x: 252, startPoint y: 88, endPoint x: 276, endPoint y: 91, distance: 24.7
click at [276, 91] on p "Éclaircit et illumine : Elle réduit visiblement l’apparence des cernes et raviv…" at bounding box center [247, 88] width 110 height 13
click at [225, 75] on icon "Editor contextual toolbar" at bounding box center [226, 77] width 4 height 5
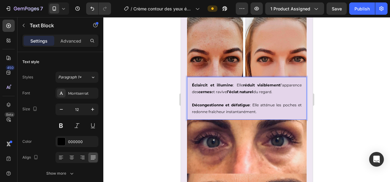
click at [147, 107] on div at bounding box center [246, 99] width 287 height 165
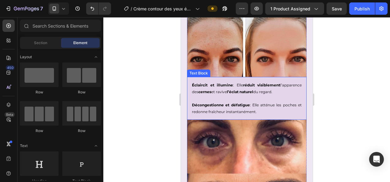
scroll to position [880, 0]
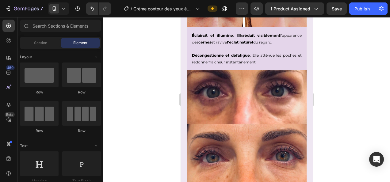
click at [354, 72] on div at bounding box center [246, 99] width 287 height 165
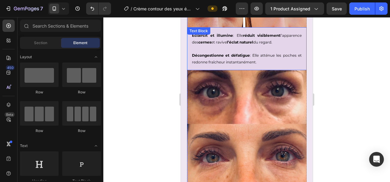
click at [264, 60] on p "Décongestionne et défatigue : Elle atténue les poches et redonne fraîcheur inst…" at bounding box center [247, 56] width 110 height 20
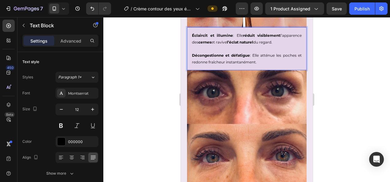
click at [265, 59] on p "Décongestionne et défatigue : Elle atténue les poches et redonne fraîcheur inst…" at bounding box center [247, 56] width 110 height 20
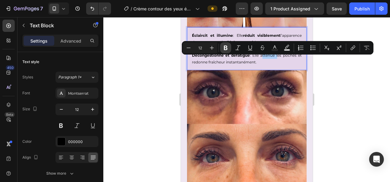
click at [224, 49] on icon "Editor contextual toolbar" at bounding box center [226, 48] width 4 height 5
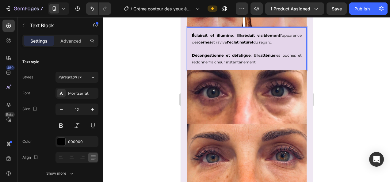
click at [352, 73] on div at bounding box center [246, 99] width 287 height 165
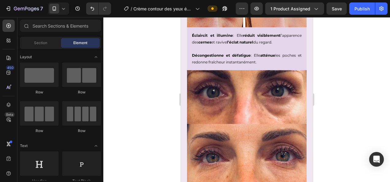
click at [352, 73] on div at bounding box center [246, 99] width 287 height 165
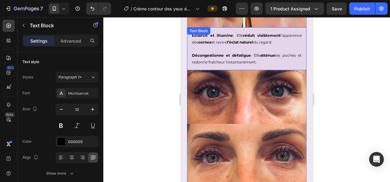
click at [286, 59] on p "Décongestionne et défatigue : Elle atténue les poches et redonne fraîcheur inst…" at bounding box center [247, 56] width 110 height 20
click at [286, 60] on p "Décongestionne et défatigue : Elle atténue les poches et redonne fraîcheur inst…" at bounding box center [247, 56] width 110 height 20
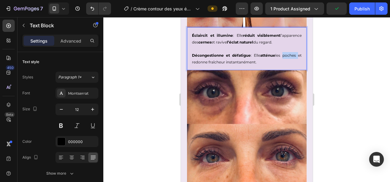
click at [286, 60] on p "Décongestionne et défatigue : Elle atténue les poches et redonne fraîcheur inst…" at bounding box center [247, 56] width 110 height 20
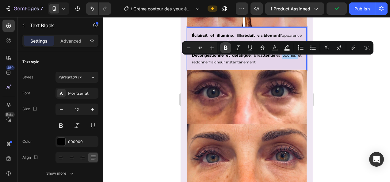
click at [222, 51] on icon "Editor contextual toolbar" at bounding box center [225, 48] width 6 height 6
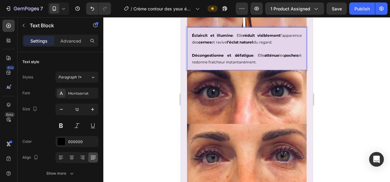
click at [143, 95] on div at bounding box center [246, 99] width 287 height 165
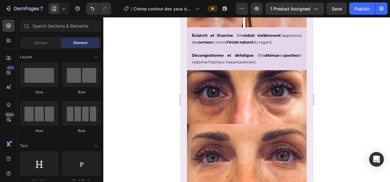
click at [143, 95] on div at bounding box center [246, 99] width 287 height 165
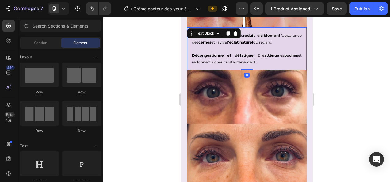
click at [218, 66] on p "Décongestionne et défatigue : Elle atténue les poches et redonne fraîcheur inst…" at bounding box center [247, 56] width 110 height 20
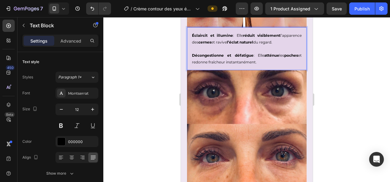
click at [213, 66] on p "Décongestionne et défatigue : Elle atténue les poches et redonne fraîcheur inst…" at bounding box center [247, 56] width 110 height 20
click at [232, 65] on p "Décongestionne et défatigue : Elle atténue les poches et redonne de la fraîcheu…" at bounding box center [247, 56] width 110 height 20
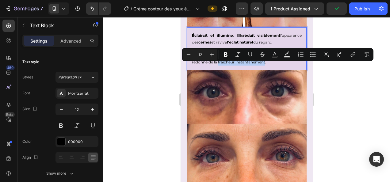
drag, startPoint x: 222, startPoint y: 65, endPoint x: 269, endPoint y: 69, distance: 46.7
click at [269, 66] on p "Décongestionne et défatigue : Elle atténue les poches et redonne de la fraîcheu…" at bounding box center [247, 56] width 110 height 20
click at [226, 52] on icon "Editor contextual toolbar" at bounding box center [225, 54] width 6 height 6
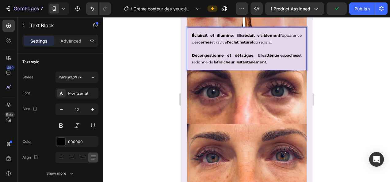
click at [146, 98] on div at bounding box center [246, 99] width 287 height 165
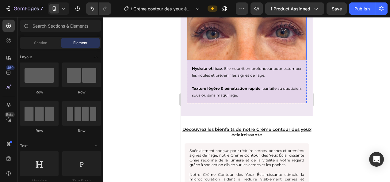
scroll to position [1004, 0]
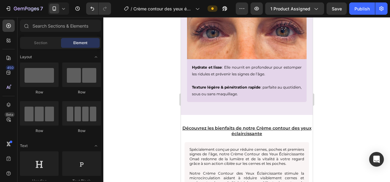
click at [352, 64] on div at bounding box center [246, 99] width 287 height 165
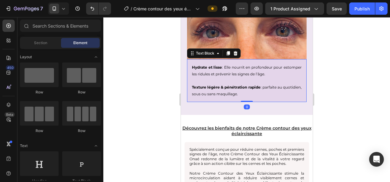
click at [248, 67] on p "Hydrate et lisse : Elle nourrit en profondeur pour estomper les ridules et prév…" at bounding box center [247, 70] width 110 height 13
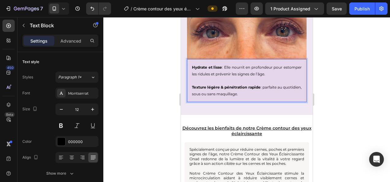
click at [241, 67] on p "Hydrate et lisse : Elle nourrit en profondeur pour estomper les ridules et prév…" at bounding box center [247, 70] width 110 height 13
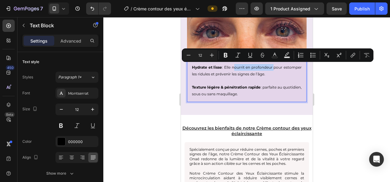
drag, startPoint x: 241, startPoint y: 67, endPoint x: 285, endPoint y: 67, distance: 43.5
click at [285, 67] on p "Hydrate et lisse : Elle nourrit en profondeur pour estomper les ridules et prév…" at bounding box center [247, 70] width 110 height 13
click at [224, 56] on icon "Editor contextual toolbar" at bounding box center [226, 55] width 4 height 5
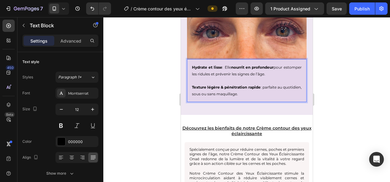
click at [153, 93] on div at bounding box center [246, 99] width 287 height 165
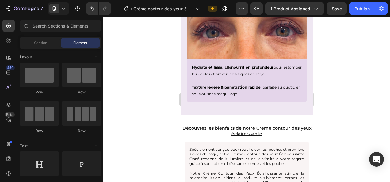
click at [152, 94] on div at bounding box center [246, 99] width 287 height 165
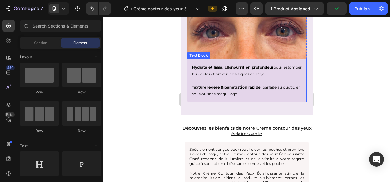
click at [197, 73] on p "Hydrate et lisse : Elle nourrit en profondeur pour estomper les ridules et prév…" at bounding box center [247, 70] width 110 height 13
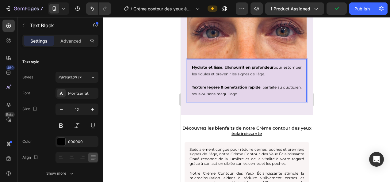
click at [197, 73] on p "Hydrate et lisse : Elle nourrit en profondeur pour estomper les ridules et prév…" at bounding box center [247, 70] width 110 height 13
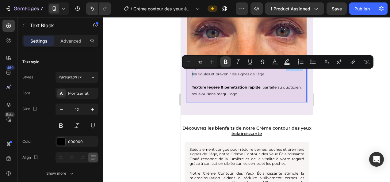
click at [223, 63] on icon "Editor contextual toolbar" at bounding box center [225, 62] width 6 height 6
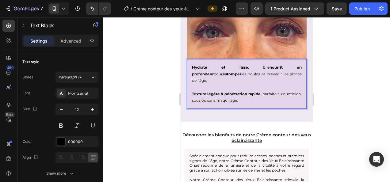
click at [147, 89] on div at bounding box center [246, 99] width 287 height 165
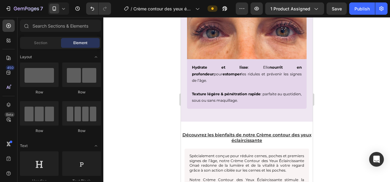
click at [147, 89] on div at bounding box center [246, 99] width 287 height 165
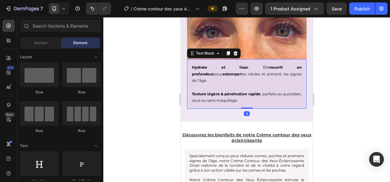
click at [221, 72] on p "Hydrate et lisse : Elle nourrit en profondeur pour estomper les ridules et prév…" at bounding box center [247, 74] width 110 height 20
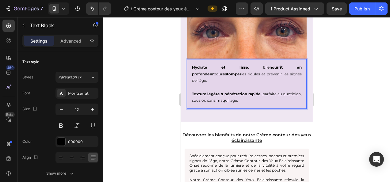
click at [222, 73] on p "Hydrate et lisse : Elle nourrit en profondeur pour estomper les ridules et prév…" at bounding box center [247, 74] width 110 height 20
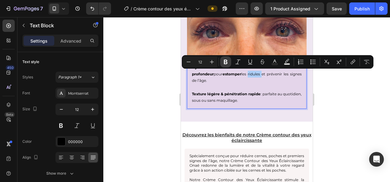
click at [226, 63] on icon "Editor contextual toolbar" at bounding box center [225, 62] width 6 height 6
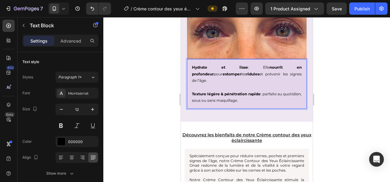
click at [148, 95] on div at bounding box center [246, 99] width 287 height 165
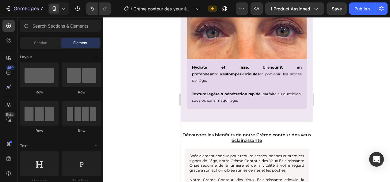
click at [148, 95] on div at bounding box center [246, 99] width 287 height 165
click at [243, 74] on p "Hydrate et lisse : Elle nourrit en profondeur pour estomper les ridules et prév…" at bounding box center [247, 74] width 110 height 20
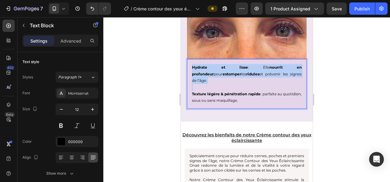
click at [243, 74] on p "Hydrate et lisse : Elle nourrit en profondeur pour estomper les ridules et prév…" at bounding box center [247, 74] width 110 height 20
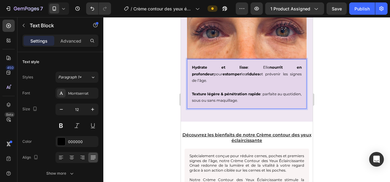
click at [239, 92] on strong "Texture légère & pénétration rapide" at bounding box center [226, 94] width 69 height 5
click at [243, 72] on p "Hydrate et lisse : Elle nourrit en profondeur pour estomper les ridules et prév…" at bounding box center [247, 74] width 110 height 20
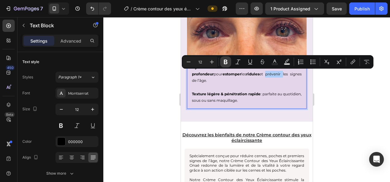
click at [227, 63] on icon "Editor contextual toolbar" at bounding box center [226, 62] width 4 height 5
click at [138, 100] on div at bounding box center [246, 99] width 287 height 165
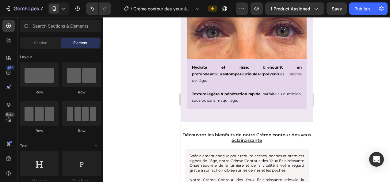
click at [138, 100] on div at bounding box center [246, 99] width 287 height 165
click at [266, 73] on p "Hydrate et lisse : Elle nourrit en profondeur pour estomper les ridules et prév…" at bounding box center [247, 74] width 110 height 20
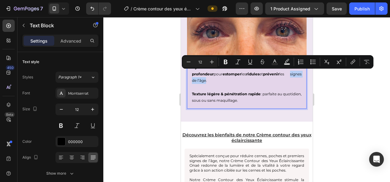
drag, startPoint x: 259, startPoint y: 73, endPoint x: 285, endPoint y: 72, distance: 26.4
click at [285, 72] on p "Hydrate et lisse : Elle nourrit en profondeur pour estomper les ridules et prév…" at bounding box center [247, 74] width 110 height 20
click at [222, 60] on icon "Editor contextual toolbar" at bounding box center [225, 62] width 6 height 6
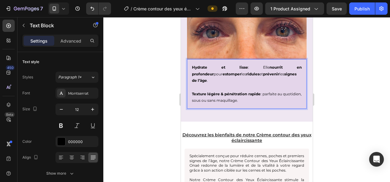
click at [141, 86] on div at bounding box center [246, 99] width 287 height 165
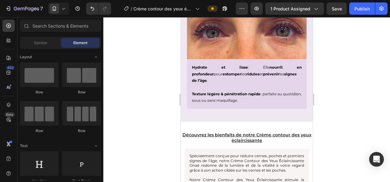
click at [141, 86] on div at bounding box center [246, 99] width 287 height 165
click at [278, 86] on p "Texture légère & pénétration rapide : parfaite au quotidien, sous ou sans maqui…" at bounding box center [247, 94] width 110 height 20
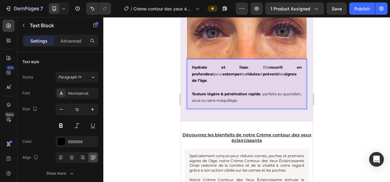
click at [281, 86] on p "Texture légère & pénétration rapide : parfaite au quotidien, sous ou sans maqui…" at bounding box center [247, 94] width 110 height 20
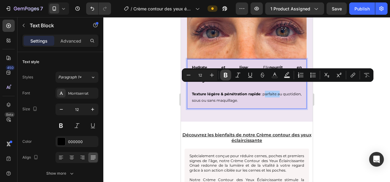
click at [226, 75] on icon "Editor contextual toolbar" at bounding box center [226, 75] width 4 height 5
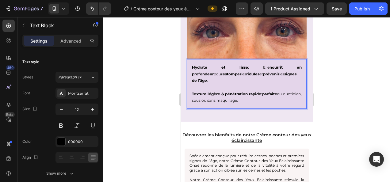
click at [158, 106] on div at bounding box center [246, 99] width 287 height 165
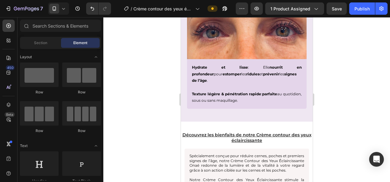
click at [158, 106] on div at bounding box center [246, 99] width 287 height 165
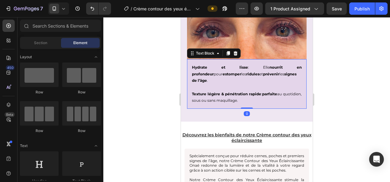
click at [196, 94] on p "Texture légère & pénétration rapide : parfaite au quotidien, sous ou sans maqui…" at bounding box center [247, 94] width 110 height 20
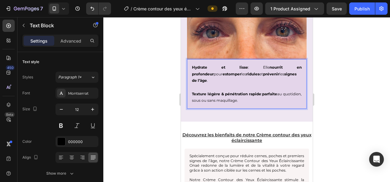
click at [199, 93] on p "Texture légère & pénétration rapide : parfaite au quotidien, sous ou sans maqui…" at bounding box center [247, 94] width 110 height 20
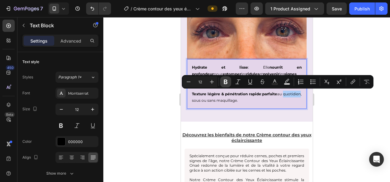
click at [223, 79] on icon "Editor contextual toolbar" at bounding box center [225, 82] width 6 height 6
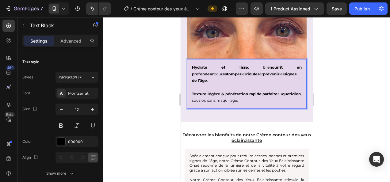
click at [128, 117] on div at bounding box center [246, 99] width 287 height 165
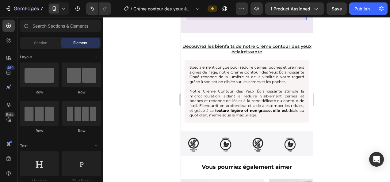
scroll to position [1093, 0]
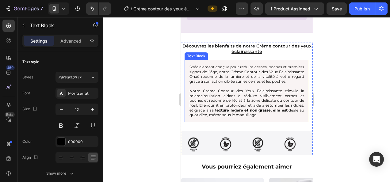
click at [206, 65] on span "Spécialement conçue pour réduire cernes, poches et premiers signes de l’âge, no…" at bounding box center [246, 74] width 115 height 19
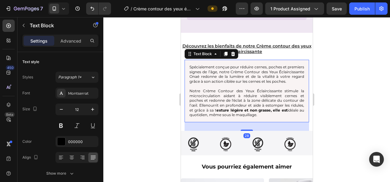
click at [198, 65] on span "Spécialement conçue pour réduire cernes, poches et premiers signes de l’âge, no…" at bounding box center [246, 74] width 115 height 19
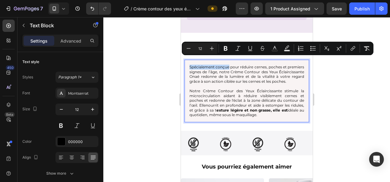
drag, startPoint x: 189, startPoint y: 59, endPoint x: 230, endPoint y: 60, distance: 41.1
click at [230, 65] on span "Spécialement conçue pour réduire cernes, poches et premiers signes de l’âge, no…" at bounding box center [246, 74] width 115 height 19
click at [226, 49] on icon "Editor contextual toolbar" at bounding box center [226, 48] width 4 height 5
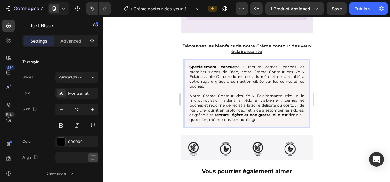
click at [384, 108] on div at bounding box center [246, 99] width 287 height 165
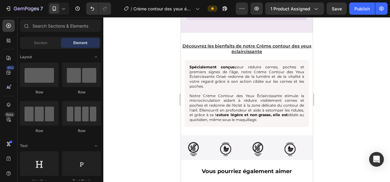
click at [384, 108] on div at bounding box center [246, 99] width 287 height 165
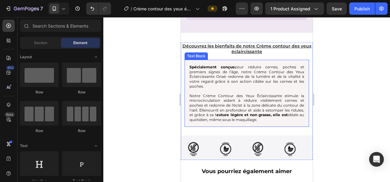
click at [255, 65] on span "Spécialement conçue pour réduire cernes, poches et premiers signes de l’âge, no…" at bounding box center [246, 77] width 115 height 24
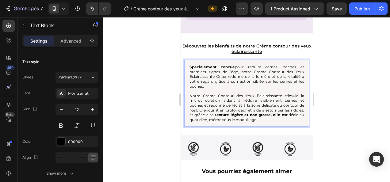
click at [249, 65] on span "Spécialement conçue pour réduire cernes, poches et premiers signes de l’âge, no…" at bounding box center [246, 77] width 115 height 24
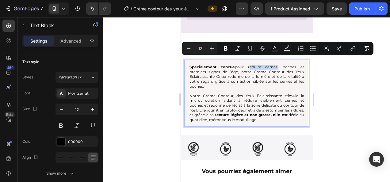
drag, startPoint x: 275, startPoint y: 59, endPoint x: 247, endPoint y: 61, distance: 28.3
click at [247, 65] on span "Spécialement conçue pour réduire cernes, poches et premiers signes de l’âge, no…" at bounding box center [246, 77] width 115 height 24
click at [224, 48] on icon "Editor contextual toolbar" at bounding box center [226, 48] width 4 height 5
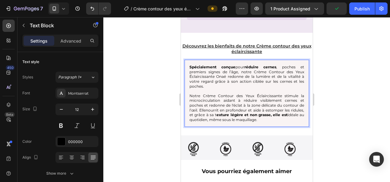
click at [361, 67] on div at bounding box center [246, 99] width 287 height 165
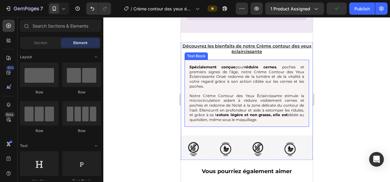
click at [282, 65] on span "Spécialement conçue pour réduire cernes , poches et premiers signes de l’âge, n…" at bounding box center [246, 77] width 115 height 24
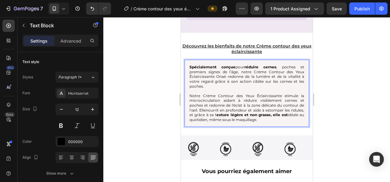
click at [284, 65] on span "Spécialement conçue pour réduire cernes , poches et premiers signes de l’âge, n…" at bounding box center [246, 77] width 115 height 24
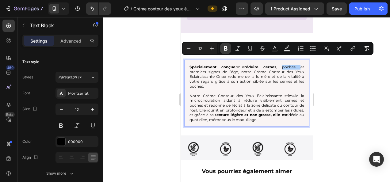
click at [225, 49] on icon "Editor contextual toolbar" at bounding box center [225, 48] width 6 height 6
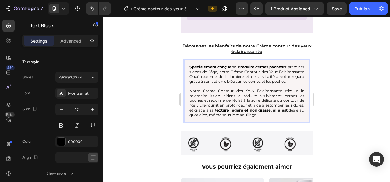
click at [150, 84] on div at bounding box center [246, 99] width 287 height 165
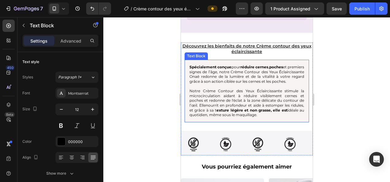
click at [215, 65] on span "Spécialement conçue pour réduire cernes , poches et premiers signes de l’âge, n…" at bounding box center [246, 74] width 115 height 19
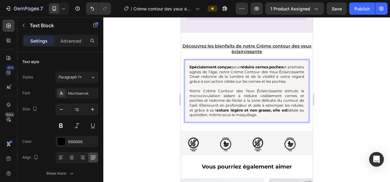
click at [213, 65] on span "Spécialement conçue pour réduire cernes , poches et premiers signes de l’âge, n…" at bounding box center [246, 74] width 115 height 19
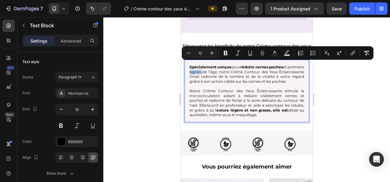
click at [208, 66] on span "Spécialement conçue pour réduire cernes , poches et premiers signes de l’âge, n…" at bounding box center [246, 74] width 115 height 19
drag, startPoint x: 208, startPoint y: 65, endPoint x: 236, endPoint y: 65, distance: 27.6
click at [236, 65] on span "Spécialement conçue pour réduire cernes , poches et premiers signes de l’âge, n…" at bounding box center [246, 74] width 115 height 19
click at [225, 53] on icon "Editor contextual toolbar" at bounding box center [226, 53] width 4 height 5
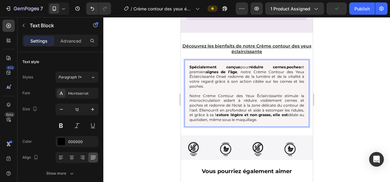
click at [363, 96] on div at bounding box center [246, 99] width 287 height 165
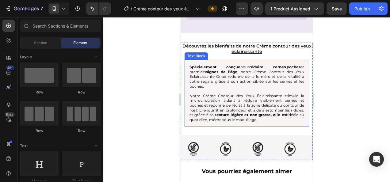
click at [260, 66] on span "Spécialement conçue pour réduire cernes , poches et premiers signes de l’âge , …" at bounding box center [246, 77] width 115 height 24
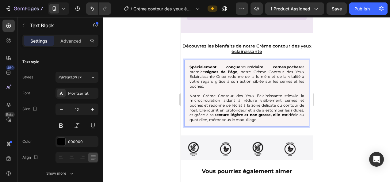
click at [251, 65] on span "Spécialement conçue pour réduire cernes , poches et premiers signes de l’âge , …" at bounding box center [246, 77] width 115 height 24
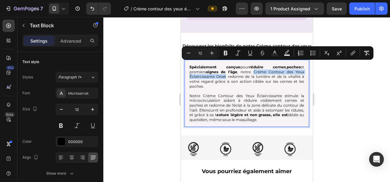
drag, startPoint x: 251, startPoint y: 64, endPoint x: 224, endPoint y: 70, distance: 27.8
click at [224, 70] on span "Spécialement conçue pour réduire cernes , poches et premiers signes de l’âge , …" at bounding box center [246, 77] width 115 height 24
click at [225, 53] on icon "Editor contextual toolbar" at bounding box center [226, 53] width 4 height 5
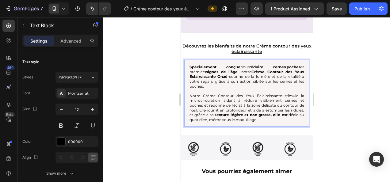
click at [382, 109] on div at bounding box center [246, 99] width 287 height 165
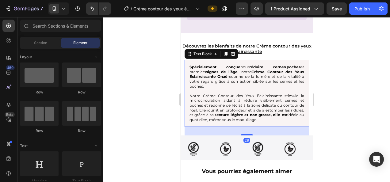
click at [262, 69] on span "Spécialement conçue pour réduire cernes , poches et premiers signes de l’âge , …" at bounding box center [246, 77] width 115 height 24
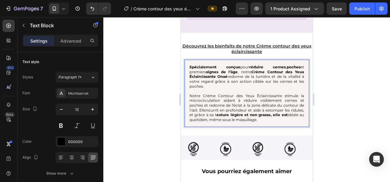
click at [261, 69] on span "Spécialement conçue pour réduire cernes , poches et premiers signes de l’âge , …" at bounding box center [246, 77] width 115 height 24
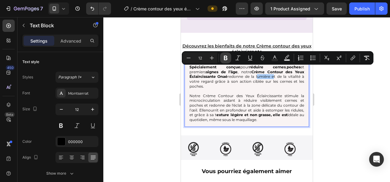
click at [223, 59] on icon "Editor contextual toolbar" at bounding box center [225, 58] width 6 height 6
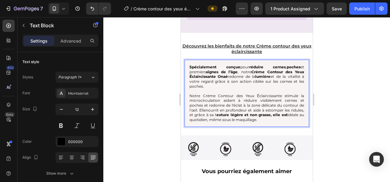
click at [362, 89] on div at bounding box center [246, 99] width 287 height 165
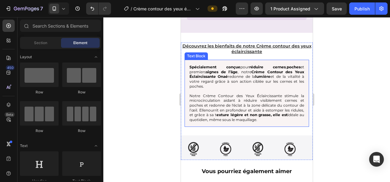
click at [289, 69] on span "Spécialement conçue pour réduire cernes , poches et premiers signes de l’âge , …" at bounding box center [246, 77] width 115 height 24
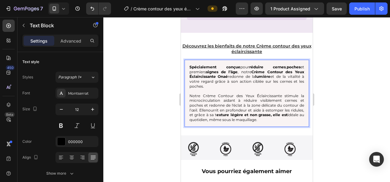
click at [291, 69] on span "Spécialement conçue pour réduire cernes , poches et premiers signes de l’âge , …" at bounding box center [246, 77] width 115 height 24
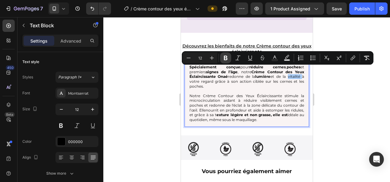
click at [225, 55] on button "Bold" at bounding box center [225, 57] width 11 height 11
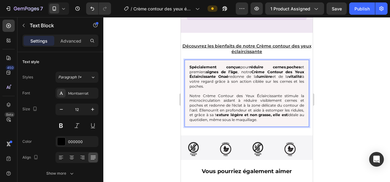
click at [154, 86] on div at bounding box center [246, 99] width 287 height 165
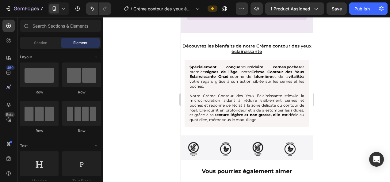
click at [154, 86] on div at bounding box center [246, 99] width 287 height 165
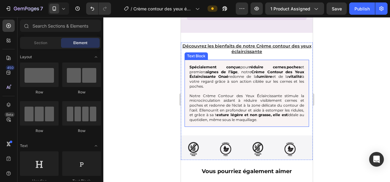
click at [244, 75] on span "Spécialement conçue pour réduire cernes , poches et premiers signes de l’âge , …" at bounding box center [246, 77] width 115 height 24
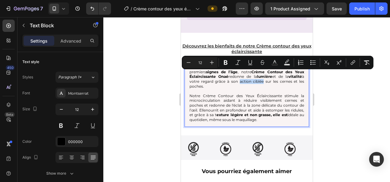
drag, startPoint x: 239, startPoint y: 74, endPoint x: 261, endPoint y: 75, distance: 22.4
click at [261, 75] on span "Spécialement conçue pour réduire cernes , poches et premiers signes de l’âge , …" at bounding box center [246, 77] width 115 height 24
click at [226, 64] on icon "Editor contextual toolbar" at bounding box center [225, 62] width 6 height 6
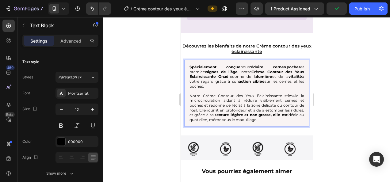
click at [358, 104] on div at bounding box center [246, 99] width 287 height 165
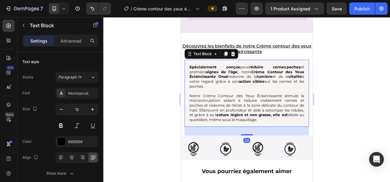
click at [280, 74] on span "Spécialement conçue pour réduire cernes , poches et premiers signes de l’âge , …" at bounding box center [246, 77] width 115 height 24
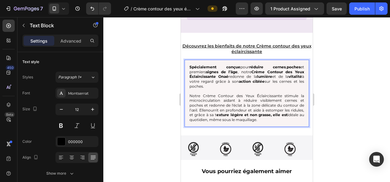
click at [280, 74] on span "Spécialement conçue pour réduire cernes , poches et premiers signes de l’âge , …" at bounding box center [246, 77] width 115 height 24
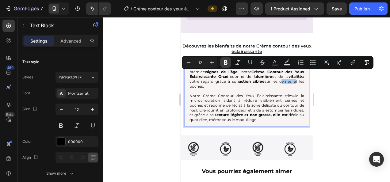
click at [224, 64] on icon "Editor contextual toolbar" at bounding box center [226, 62] width 4 height 5
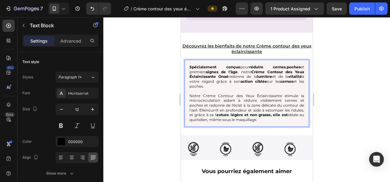
click at [147, 78] on div at bounding box center [246, 99] width 287 height 165
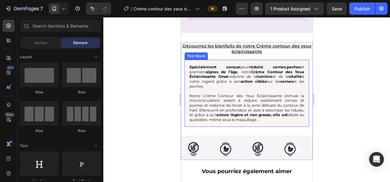
click at [200, 78] on span "Spécialement conçue pour réduire cernes , poches et premiers signes de l’âge , …" at bounding box center [246, 77] width 115 height 24
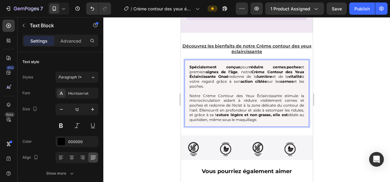
click at [200, 78] on span "Spécialement conçue pour réduire cernes , poches et premiers signes de l’âge , …" at bounding box center [246, 77] width 115 height 24
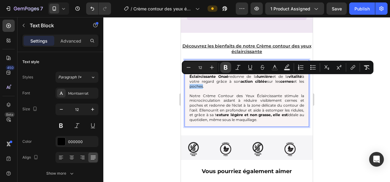
click at [224, 69] on icon "Editor contextual toolbar" at bounding box center [226, 67] width 4 height 5
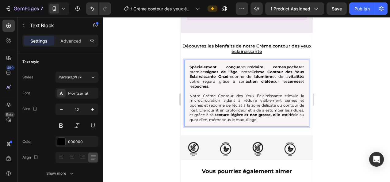
click at [150, 105] on div at bounding box center [246, 99] width 287 height 165
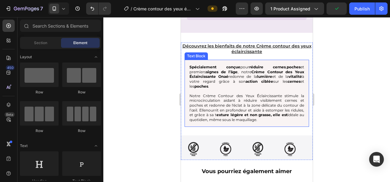
click at [202, 93] on span "Notre Crème Contour des Yeux Éclaircissante stimule la microcirculation aidant …" at bounding box center [246, 102] width 115 height 19
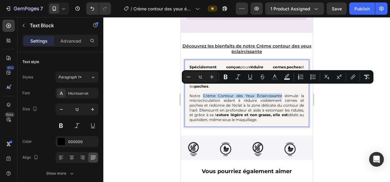
drag, startPoint x: 202, startPoint y: 88, endPoint x: 279, endPoint y: 87, distance: 76.9
click at [279, 93] on span "Notre Crème Contour des Yeux Éclaircissante stimule la microcirculation aidant …" at bounding box center [246, 102] width 115 height 19
click at [224, 77] on icon "Editor contextual toolbar" at bounding box center [226, 77] width 4 height 5
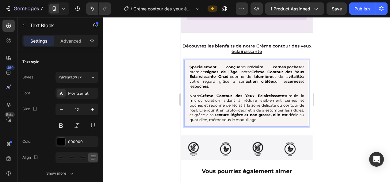
click at [344, 105] on div at bounding box center [246, 99] width 287 height 165
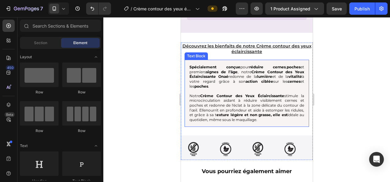
click at [290, 93] on span "Notre Crème Contour des Yeux Éclaircissante stimule la microcirculation aidant …" at bounding box center [246, 102] width 115 height 19
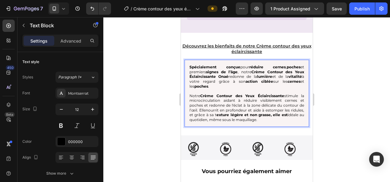
click at [290, 93] on span "Notre Crème Contour des Yeux Éclaircissante stimule la microcirculation aidant …" at bounding box center [246, 102] width 115 height 19
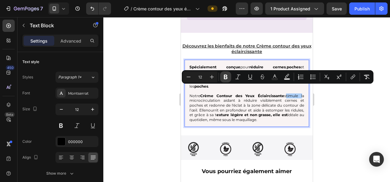
click at [224, 81] on button "Bold" at bounding box center [225, 76] width 11 height 11
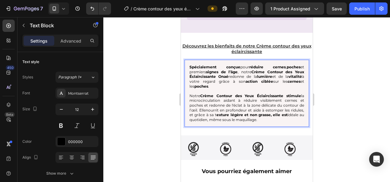
click at [148, 95] on div at bounding box center [246, 99] width 287 height 165
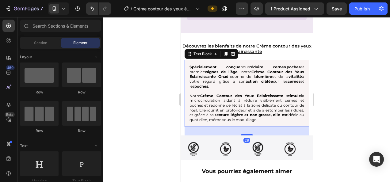
click at [200, 93] on span "Notre Crème Contour des Yeux Éclaircissante stimule la microcirculation aidant …" at bounding box center [246, 102] width 115 height 19
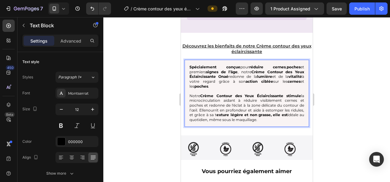
click at [200, 93] on span "Notre Crème Contour des Yeux Éclaircissante stimule la microcirculation aidant …" at bounding box center [246, 102] width 115 height 19
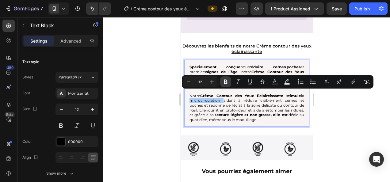
click at [223, 83] on icon "Editor contextual toolbar" at bounding box center [225, 82] width 6 height 6
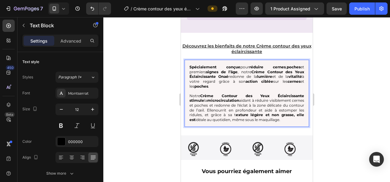
click at [131, 113] on div at bounding box center [246, 99] width 287 height 165
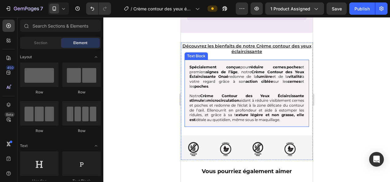
click at [249, 93] on span "Notre Crème Contour des Yeux Éclaircissante stimule la microcirculation aidant …" at bounding box center [246, 102] width 115 height 19
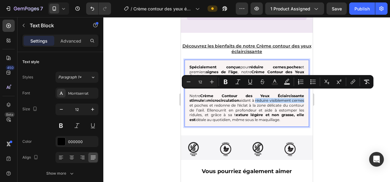
drag, startPoint x: 241, startPoint y: 93, endPoint x: 293, endPoint y: 94, distance: 51.8
click at [293, 94] on span "Notre Crème Contour des Yeux Éclaircissante stimule la microcirculation aidant …" at bounding box center [246, 102] width 115 height 19
click at [226, 82] on icon "Editor contextual toolbar" at bounding box center [226, 82] width 4 height 5
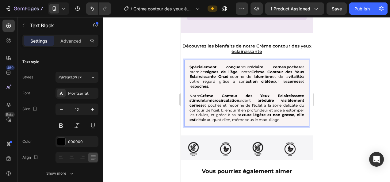
click at [148, 99] on div at bounding box center [246, 99] width 287 height 165
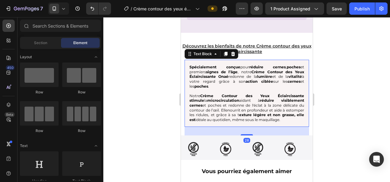
click at [197, 98] on span "Notre Crème Contour des Yeux Éclaircissante stimule la microcirculation aidant …" at bounding box center [246, 102] width 115 height 19
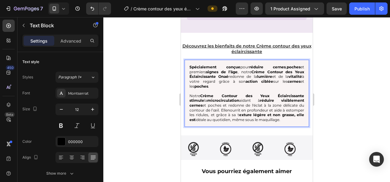
click at [197, 98] on span "Notre Crème Contour des Yeux Éclaircissante stimule la microcirculation aidant …" at bounding box center [246, 102] width 115 height 19
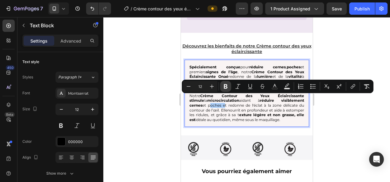
click at [230, 88] on button "Bold" at bounding box center [225, 86] width 11 height 11
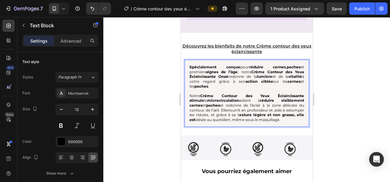
click at [156, 116] on div at bounding box center [246, 99] width 287 height 165
click at [225, 99] on span "Notre Crème Contour des Yeux Éclaircissante stimule la microcirculation aidant …" at bounding box center [246, 102] width 115 height 19
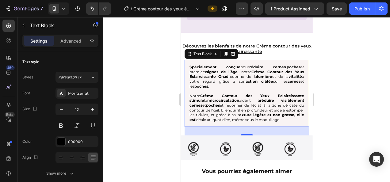
click at [339, 103] on div at bounding box center [246, 99] width 287 height 165
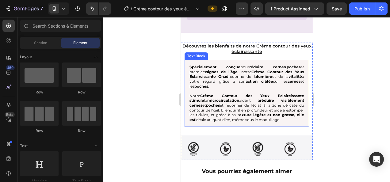
click at [240, 98] on span "Notre Crème Contour des Yeux Éclaircissante stimule la microcirculation aidant …" at bounding box center [246, 102] width 115 height 19
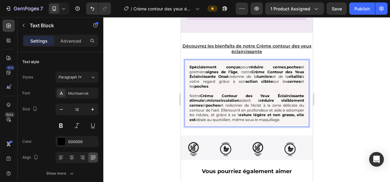
click at [238, 98] on span "Notre Crème Contour des Yeux Éclaircissante stimule la microcirculation aidant …" at bounding box center [246, 102] width 115 height 19
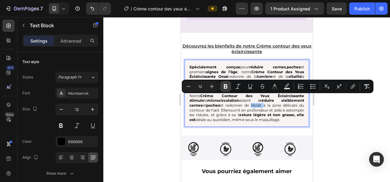
click at [223, 86] on icon "Editor contextual toolbar" at bounding box center [225, 86] width 6 height 6
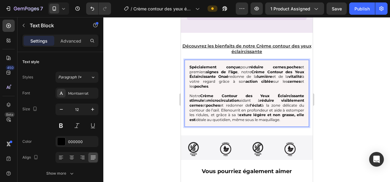
click at [356, 120] on div at bounding box center [246, 99] width 287 height 165
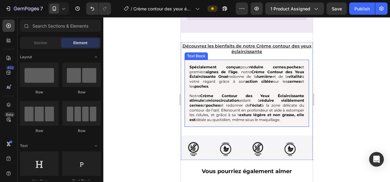
click at [288, 99] on span "Notre Crème Contour des Yeux Éclaircissante stimule la microcirculation aidant …" at bounding box center [246, 102] width 115 height 19
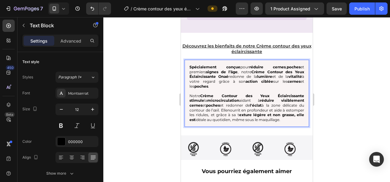
drag, startPoint x: 286, startPoint y: 98, endPoint x: 208, endPoint y: 104, distance: 77.8
click at [208, 104] on span "Notre Crème Contour des Yeux Éclaircissante stimule la microcirculation aidant …" at bounding box center [246, 102] width 115 height 19
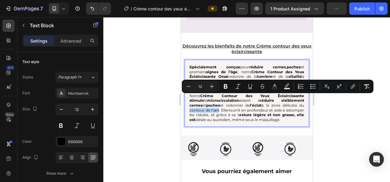
drag, startPoint x: 284, startPoint y: 97, endPoint x: 203, endPoint y: 104, distance: 81.9
click at [203, 104] on span "Notre Crème Contour des Yeux Éclaircissante stimule la microcirculation aidant …" at bounding box center [246, 102] width 115 height 19
click at [226, 86] on icon "Editor contextual toolbar" at bounding box center [226, 86] width 4 height 5
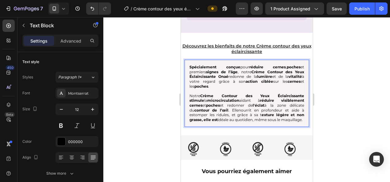
click at [359, 121] on div at bounding box center [246, 99] width 287 height 165
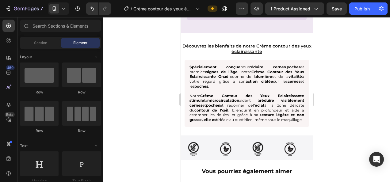
click at [351, 73] on div at bounding box center [246, 99] width 287 height 165
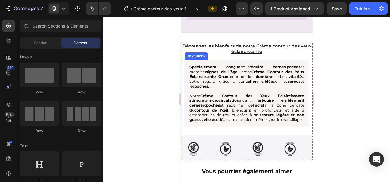
click at [225, 103] on p "Notre Crème Contour des Yeux Éclaircissante stimule la microcirculation aidant …" at bounding box center [246, 107] width 115 height 29
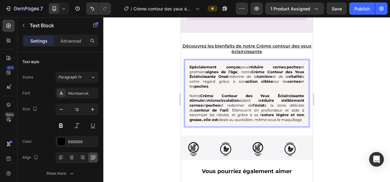
click at [213, 103] on span "Notre Crème Contour des Yeux Éclaircissante stimule la microcirculation aidant …" at bounding box center [246, 102] width 115 height 19
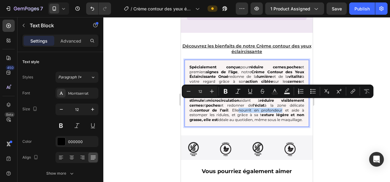
drag, startPoint x: 214, startPoint y: 102, endPoint x: 255, endPoint y: 102, distance: 41.1
click at [255, 102] on p "Notre Crème Contour des Yeux Éclaircissante stimule la microcirculation aidant …" at bounding box center [246, 107] width 115 height 29
click at [223, 92] on icon "Editor contextual toolbar" at bounding box center [225, 91] width 6 height 6
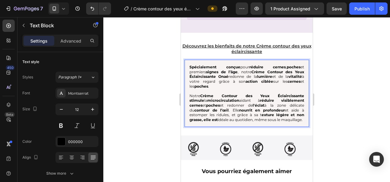
click at [350, 127] on div at bounding box center [246, 99] width 287 height 165
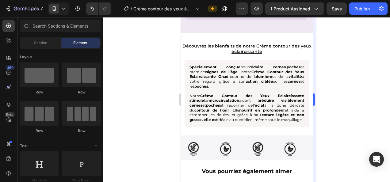
click at [315, 109] on div "333333 100 % 333333 100 %" at bounding box center [246, 99] width 287 height 165
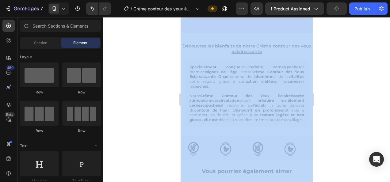
drag, startPoint x: 315, startPoint y: 109, endPoint x: 356, endPoint y: 125, distance: 43.7
click at [356, 125] on div at bounding box center [246, 99] width 287 height 165
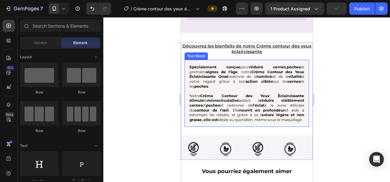
click at [286, 103] on p "Notre Crème Contour des Yeux Éclaircissante stimule la microcirculation aidant …" at bounding box center [246, 107] width 115 height 29
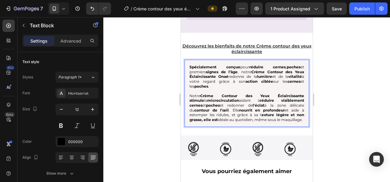
click at [281, 102] on p "Notre Crème Contour des Yeux Éclaircissante stimule la microcirculation aidant …" at bounding box center [246, 107] width 115 height 29
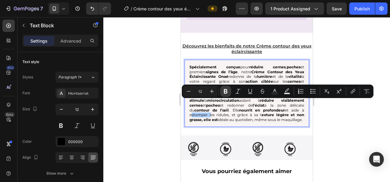
click at [224, 93] on icon "Editor contextual toolbar" at bounding box center [226, 91] width 4 height 5
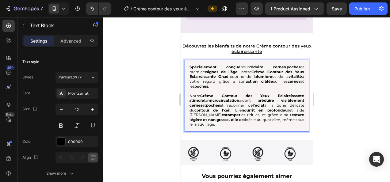
click at [136, 121] on div at bounding box center [246, 99] width 287 height 165
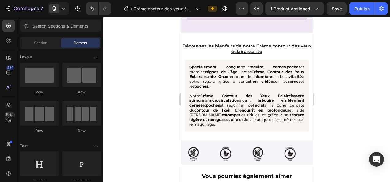
click at [136, 120] on div at bounding box center [246, 99] width 287 height 165
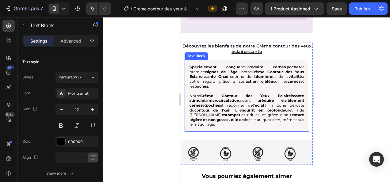
click at [199, 109] on p "Notre Crème Contour des Yeux Éclaircissante stimule la microcirculation aidant …" at bounding box center [246, 109] width 115 height 33
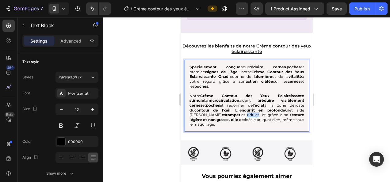
click at [196, 108] on p "Notre Crème Contour des Yeux Éclaircissante stimule la microcirculation aidant …" at bounding box center [246, 109] width 115 height 33
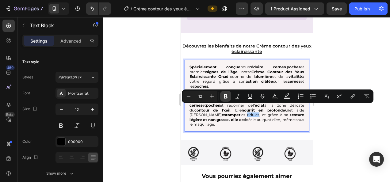
click at [225, 95] on icon "Editor contextual toolbar" at bounding box center [226, 96] width 4 height 5
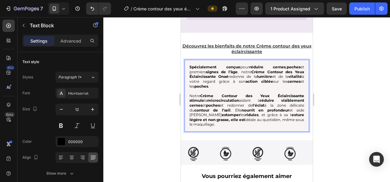
click at [140, 109] on div at bounding box center [246, 99] width 287 height 165
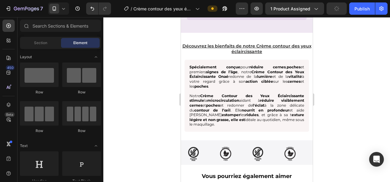
click at [140, 109] on div at bounding box center [246, 99] width 287 height 165
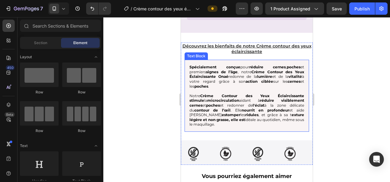
click at [286, 112] on strong "exture légère et non grasse, elle est" at bounding box center [246, 117] width 115 height 10
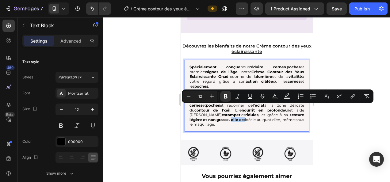
drag, startPoint x: 286, startPoint y: 108, endPoint x: 299, endPoint y: 108, distance: 13.2
click at [299, 112] on strong "exture légère et non grasse, elle est" at bounding box center [246, 117] width 115 height 10
click at [228, 98] on icon "Editor contextual toolbar" at bounding box center [225, 96] width 6 height 6
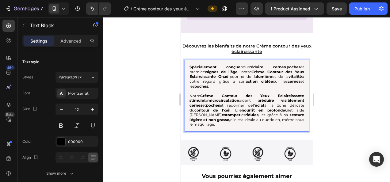
click at [147, 101] on div at bounding box center [246, 99] width 287 height 165
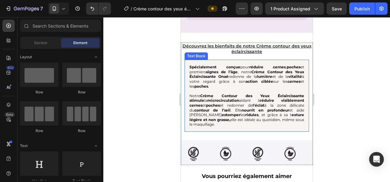
click at [229, 107] on p "Notre Crème Contour des Yeux Éclaircissante stimule la microcirculation aidant …" at bounding box center [246, 109] width 115 height 33
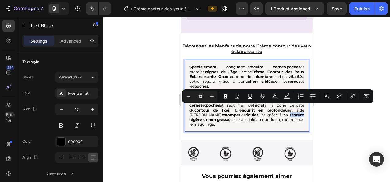
drag, startPoint x: 229, startPoint y: 108, endPoint x: 243, endPoint y: 107, distance: 14.1
click at [243, 107] on p "Notre Crème Contour des Yeux Éclaircissante stimule la microcirculation aidant …" at bounding box center [246, 109] width 115 height 33
click at [227, 97] on icon "Editor contextual toolbar" at bounding box center [225, 96] width 6 height 6
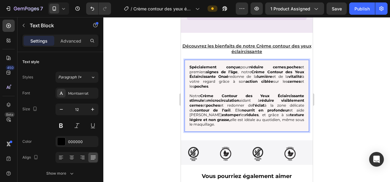
click at [155, 122] on div at bounding box center [246, 99] width 287 height 165
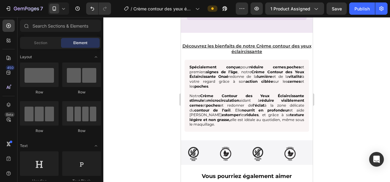
click at [155, 122] on div at bounding box center [246, 99] width 287 height 165
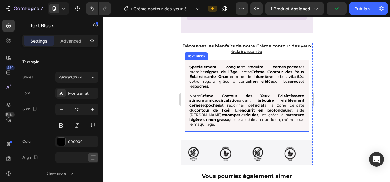
click at [196, 112] on p "Notre Crème Contour des Yeux Éclaircissante stimule la microcirculation aidant …" at bounding box center [246, 109] width 115 height 33
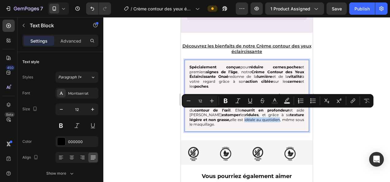
drag, startPoint x: 189, startPoint y: 112, endPoint x: 224, endPoint y: 114, distance: 35.0
click at [224, 114] on p "Notre Crème Contour des Yeux Éclaircissante stimule la microcirculation aidant …" at bounding box center [246, 109] width 115 height 33
click at [225, 101] on icon "Editor contextual toolbar" at bounding box center [225, 101] width 6 height 6
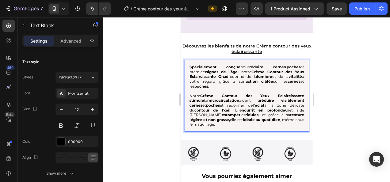
click at [138, 116] on div at bounding box center [246, 99] width 287 height 165
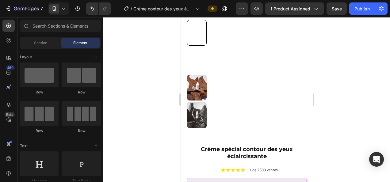
scroll to position [0, 0]
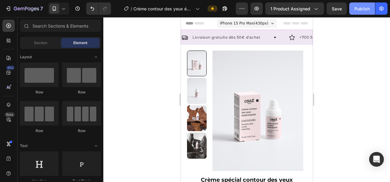
click at [355, 7] on div "Publish" at bounding box center [361, 9] width 15 height 6
click at [356, 8] on div "Publish" at bounding box center [361, 9] width 15 height 6
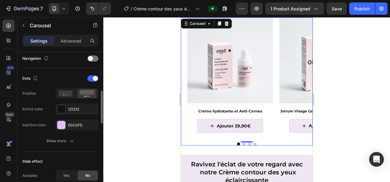
scroll to position [218, 0]
click at [92, 59] on div at bounding box center [92, 58] width 11 height 6
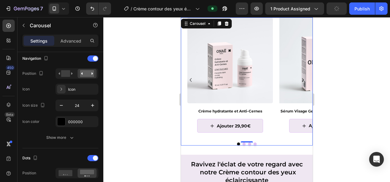
click at [299, 79] on icon "Carousel Next Arrow" at bounding box center [302, 79] width 7 height 7
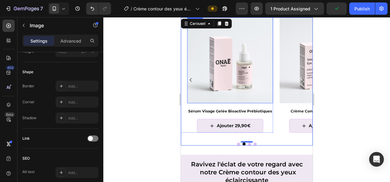
click at [224, 80] on img at bounding box center [230, 60] width 86 height 86
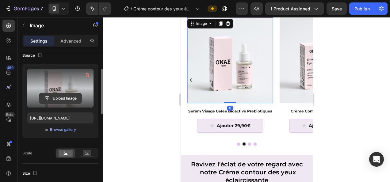
scroll to position [52, 0]
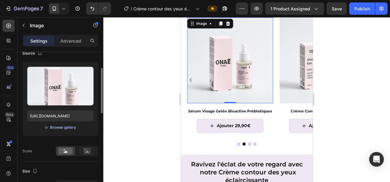
click at [66, 127] on div "Browse gallery" at bounding box center [63, 128] width 26 height 6
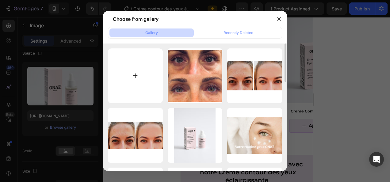
click at [128, 84] on input "file" at bounding box center [135, 75] width 55 height 55
type input "C:\fakepath\télécharger (4).jpg"
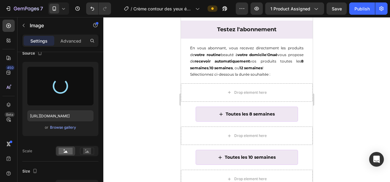
type input "https://cdn.shopify.com/s/files/1/0905/0859/1489/files/gempages_559583098073777…"
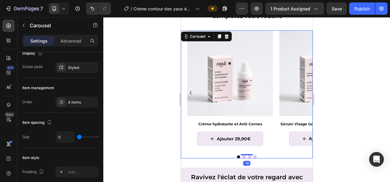
scroll to position [0, 0]
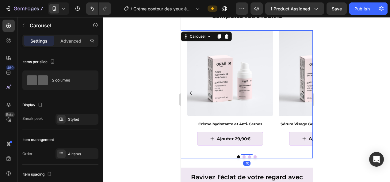
click at [190, 91] on icon "Carousel Back Arrow" at bounding box center [190, 92] width 7 height 7
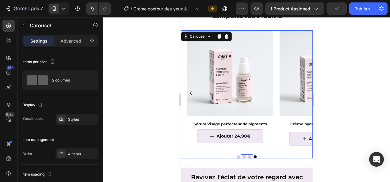
click at [299, 92] on icon "Carousel Next Arrow" at bounding box center [302, 92] width 7 height 7
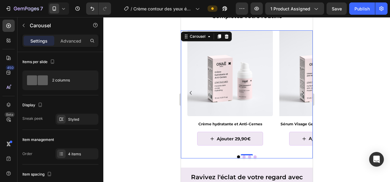
click at [299, 92] on icon "Carousel Next Arrow" at bounding box center [302, 92] width 7 height 7
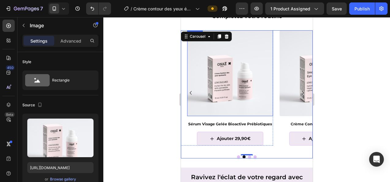
click at [235, 80] on img at bounding box center [230, 73] width 86 height 86
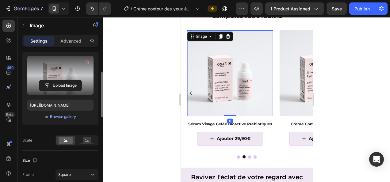
scroll to position [63, 0]
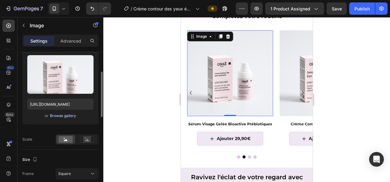
click at [64, 115] on div "Browse gallery" at bounding box center [63, 116] width 26 height 6
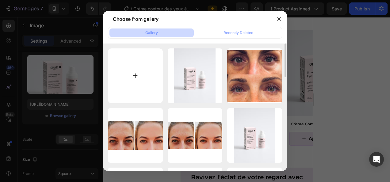
click at [135, 75] on input "file" at bounding box center [135, 75] width 55 height 55
type input "C:\fakepath\télécharger.jpg"
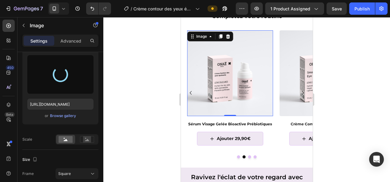
type input "https://cdn.shopify.com/s/files/1/0905/0859/1489/files/gempages_559583098073777…"
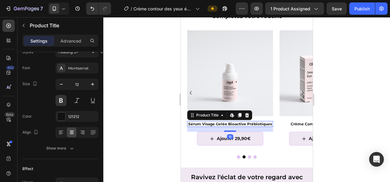
scroll to position [0, 0]
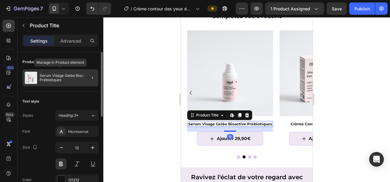
click at [59, 81] on p "Sérum Visage Gelée Bioactive Prébiotiques" at bounding box center [68, 78] width 56 height 9
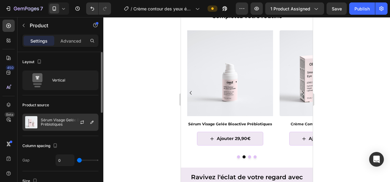
click at [59, 124] on p "Sérum Visage Gelée Bioactive Prébiotiques" at bounding box center [68, 122] width 55 height 9
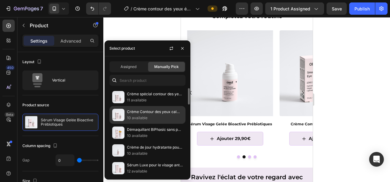
click at [153, 114] on p "Crème Contour des yeux calmante" at bounding box center [155, 112] width 56 height 6
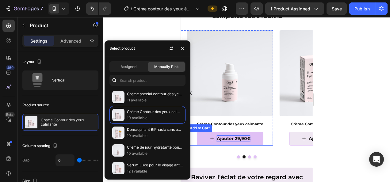
click at [235, 137] on div "Ajouter 29,90€" at bounding box center [233, 138] width 34 height 6
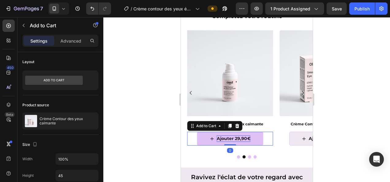
click at [239, 139] on div "Ajouter 29,90€" at bounding box center [233, 138] width 34 height 6
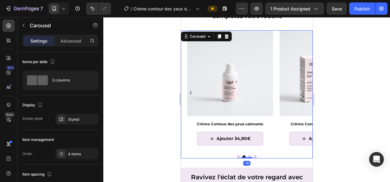
click at [302, 92] on icon "Carousel Next Arrow" at bounding box center [303, 93] width 2 height 4
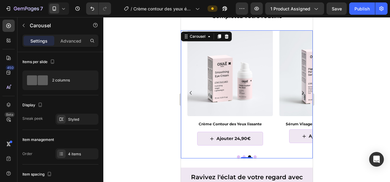
click at [190, 92] on icon "Carousel Back Arrow" at bounding box center [190, 92] width 7 height 7
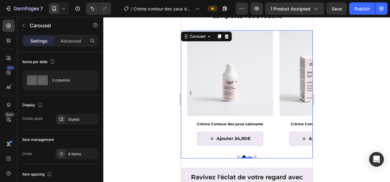
click at [190, 92] on icon "Carousel Back Arrow" at bounding box center [190, 92] width 7 height 7
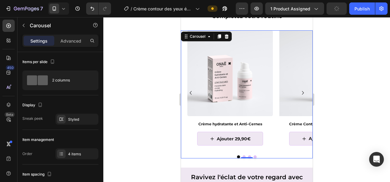
click at [299, 93] on icon "Carousel Next Arrow" at bounding box center [302, 92] width 7 height 7
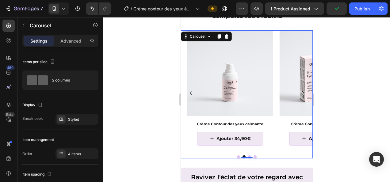
click at [299, 93] on icon "Carousel Next Arrow" at bounding box center [302, 92] width 7 height 7
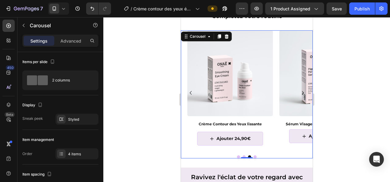
click at [302, 92] on icon "Carousel Next Arrow" at bounding box center [303, 93] width 2 height 4
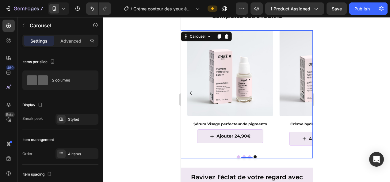
click at [302, 91] on icon "Carousel Next Arrow" at bounding box center [303, 93] width 2 height 4
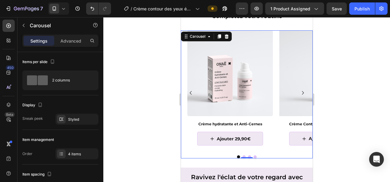
click at [190, 92] on icon "Carousel Back Arrow" at bounding box center [190, 92] width 7 height 7
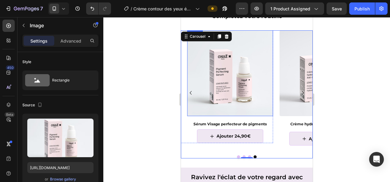
click at [230, 80] on img at bounding box center [230, 73] width 86 height 86
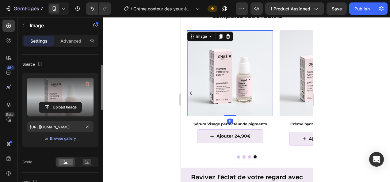
scroll to position [41, 0]
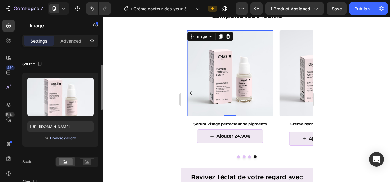
click at [63, 137] on div "Browse gallery" at bounding box center [63, 138] width 26 height 6
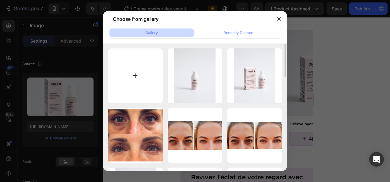
click at [142, 74] on input "file" at bounding box center [135, 75] width 55 height 55
type input "C:\fakepath\télécharger (1).jpg"
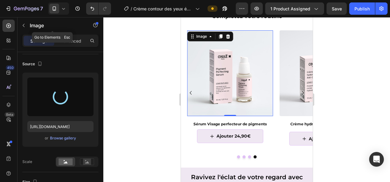
type input "https://cdn.shopify.com/s/files/1/0905/0859/1489/files/gempages_559583098073777…"
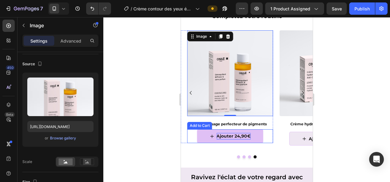
click at [237, 137] on div "Ajouter 24,90€" at bounding box center [233, 136] width 34 height 6
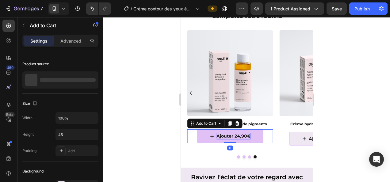
scroll to position [0, 0]
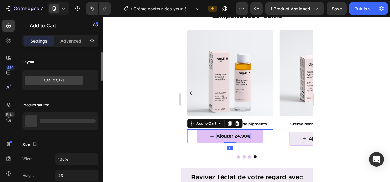
click at [236, 134] on div "Ajouter 24,90€" at bounding box center [233, 136] width 34 height 6
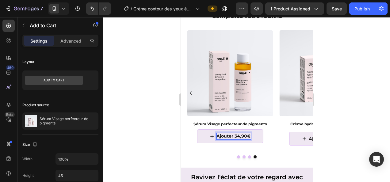
click at [377, 90] on div at bounding box center [246, 99] width 287 height 165
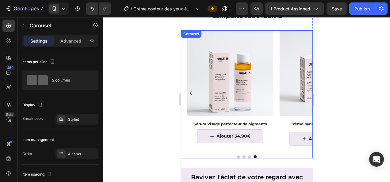
click at [299, 90] on icon "Carousel Next Arrow" at bounding box center [302, 92] width 7 height 7
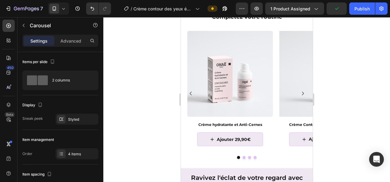
scroll to position [563, 0]
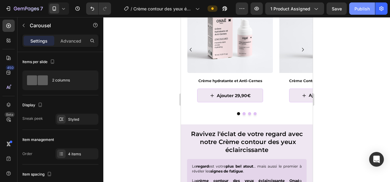
click at [359, 8] on div "Publish" at bounding box center [361, 9] width 15 height 6
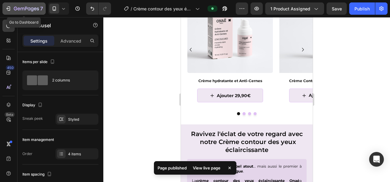
click at [39, 7] on div "7" at bounding box center [28, 8] width 29 height 7
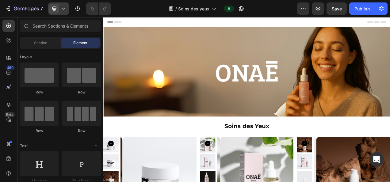
click at [64, 13] on div at bounding box center [58, 8] width 21 height 12
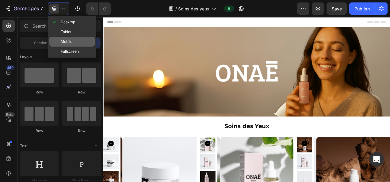
click at [73, 47] on div "Mobile" at bounding box center [71, 52] width 45 height 10
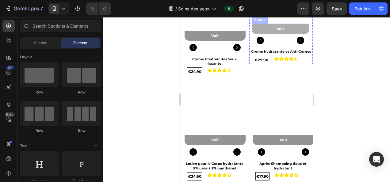
scroll to position [116, 0]
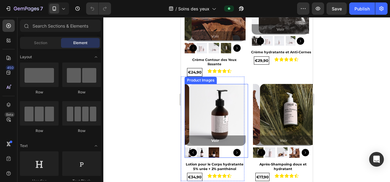
click at [213, 105] on img at bounding box center [219, 114] width 61 height 61
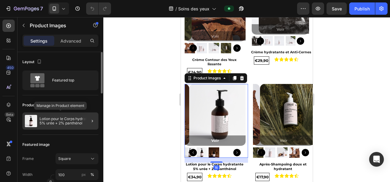
click at [63, 121] on p "Lotion pour le Corps hydratante 5% urée + 2% panthénol" at bounding box center [68, 121] width 56 height 9
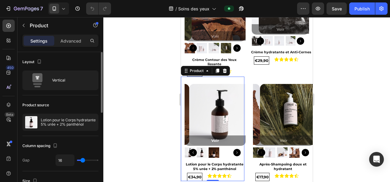
click at [63, 121] on p "Lotion pour le Corps hydratante 5% urée + 2% panthénol" at bounding box center [68, 122] width 55 height 9
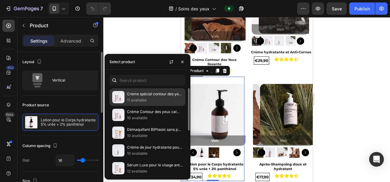
click at [153, 97] on p "Crème spécial contour des yeux éclaircissante" at bounding box center [155, 94] width 56 height 6
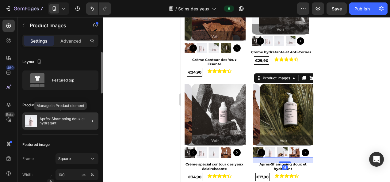
click at [49, 122] on p "Après-Shampoing doux et hydratant" at bounding box center [68, 121] width 56 height 9
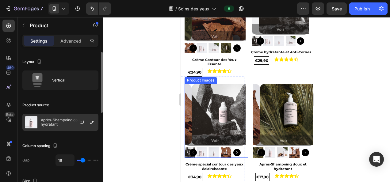
click at [48, 125] on p "Après-Shampoing doux et hydratant" at bounding box center [68, 122] width 55 height 9
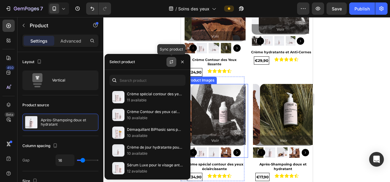
click at [173, 63] on icon "button" at bounding box center [171, 61] width 5 height 5
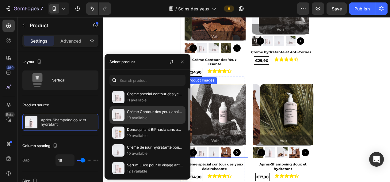
click at [149, 113] on p "Crème Contour des yeux apaisante" at bounding box center [155, 112] width 56 height 6
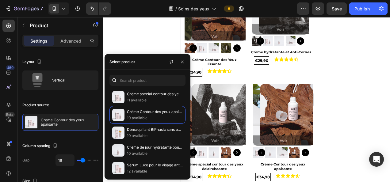
click at [367, 103] on div at bounding box center [246, 99] width 287 height 165
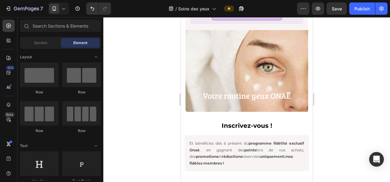
scroll to position [1343, 0]
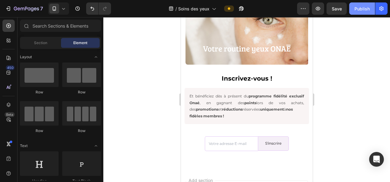
click at [358, 4] on button "Publish" at bounding box center [362, 8] width 26 height 12
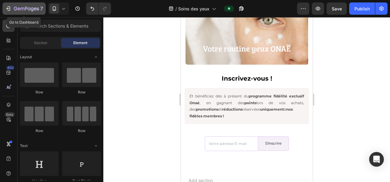
click at [19, 8] on icon "button" at bounding box center [18, 8] width 3 height 3
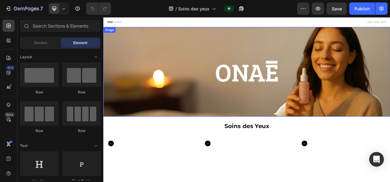
scroll to position [47, 0]
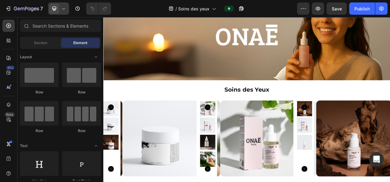
click at [62, 8] on icon at bounding box center [63, 9] width 6 height 6
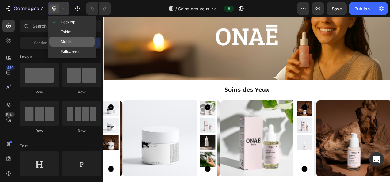
drag, startPoint x: 74, startPoint y: 41, endPoint x: 29, endPoint y: 97, distance: 72.1
click at [74, 47] on div "Mobile" at bounding box center [71, 52] width 45 height 10
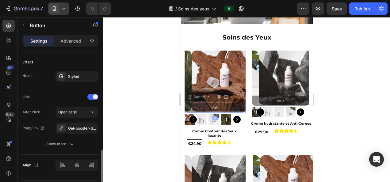
scroll to position [338, 0]
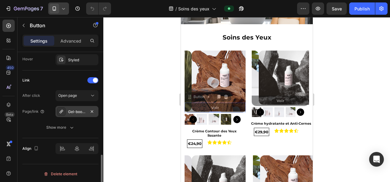
click at [82, 109] on div "Gel-booster-de-cafeine" at bounding box center [77, 112] width 18 height 6
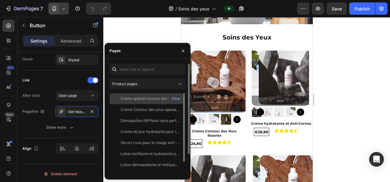
click at [142, 99] on div "Crème spécial contour des yeux éclaircissante" at bounding box center [149, 99] width 59 height 6
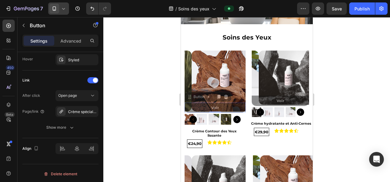
click at [136, 29] on div at bounding box center [246, 99] width 287 height 165
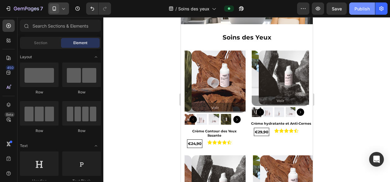
click at [362, 9] on div "Publish" at bounding box center [361, 9] width 15 height 6
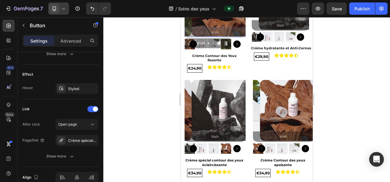
scroll to position [310, 0]
click at [67, 145] on div "After click Open page Page/link Crème spécial contour des yeux éclaircissante S…" at bounding box center [60, 140] width 76 height 43
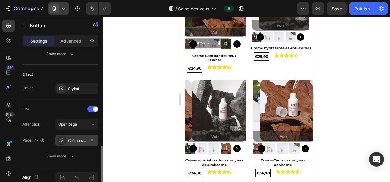
click at [75, 139] on div "Crème spécial contour des yeux éclaircissante" at bounding box center [77, 141] width 18 height 6
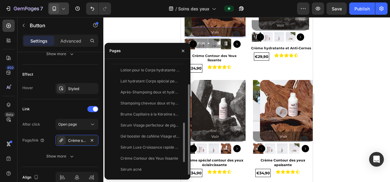
scroll to position [180, 0]
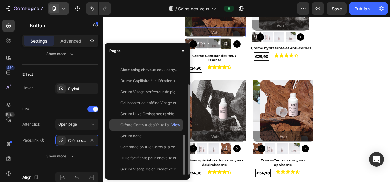
click at [162, 127] on div "Crème Contour des Yeux lissante" at bounding box center [149, 125] width 58 height 6
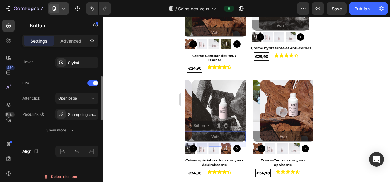
scroll to position [338, 0]
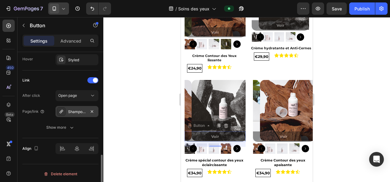
click at [85, 109] on div "Shampoing cheveux doux et hydratant" at bounding box center [77, 112] width 18 height 6
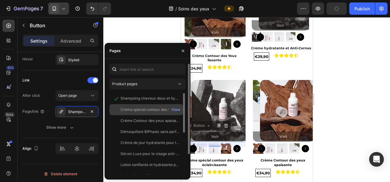
click at [136, 108] on div "Crème spécial contour des yeux éclaircissante" at bounding box center [149, 110] width 59 height 6
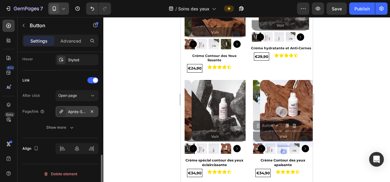
click at [70, 112] on div "Après-Shampoing doux et hydratant" at bounding box center [77, 112] width 18 height 6
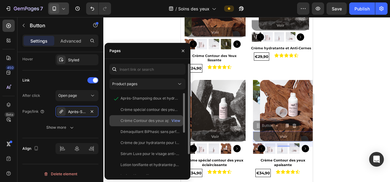
click at [164, 119] on div "Crème Contour des yeux apaisante" at bounding box center [149, 121] width 59 height 6
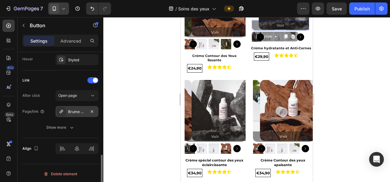
click at [81, 110] on div "Brume Capillaire à la Kératine sans rinçage" at bounding box center [77, 112] width 18 height 6
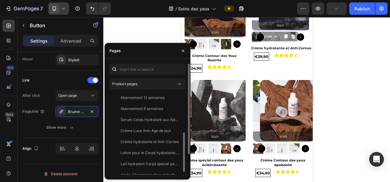
scroll to position [103, 0]
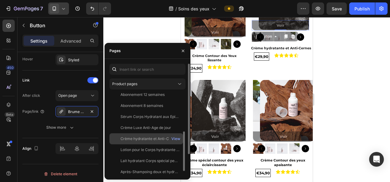
click at [156, 137] on div "Crème hydratante et Anti-Cernes" at bounding box center [149, 139] width 58 height 6
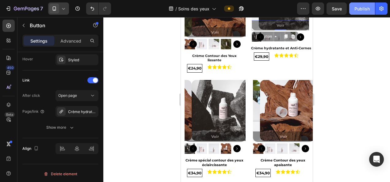
click at [362, 9] on div "Publish" at bounding box center [361, 9] width 15 height 6
click at [152, 116] on div at bounding box center [246, 99] width 287 height 165
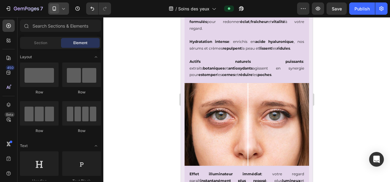
scroll to position [433, 0]
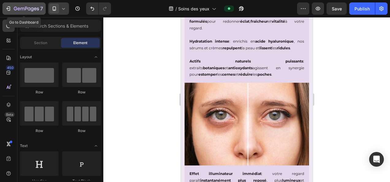
click at [19, 9] on icon "button" at bounding box center [18, 8] width 3 height 3
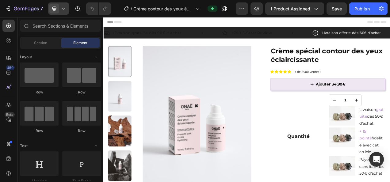
click at [67, 7] on div at bounding box center [58, 8] width 21 height 12
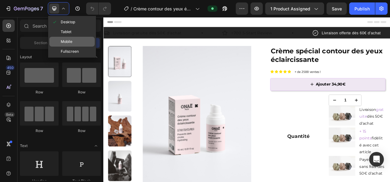
click at [82, 47] on div "Mobile" at bounding box center [71, 52] width 45 height 10
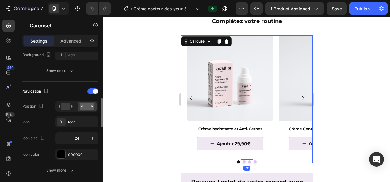
scroll to position [193, 0]
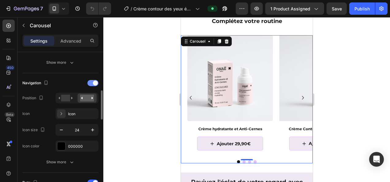
click at [90, 82] on div at bounding box center [92, 83] width 11 height 6
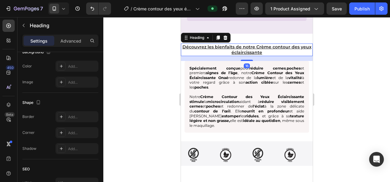
scroll to position [0, 0]
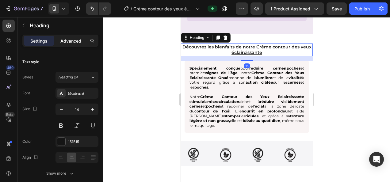
click at [67, 42] on p "Advanced" at bounding box center [70, 41] width 21 height 6
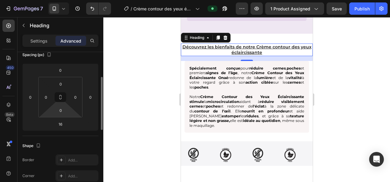
scroll to position [74, 0]
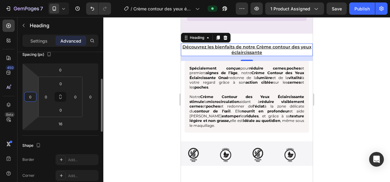
click at [30, 98] on input "0" at bounding box center [30, 96] width 9 height 9
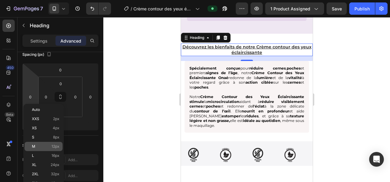
click at [54, 147] on span "12px" at bounding box center [55, 146] width 8 height 4
type input "12"
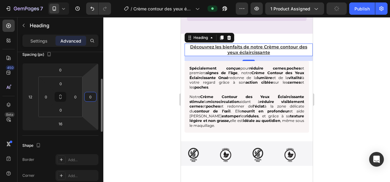
click at [89, 99] on input "0" at bounding box center [90, 96] width 9 height 9
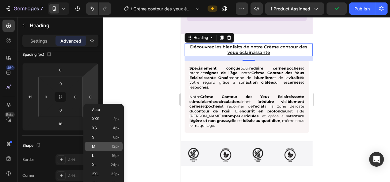
click at [107, 146] on p "M 12px" at bounding box center [106, 146] width 28 height 4
type input "12"
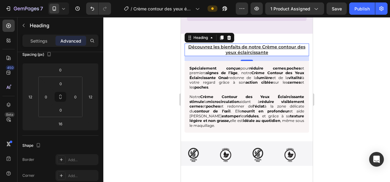
click at [157, 97] on div at bounding box center [246, 99] width 287 height 165
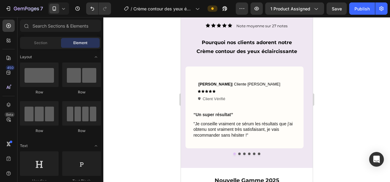
scroll to position [1414, 0]
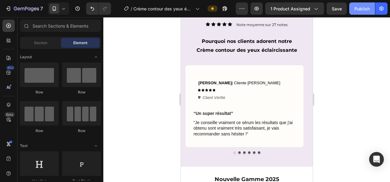
click at [356, 7] on div "Publish" at bounding box center [361, 9] width 15 height 6
